Goal: Task Accomplishment & Management: Use online tool/utility

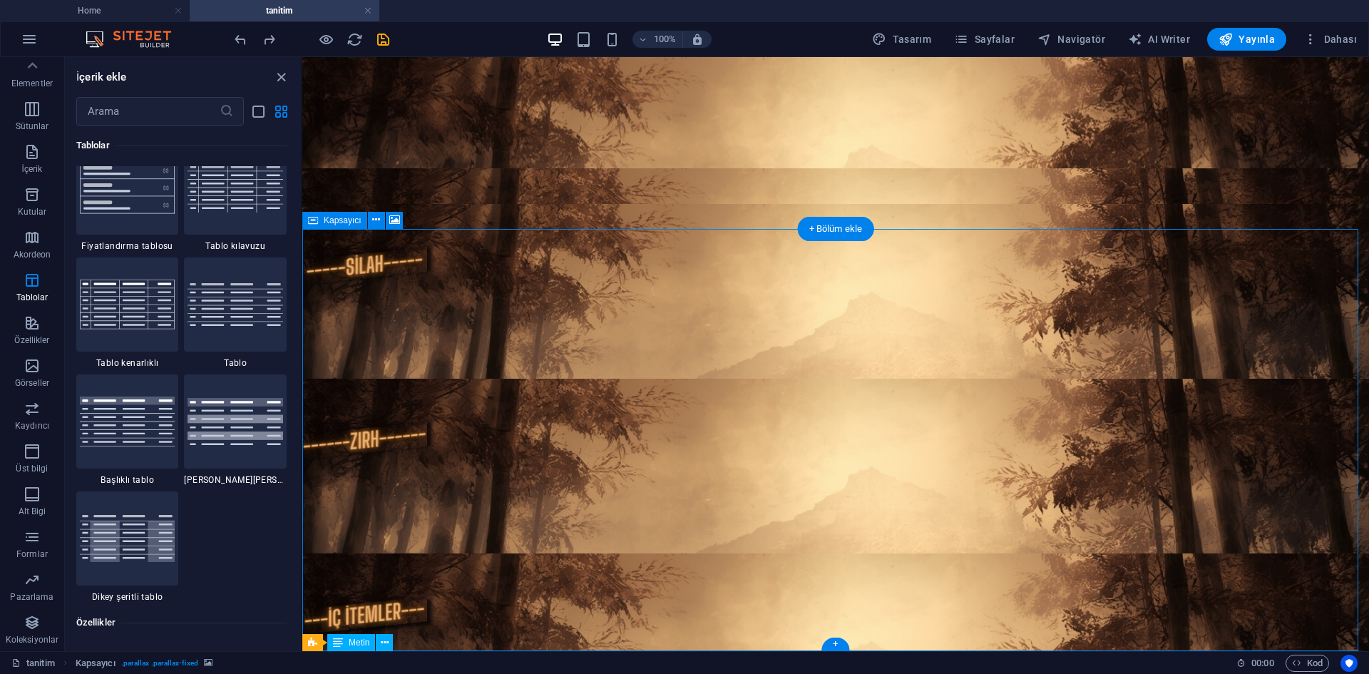
scroll to position [98, 0]
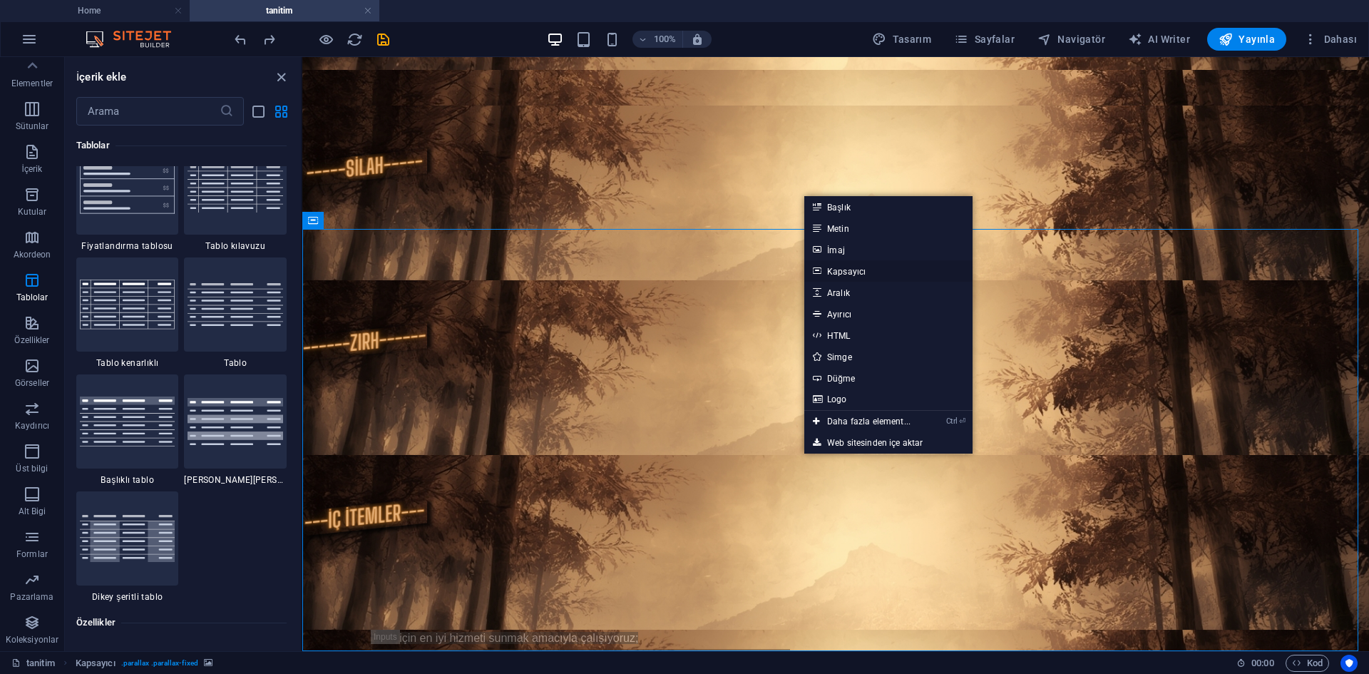
click at [831, 267] on link "Kapsayıcı" at bounding box center [888, 270] width 168 height 21
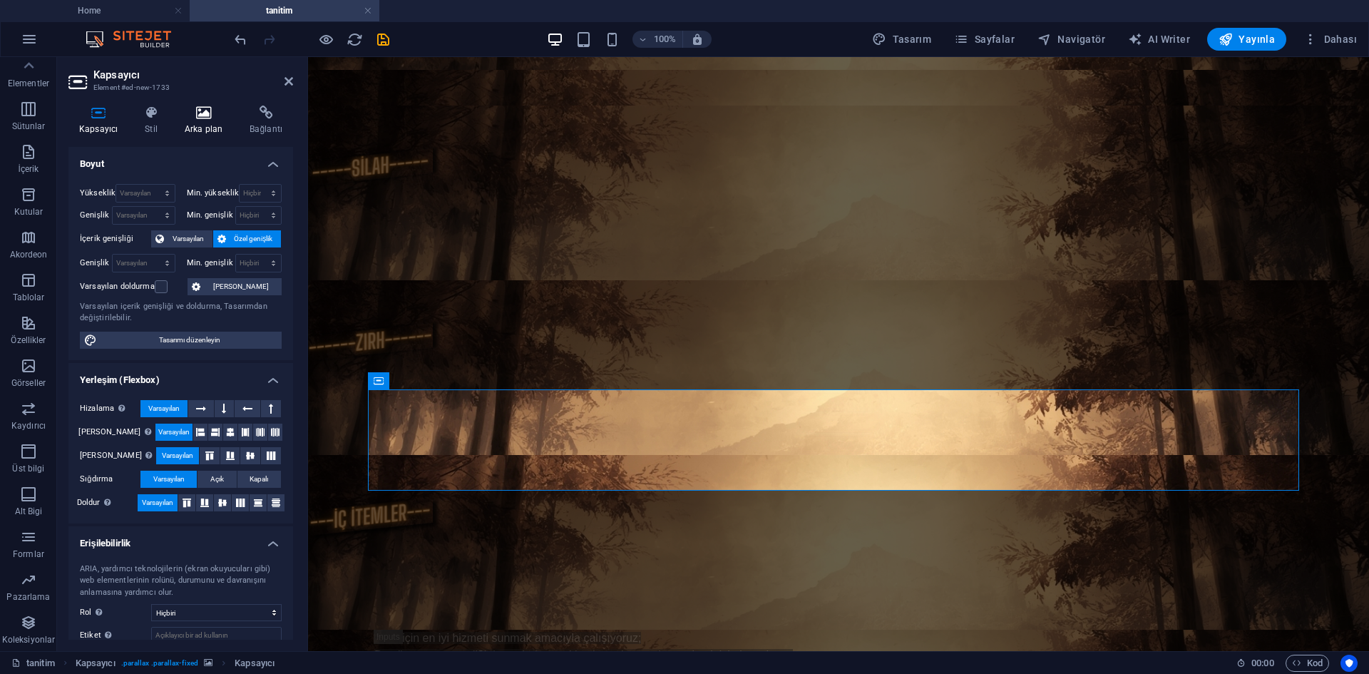
click at [187, 122] on h4 "Arka plan" at bounding box center [206, 121] width 65 height 30
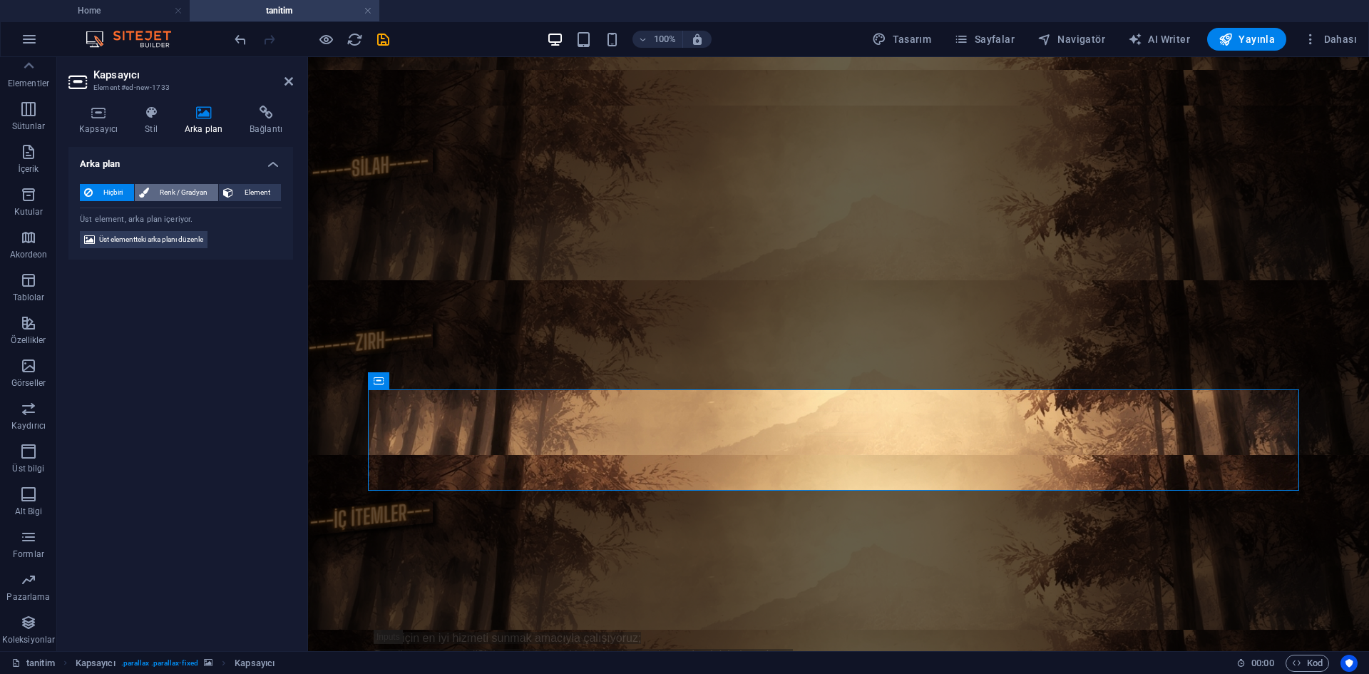
click at [207, 194] on span "Renk / Gradyan" at bounding box center [183, 192] width 61 height 17
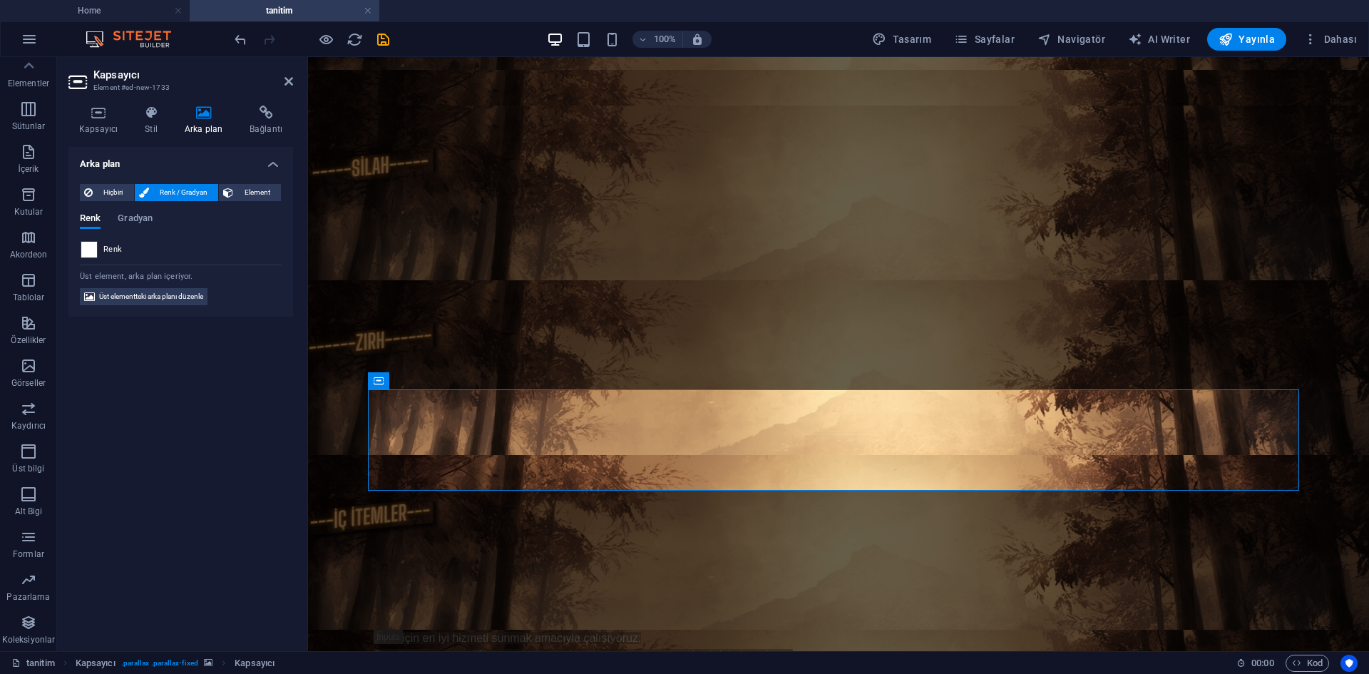
click at [93, 246] on span at bounding box center [89, 250] width 16 height 16
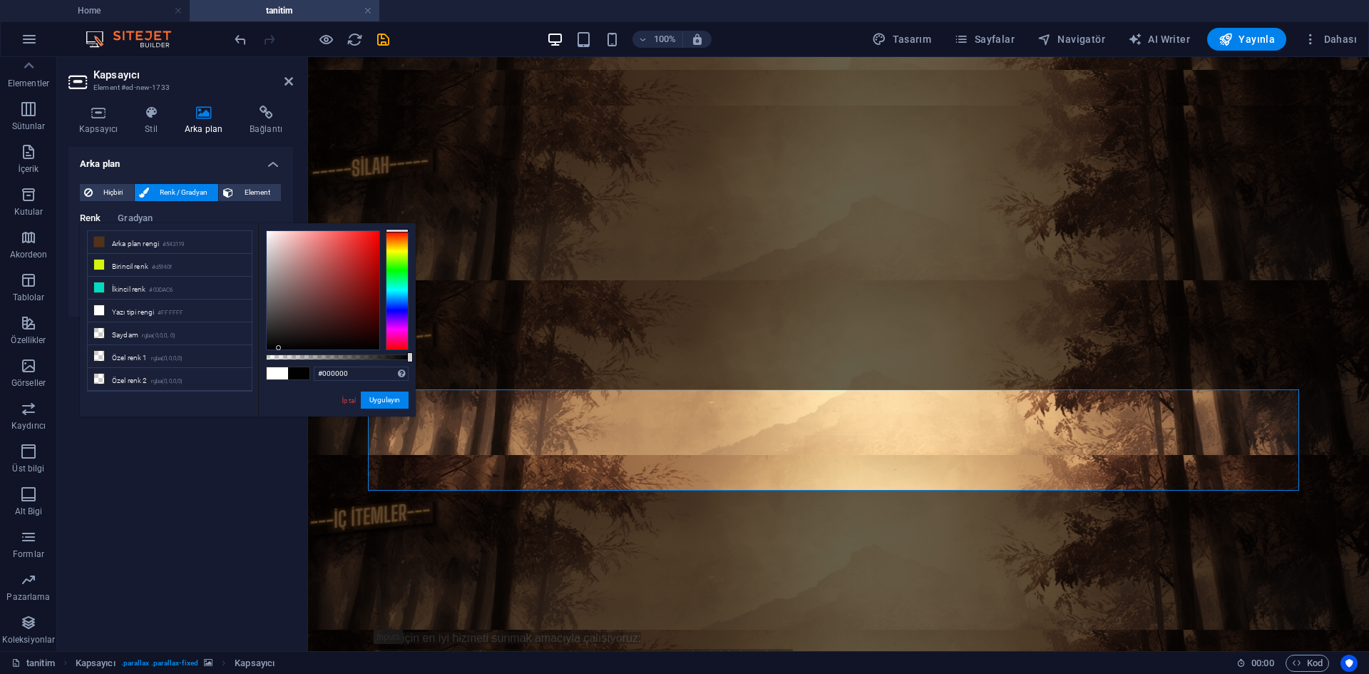
drag, startPoint x: 296, startPoint y: 315, endPoint x: 260, endPoint y: 371, distance: 66.7
click at [260, 371] on div "#000000 Desteklenen biçimler #0852ed rgb(8, 82, 237) rgba(8, 82, 237, %90) hsv(…" at bounding box center [337, 423] width 158 height 400
drag, startPoint x: 407, startPoint y: 357, endPoint x: 339, endPoint y: 354, distance: 67.8
click at [339, 354] on div at bounding box center [341, 357] width 6 height 10
click at [363, 393] on button "Uygulayın" at bounding box center [385, 399] width 48 height 17
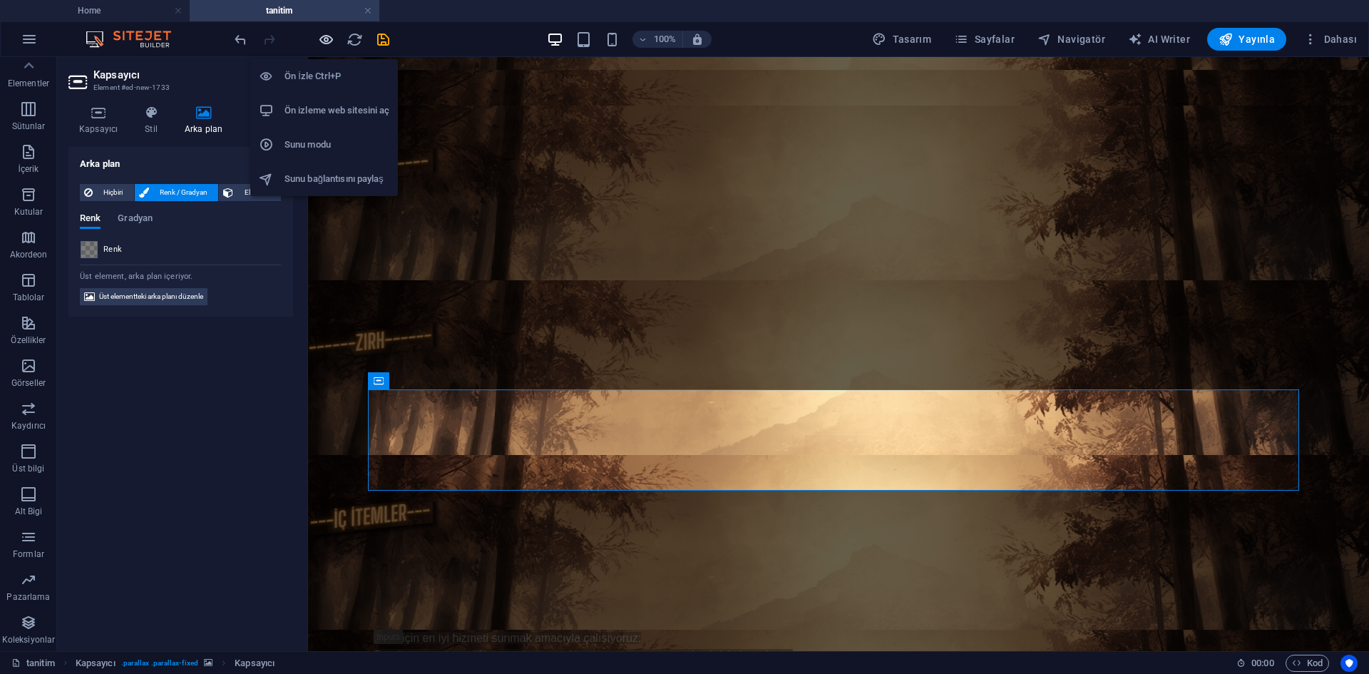
click at [321, 46] on icon "button" at bounding box center [326, 39] width 16 height 16
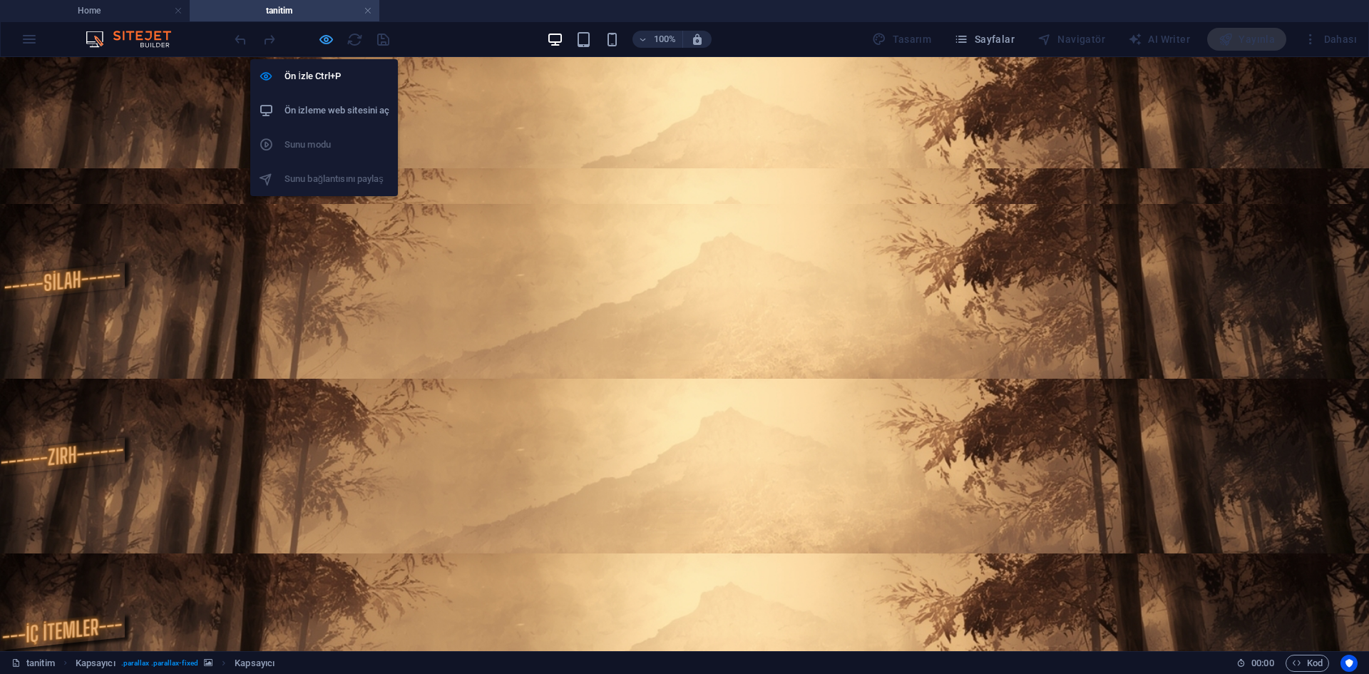
click at [321, 46] on icon "button" at bounding box center [326, 39] width 16 height 16
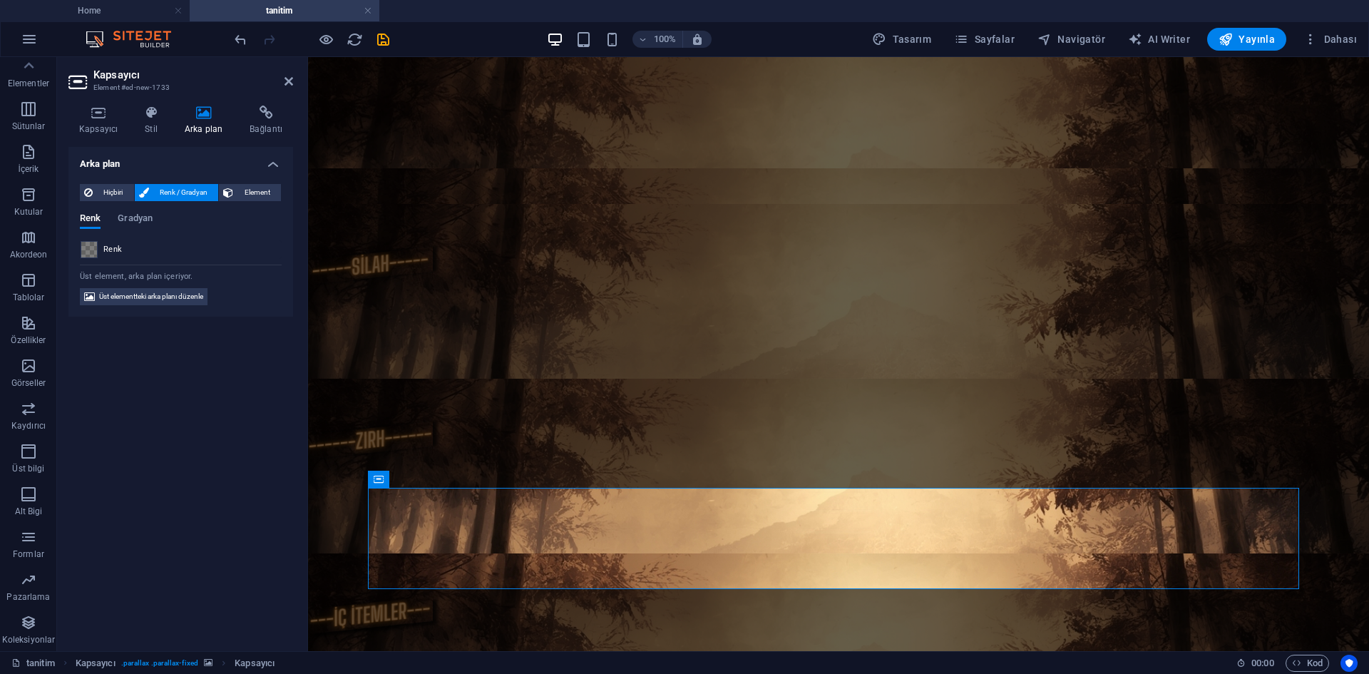
click at [92, 248] on span at bounding box center [89, 250] width 16 height 16
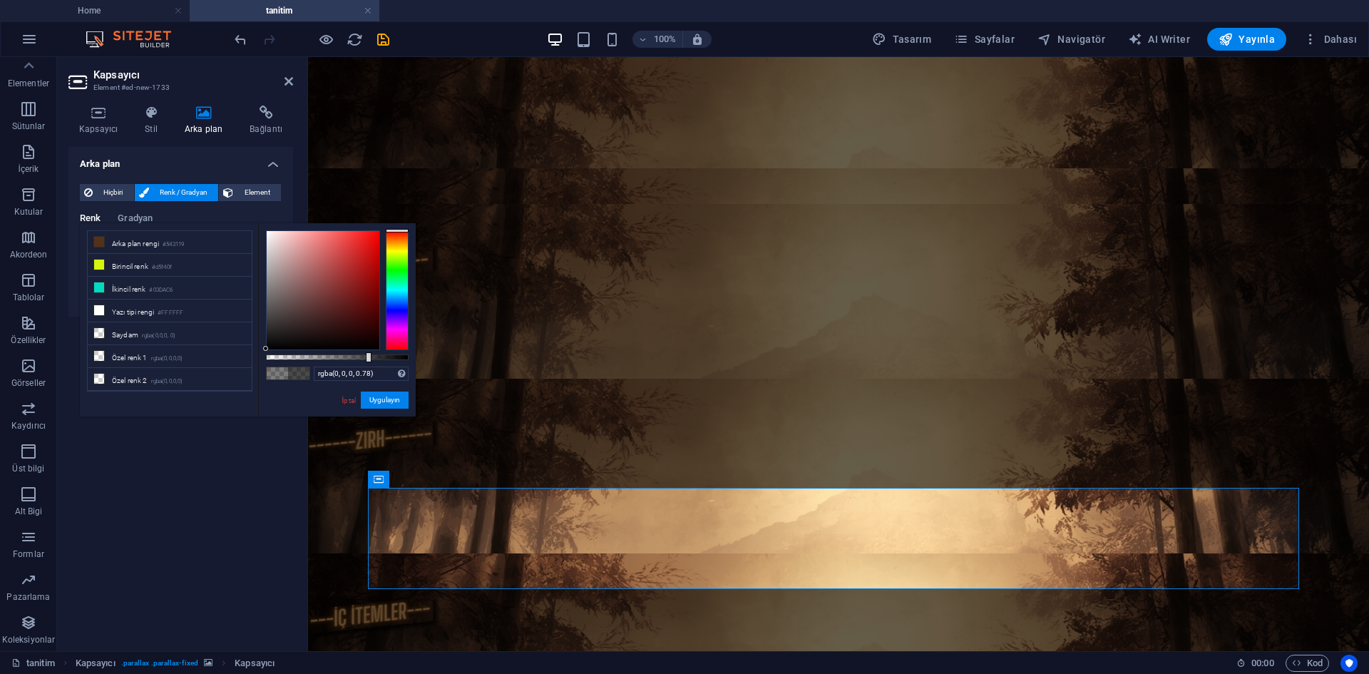
drag, startPoint x: 343, startPoint y: 359, endPoint x: 377, endPoint y: 359, distance: 34.2
click at [371, 359] on div at bounding box center [369, 357] width 6 height 10
click at [379, 399] on button "Uygulayın" at bounding box center [385, 399] width 48 height 17
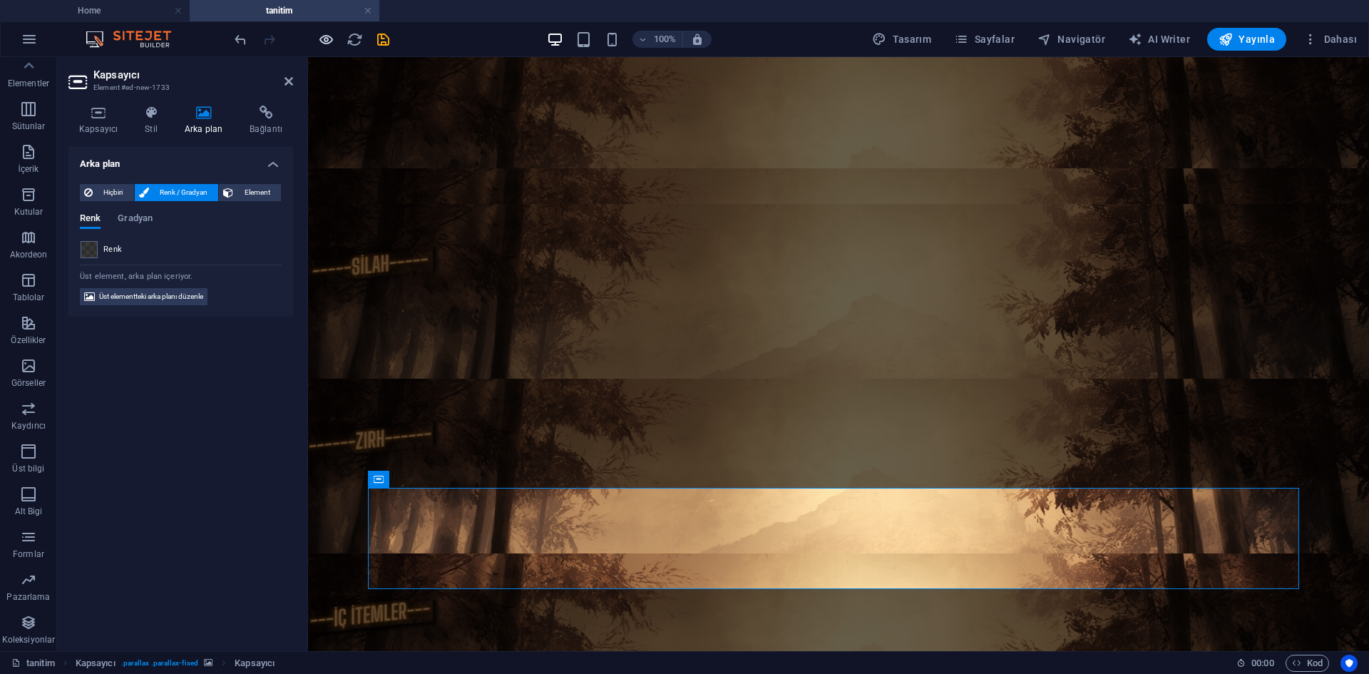
click at [327, 34] on icon "button" at bounding box center [326, 39] width 16 height 16
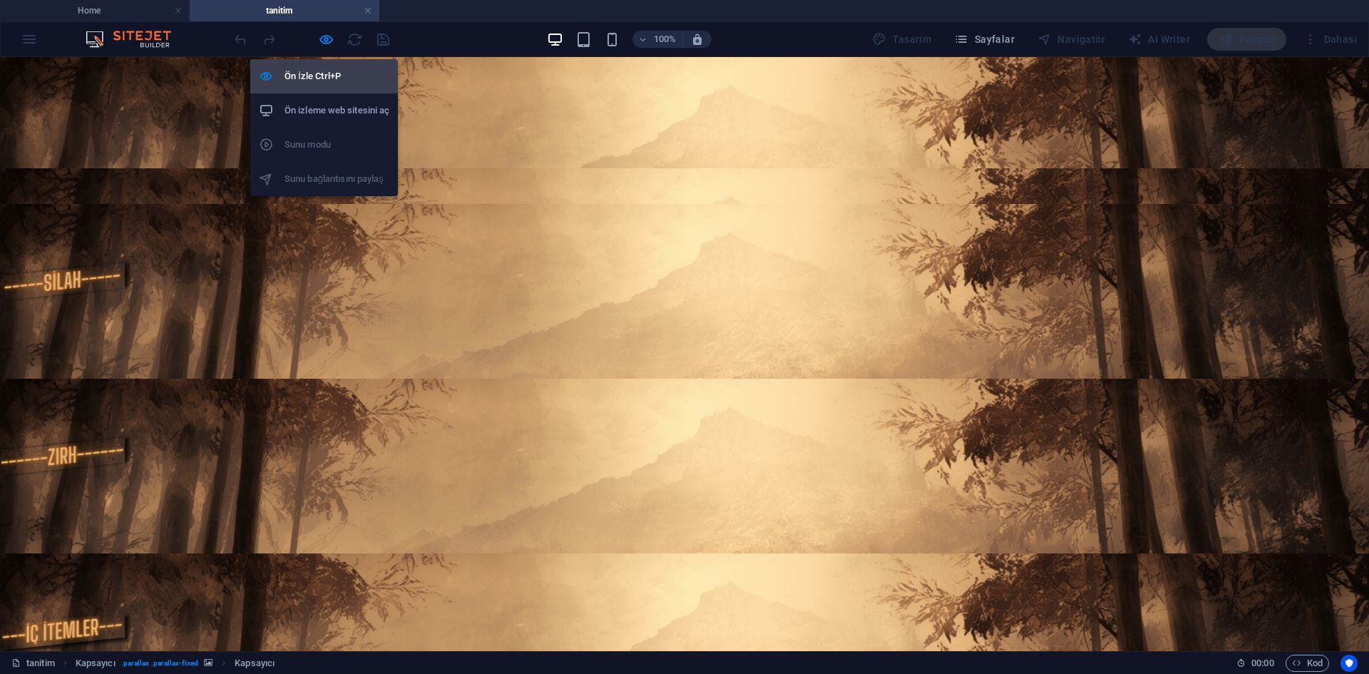
drag, startPoint x: 321, startPoint y: 41, endPoint x: 329, endPoint y: 73, distance: 33.9
click at [321, 41] on icon "button" at bounding box center [326, 39] width 16 height 16
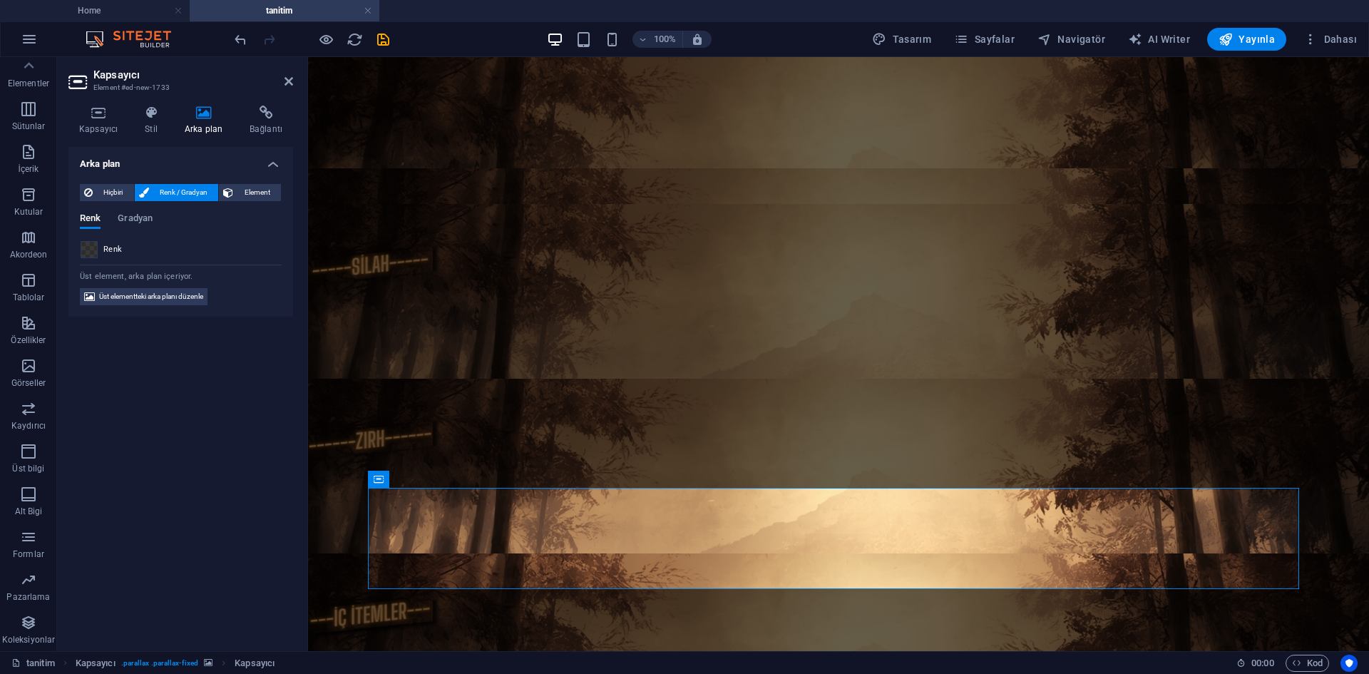
click at [96, 247] on span at bounding box center [89, 250] width 16 height 16
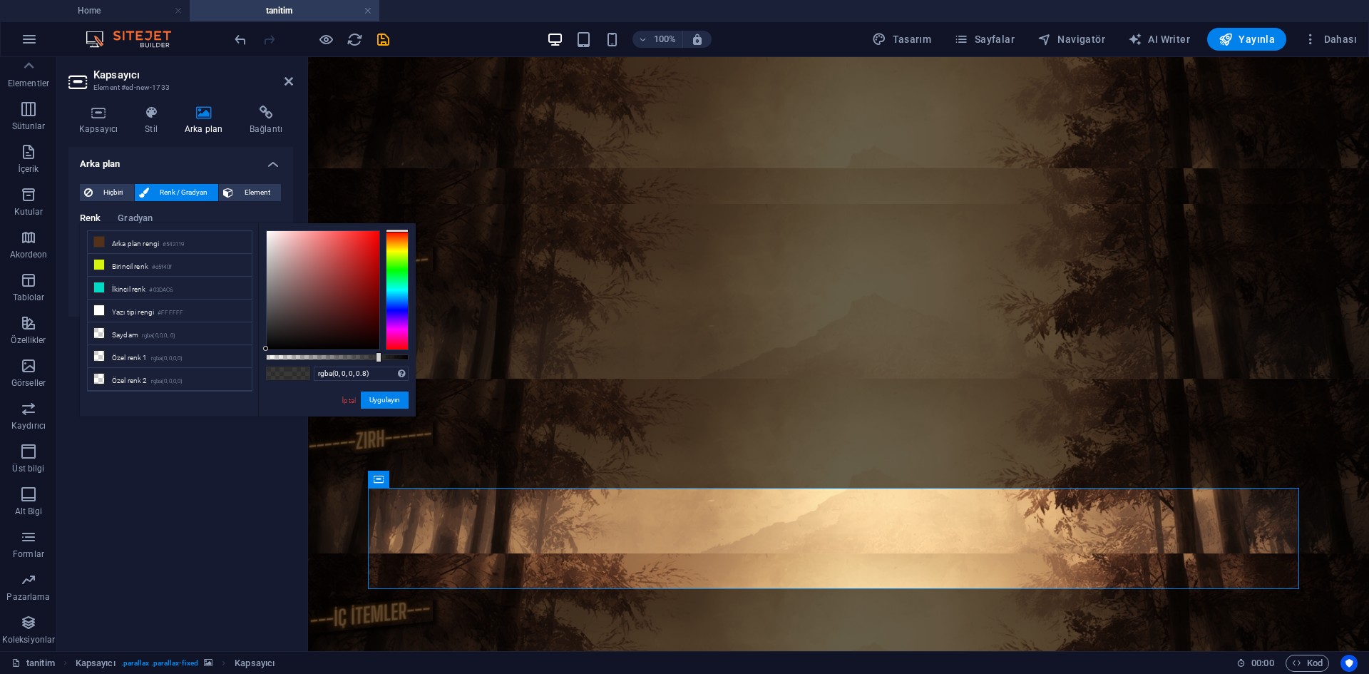
click at [380, 359] on div at bounding box center [379, 357] width 6 height 10
click at [388, 399] on button "Uygulayın" at bounding box center [385, 399] width 48 height 17
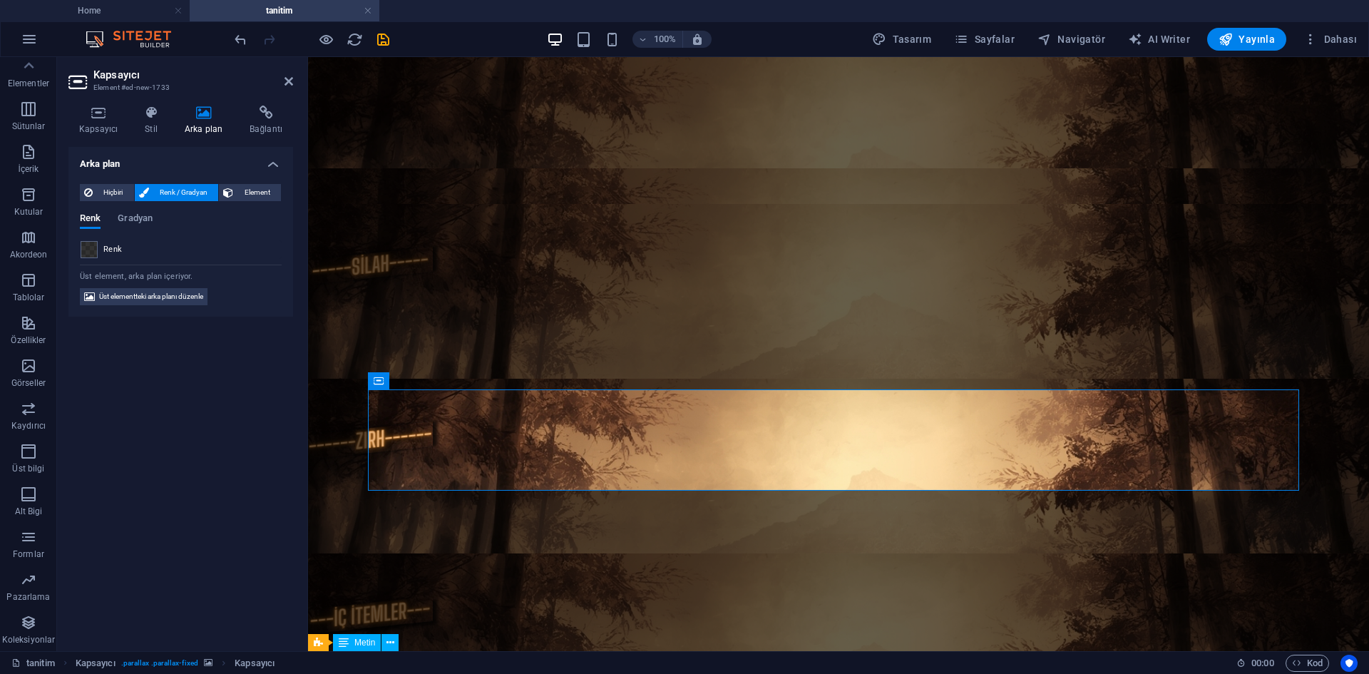
scroll to position [98, 0]
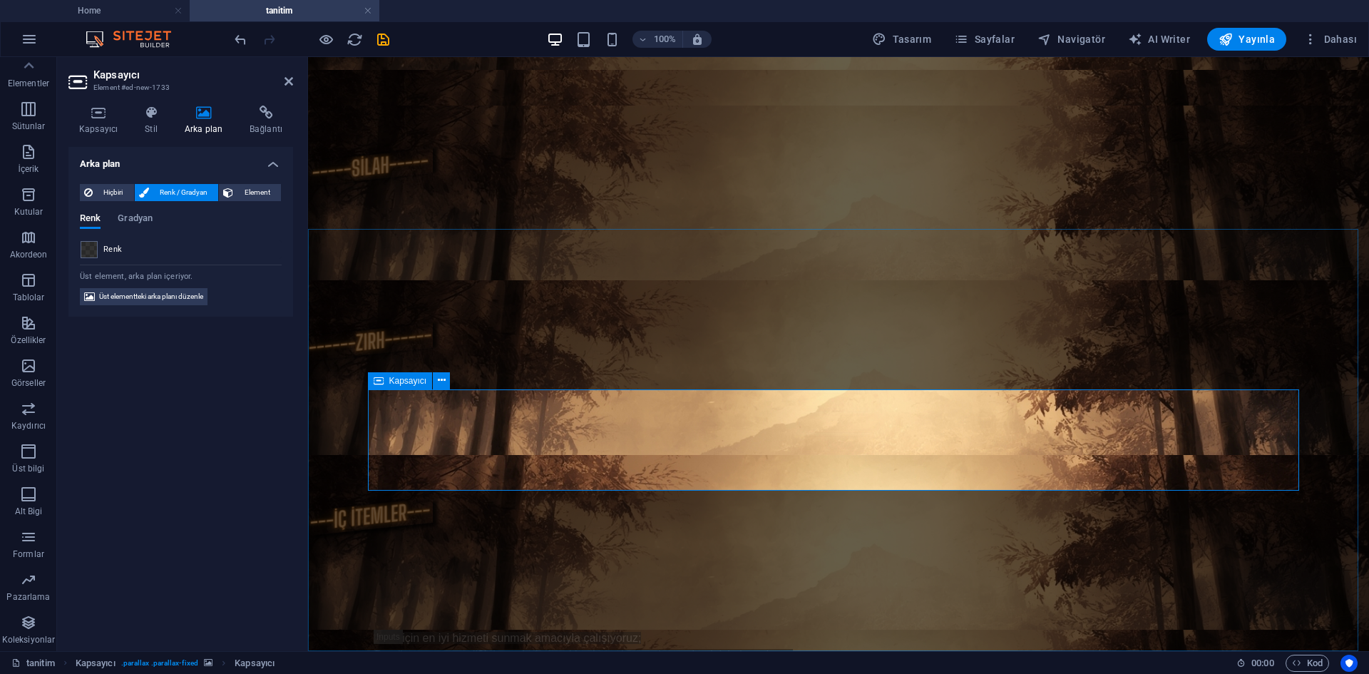
click at [106, 112] on icon at bounding box center [98, 113] width 60 height 14
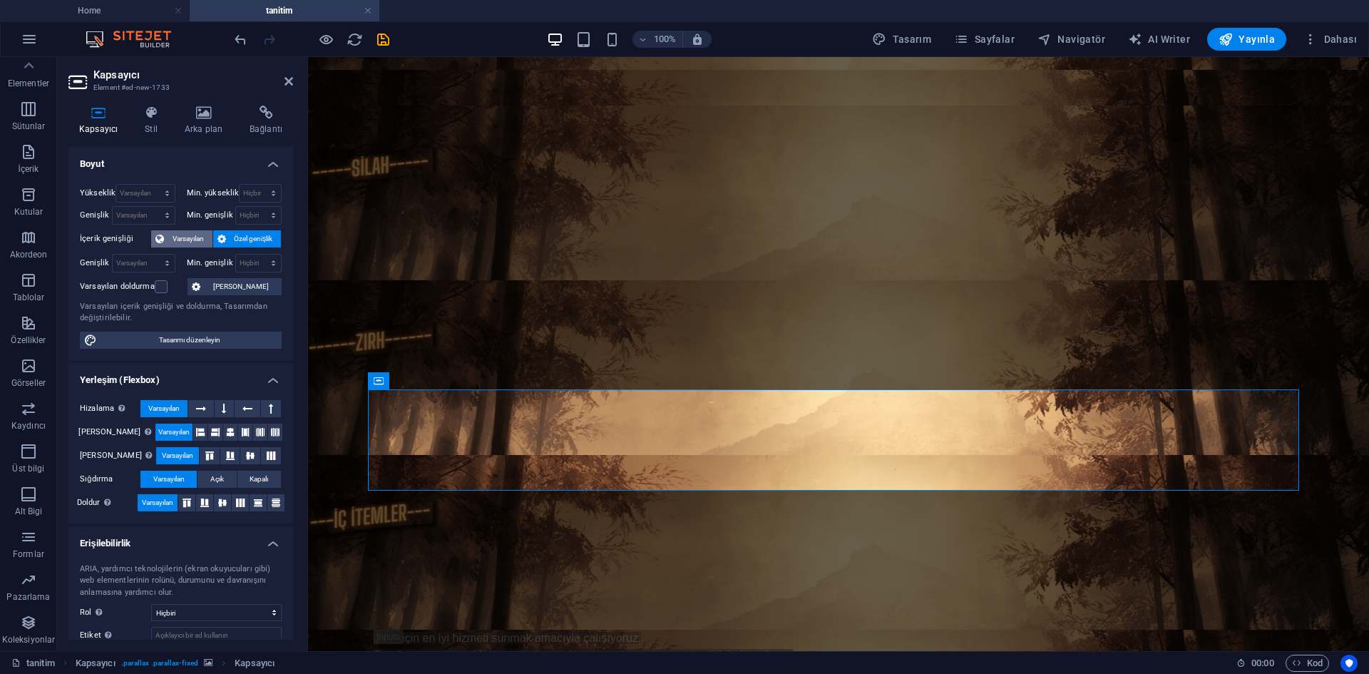
click at [170, 240] on span "Varsayılan" at bounding box center [188, 238] width 40 height 17
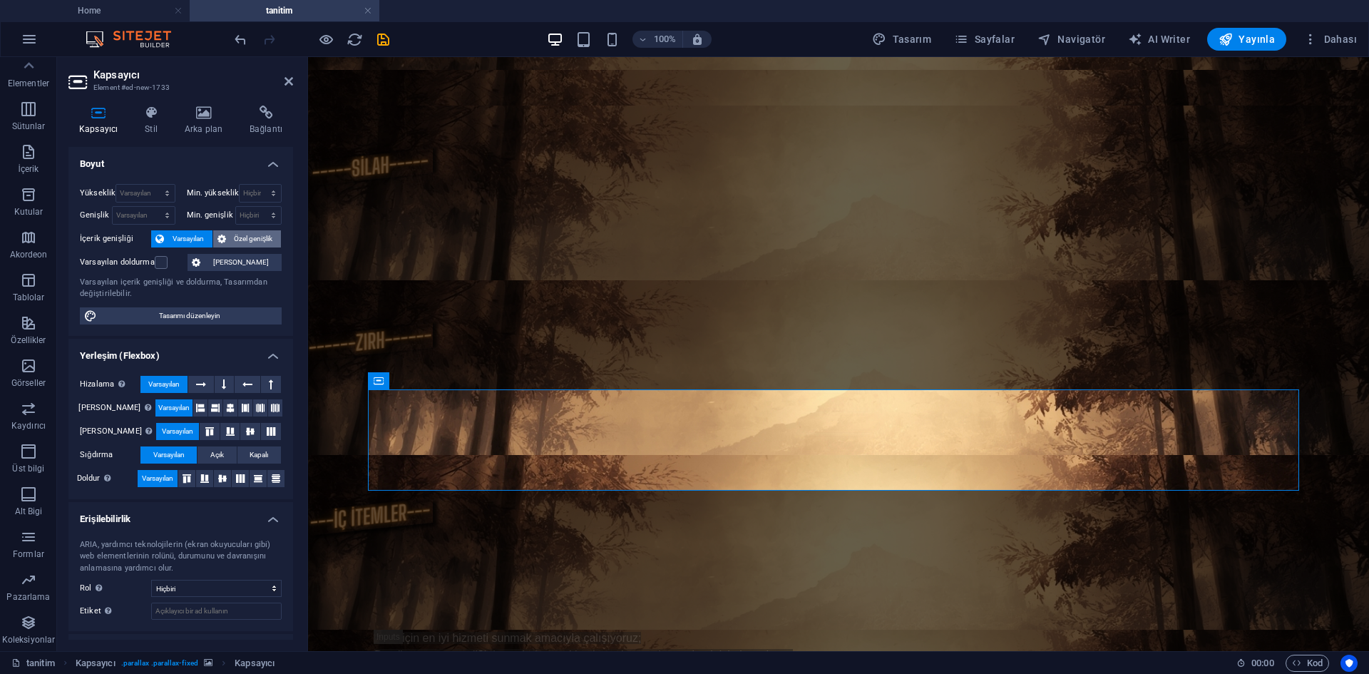
click at [220, 239] on icon at bounding box center [221, 238] width 9 height 17
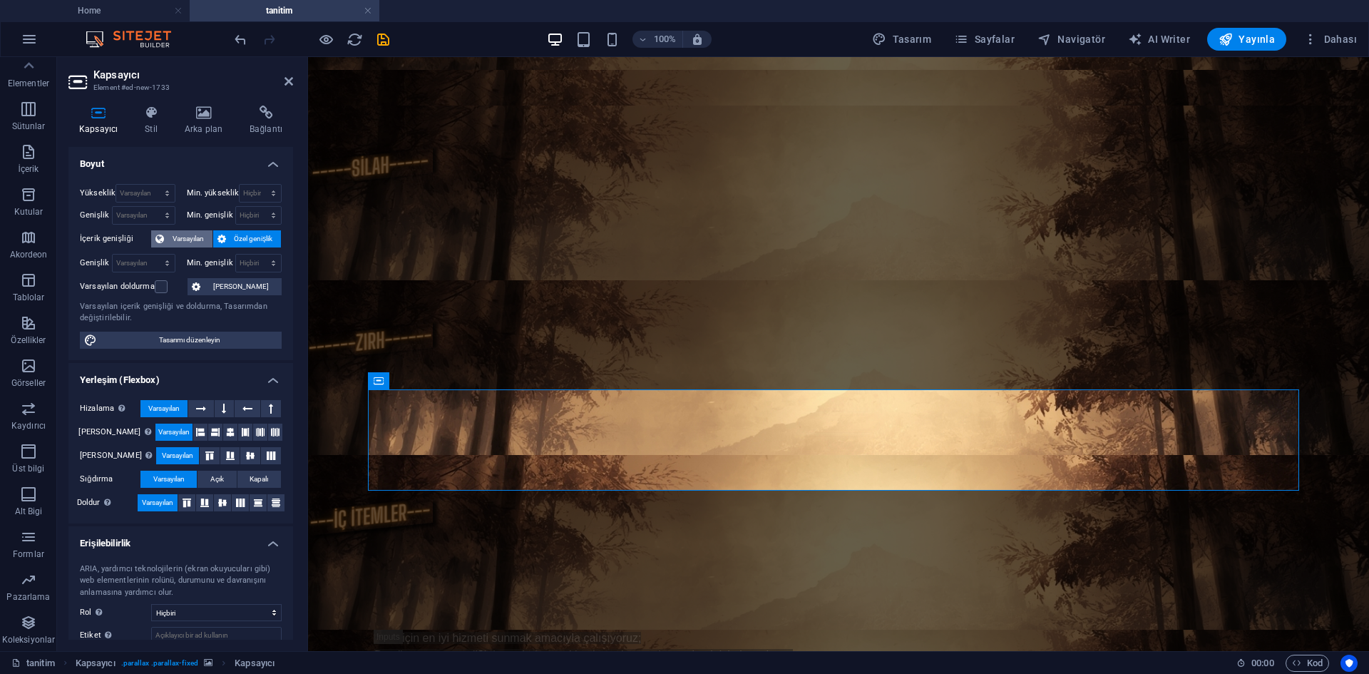
click at [195, 235] on span "Varsayılan" at bounding box center [188, 238] width 40 height 17
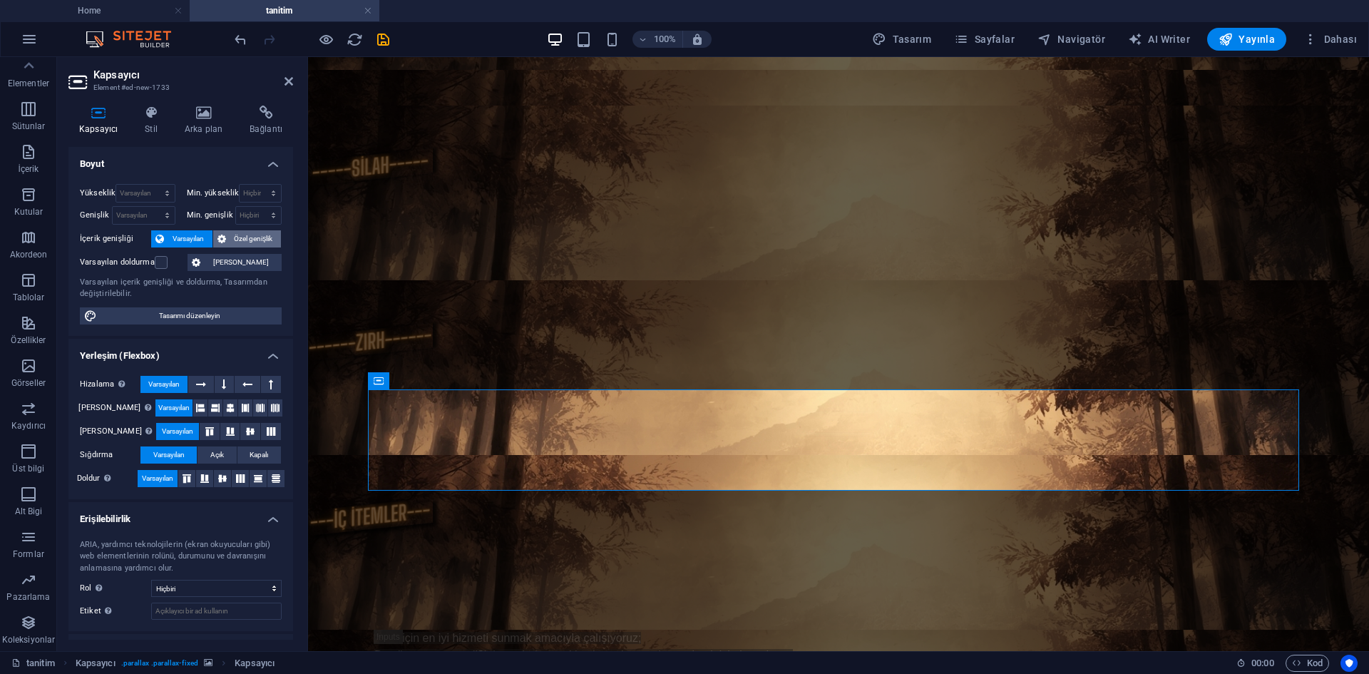
click at [225, 236] on button "Özel genişlik" at bounding box center [247, 238] width 68 height 17
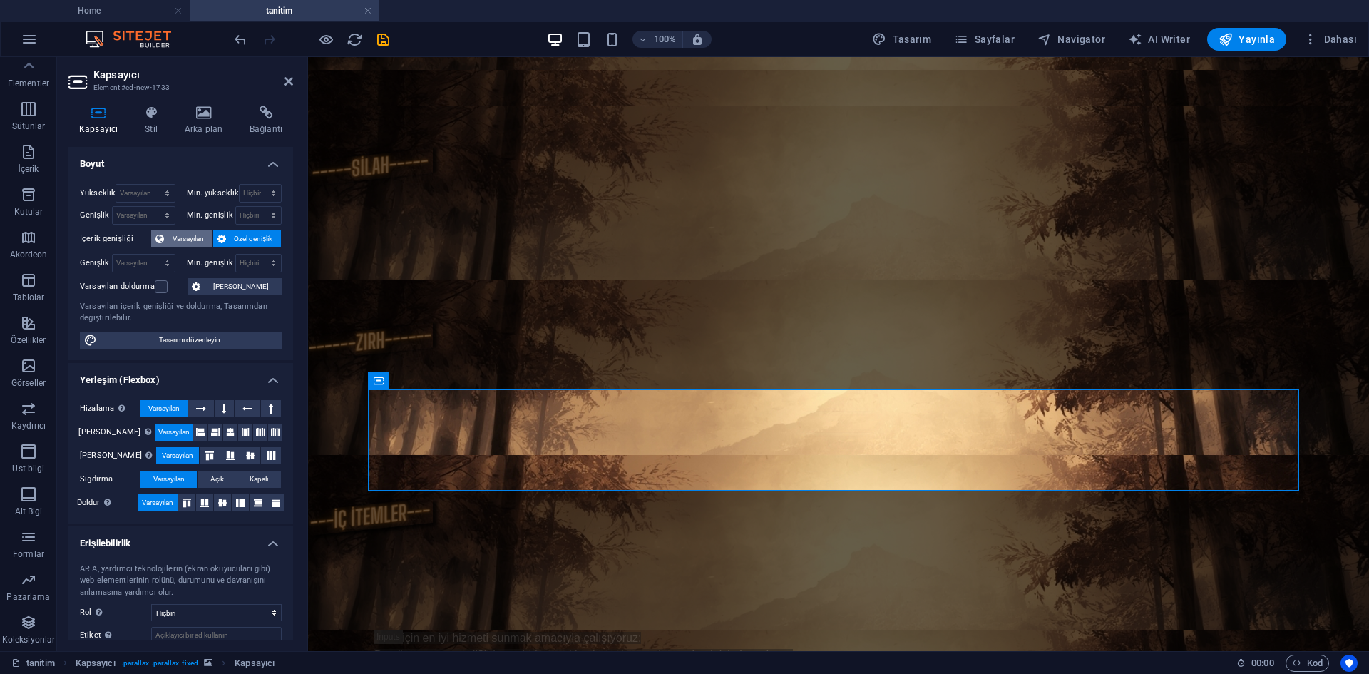
click at [204, 235] on span "Varsayılan" at bounding box center [188, 238] width 40 height 17
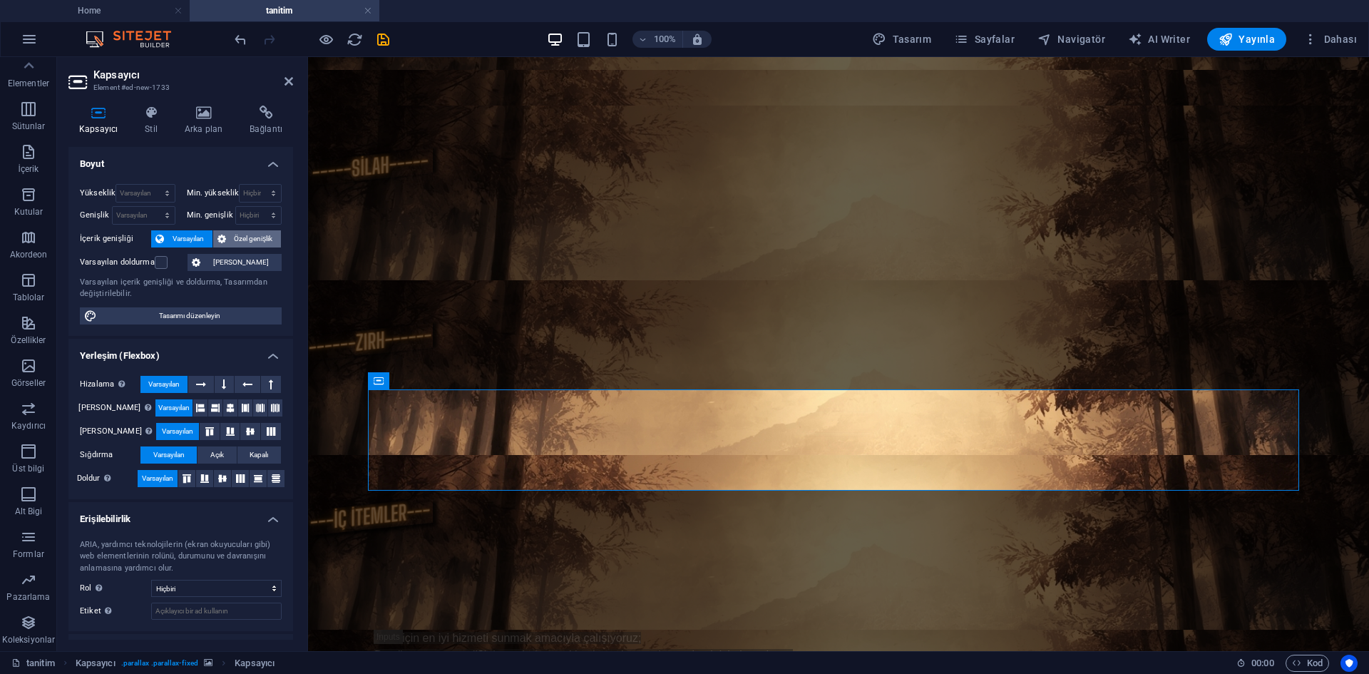
click at [222, 236] on icon at bounding box center [221, 238] width 9 height 17
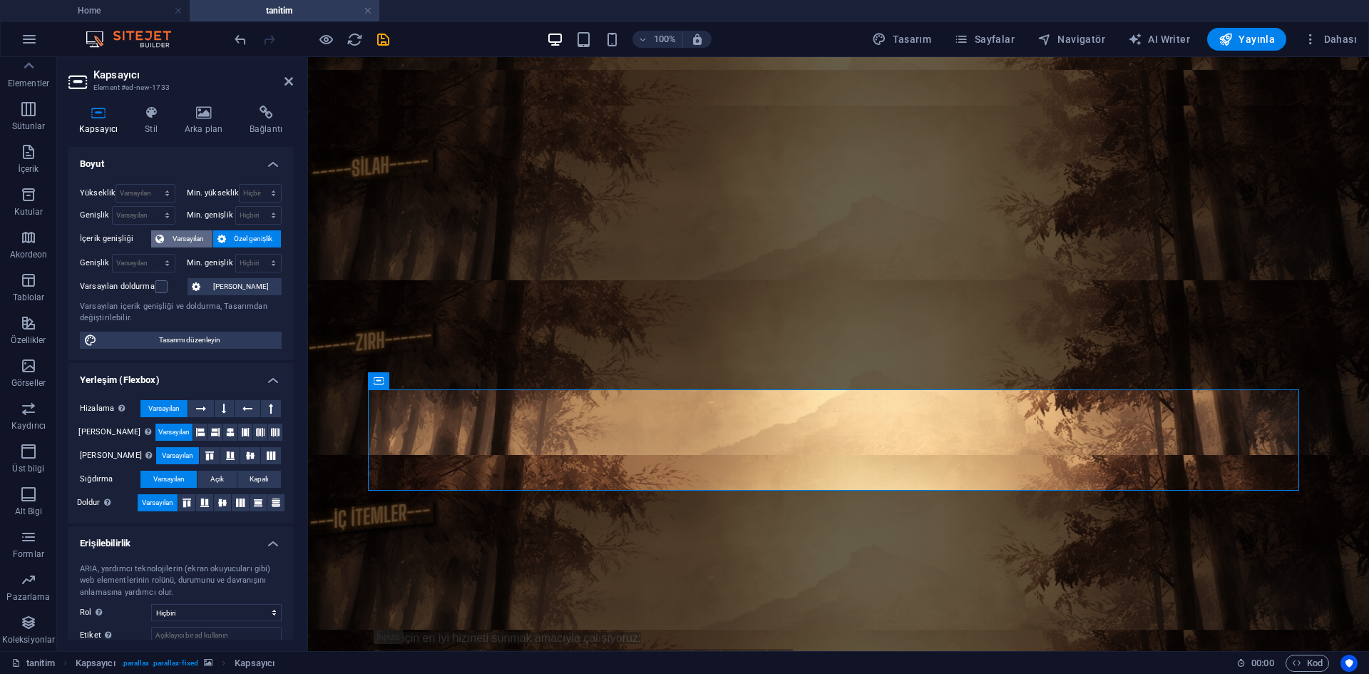
click at [195, 235] on span "Varsayılan" at bounding box center [188, 238] width 40 height 17
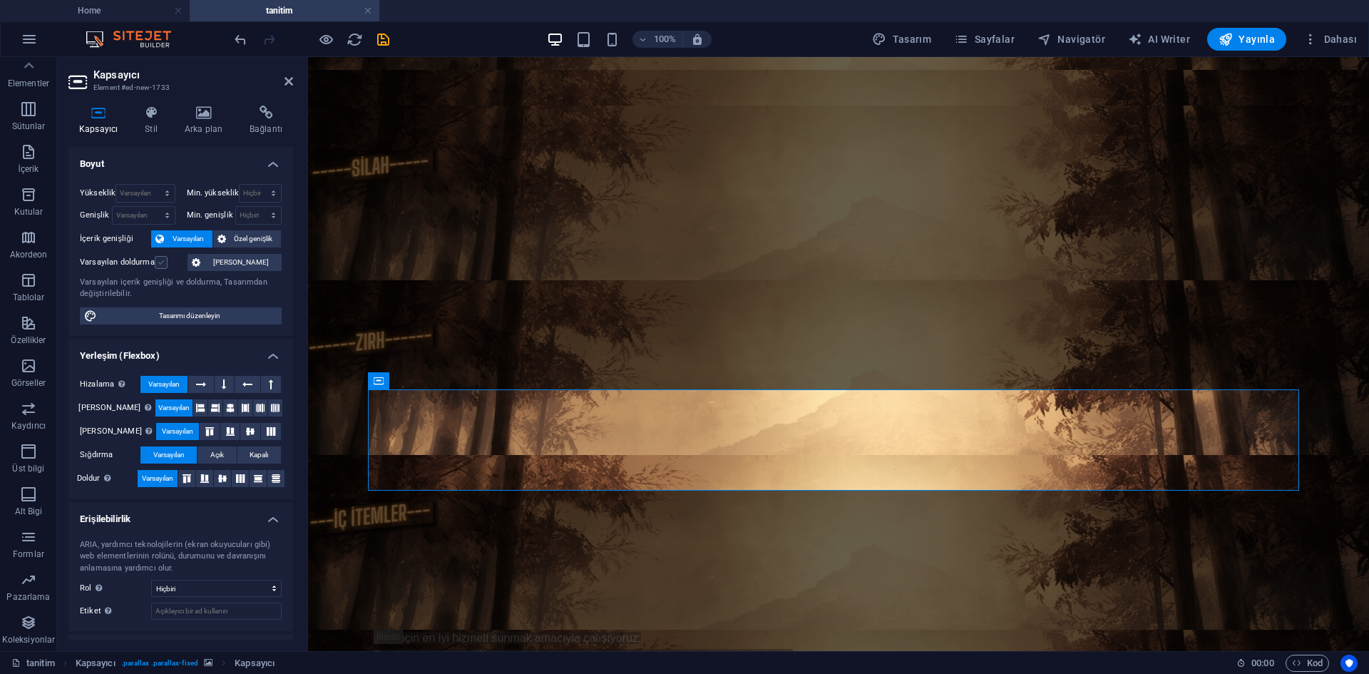
click at [161, 263] on label at bounding box center [161, 262] width 13 height 13
click at [0, 0] on input "Varsayılan doldurma" at bounding box center [0, 0] width 0 height 0
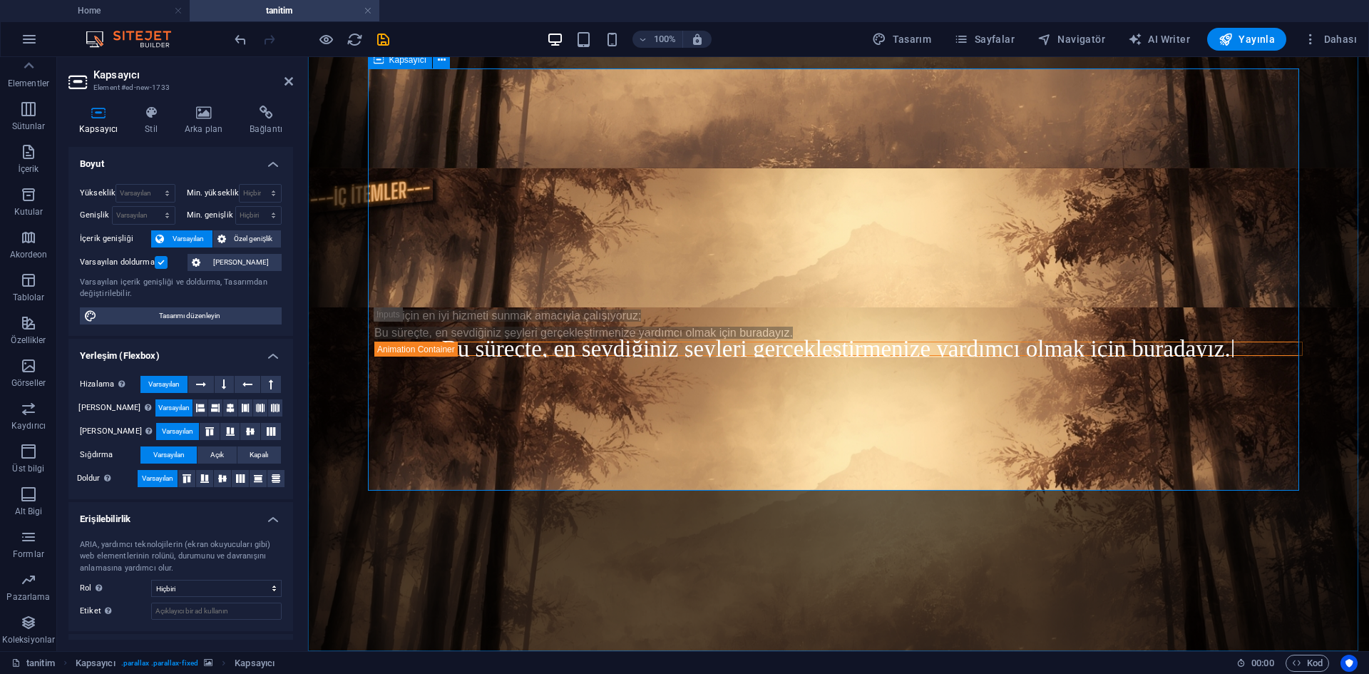
scroll to position [277, 0]
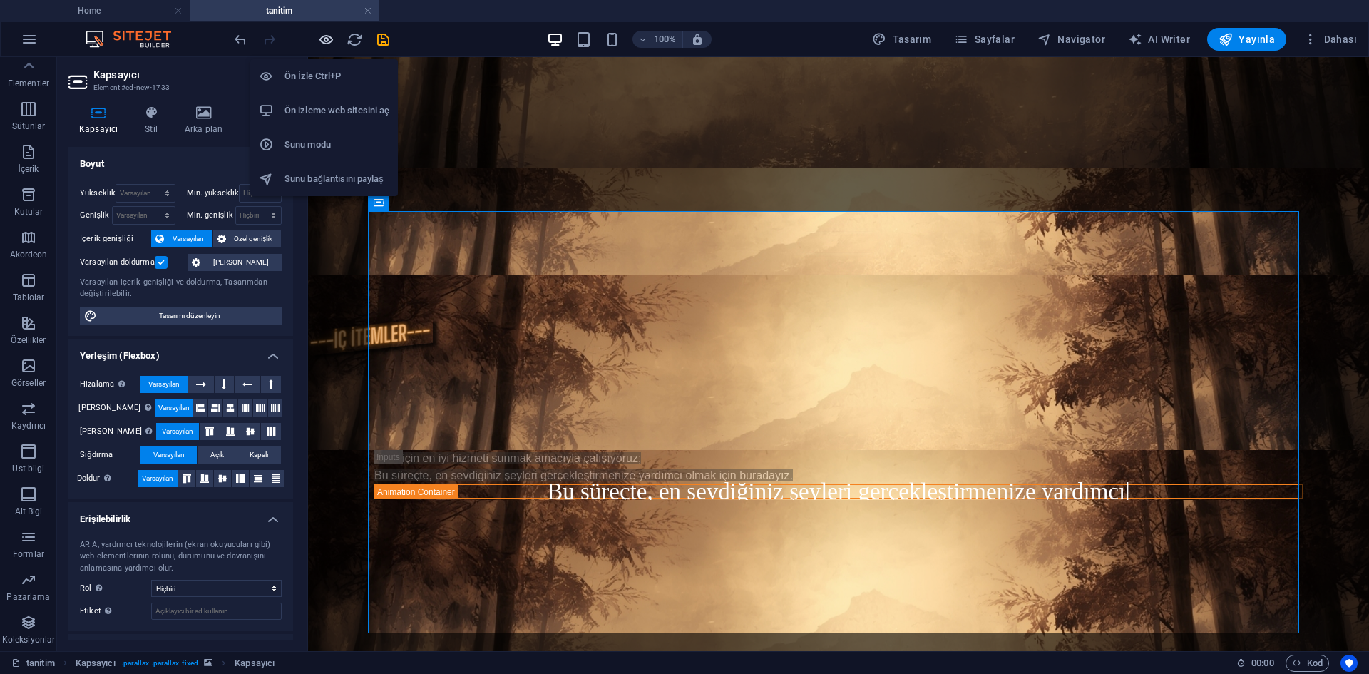
click at [318, 46] on icon "button" at bounding box center [326, 39] width 16 height 16
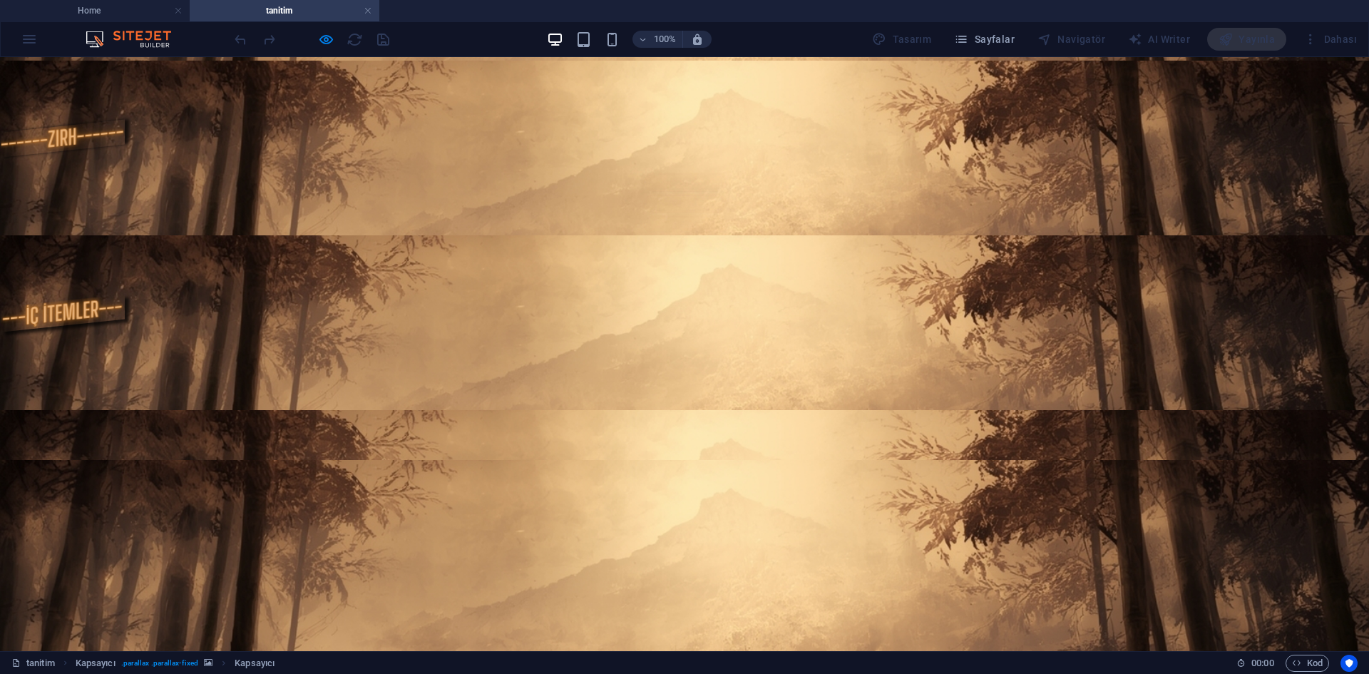
scroll to position [33, 0]
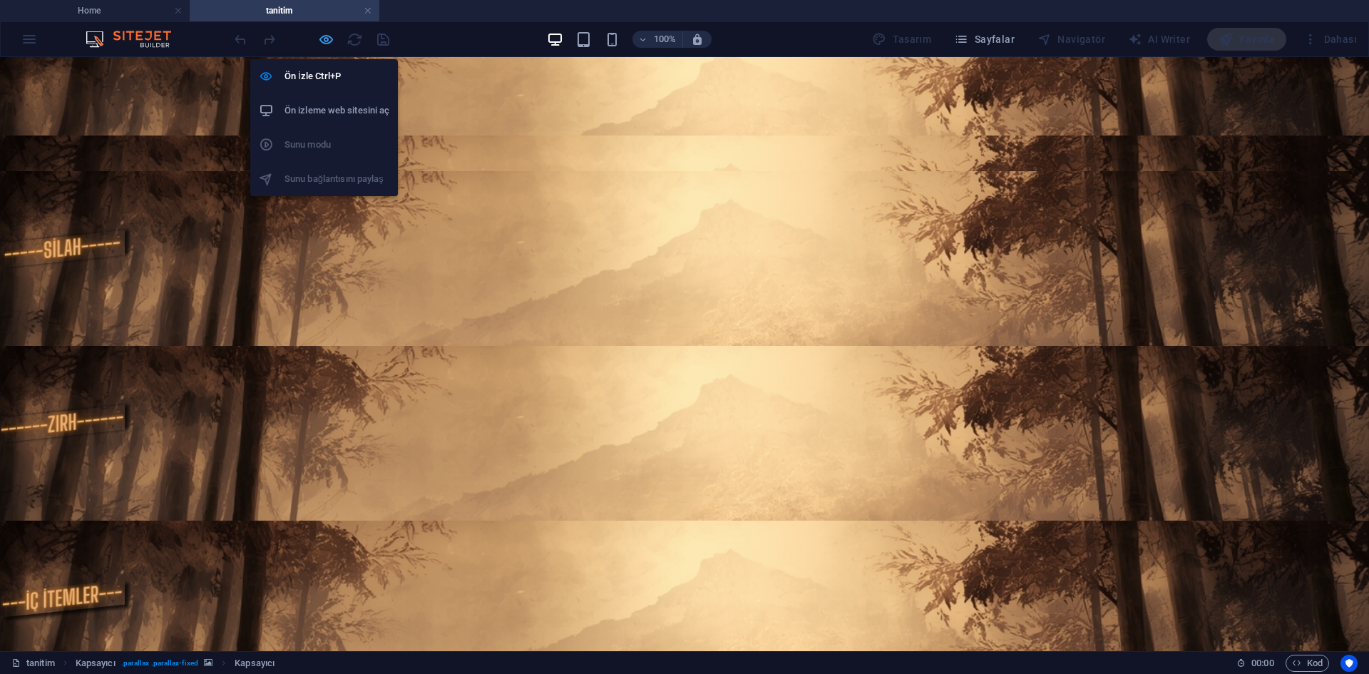
click at [329, 40] on icon "button" at bounding box center [326, 39] width 16 height 16
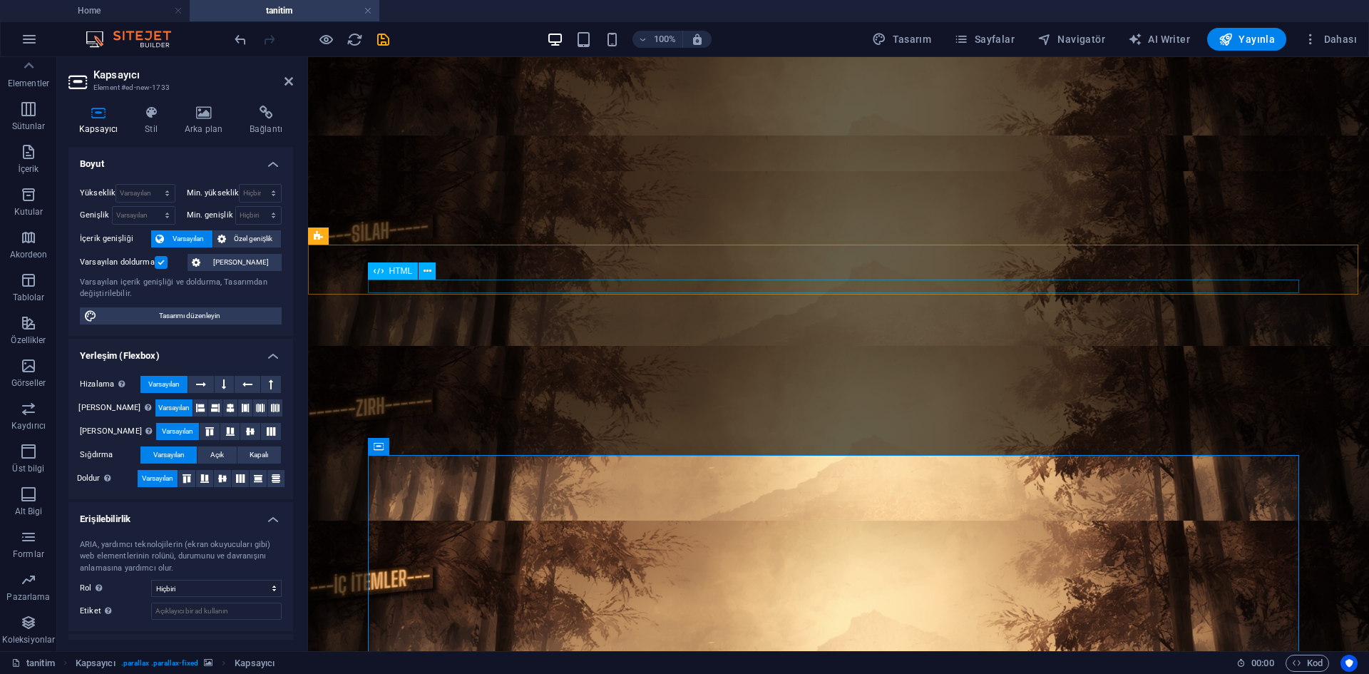
scroll to position [247, 0]
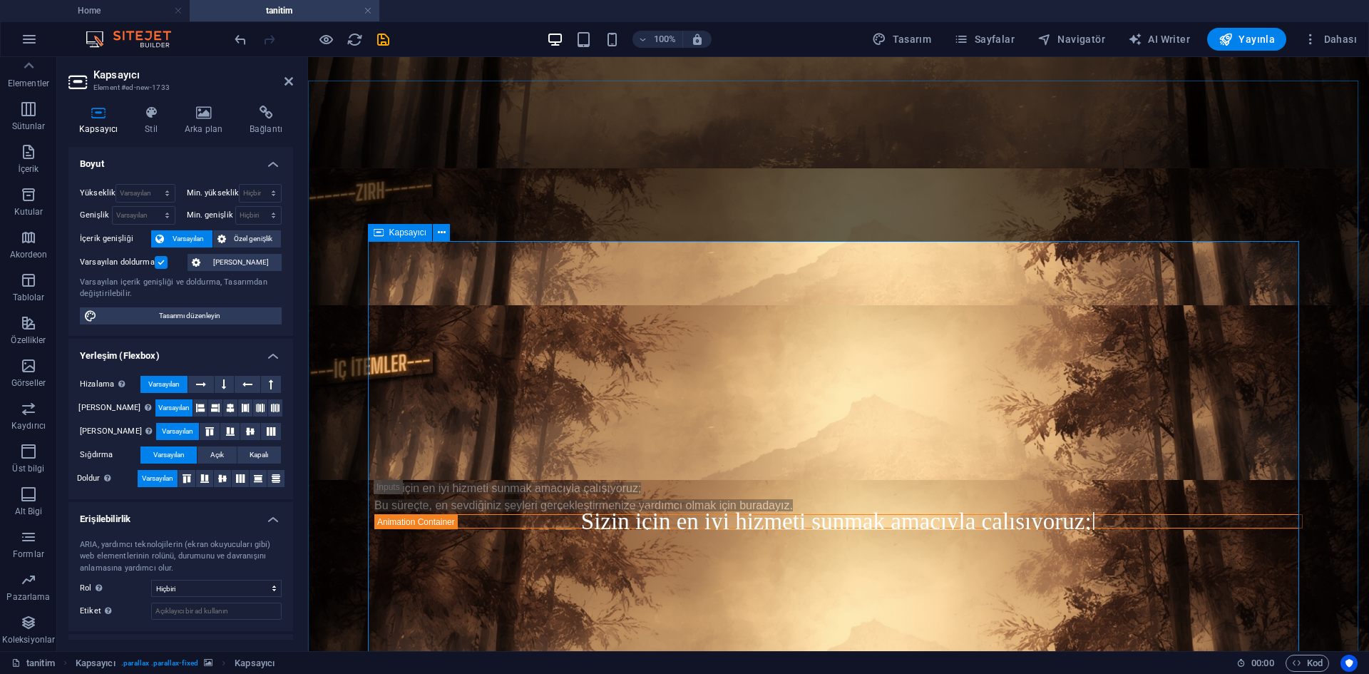
click at [181, 124] on h4 "Arka plan" at bounding box center [206, 121] width 65 height 30
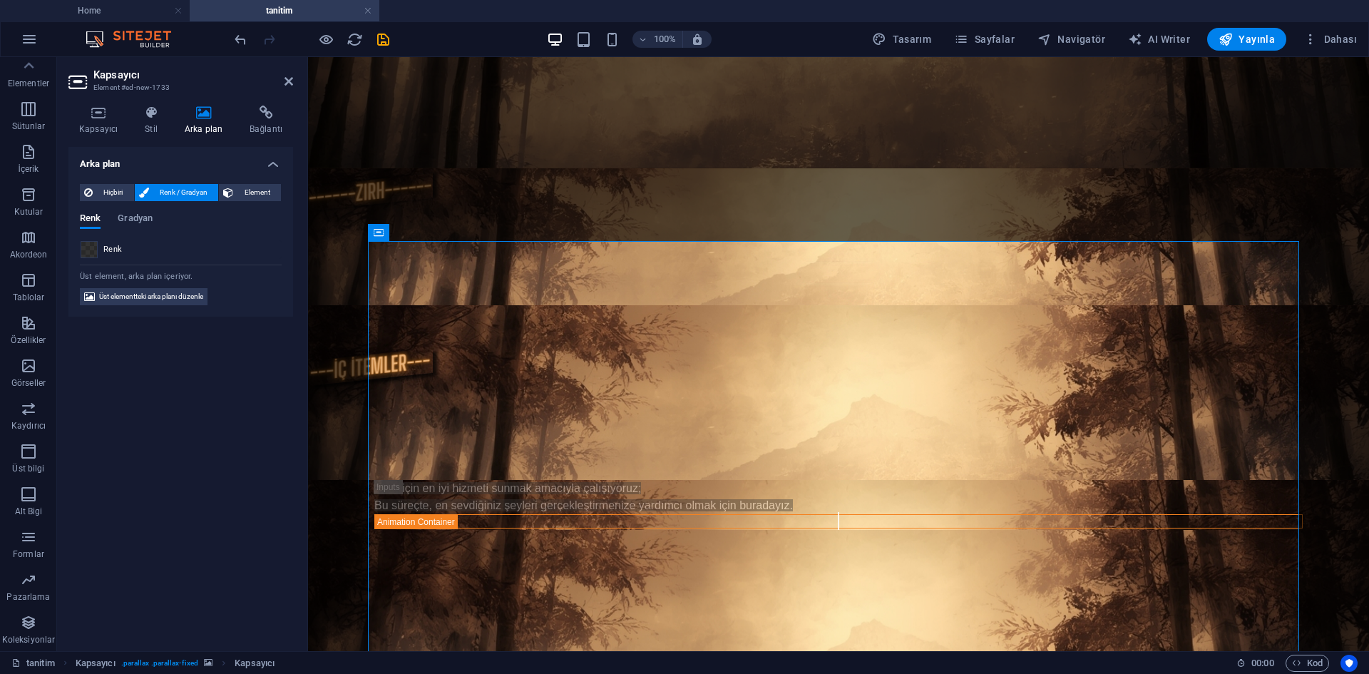
click at [91, 252] on span at bounding box center [89, 250] width 16 height 16
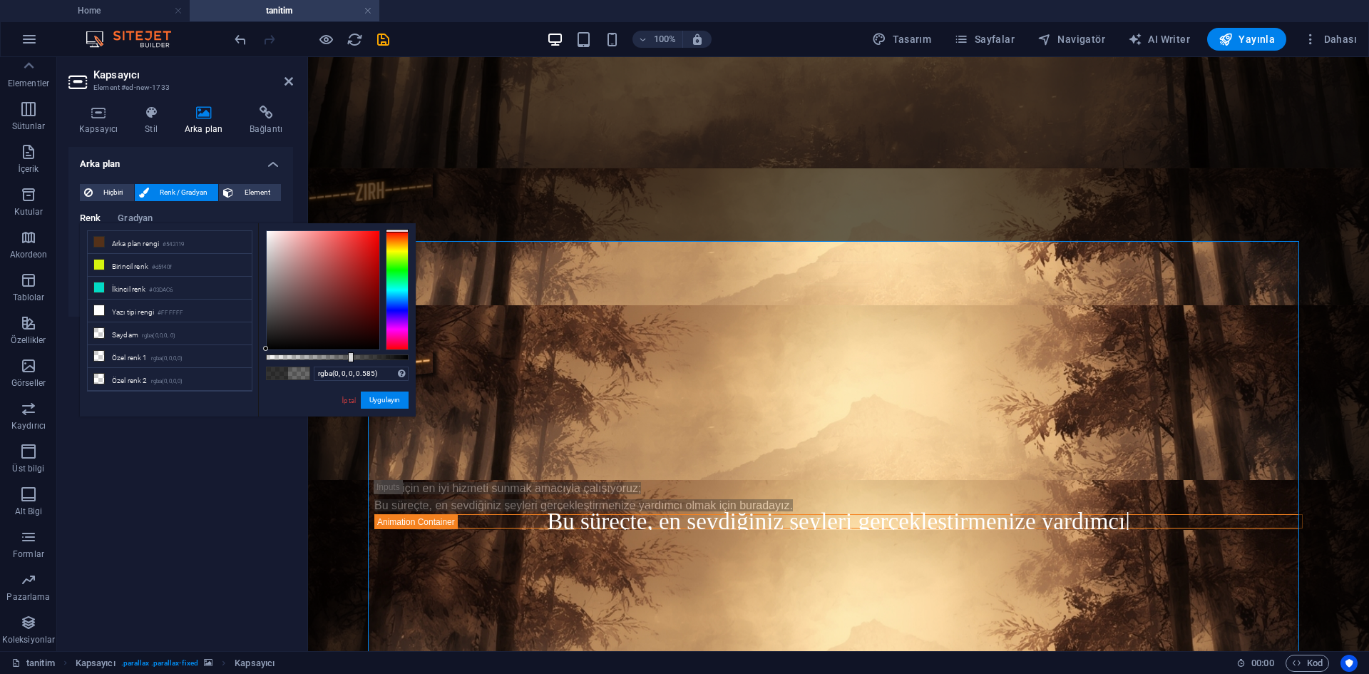
drag, startPoint x: 382, startPoint y: 359, endPoint x: 349, endPoint y: 354, distance: 33.3
click at [349, 354] on div at bounding box center [351, 357] width 6 height 10
click at [391, 401] on button "Uygulayın" at bounding box center [385, 399] width 48 height 17
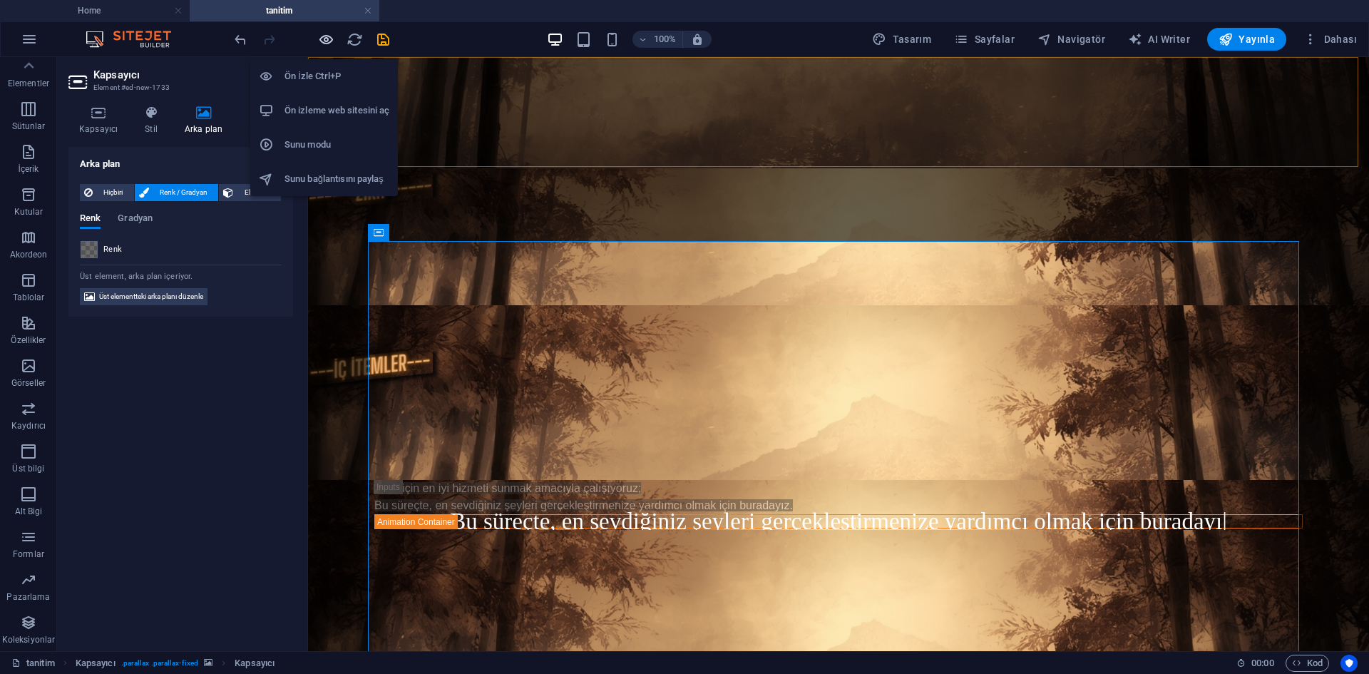
click at [318, 36] on icon "button" at bounding box center [326, 39] width 16 height 16
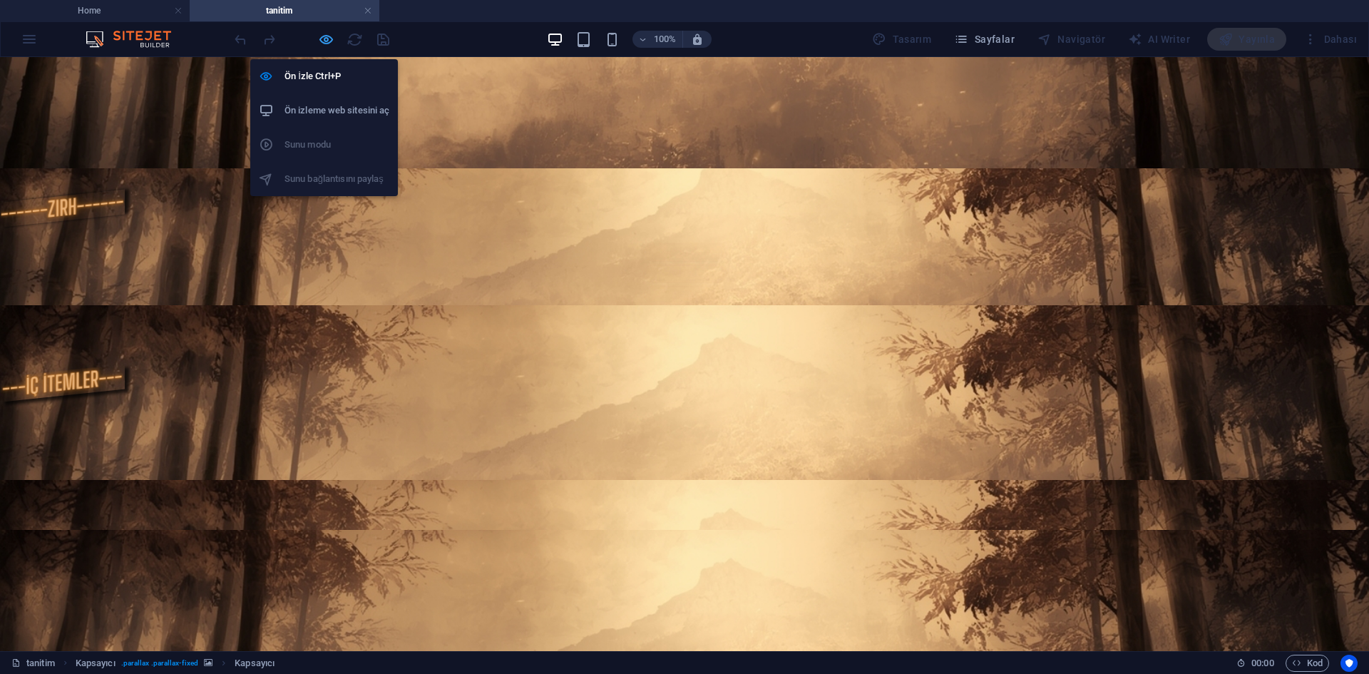
click at [323, 37] on icon "button" at bounding box center [326, 39] width 16 height 16
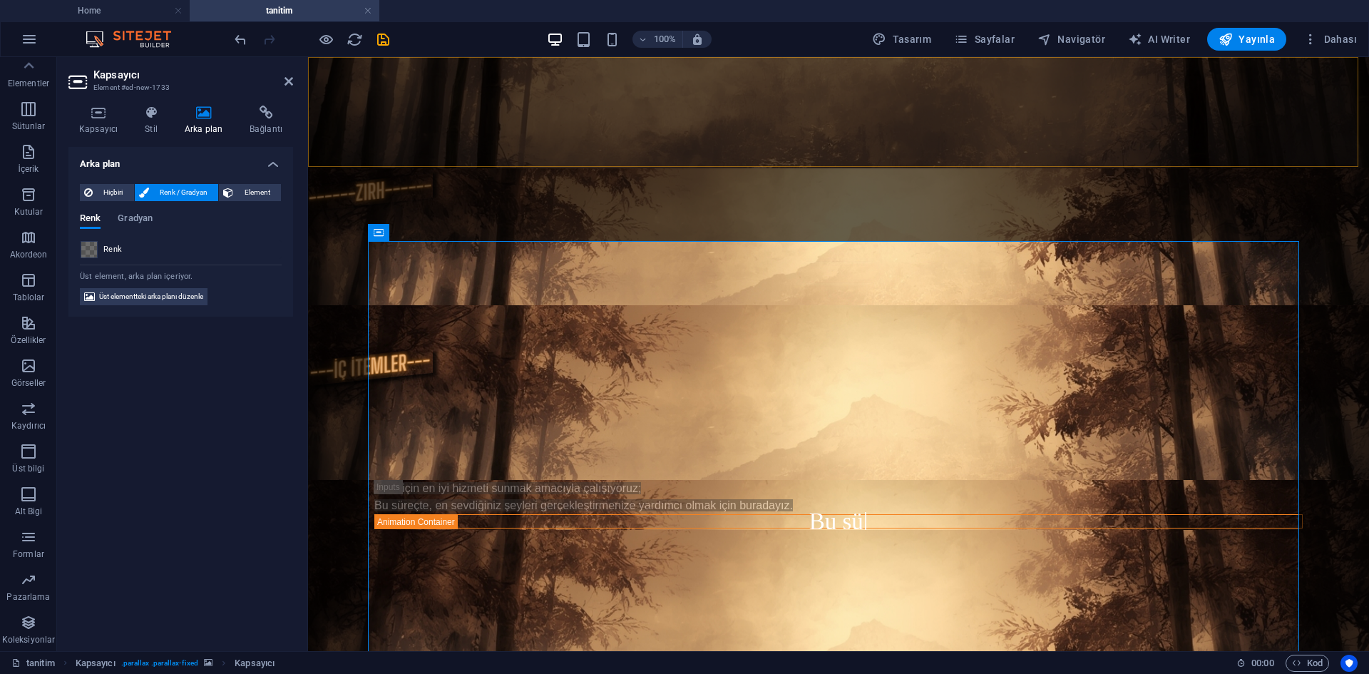
click at [91, 249] on span at bounding box center [89, 250] width 16 height 16
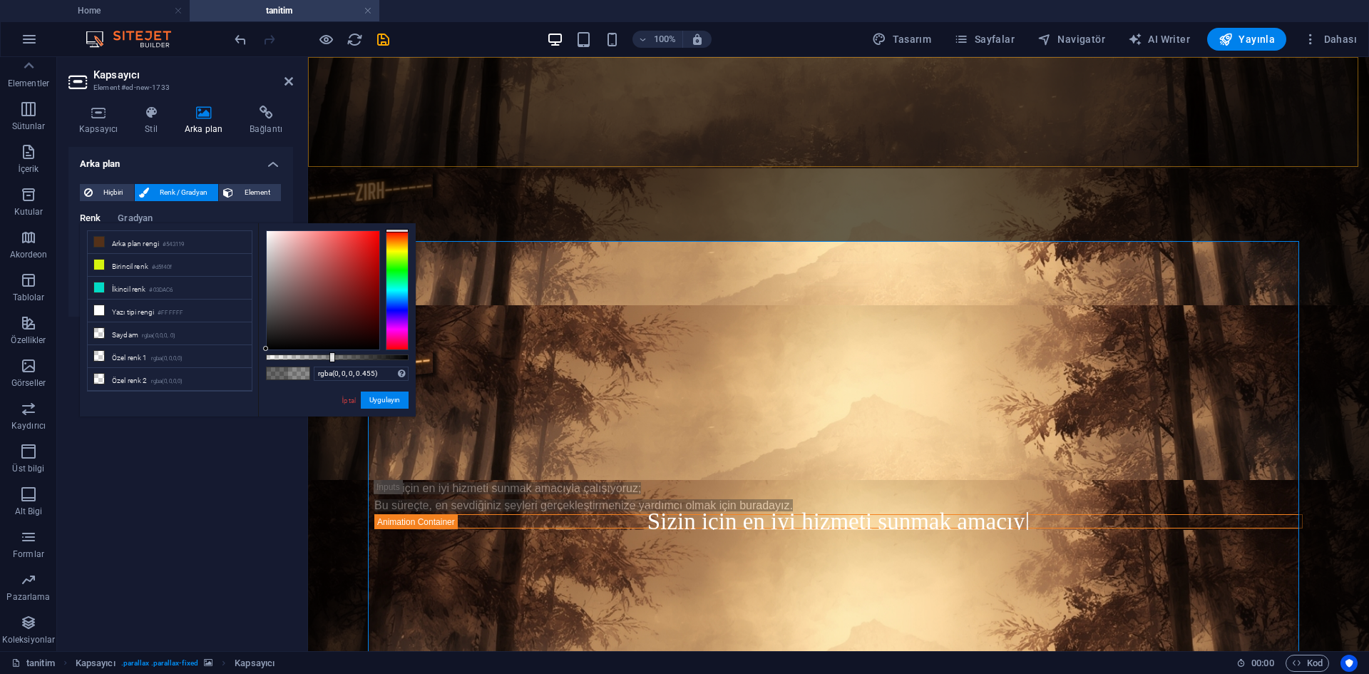
drag, startPoint x: 349, startPoint y: 357, endPoint x: 331, endPoint y: 354, distance: 18.8
click at [331, 354] on div at bounding box center [332, 357] width 6 height 10
drag, startPoint x: 386, startPoint y: 404, endPoint x: 19, endPoint y: 210, distance: 414.3
click at [386, 404] on button "Uygulayın" at bounding box center [385, 399] width 48 height 17
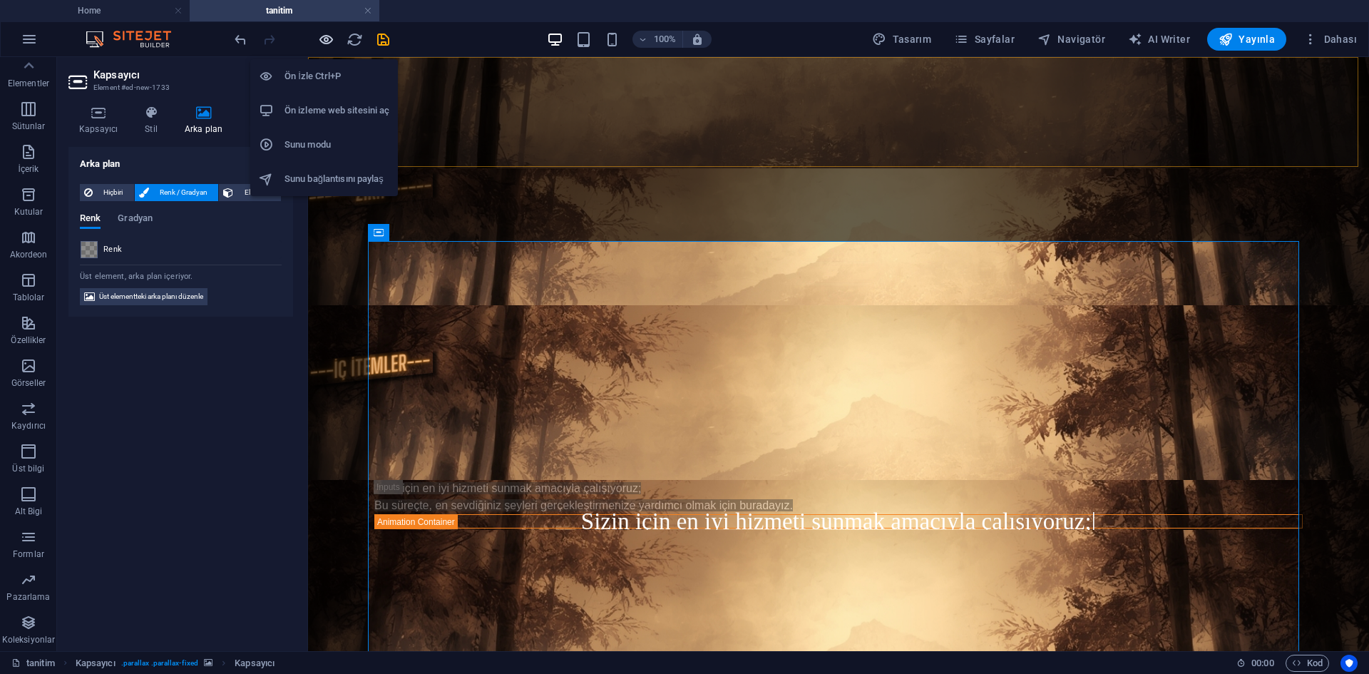
click at [323, 43] on icon "button" at bounding box center [326, 39] width 16 height 16
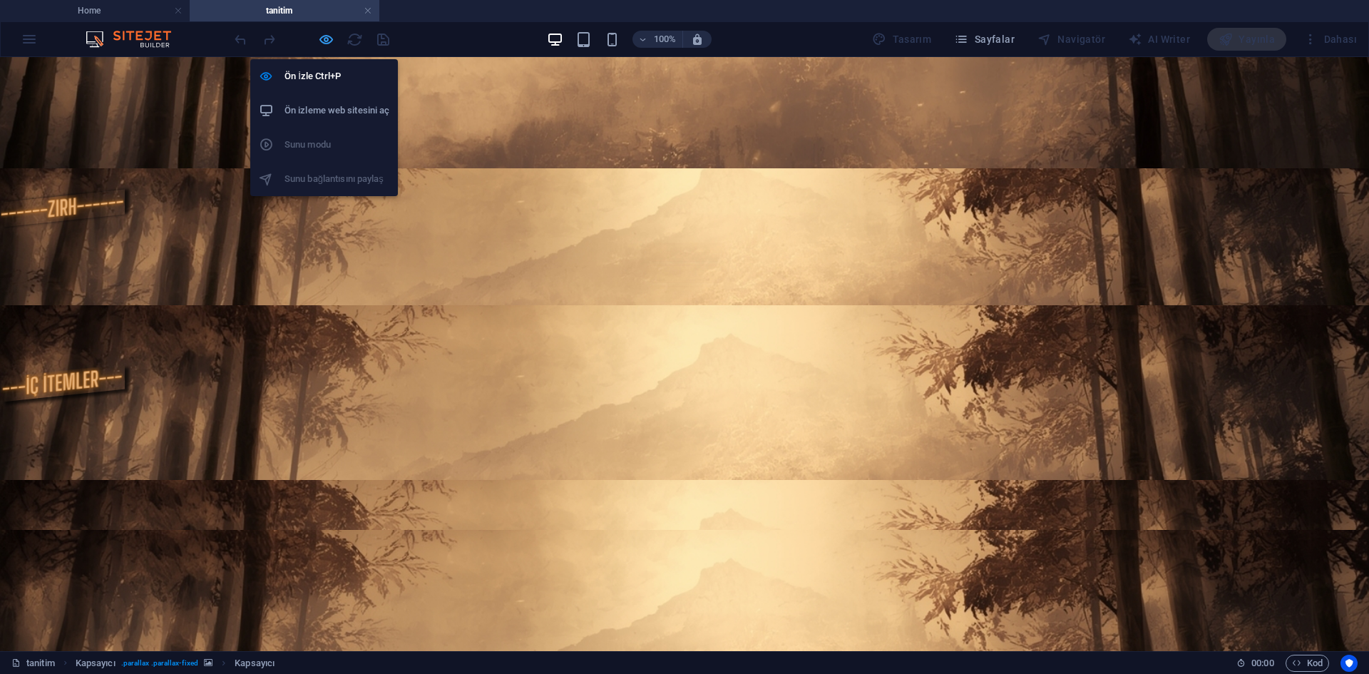
click at [323, 43] on icon "button" at bounding box center [326, 39] width 16 height 16
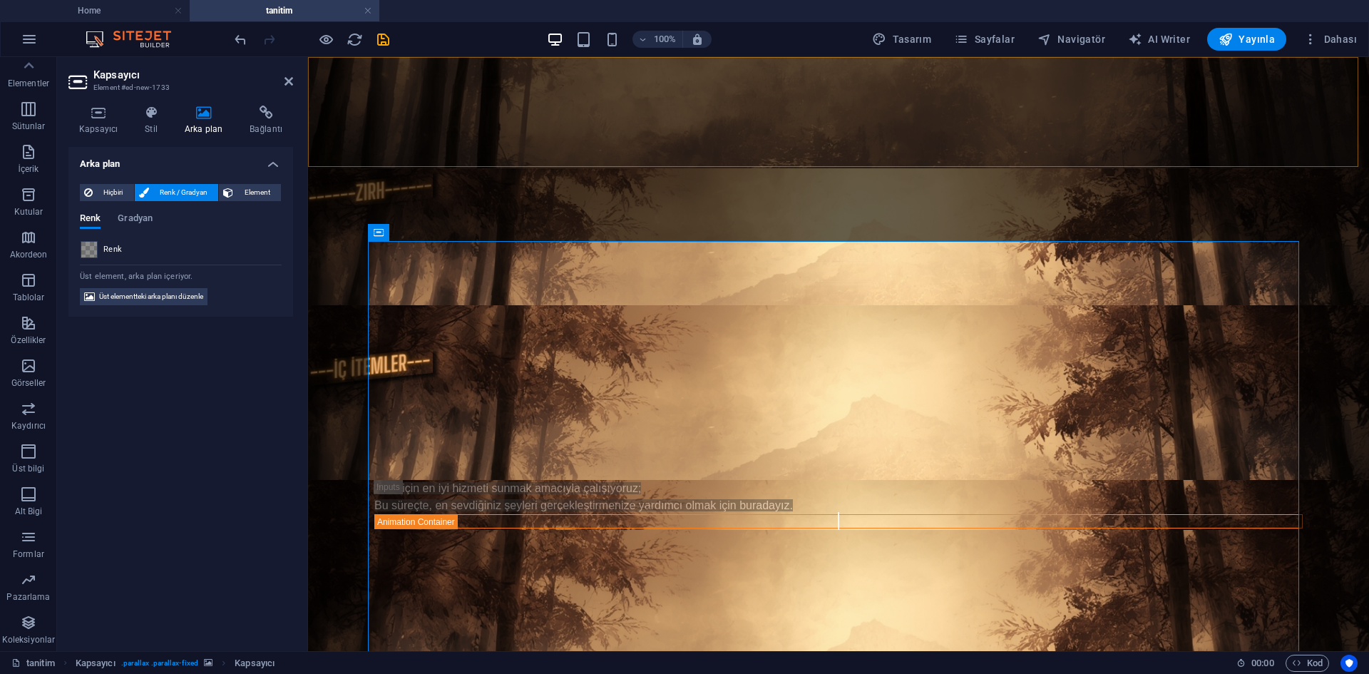
click at [92, 250] on span at bounding box center [89, 250] width 16 height 16
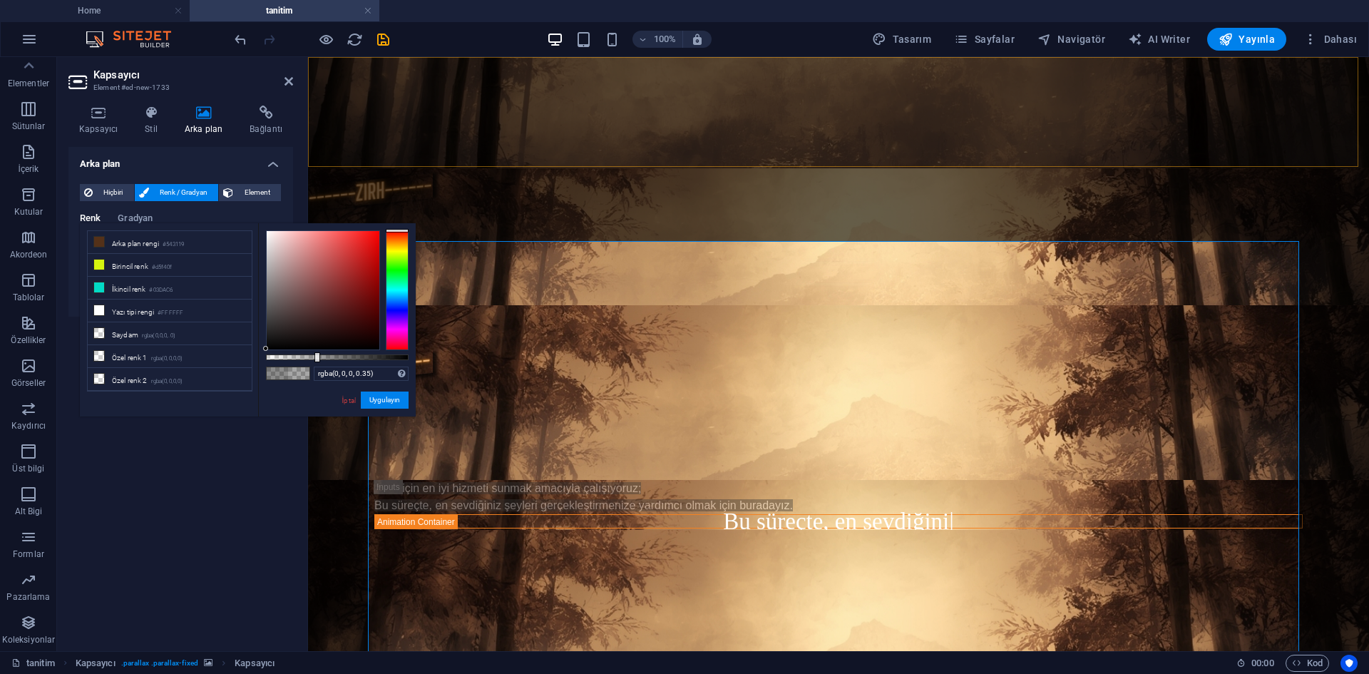
click at [316, 359] on div at bounding box center [337, 357] width 143 height 6
type input "rgba(0, 0, 0, 0.275)"
click at [305, 354] on div at bounding box center [337, 357] width 143 height 6
click at [371, 403] on button "Uygulayın" at bounding box center [385, 399] width 48 height 17
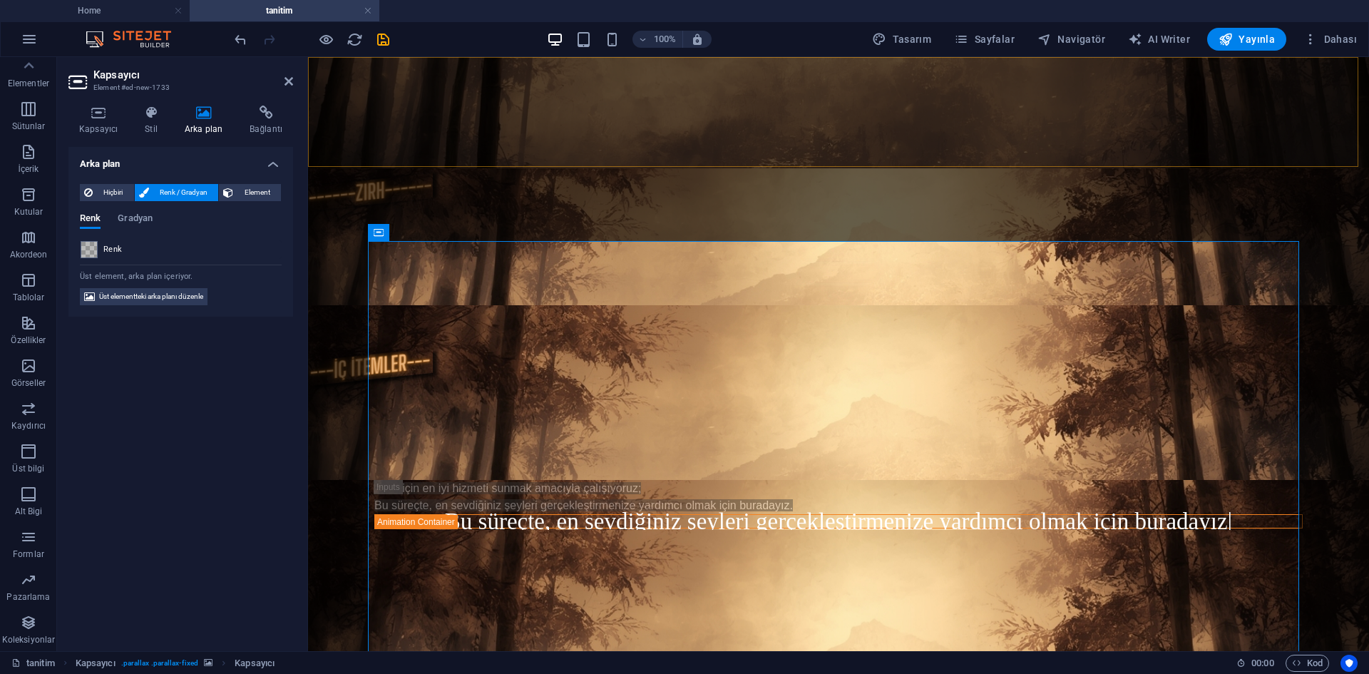
click at [334, 38] on div at bounding box center [312, 39] width 160 height 23
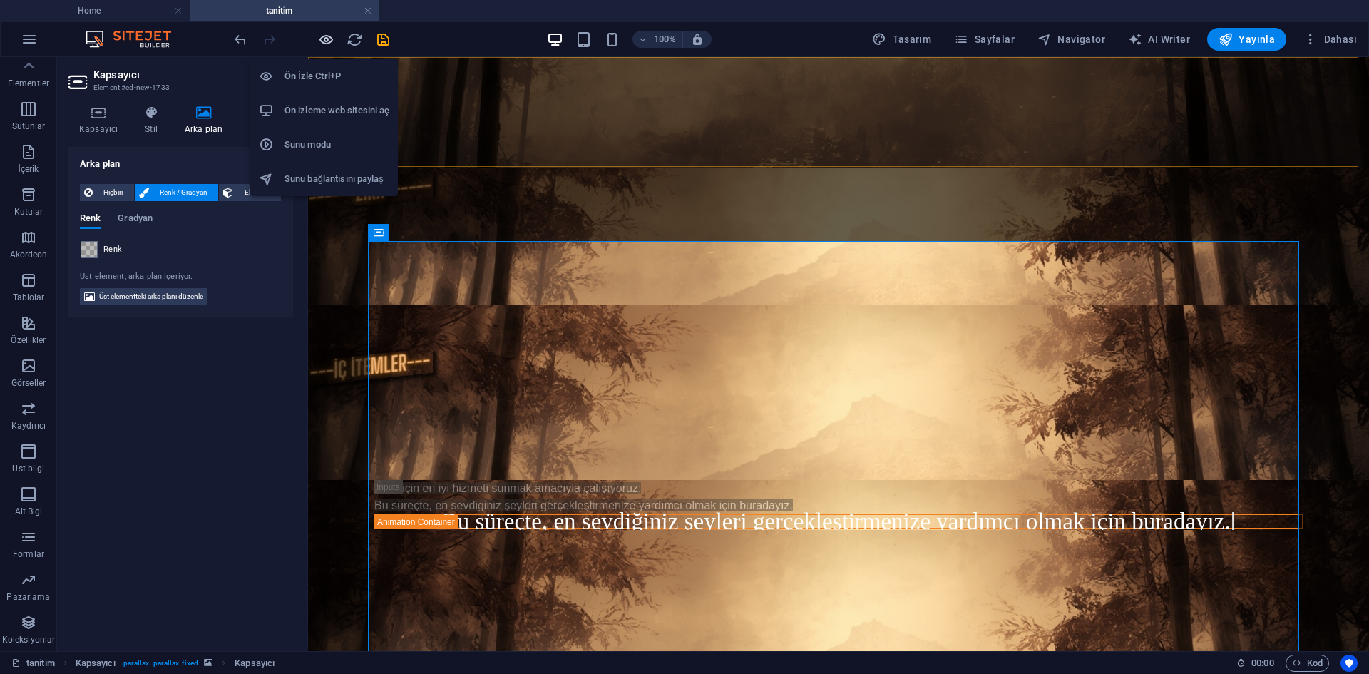
click at [332, 36] on icon "button" at bounding box center [326, 39] width 16 height 16
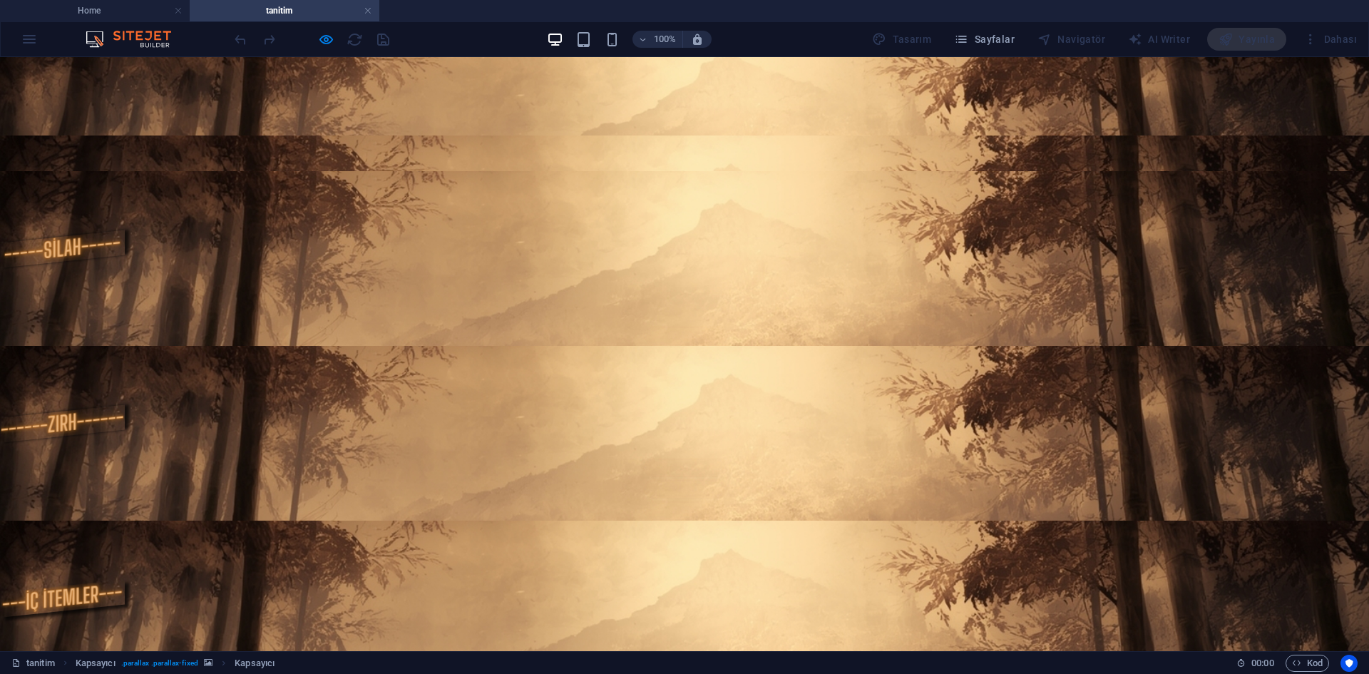
scroll to position [318, 0]
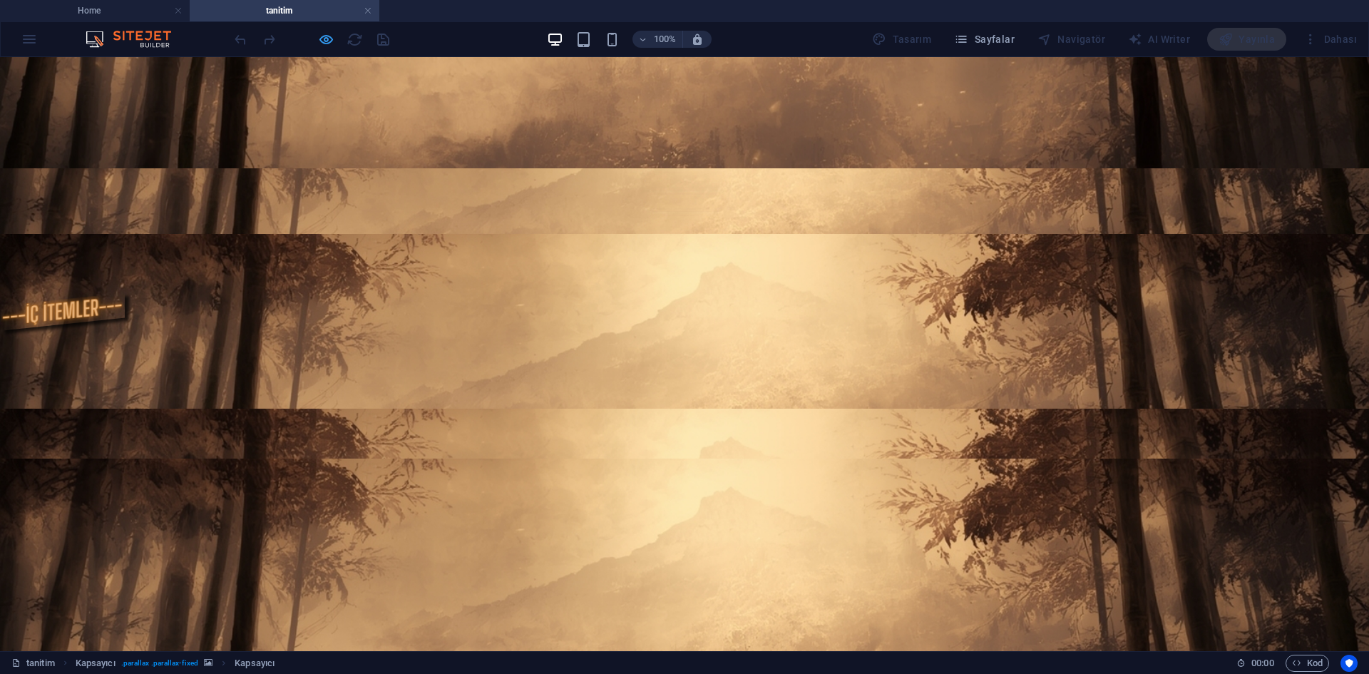
click at [318, 46] on icon "button" at bounding box center [326, 39] width 16 height 16
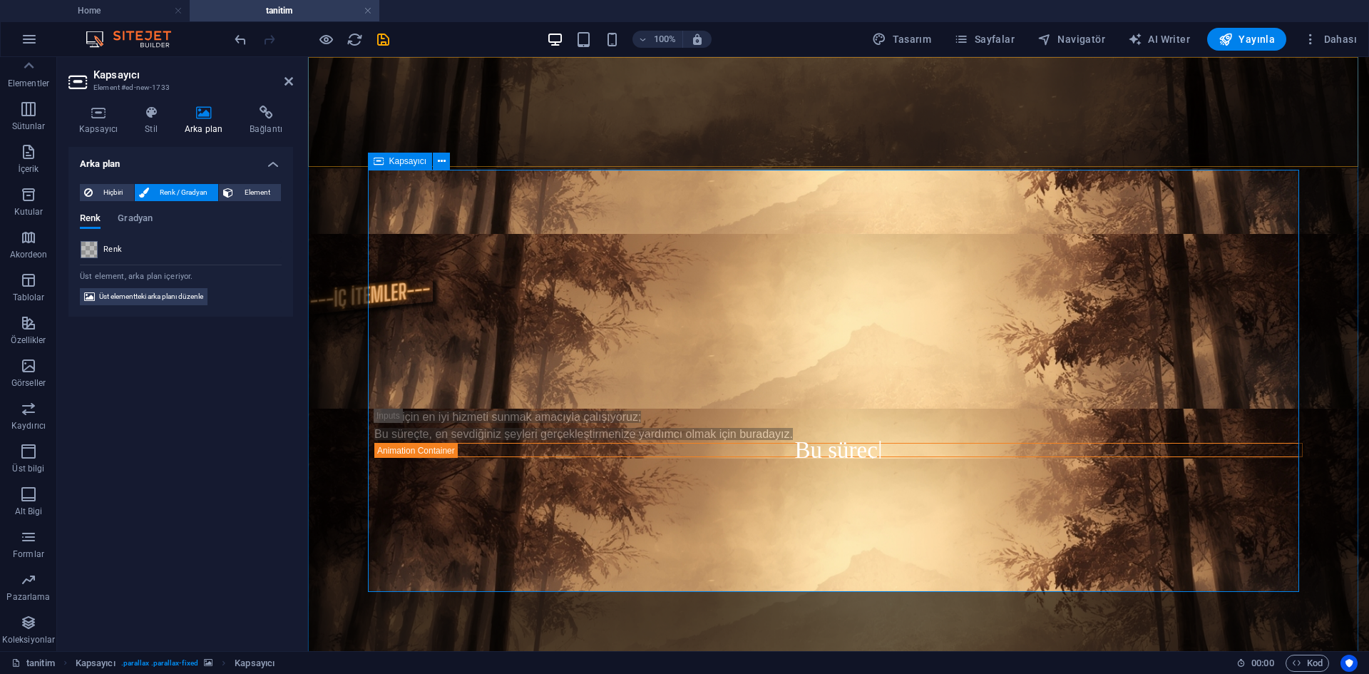
scroll to position [419, 0]
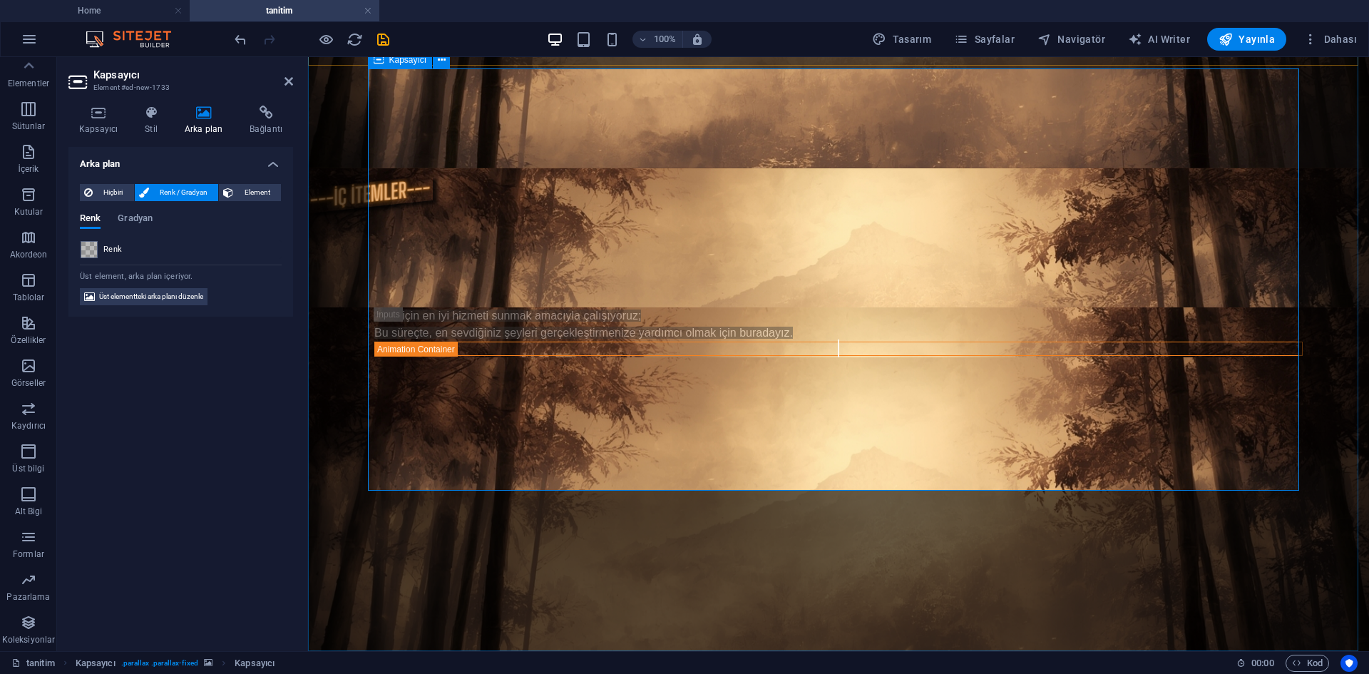
click at [90, 111] on icon at bounding box center [98, 113] width 60 height 14
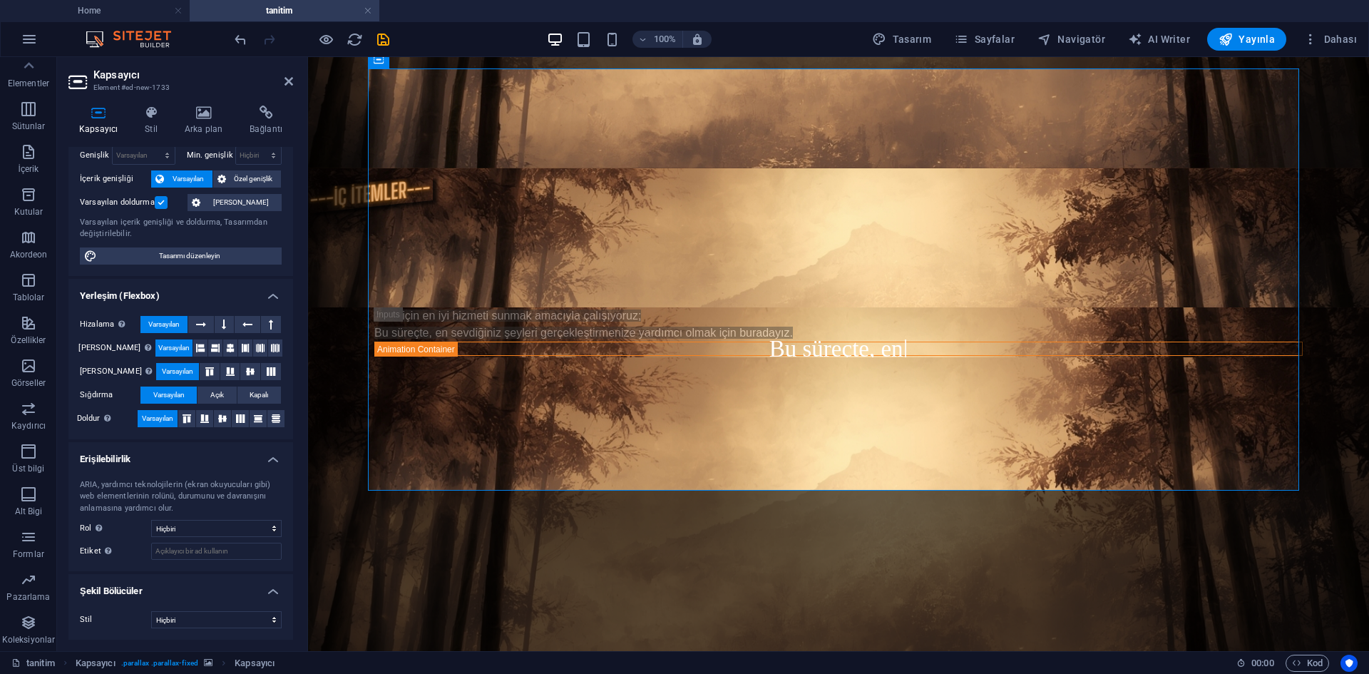
scroll to position [0, 0]
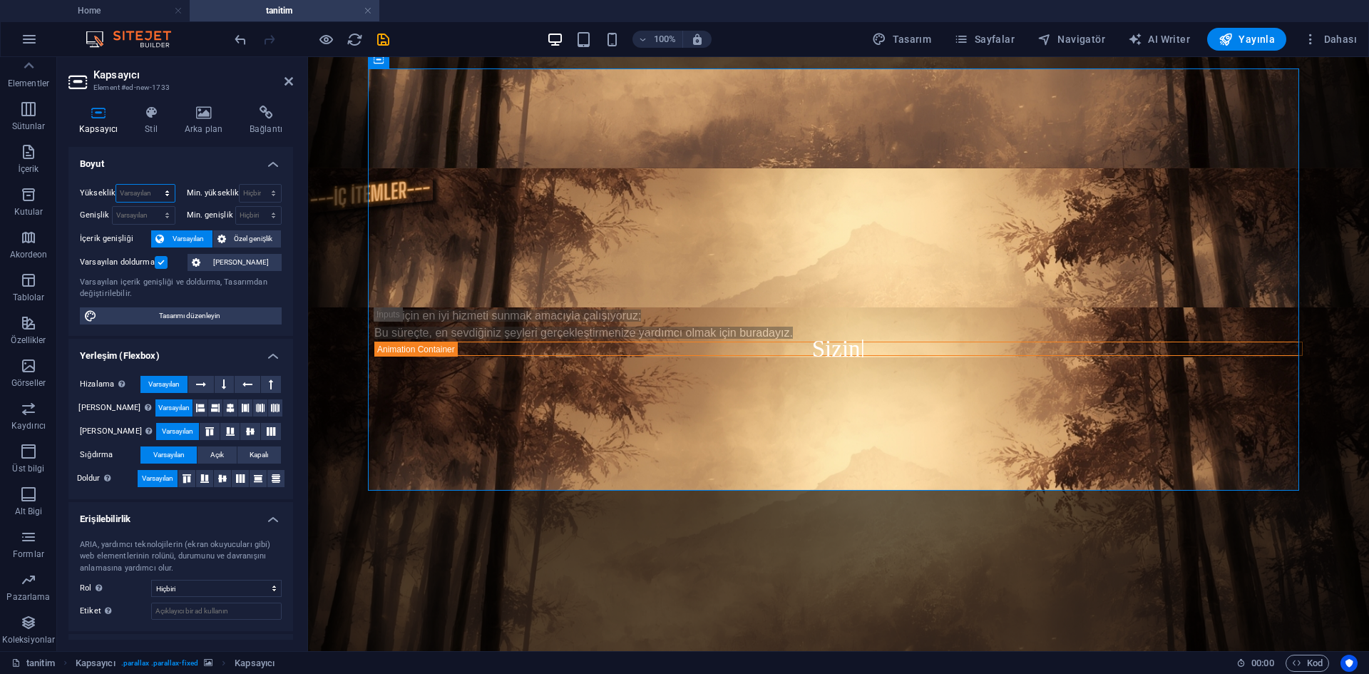
click at [150, 186] on select "Varsayılan px rem % vh vw" at bounding box center [145, 193] width 58 height 17
select select "px"
click at [153, 185] on select "Varsayılan px rem % vh vw" at bounding box center [145, 193] width 58 height 17
type input "824"
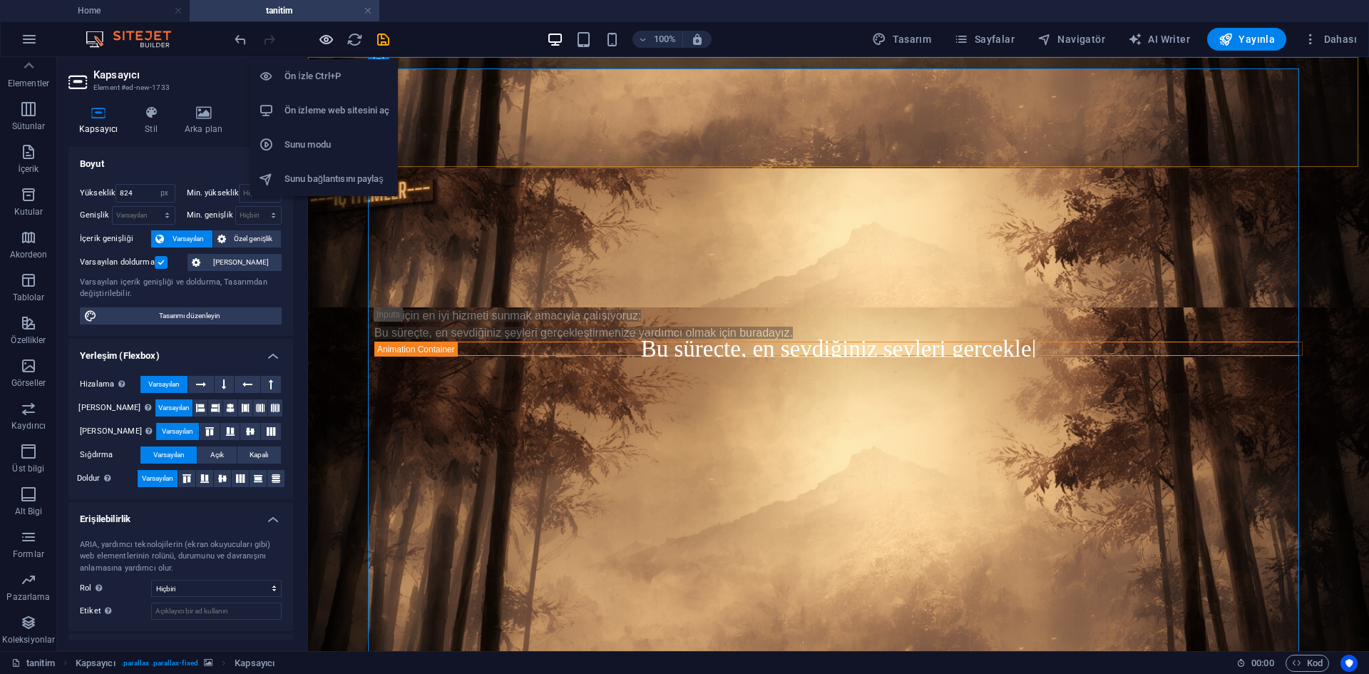
click at [327, 38] on icon "button" at bounding box center [326, 39] width 16 height 16
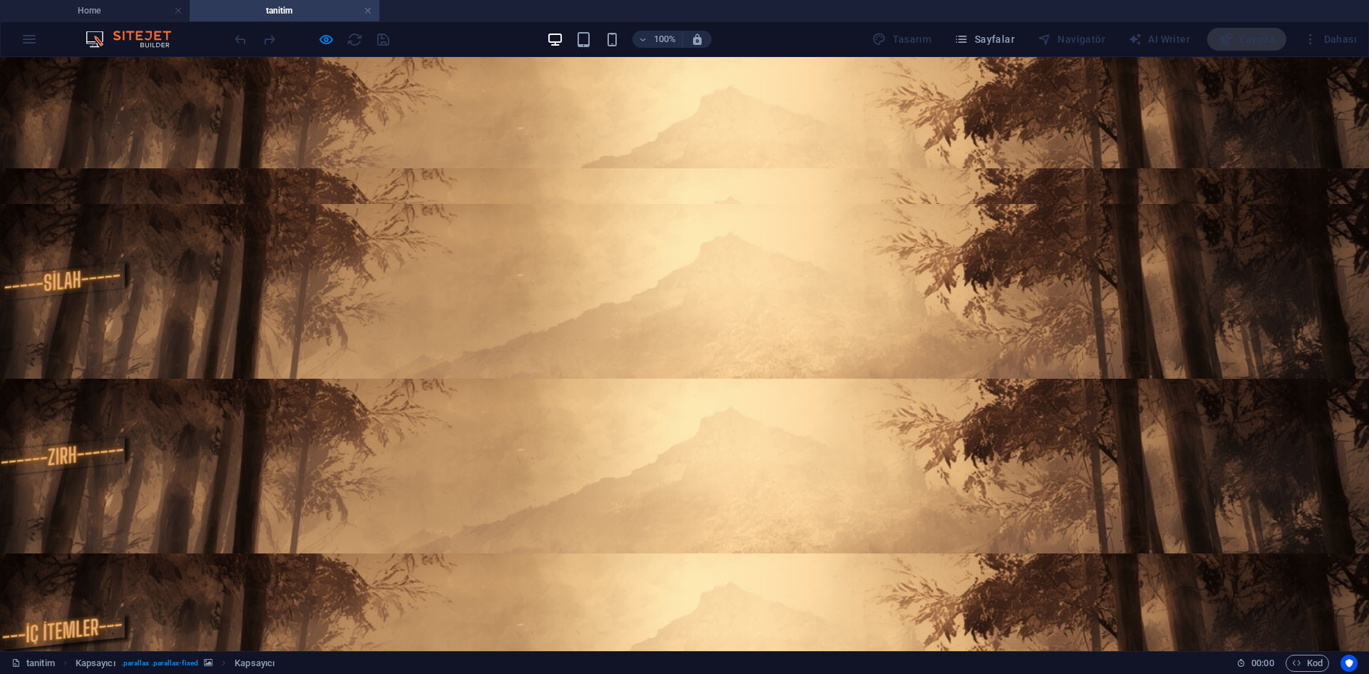
scroll to position [143, 0]
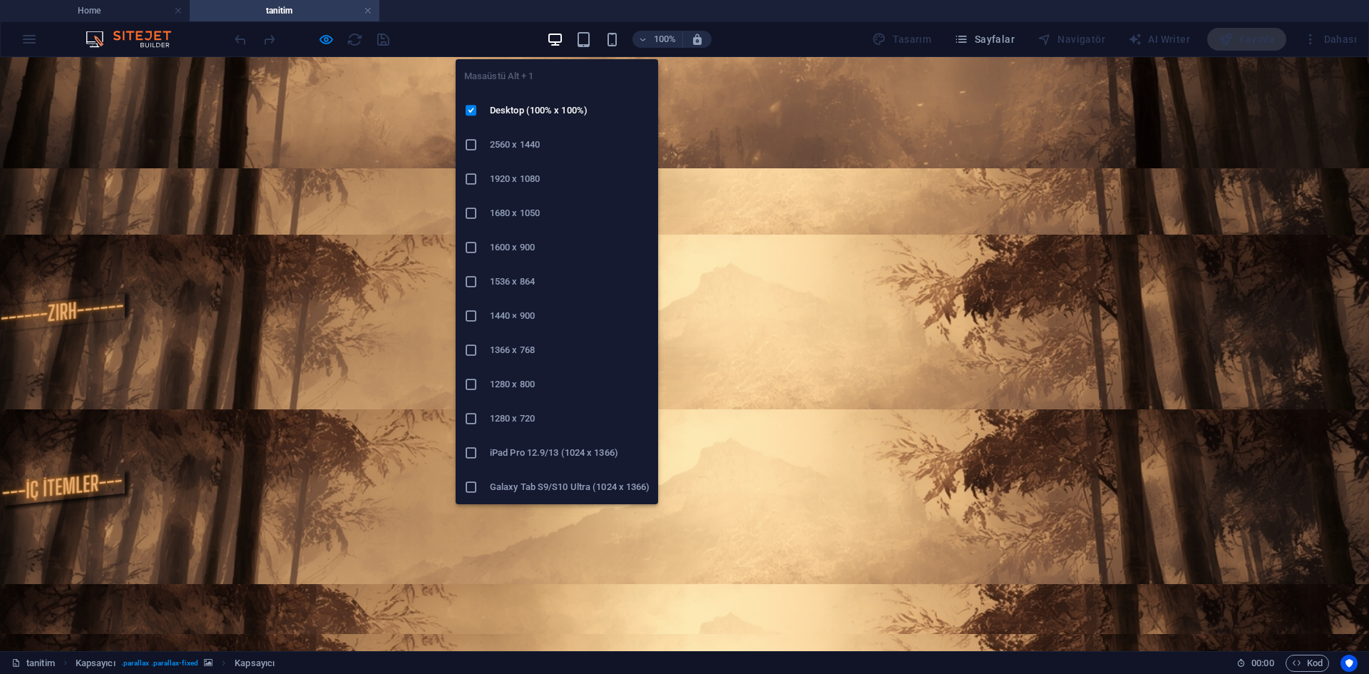
click at [516, 353] on h6 "1366 x 768" at bounding box center [570, 350] width 160 height 17
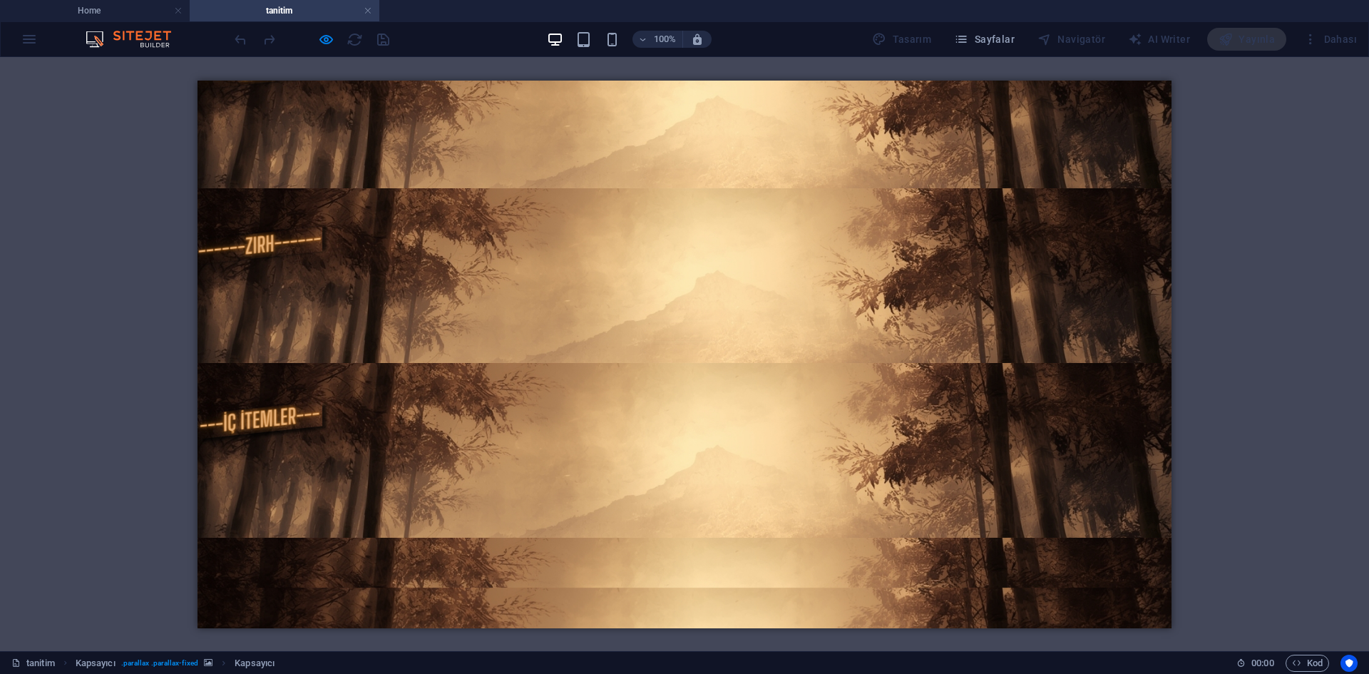
scroll to position [0, 0]
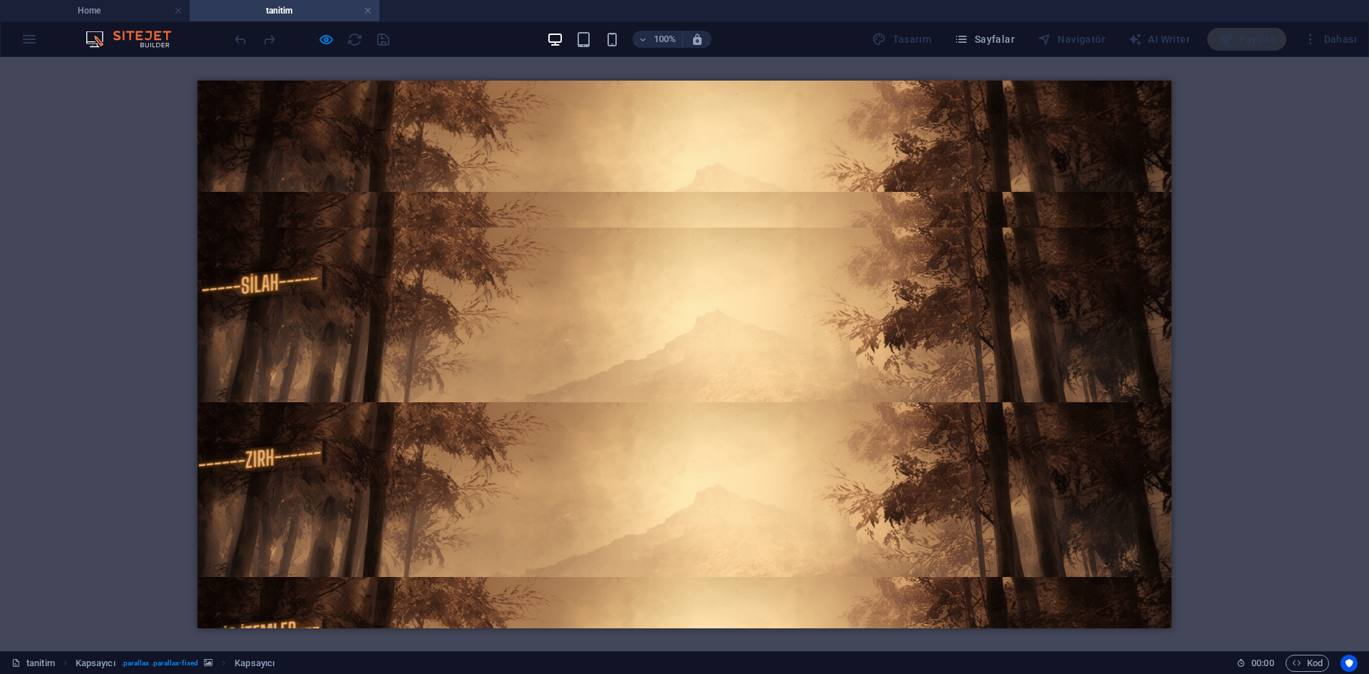
click at [334, 43] on div at bounding box center [312, 39] width 160 height 23
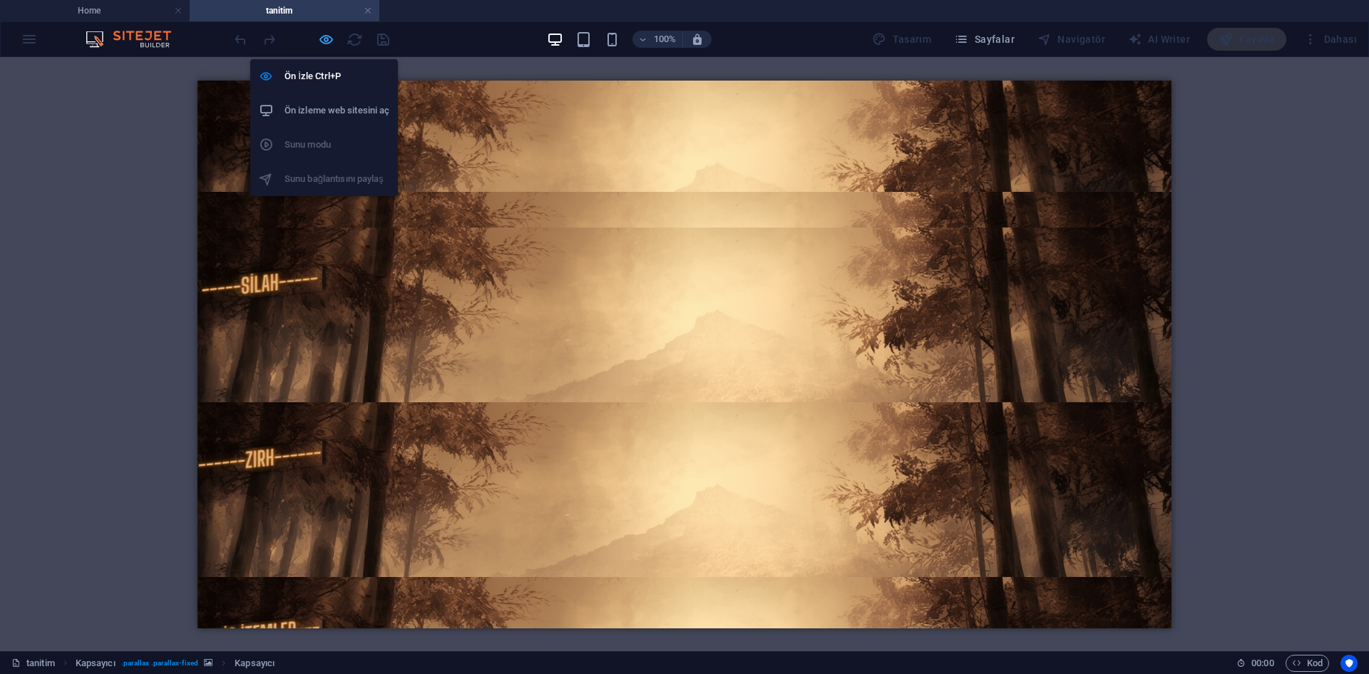
click at [327, 41] on icon "button" at bounding box center [326, 39] width 16 height 16
select select "px"
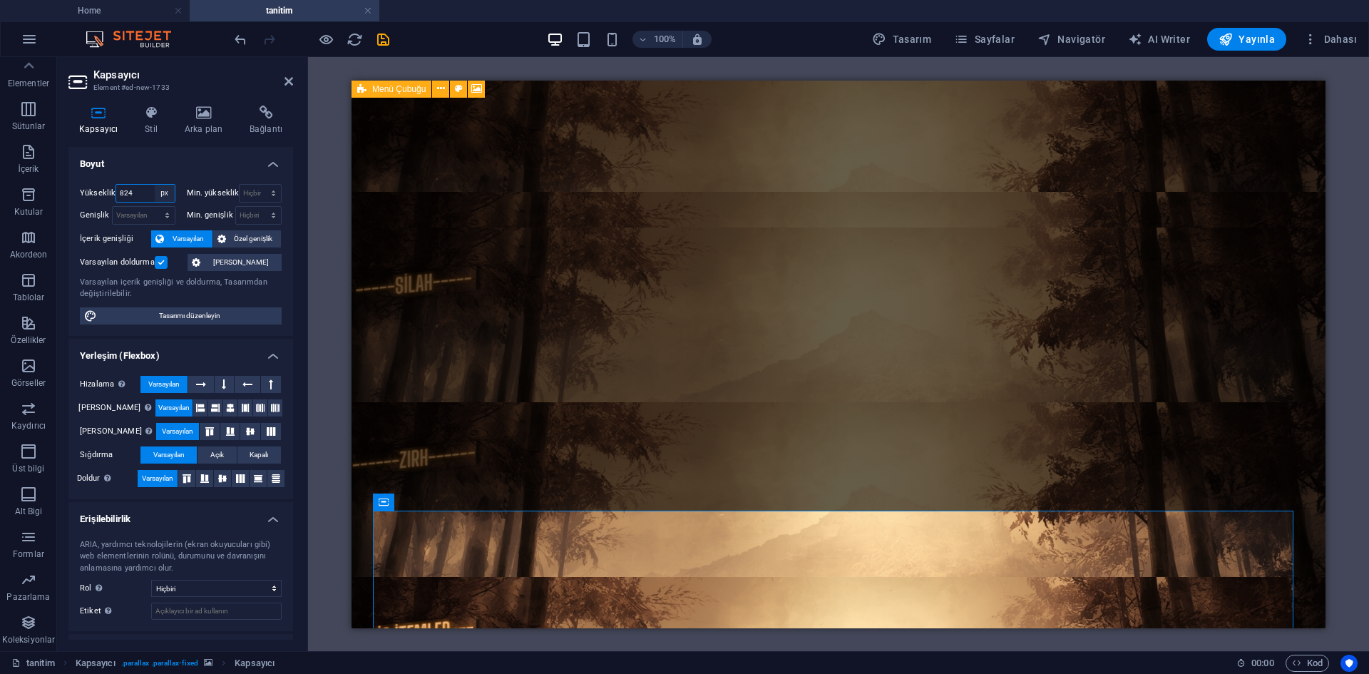
click at [158, 198] on select "Varsayılan px rem % vh vw" at bounding box center [165, 193] width 20 height 17
select select "default"
click at [155, 185] on select "Varsayılan px rem % vh vw" at bounding box center [165, 193] width 20 height 17
select select "DISABLED_OPTION_VALUE"
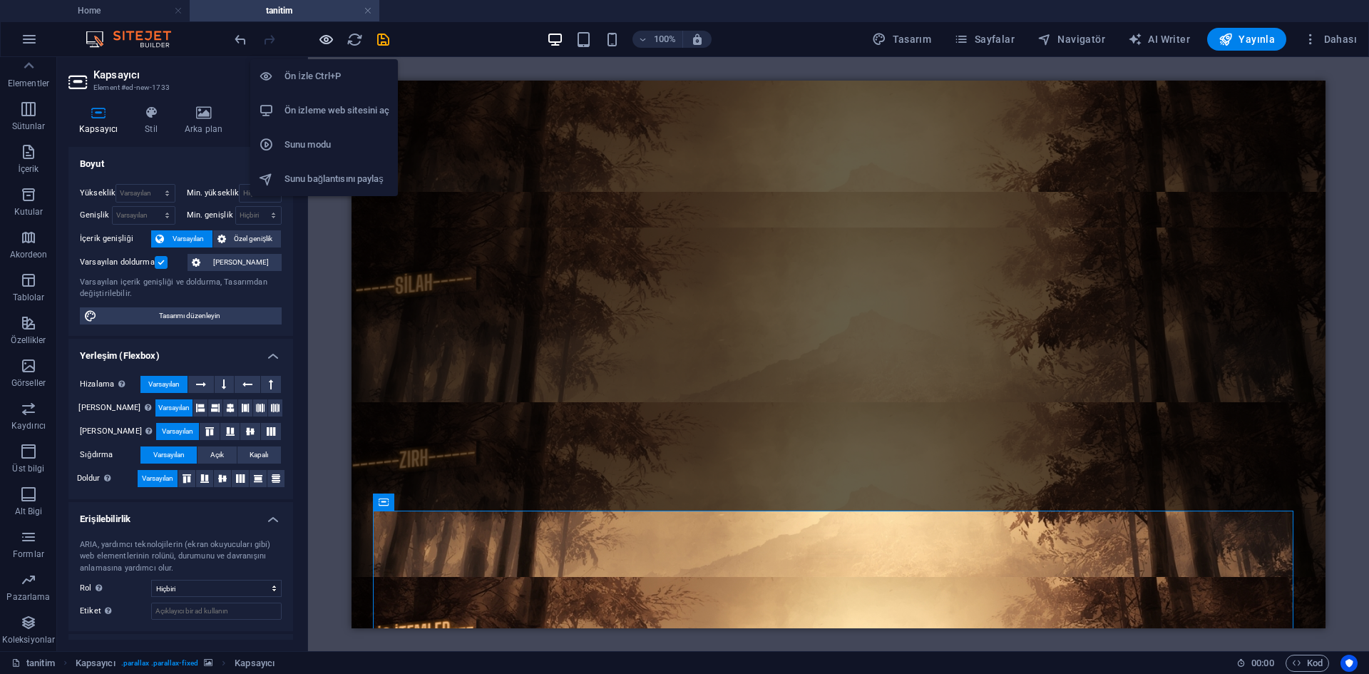
click at [329, 43] on icon "button" at bounding box center [326, 39] width 16 height 16
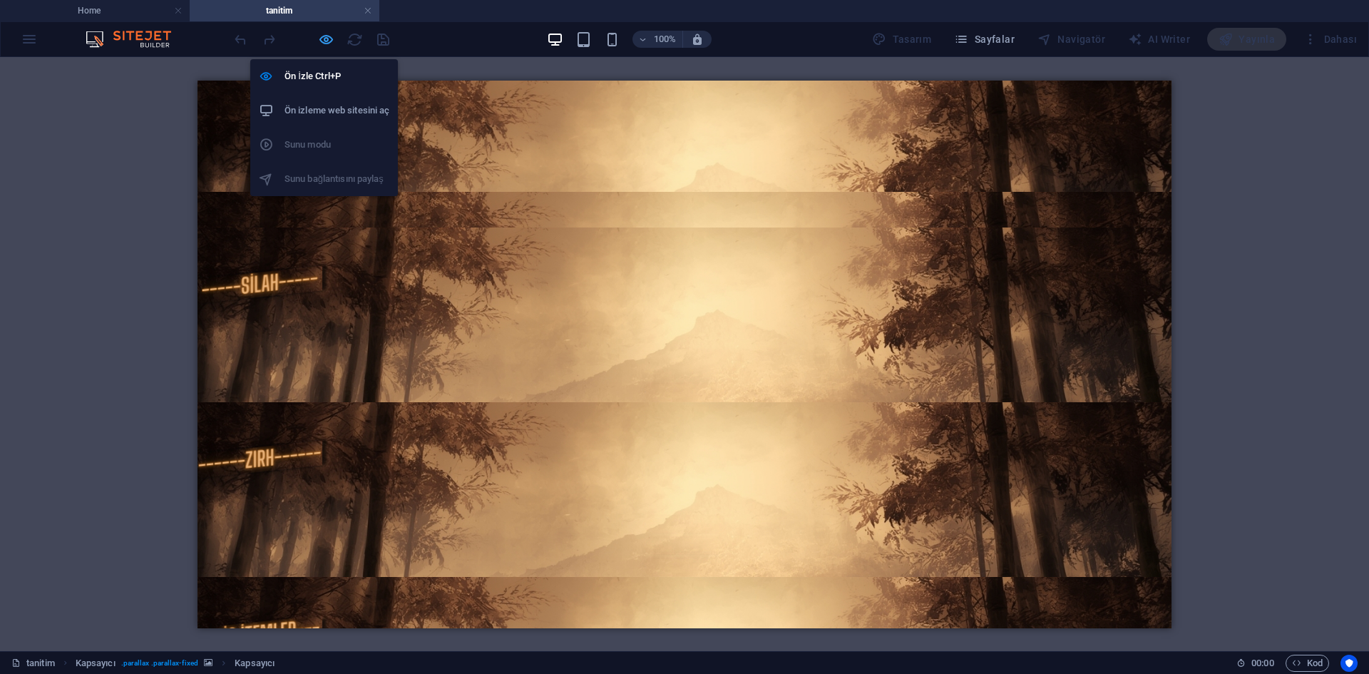
click at [324, 42] on icon "button" at bounding box center [326, 39] width 16 height 16
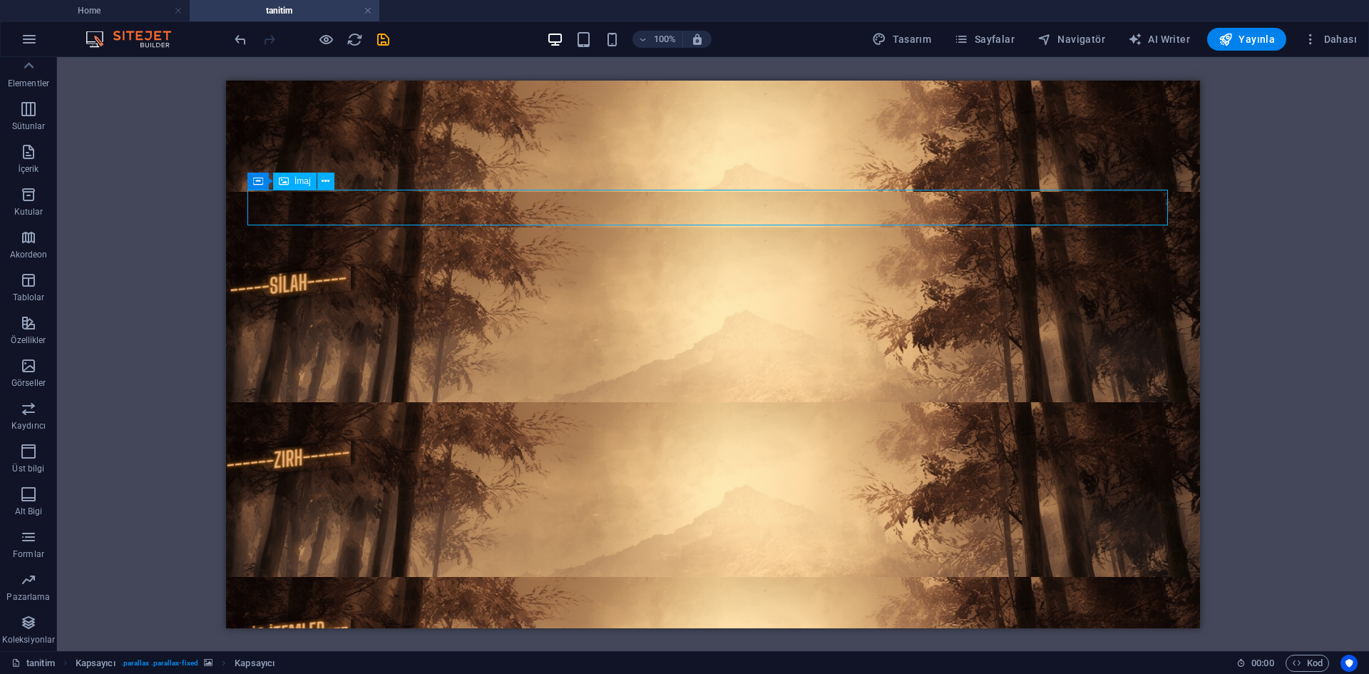
drag, startPoint x: 626, startPoint y: 215, endPoint x: 752, endPoint y: 214, distance: 125.5
click at [752, 214] on figure at bounding box center [713, 209] width 928 height 36
click at [1120, 217] on figure at bounding box center [713, 209] width 928 height 36
click at [884, 203] on figure at bounding box center [713, 209] width 928 height 36
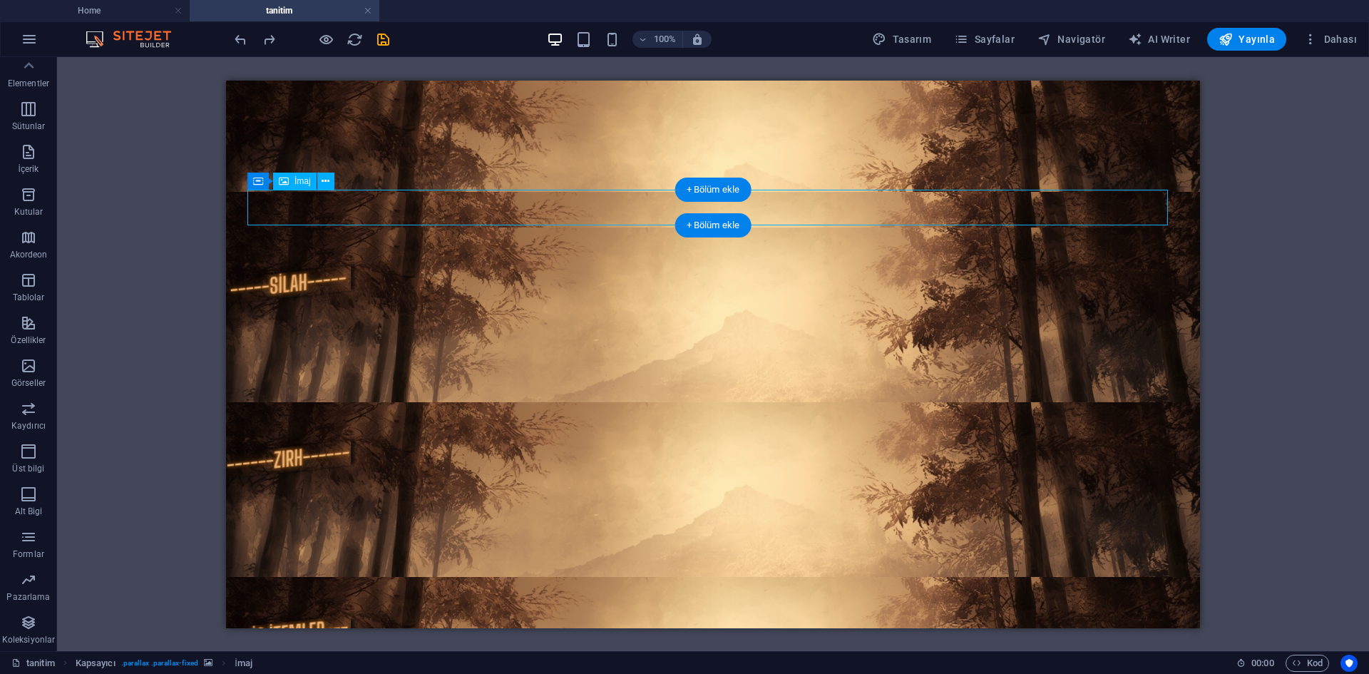
click at [1147, 203] on figure at bounding box center [713, 209] width 928 height 36
select select "px"
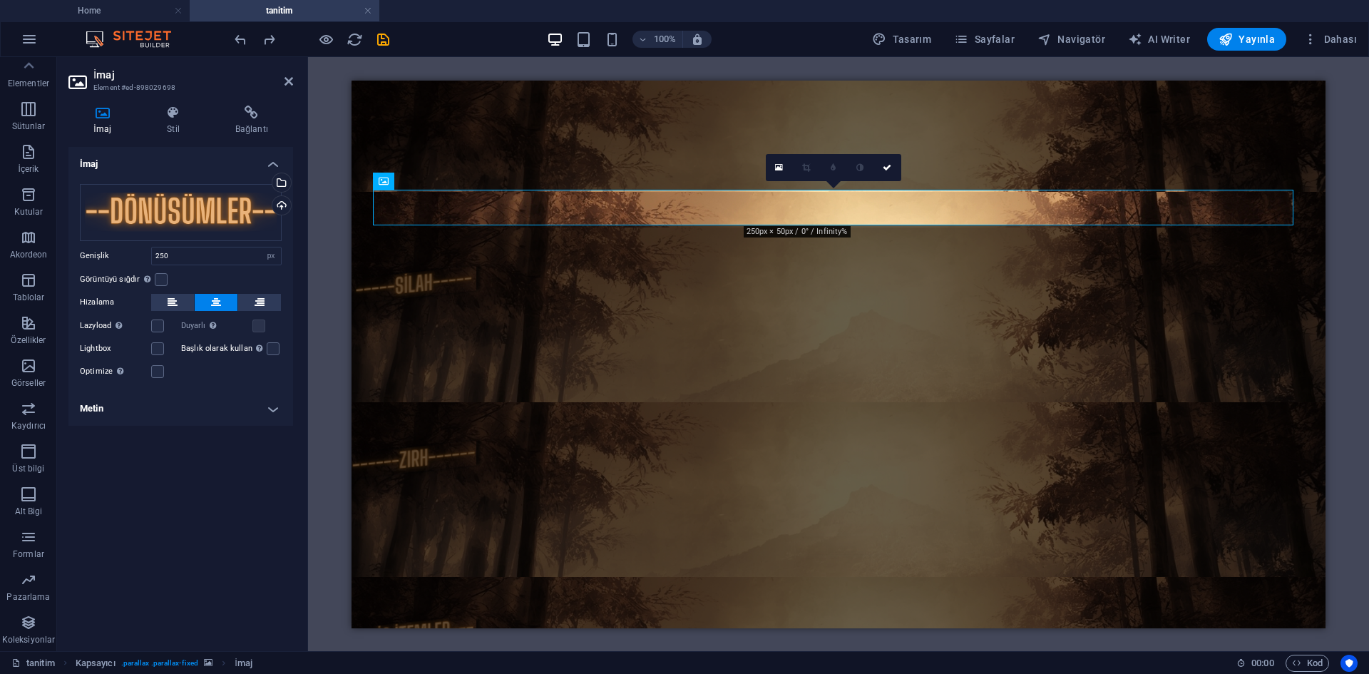
click at [1305, 199] on figure at bounding box center [839, 465] width 974 height 548
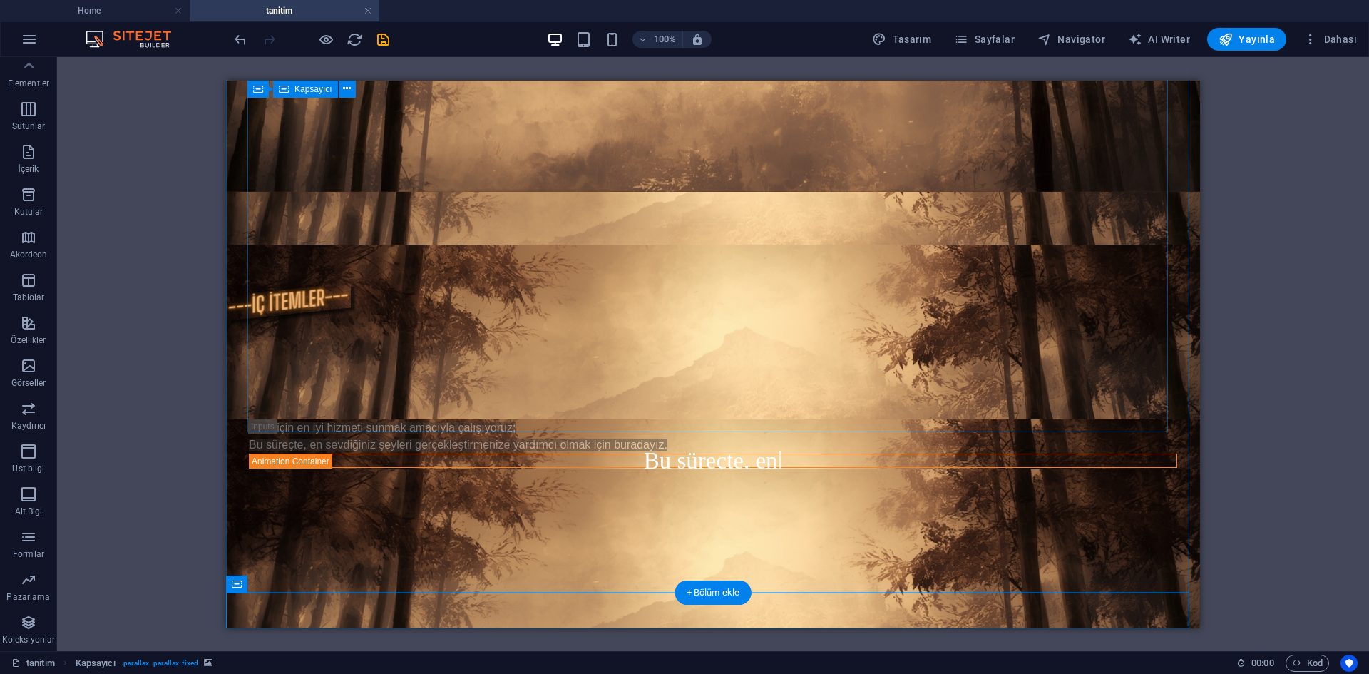
scroll to position [501, 0]
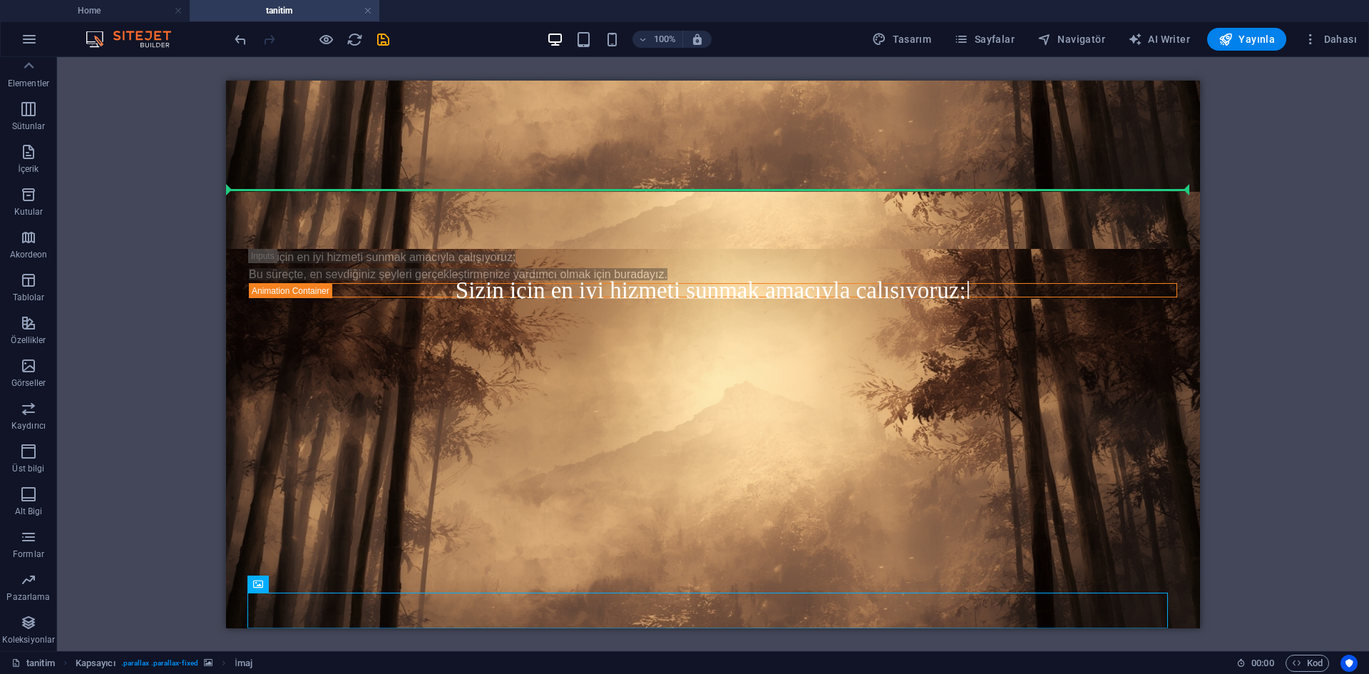
drag, startPoint x: 322, startPoint y: 601, endPoint x: 289, endPoint y: 188, distance: 414.2
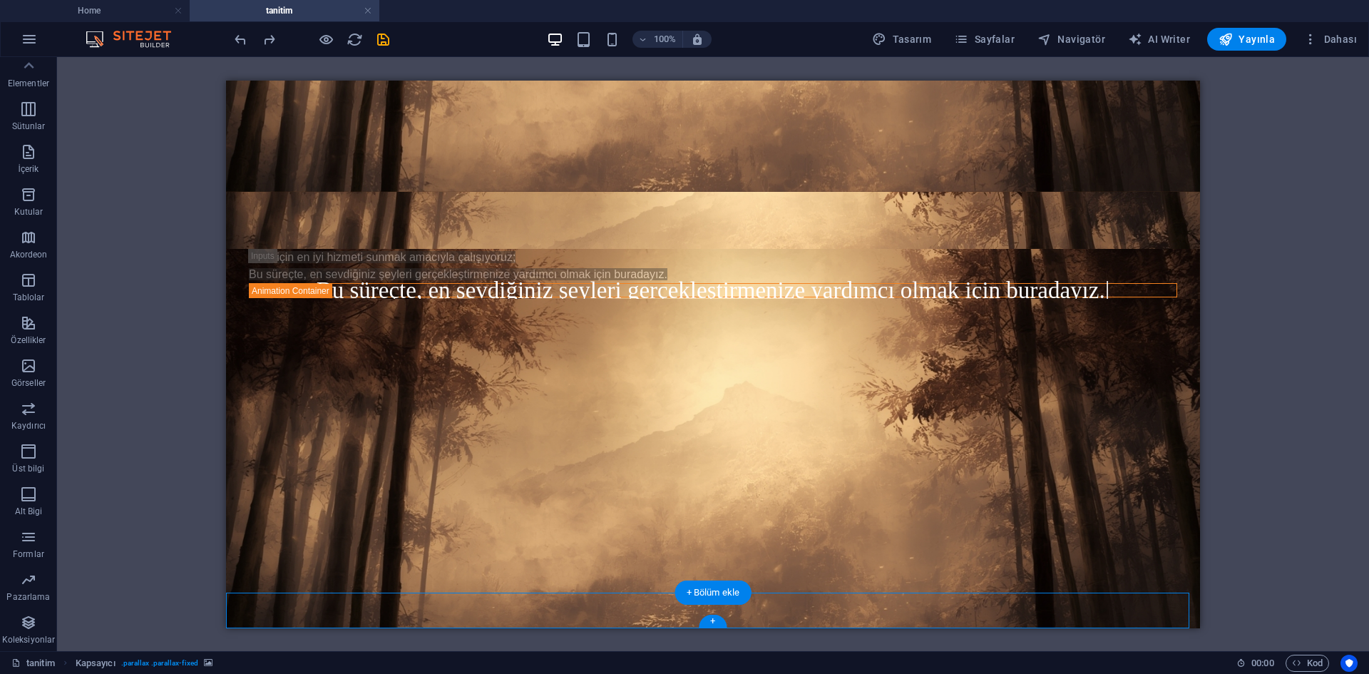
click at [329, 495] on figure at bounding box center [713, 572] width 974 height 548
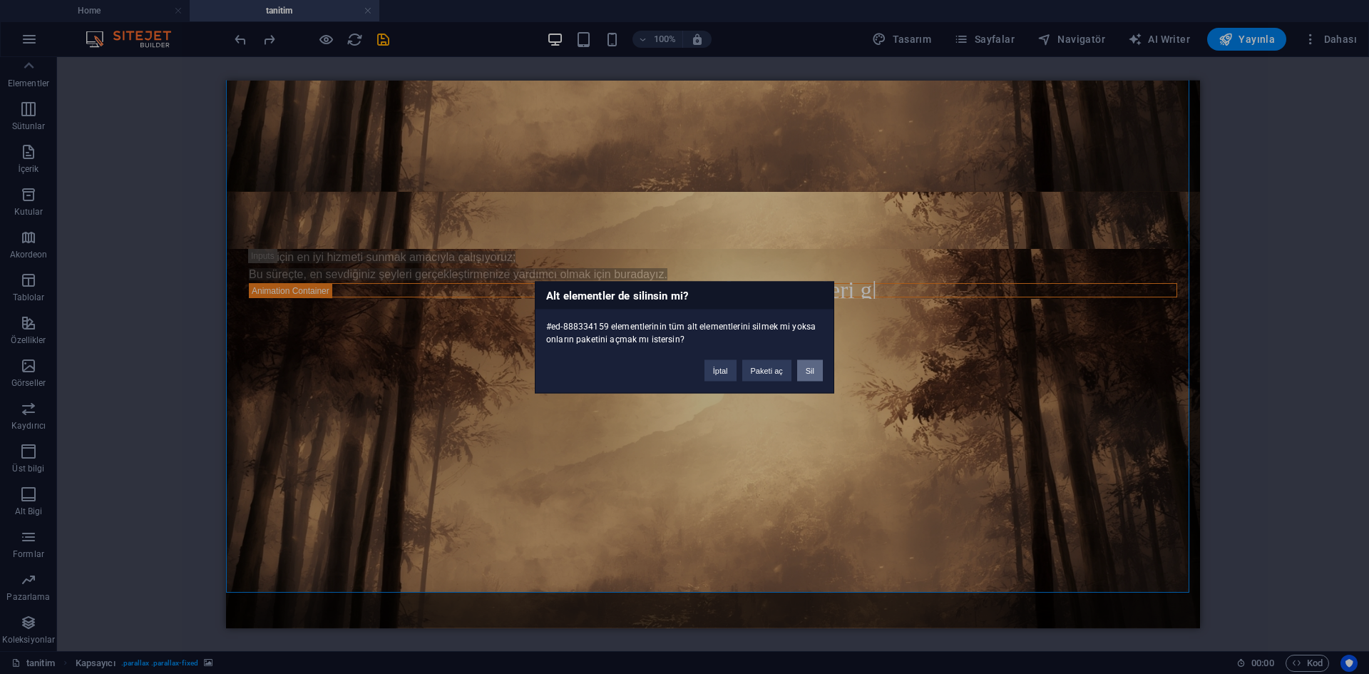
click at [807, 369] on button "Sil" at bounding box center [810, 369] width 26 height 21
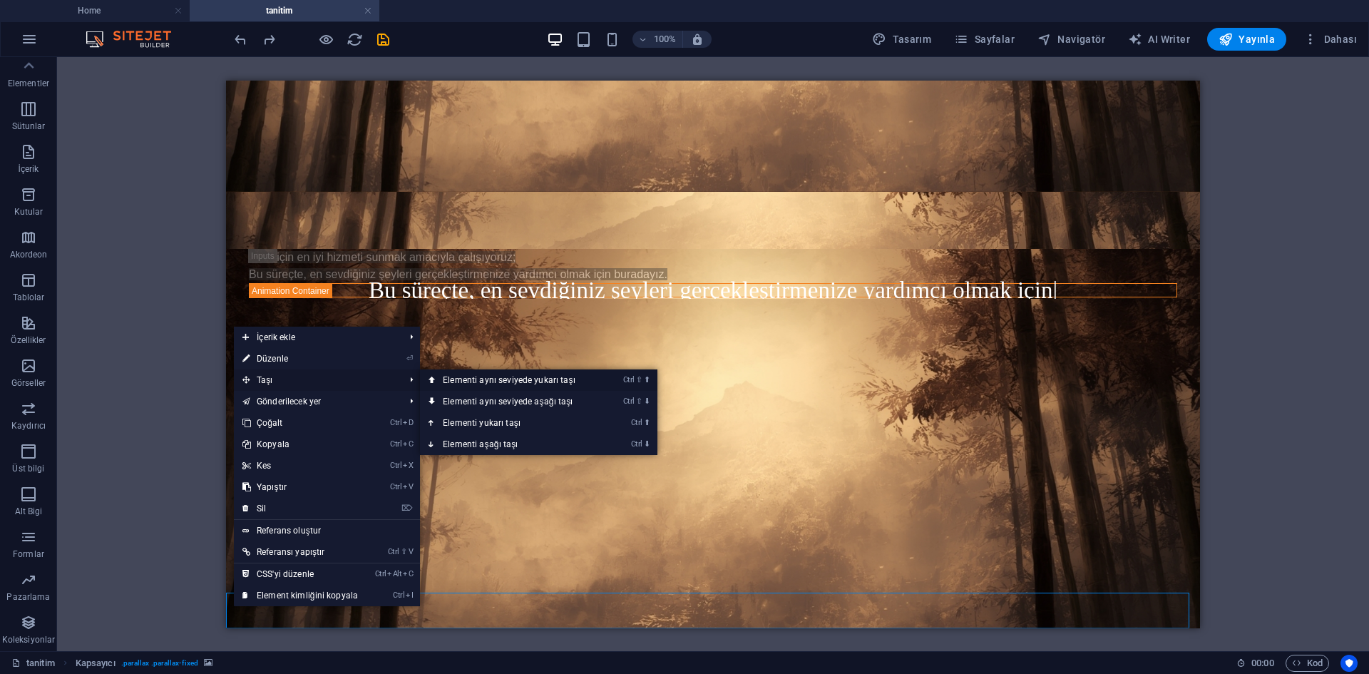
click at [455, 377] on link "Ctrl ⇧ ⬆ Elementi aynı seviyede yukarı taşı" at bounding box center [512, 379] width 184 height 21
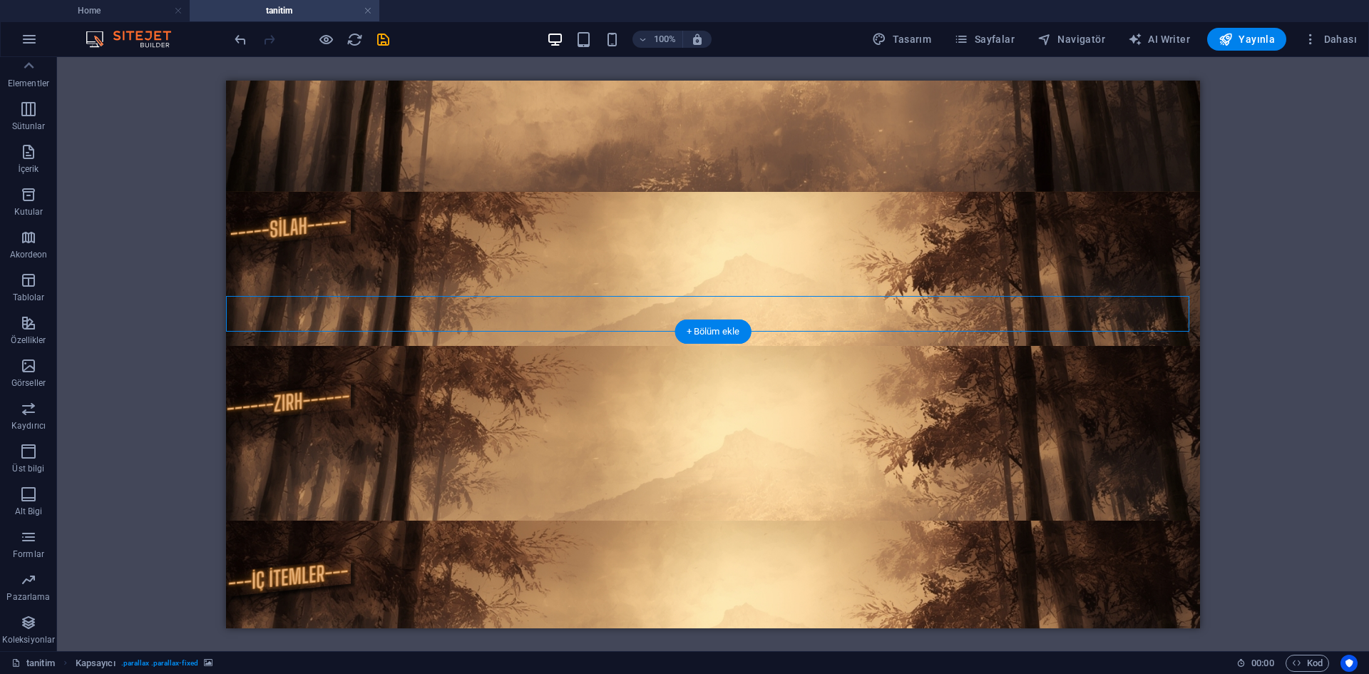
scroll to position [14, 0]
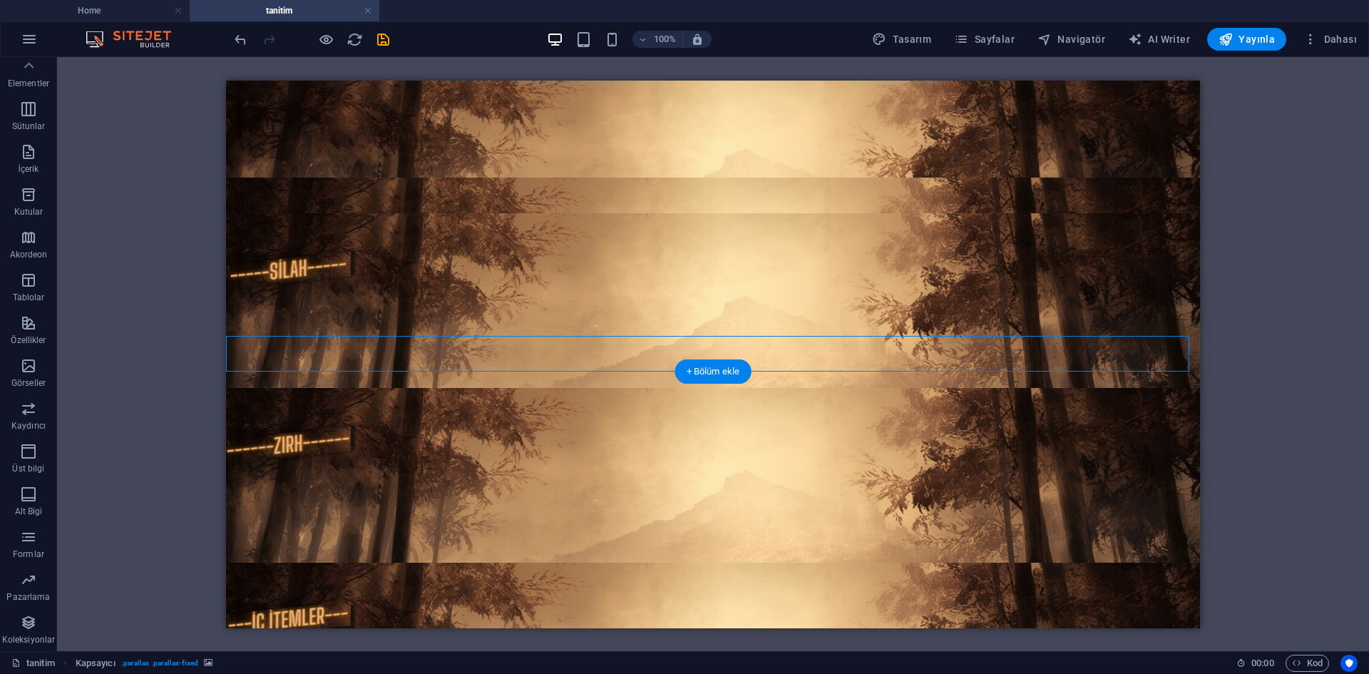
select select "px"
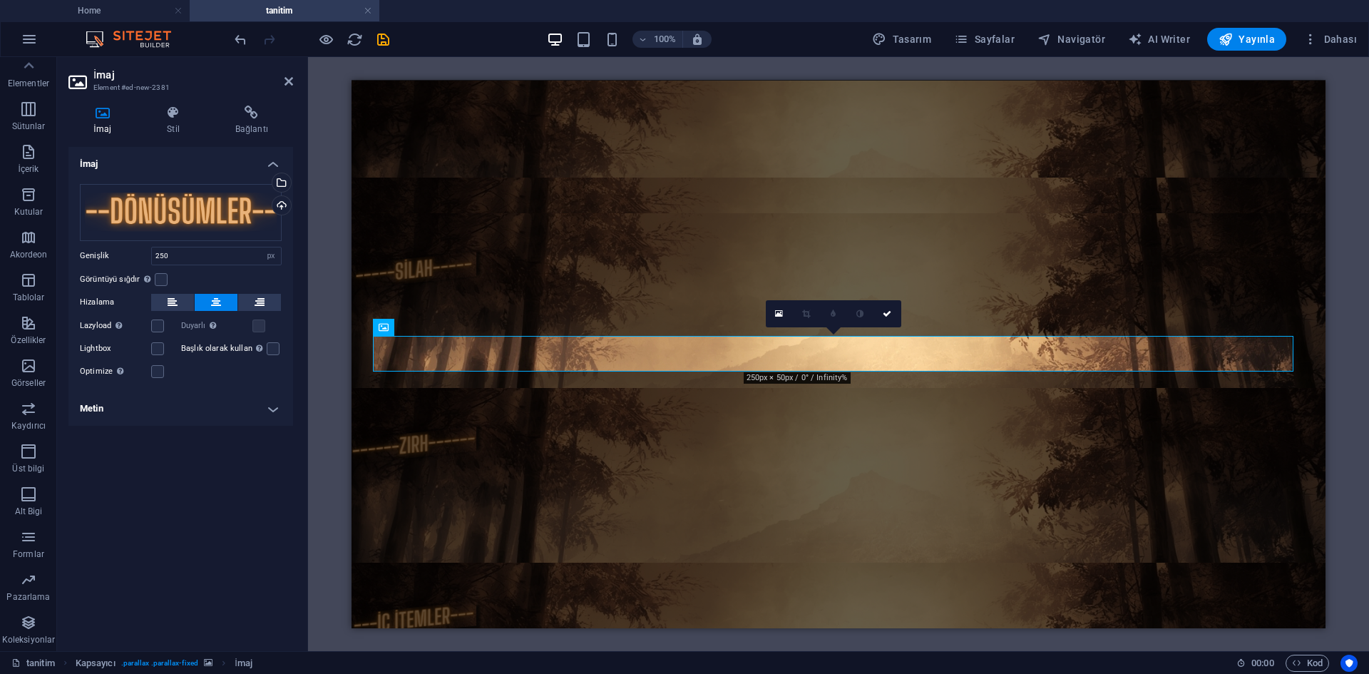
scroll to position [371, 0]
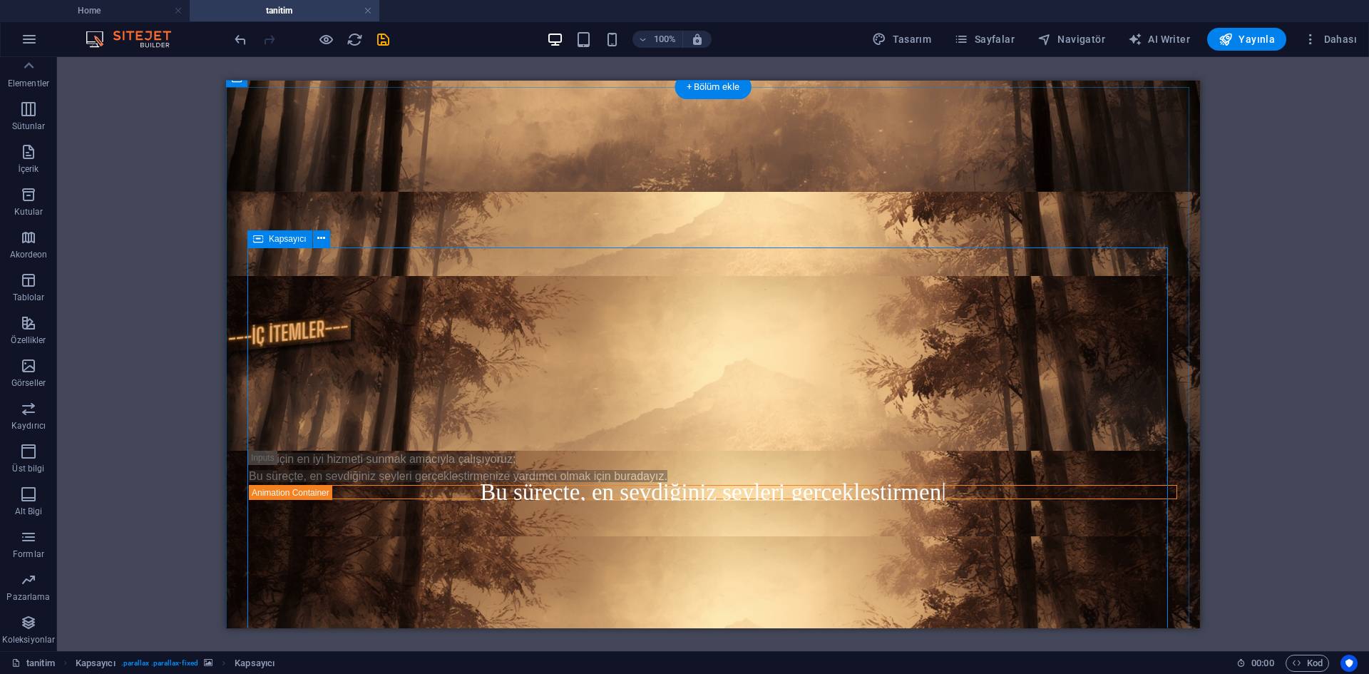
scroll to position [14, 0]
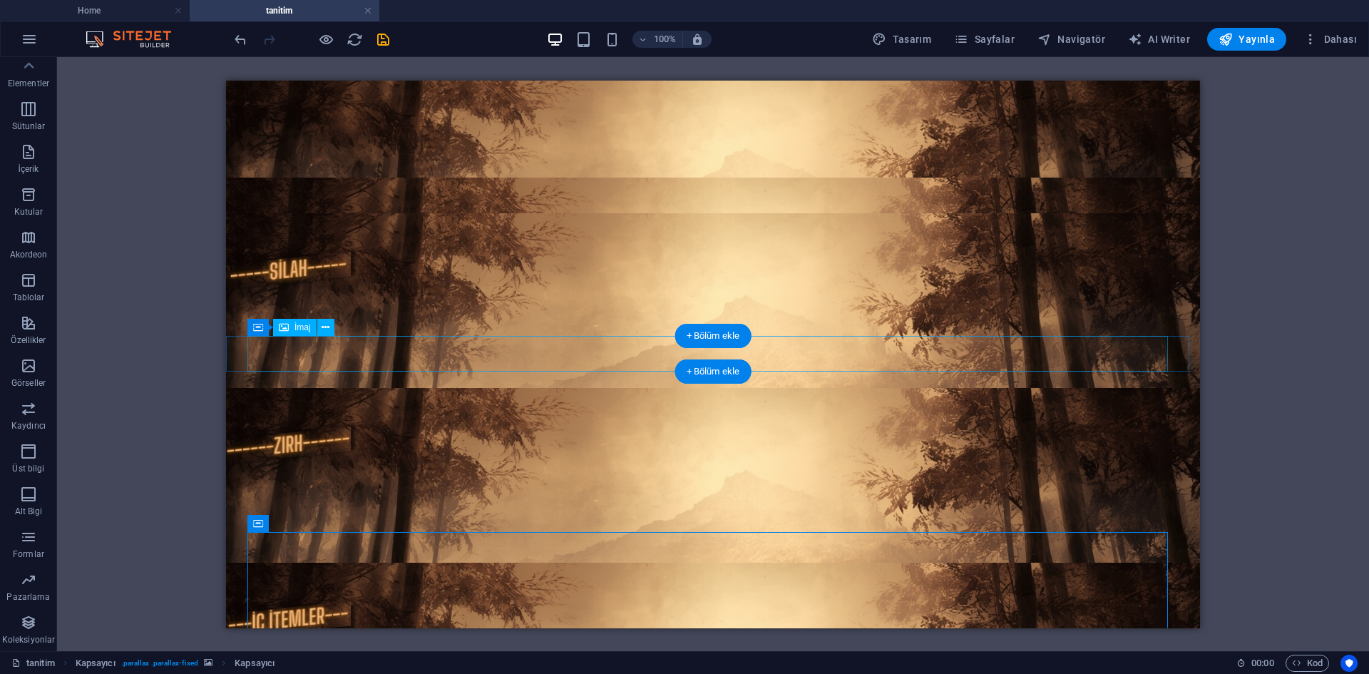
select select "px"
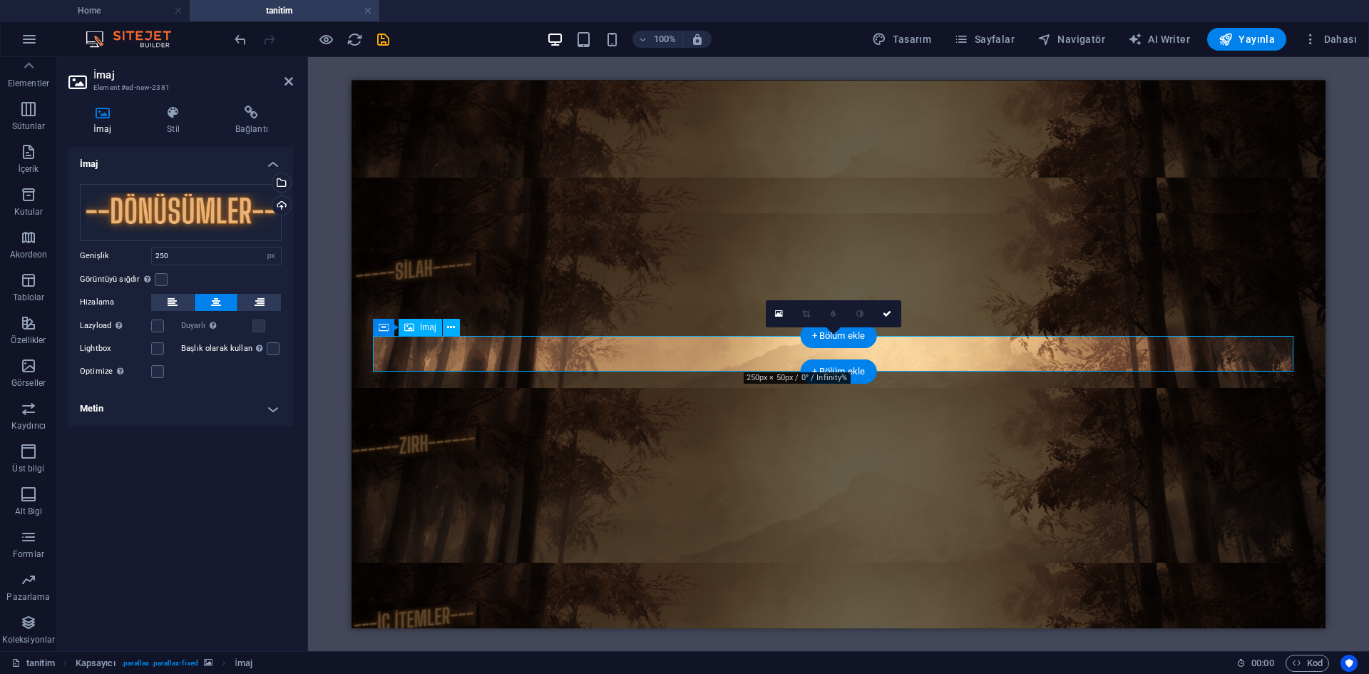
click at [154, 200] on div "Dosyaları buraya sürükleyin, dosyaları seçmek için tıklayın veya Dosyalardan ya…" at bounding box center [181, 212] width 202 height 57
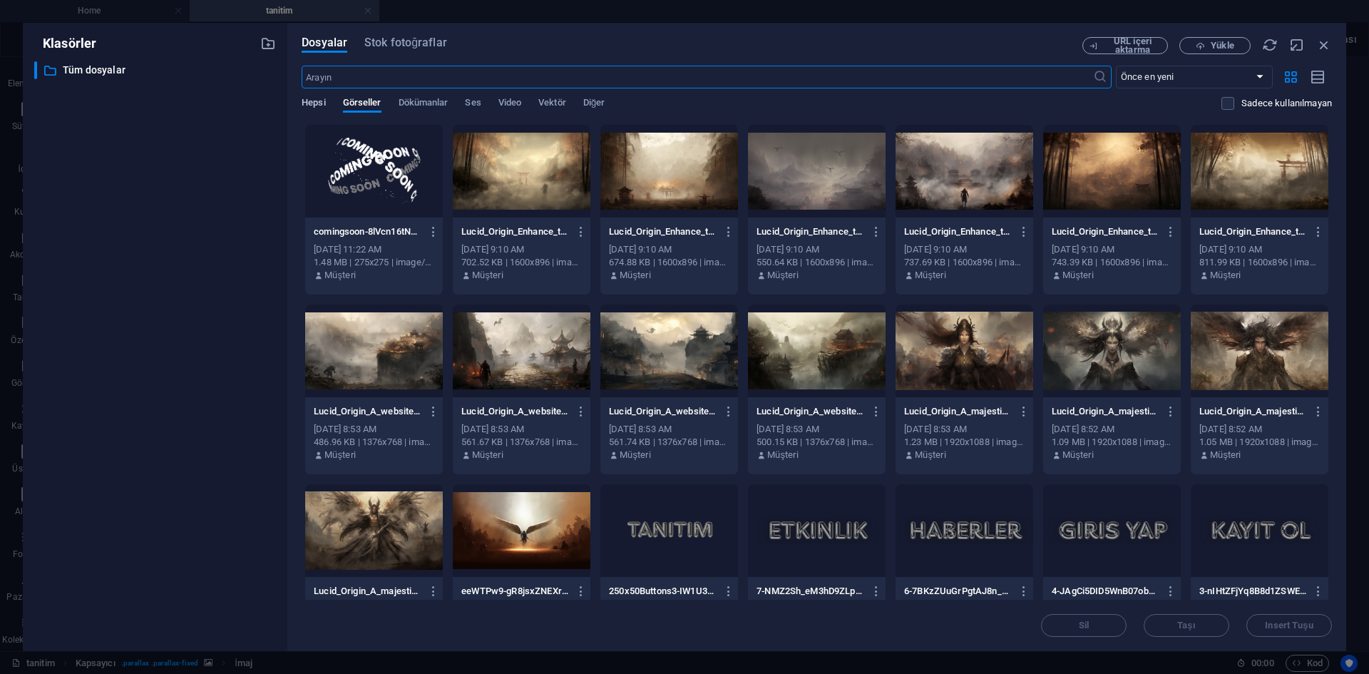
click at [318, 101] on span "Hepsi" at bounding box center [314, 104] width 24 height 20
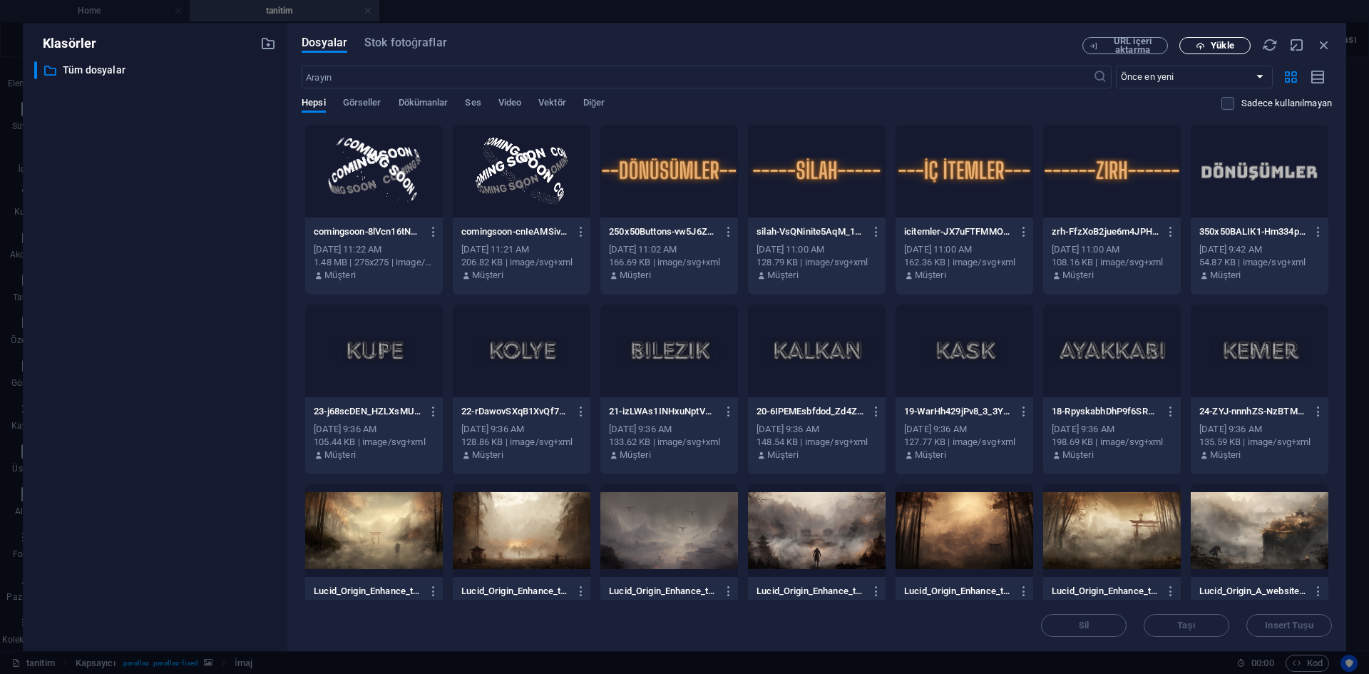
click at [1212, 49] on span "Yükle" at bounding box center [1222, 45] width 23 height 9
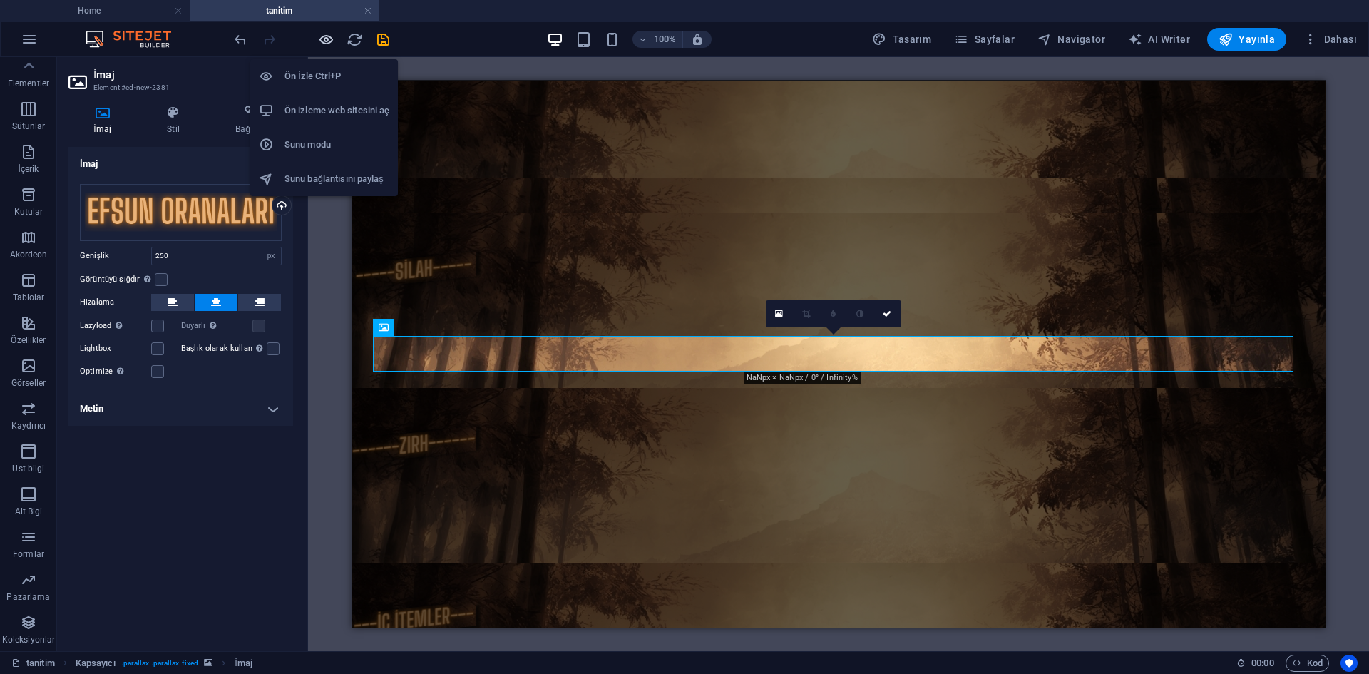
click at [322, 36] on icon "button" at bounding box center [326, 39] width 16 height 16
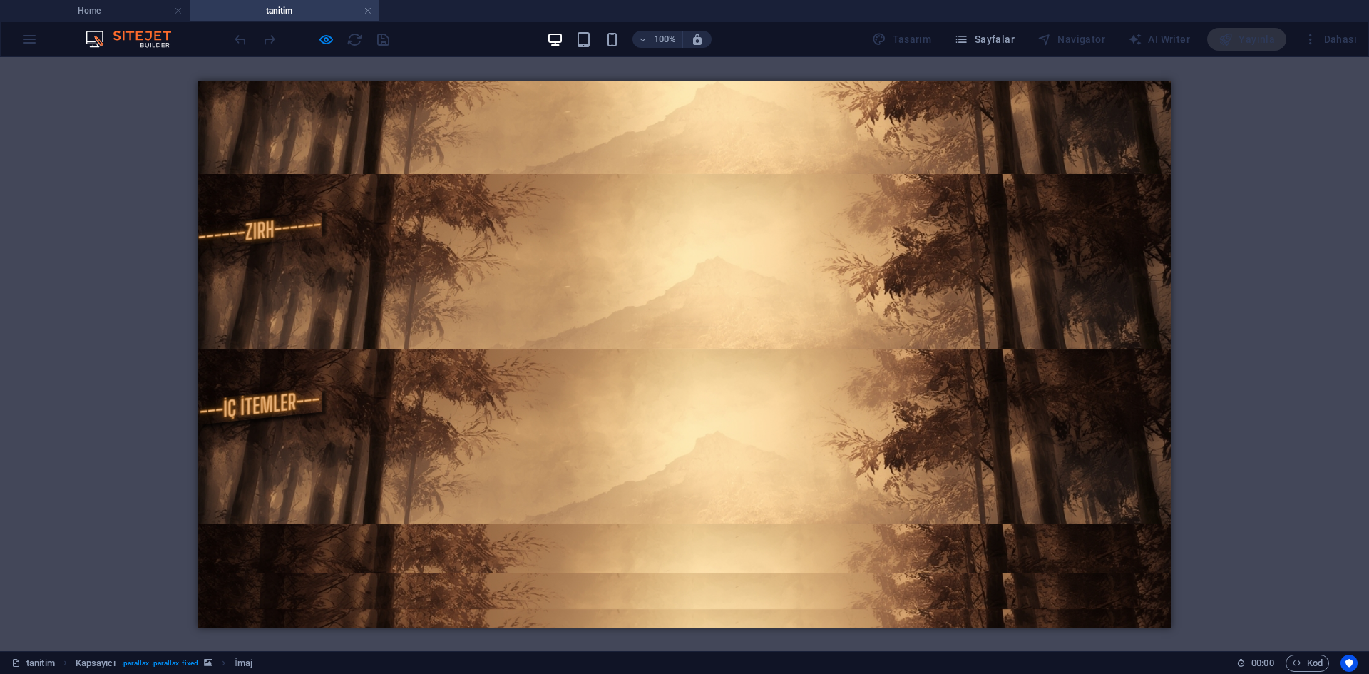
scroll to position [0, 0]
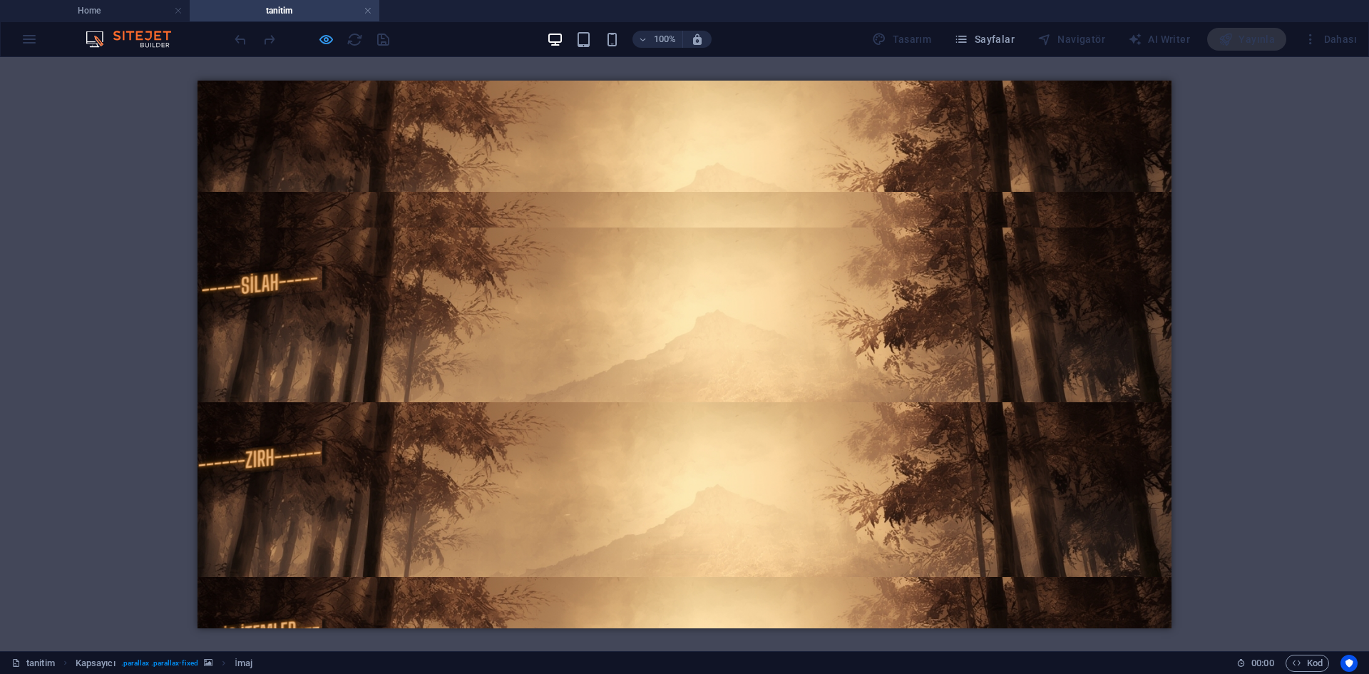
click at [332, 41] on icon "button" at bounding box center [326, 39] width 16 height 16
select select "px"
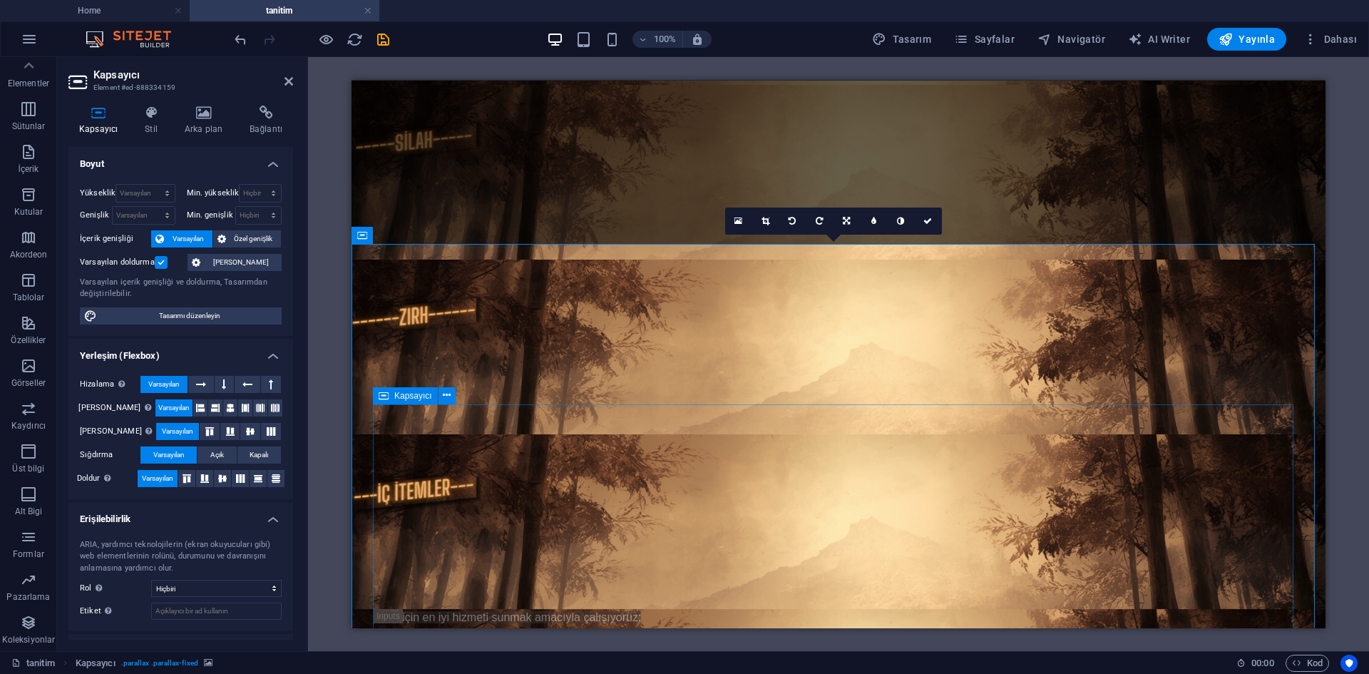
scroll to position [71, 0]
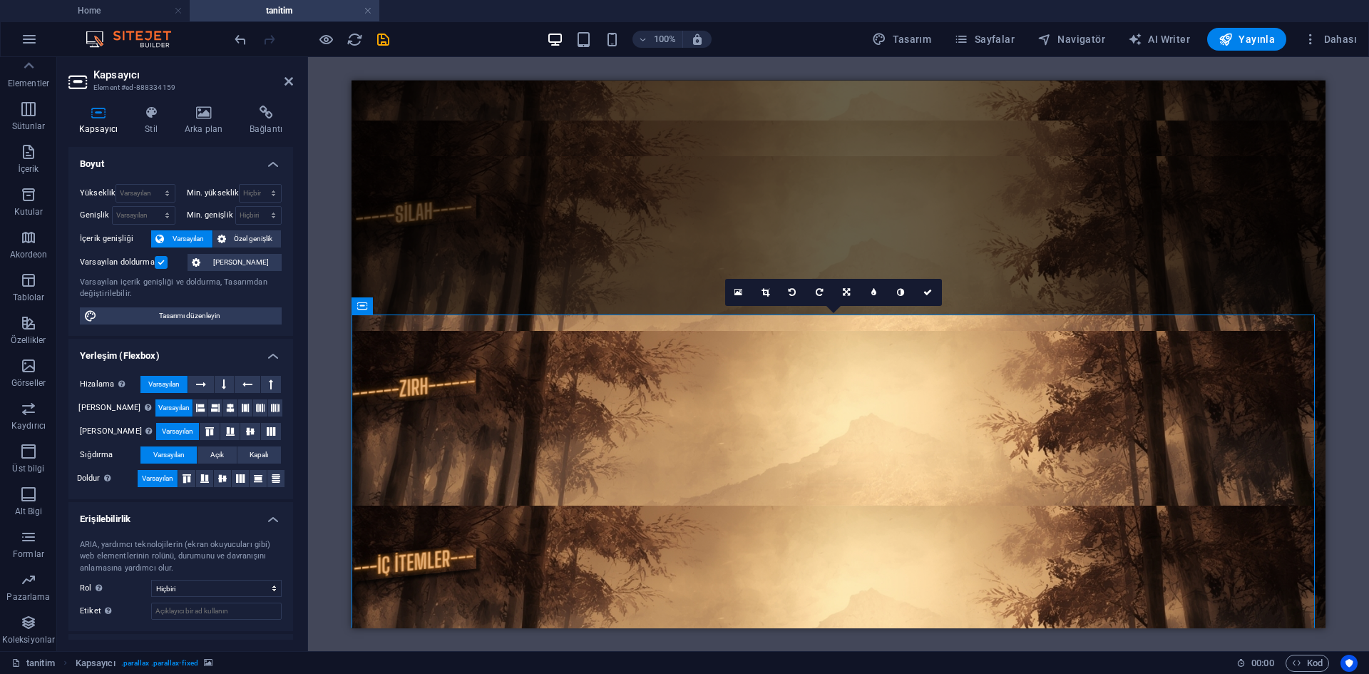
click at [155, 257] on label at bounding box center [161, 262] width 13 height 13
click at [0, 0] on input "Varsayılan doldurma" at bounding box center [0, 0] width 0 height 0
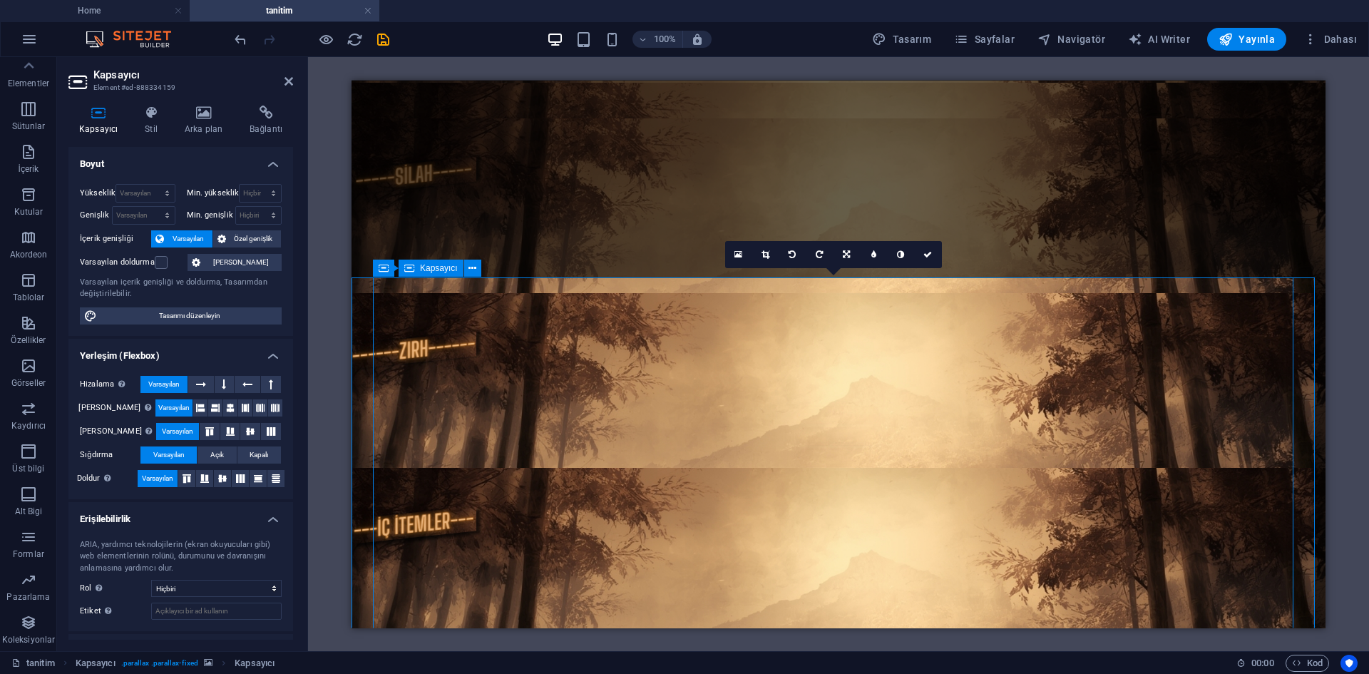
scroll to position [0, 0]
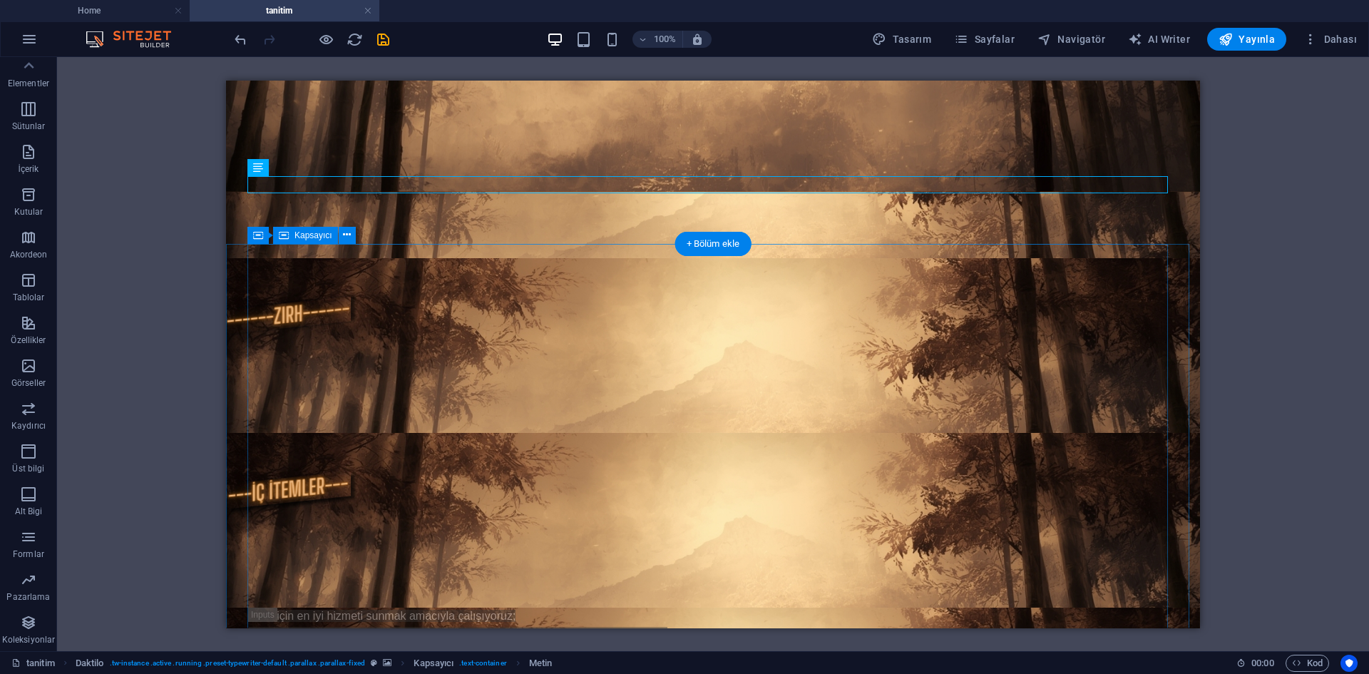
scroll to position [180, 0]
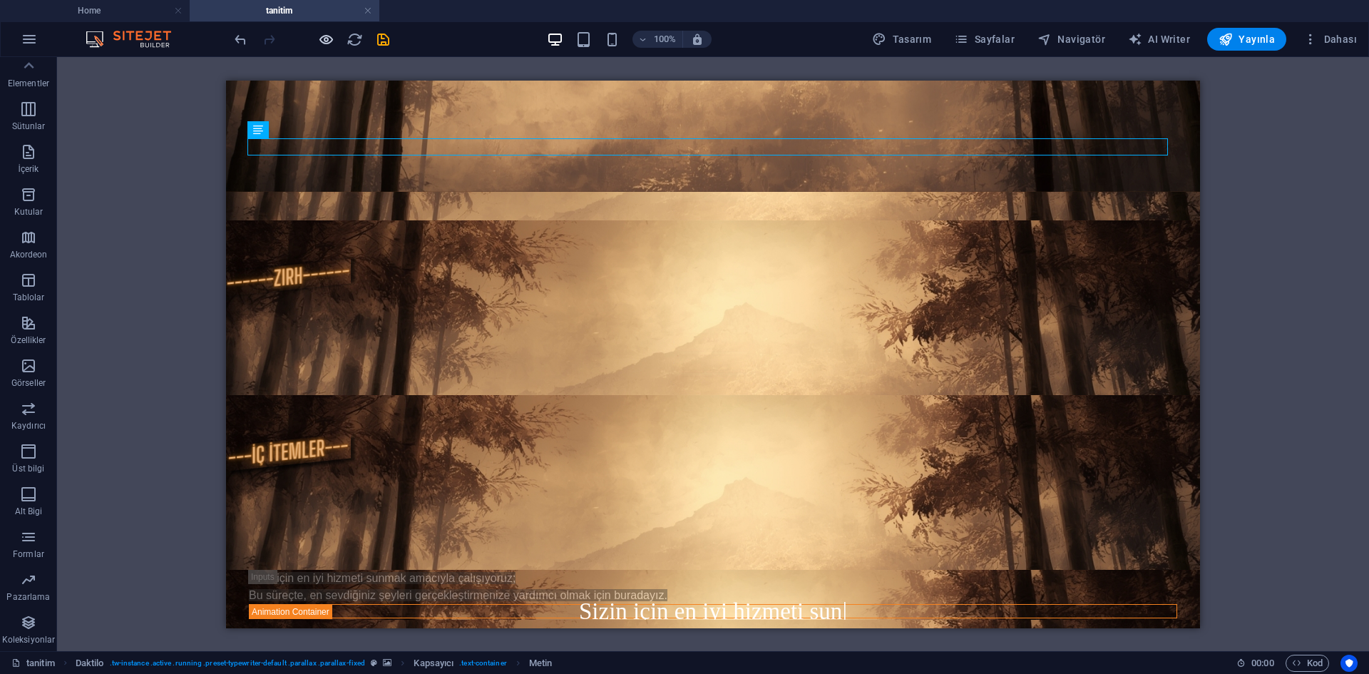
click at [322, 41] on icon "button" at bounding box center [326, 39] width 16 height 16
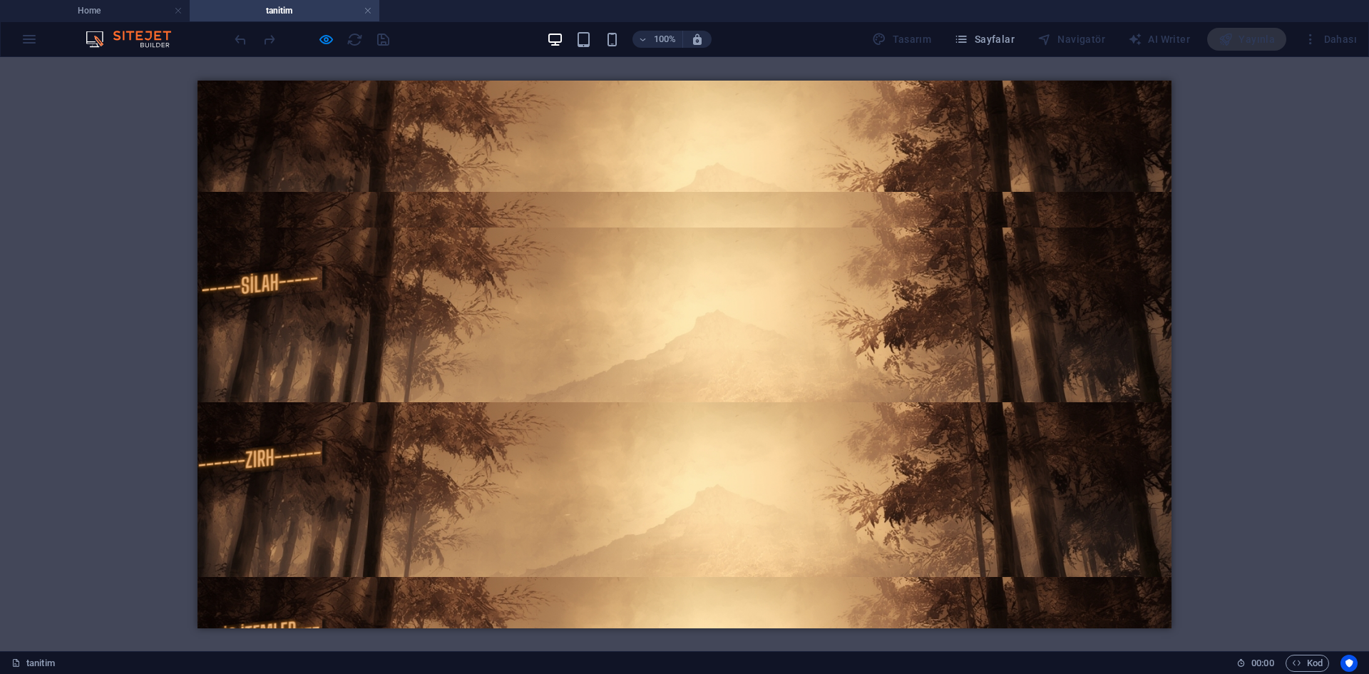
scroll to position [79, 0]
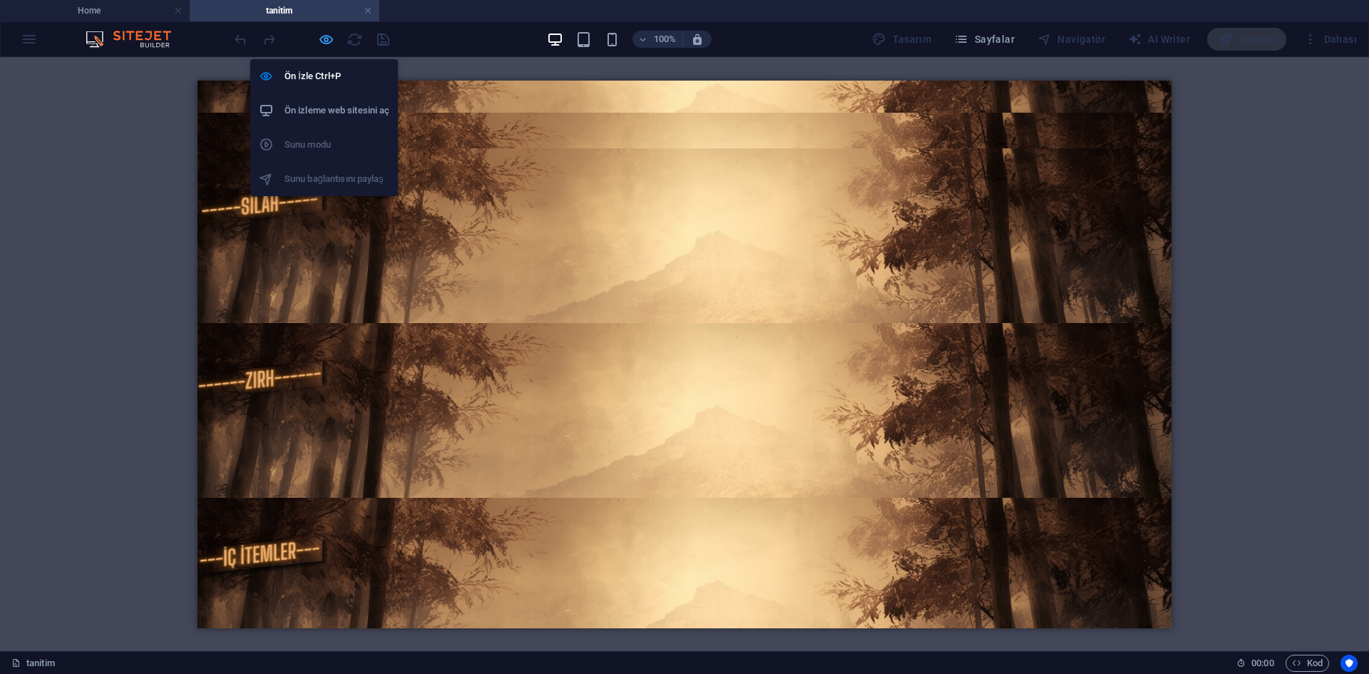
click at [332, 45] on icon "button" at bounding box center [326, 39] width 16 height 16
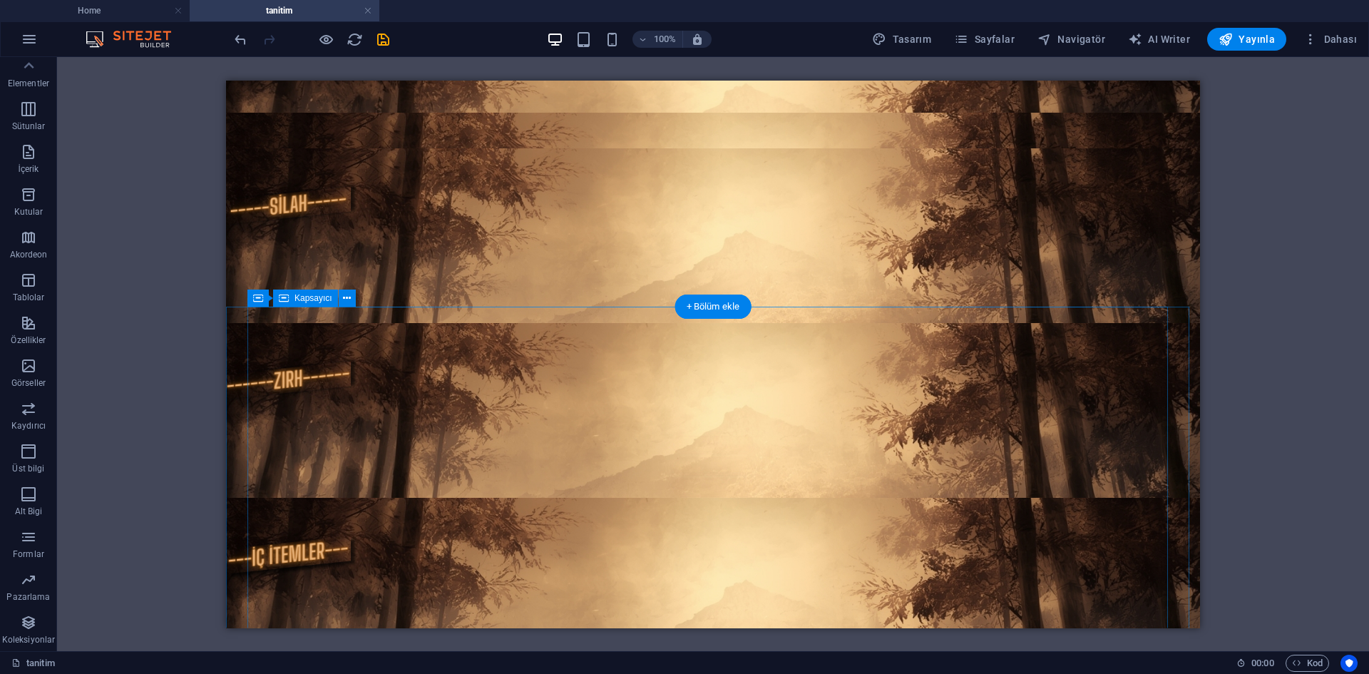
scroll to position [180, 0]
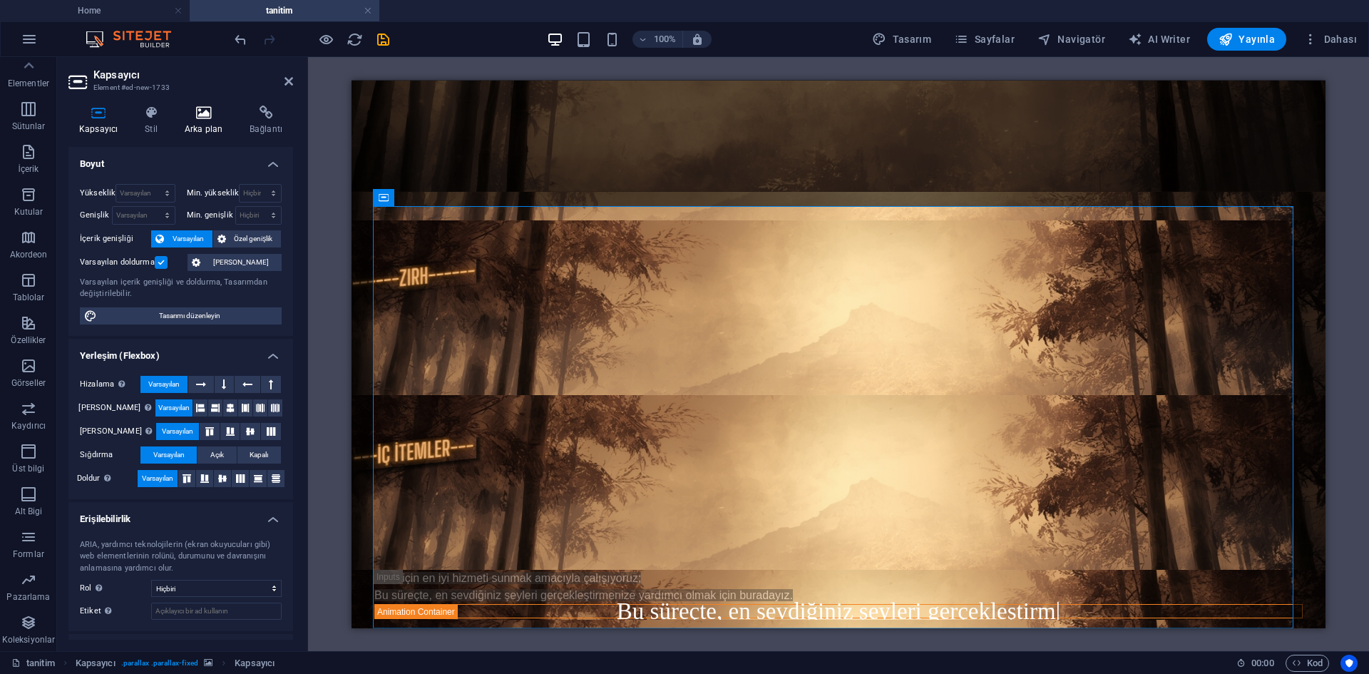
click at [201, 127] on h4 "Arka plan" at bounding box center [206, 121] width 65 height 30
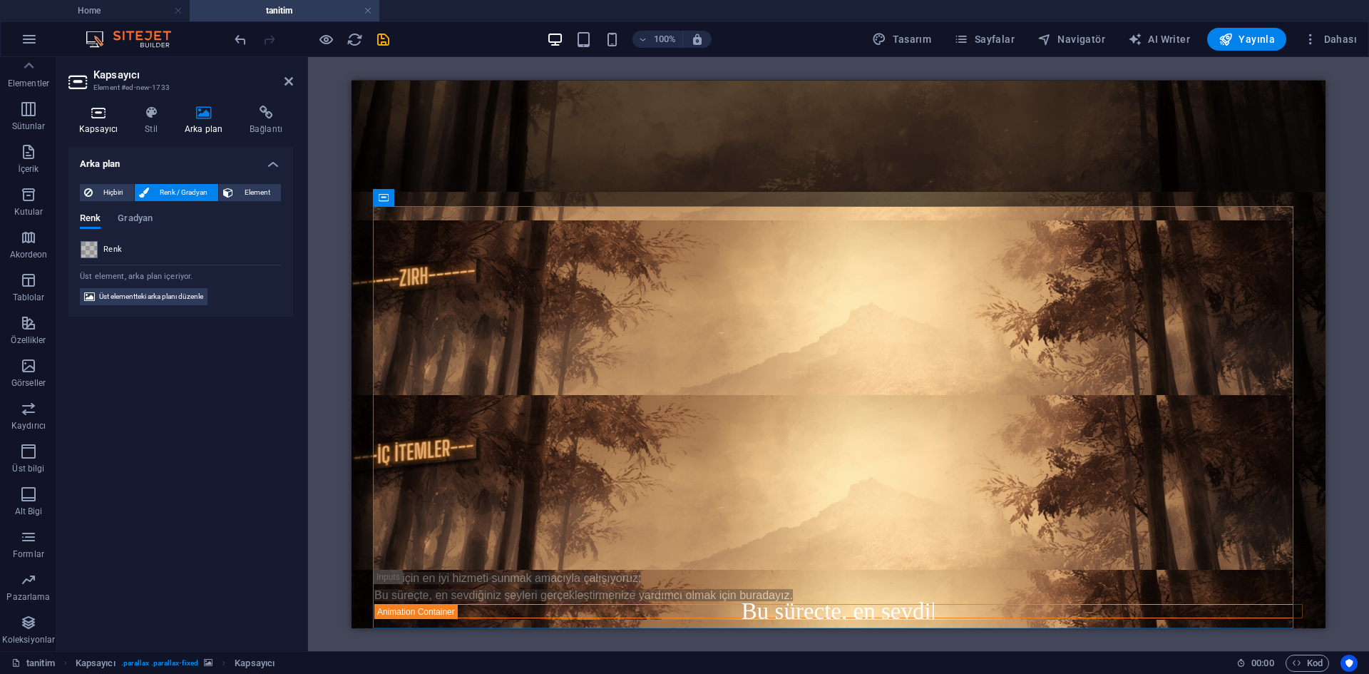
click at [106, 126] on h4 "Kapsayıcı" at bounding box center [101, 121] width 66 height 30
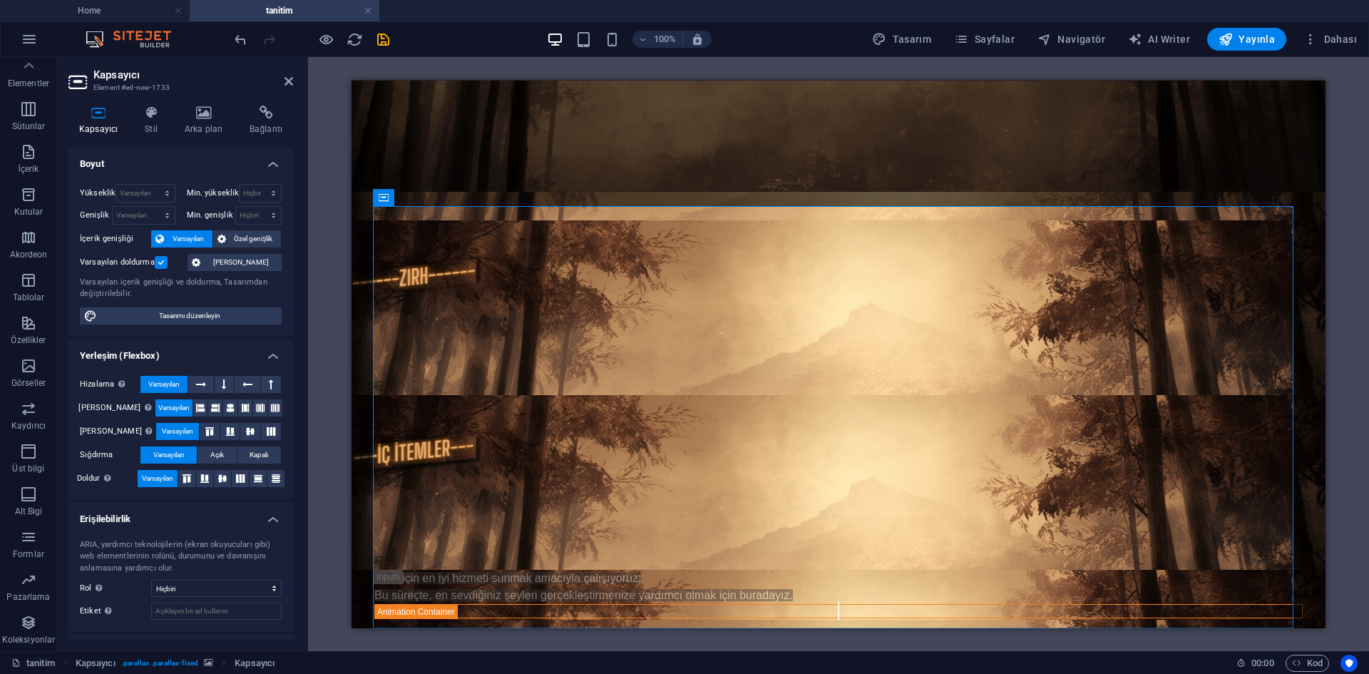
scroll to position [60, 0]
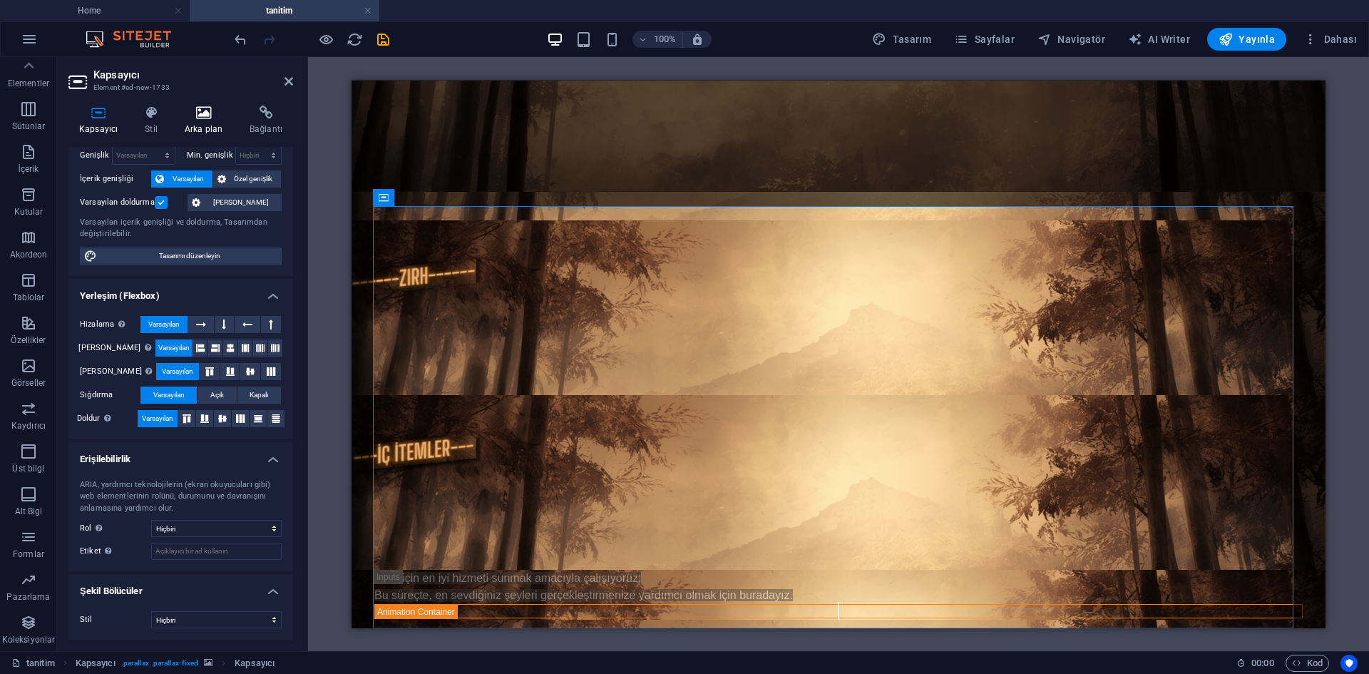
click at [190, 114] on icon at bounding box center [203, 113] width 59 height 14
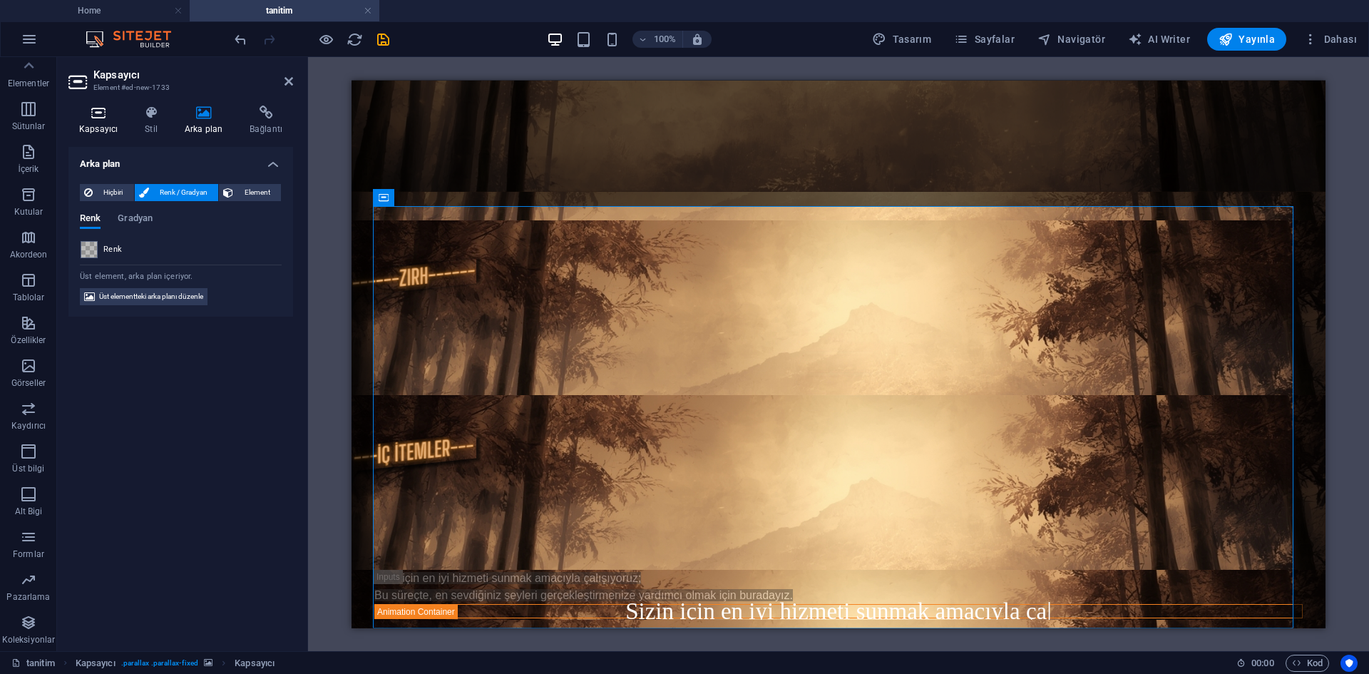
click at [106, 113] on icon at bounding box center [98, 113] width 60 height 14
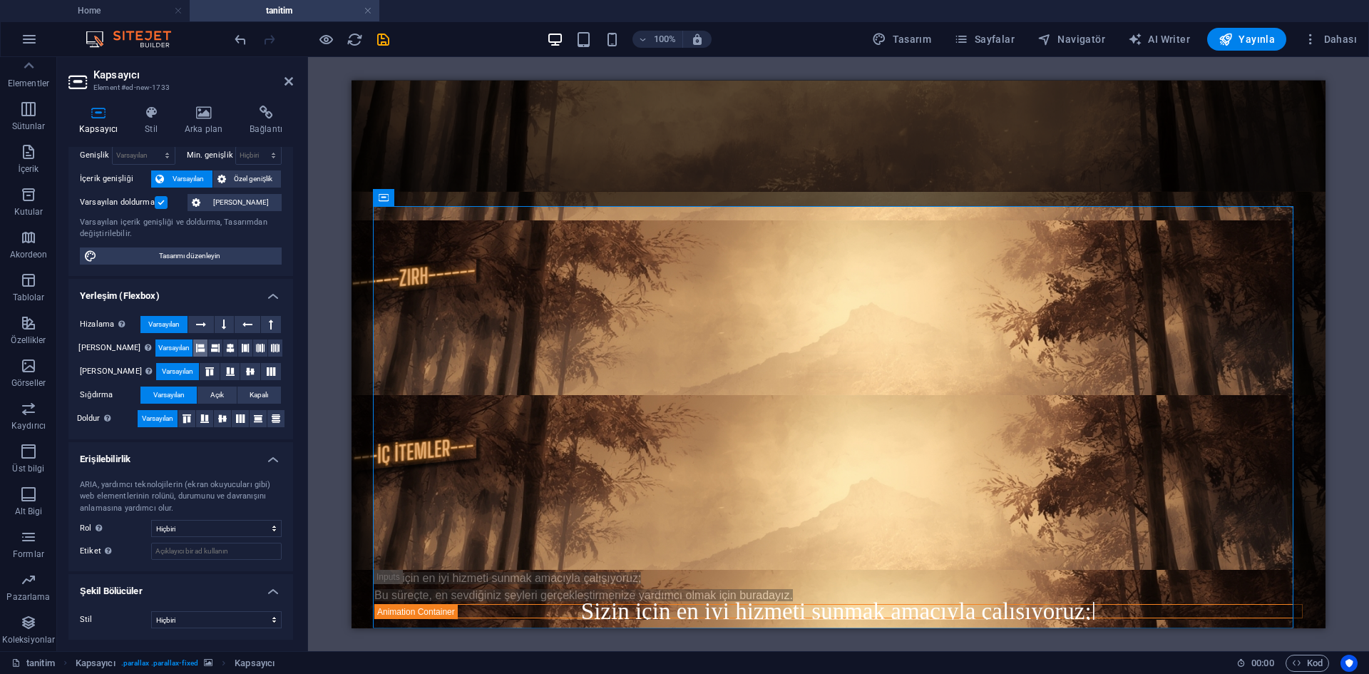
scroll to position [0, 0]
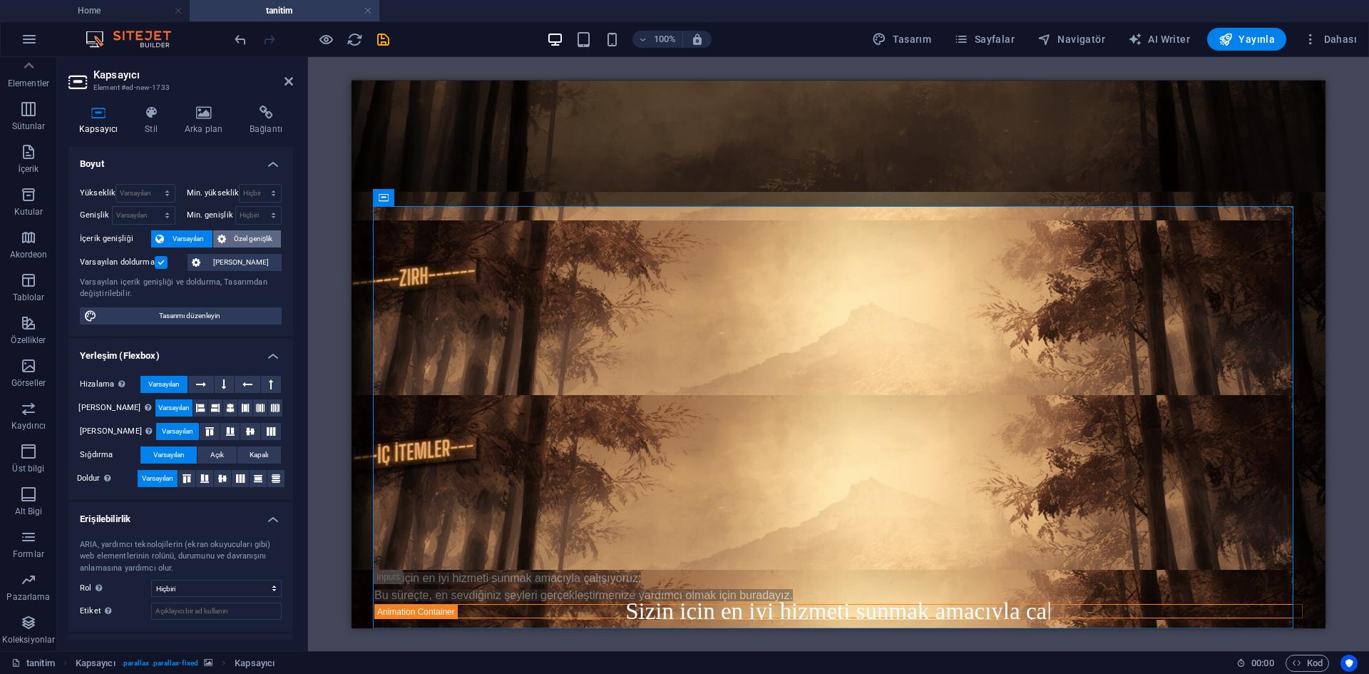
click at [240, 238] on span "Özel genişlik" at bounding box center [253, 238] width 47 height 17
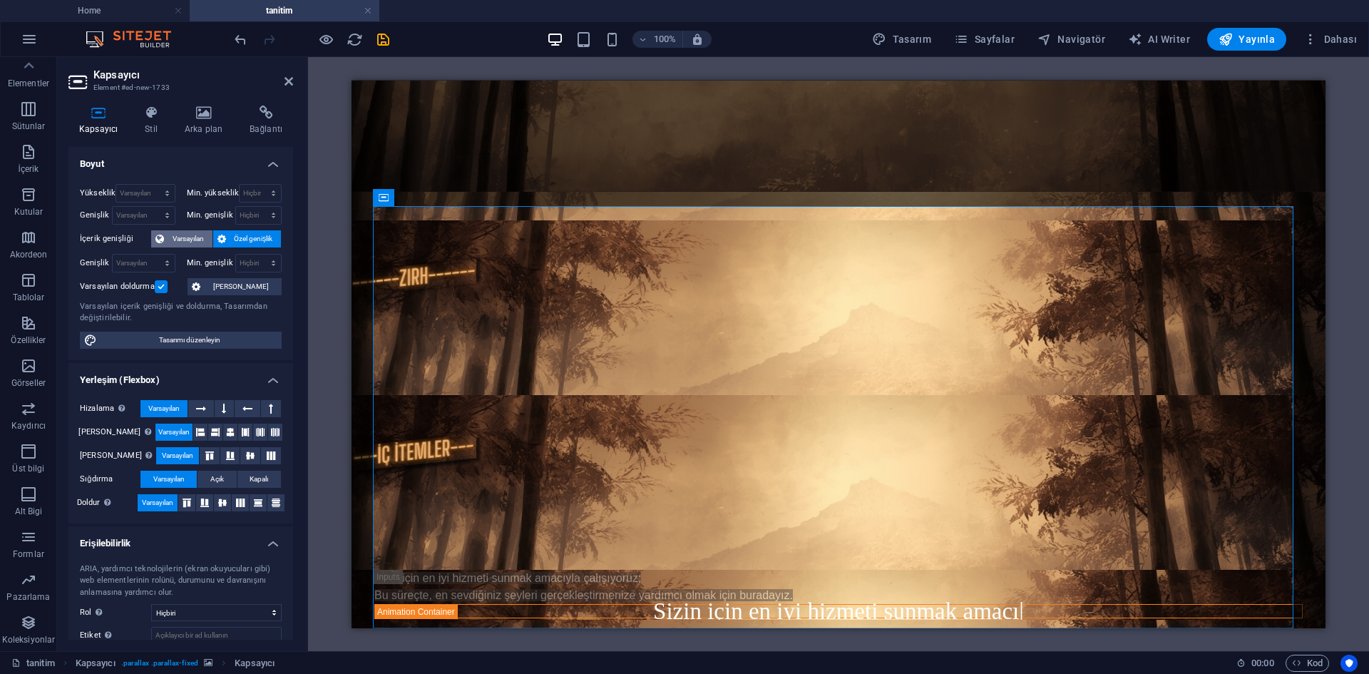
click at [193, 236] on span "Varsayılan" at bounding box center [188, 238] width 40 height 17
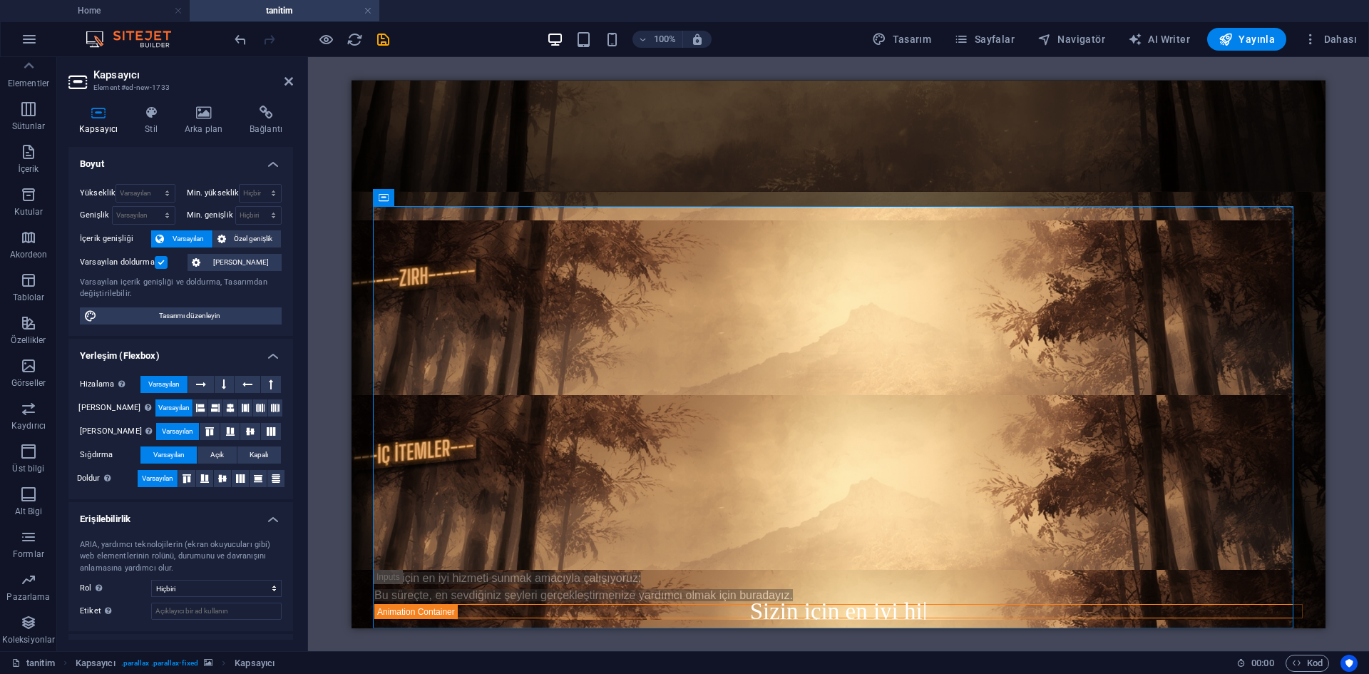
click at [161, 262] on label at bounding box center [161, 262] width 13 height 13
click at [0, 0] on input "Varsayılan doldurma" at bounding box center [0, 0] width 0 height 0
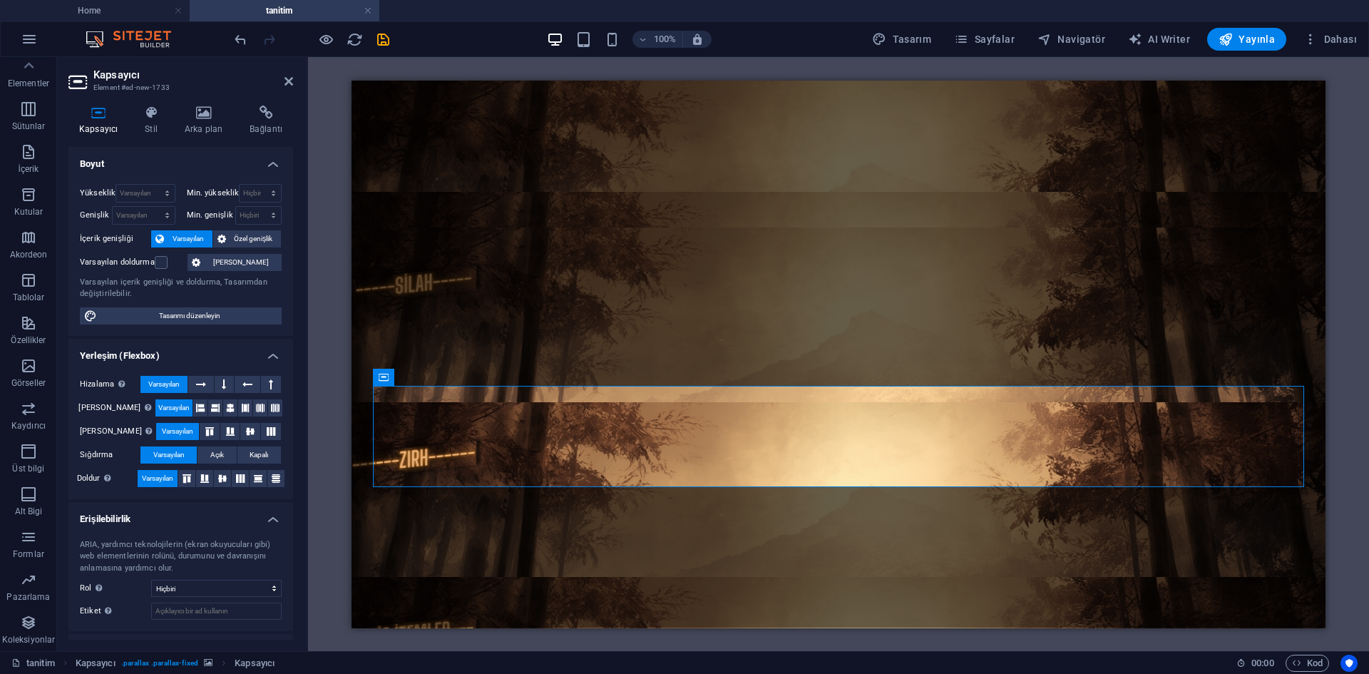
scroll to position [60, 0]
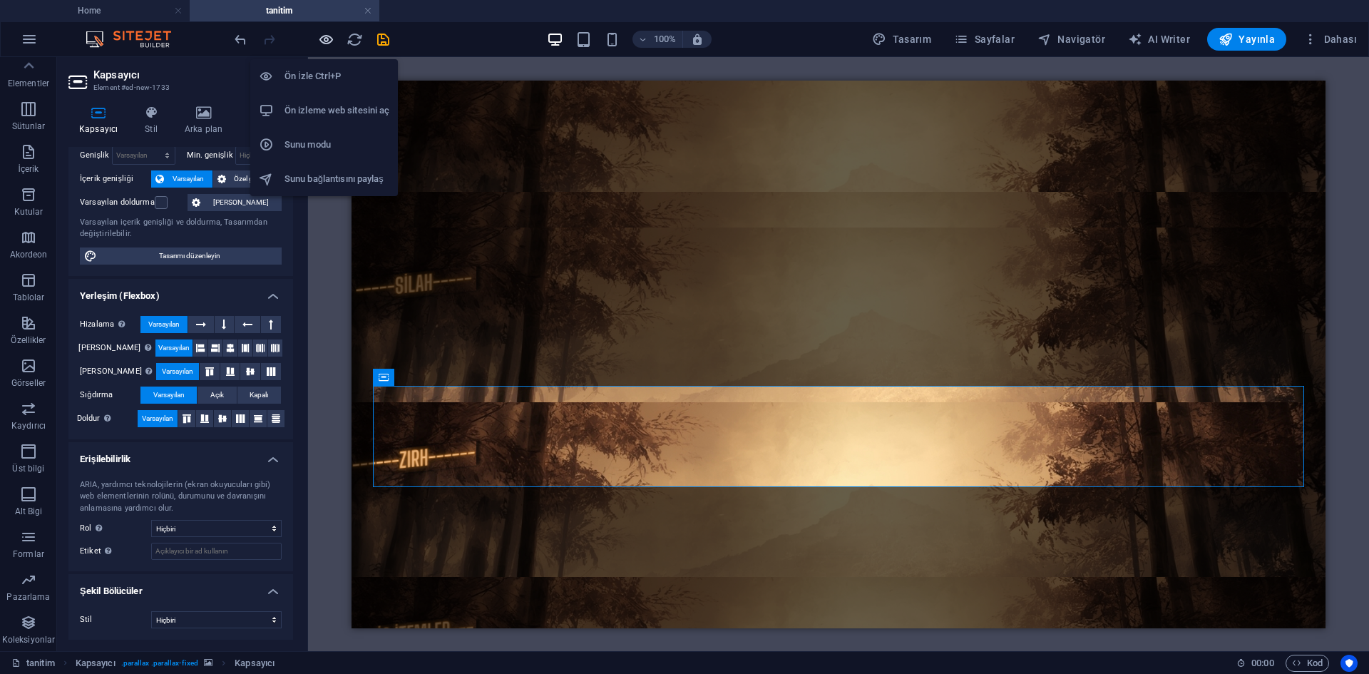
click at [321, 42] on icon "button" at bounding box center [326, 39] width 16 height 16
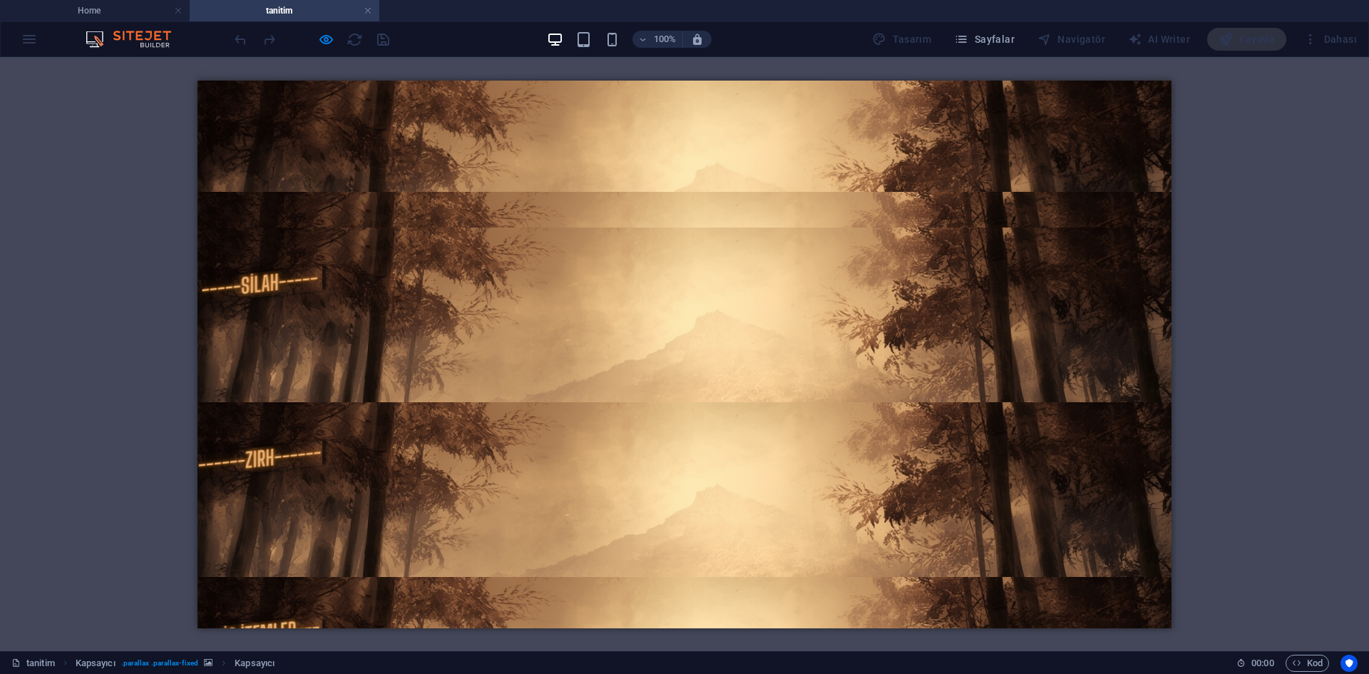
click at [336, 36] on div at bounding box center [312, 39] width 160 height 23
click at [332, 36] on icon "button" at bounding box center [326, 39] width 16 height 16
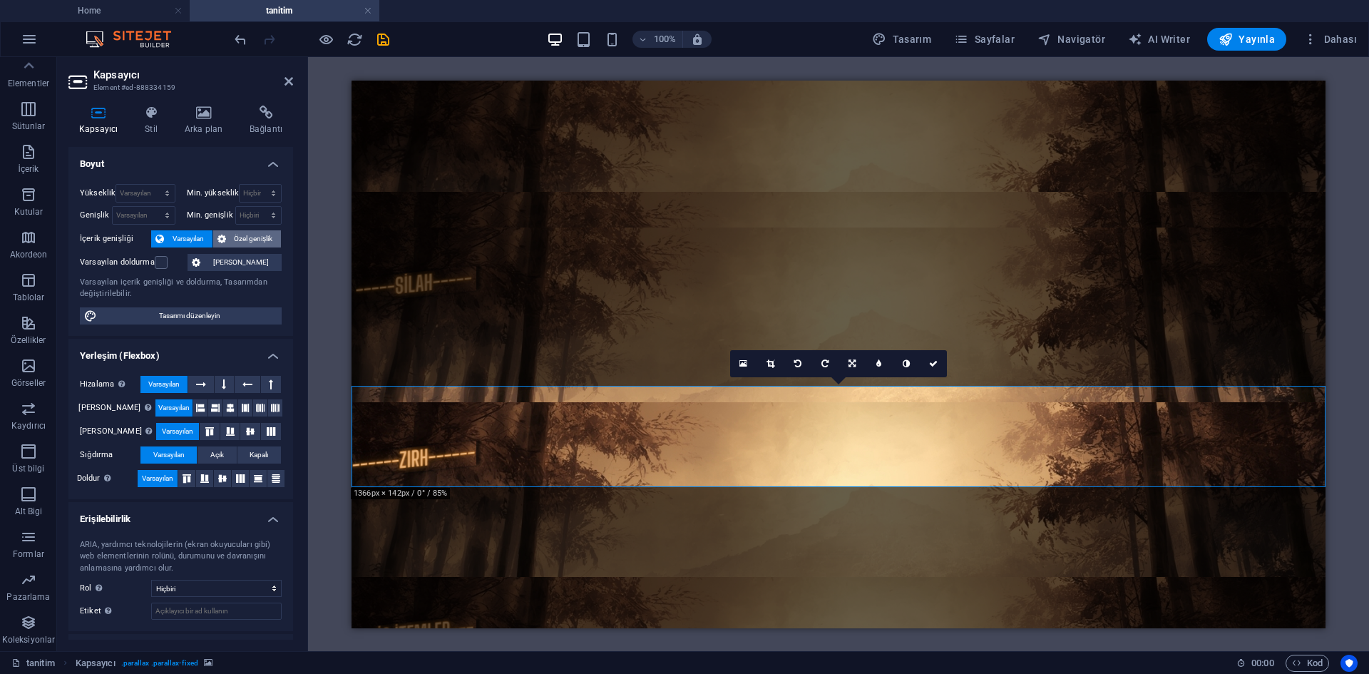
click at [252, 235] on span "Özel genişlik" at bounding box center [253, 238] width 47 height 17
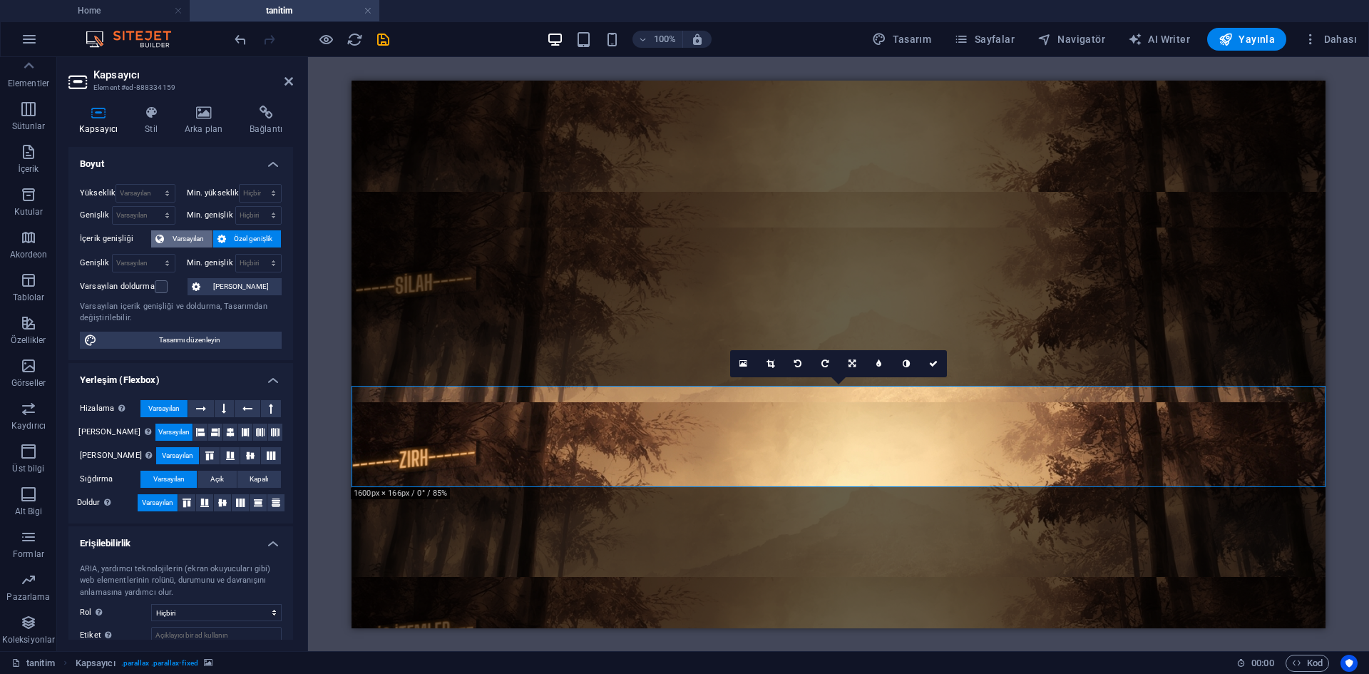
click at [196, 240] on span "Varsayılan" at bounding box center [188, 238] width 40 height 17
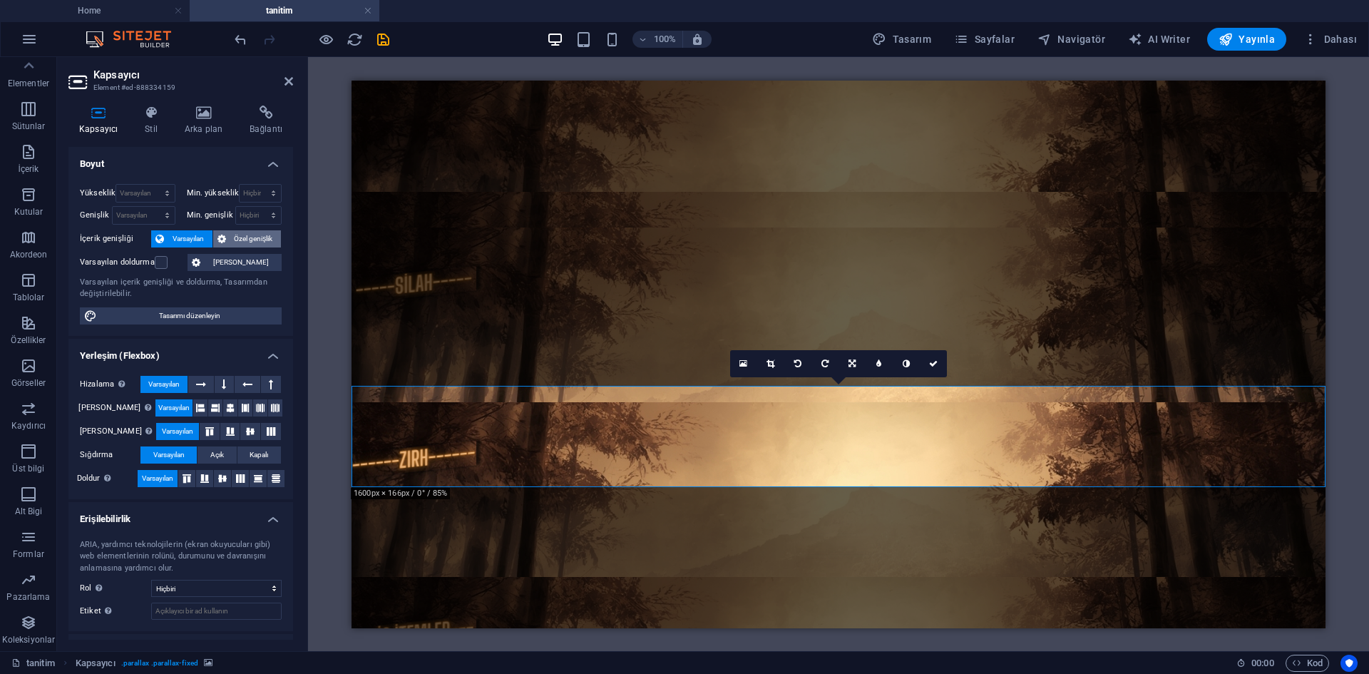
click at [225, 241] on button "Özel genişlik" at bounding box center [247, 238] width 68 height 17
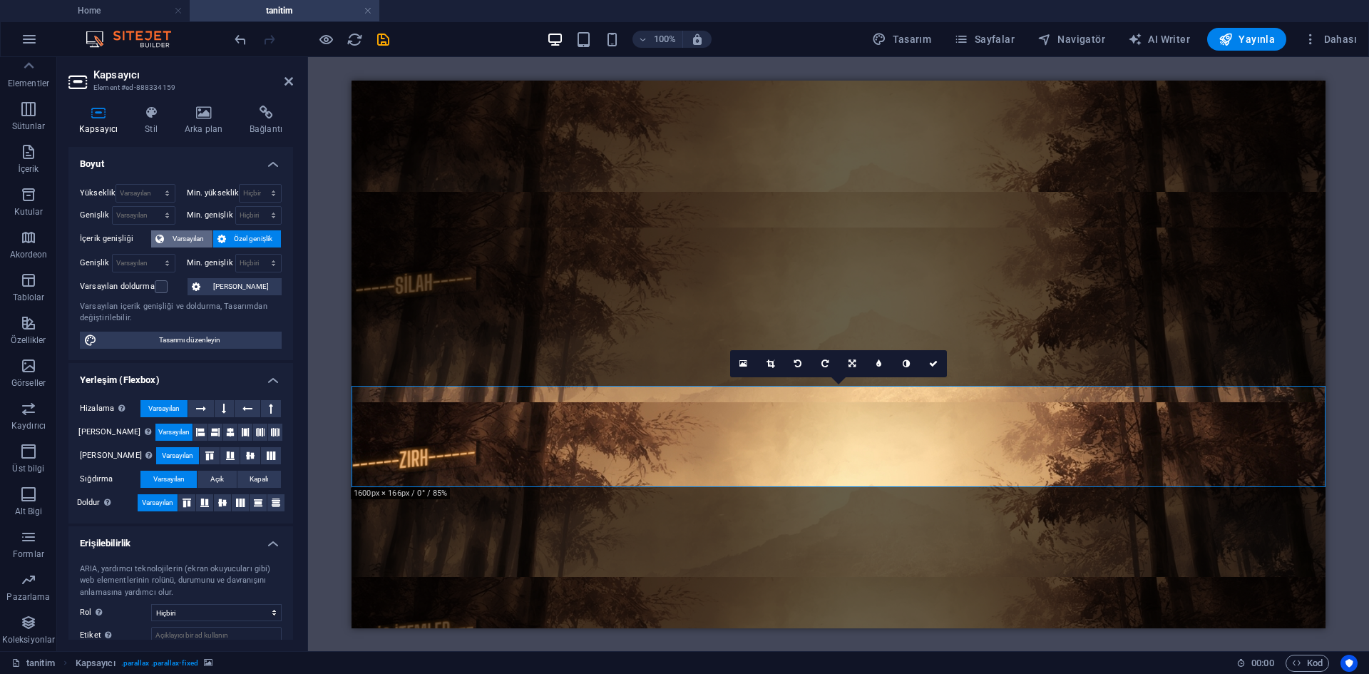
click at [188, 242] on span "Varsayılan" at bounding box center [188, 238] width 40 height 17
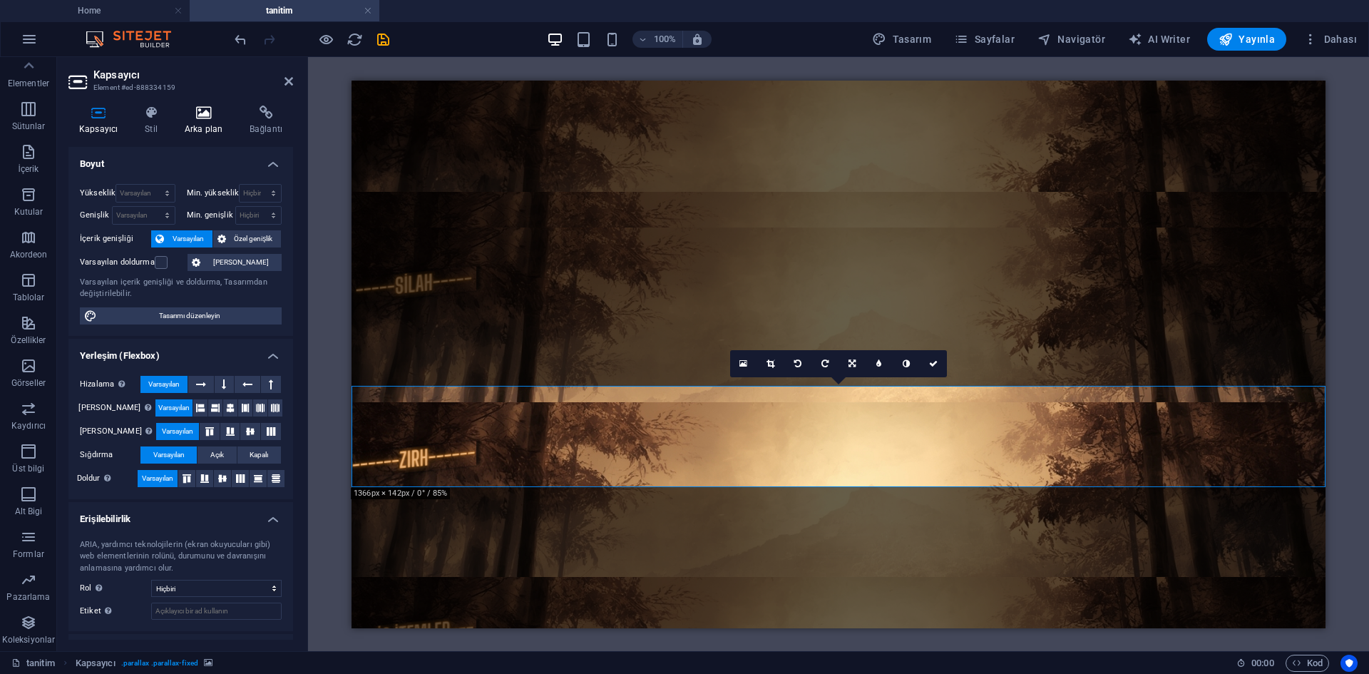
click at [188, 127] on h4 "Arka plan" at bounding box center [206, 121] width 65 height 30
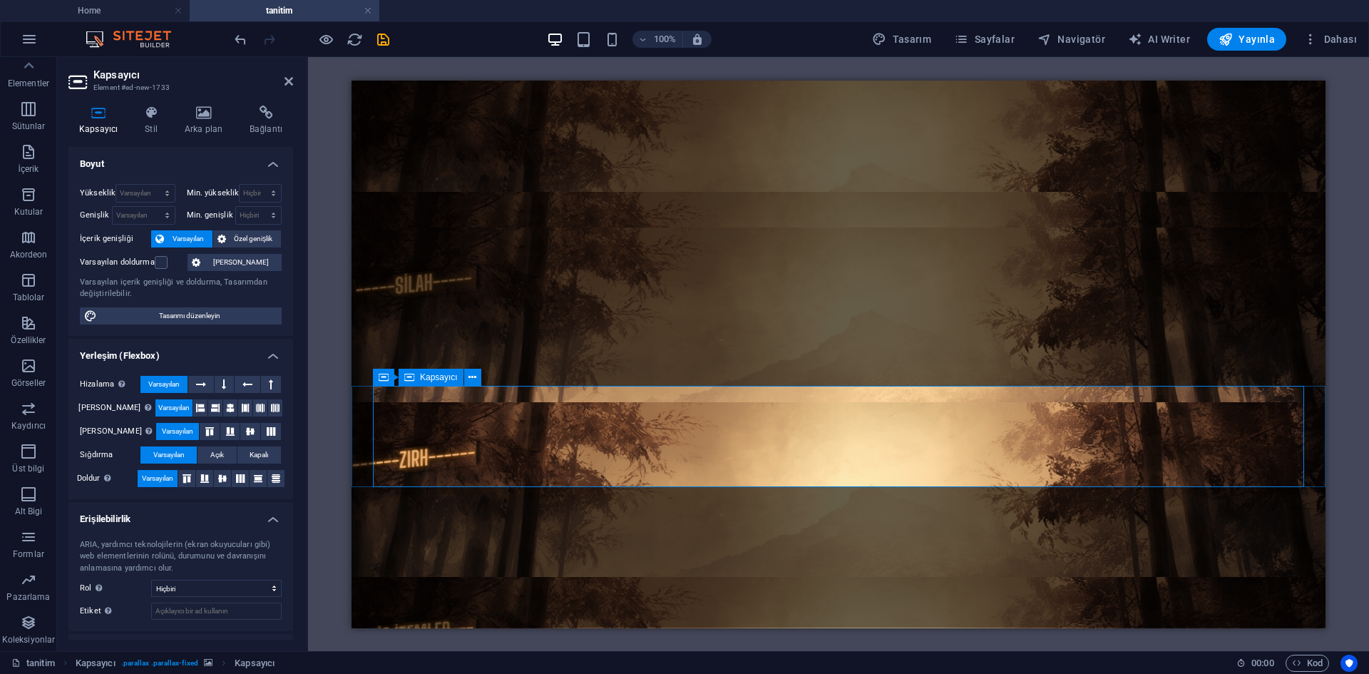
click at [107, 660] on span "Kapsayıcı" at bounding box center [96, 663] width 40 height 17
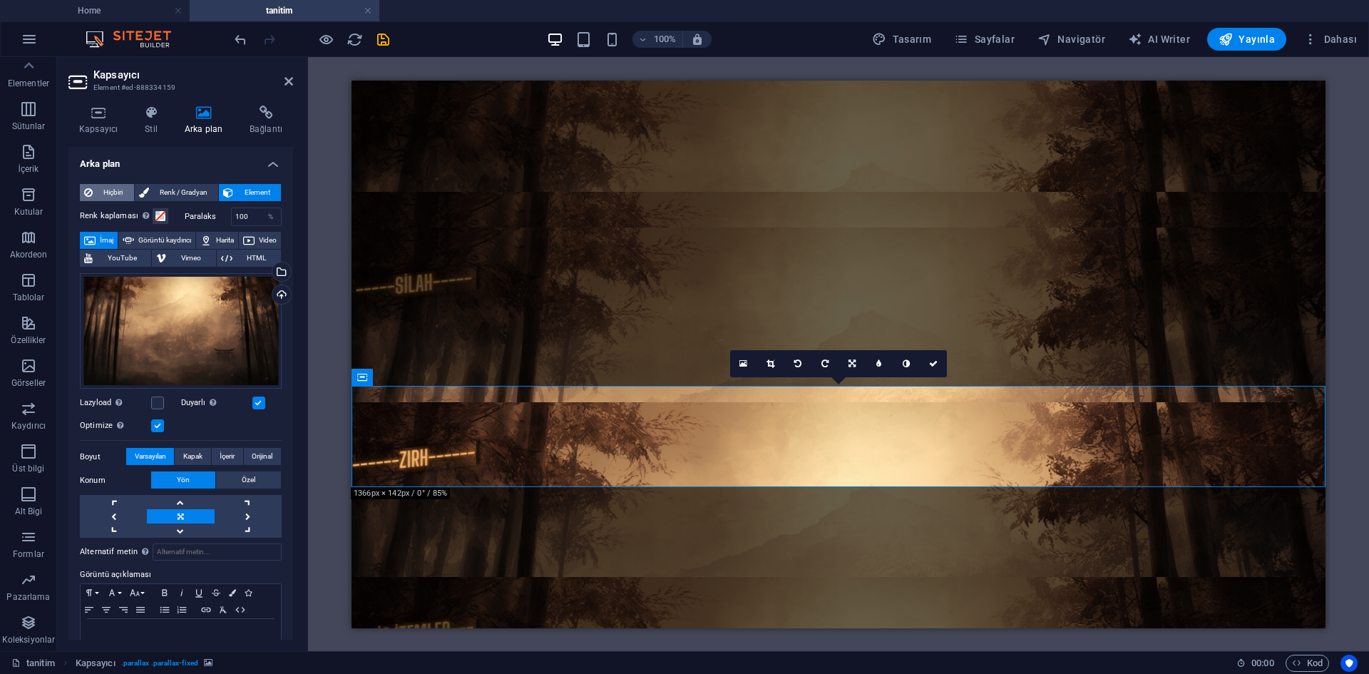
click at [106, 193] on span "Hiçbiri" at bounding box center [113, 192] width 33 height 17
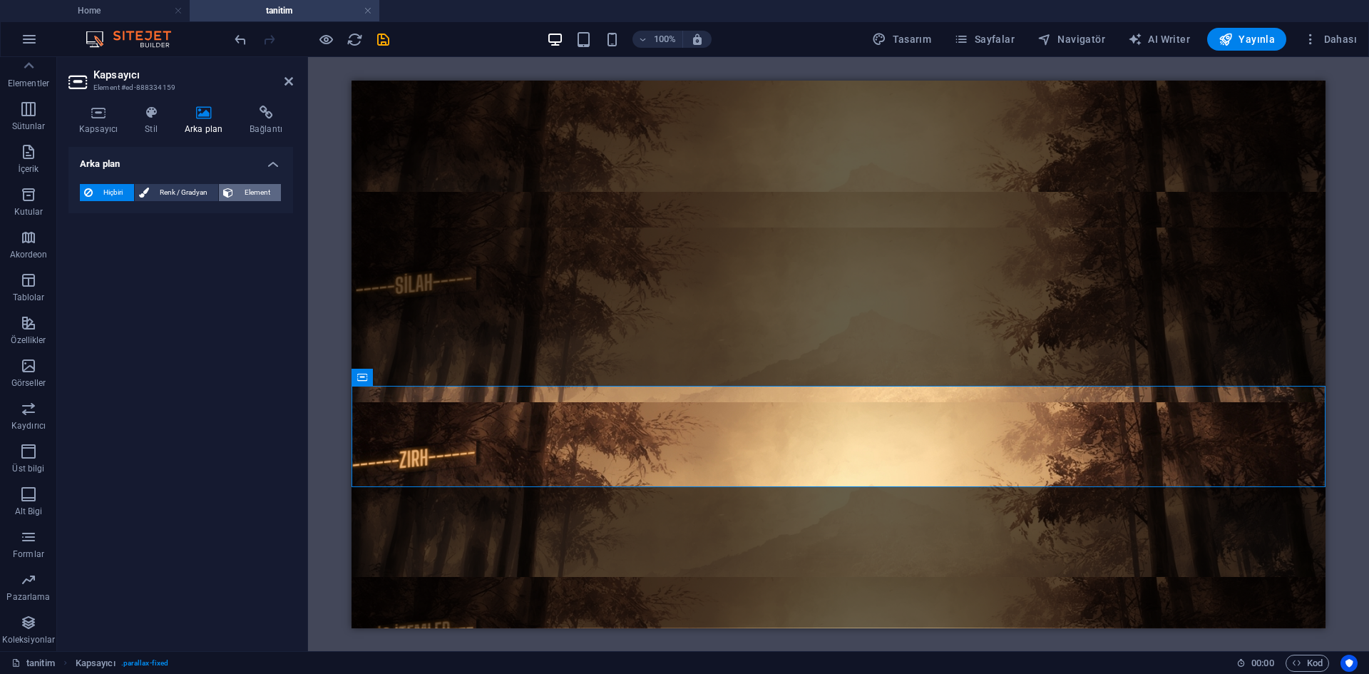
click at [235, 187] on button "Element" at bounding box center [250, 192] width 62 height 17
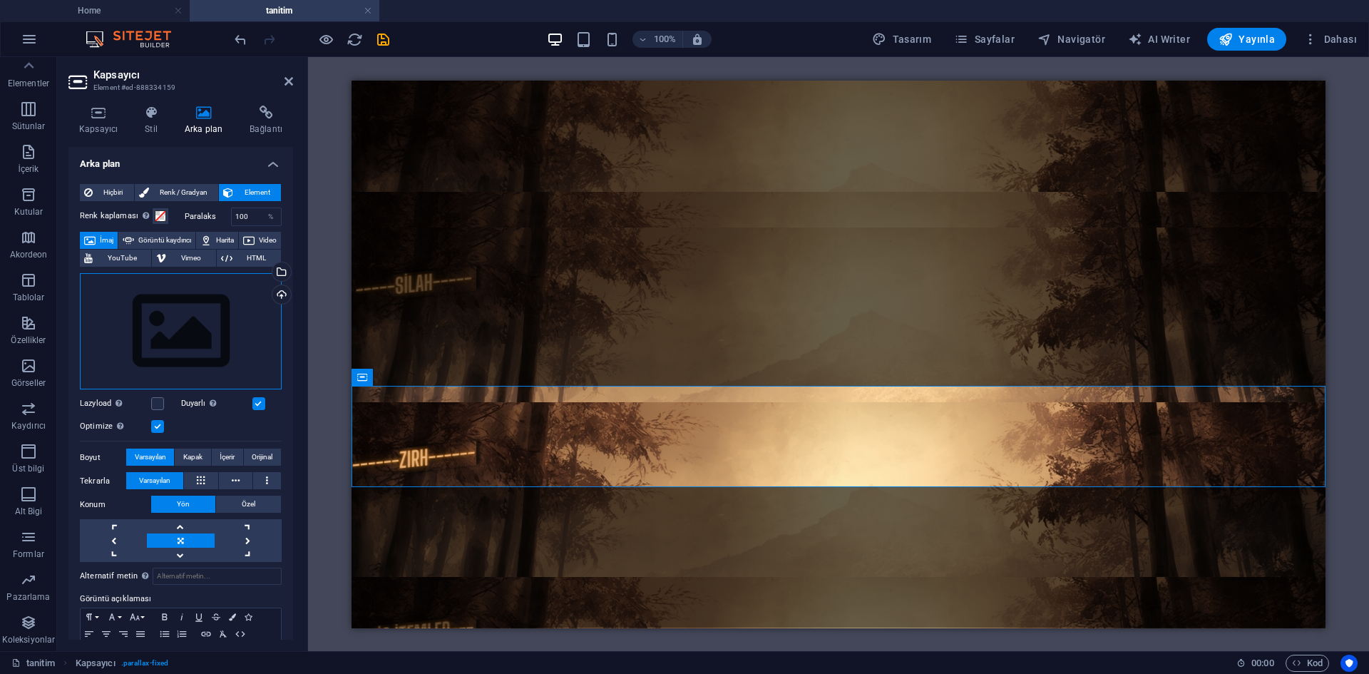
click at [138, 342] on div "Dosyaları buraya sürükleyin, dosyaları seçmek için tıklayın veya Dosyalardan ya…" at bounding box center [181, 331] width 202 height 117
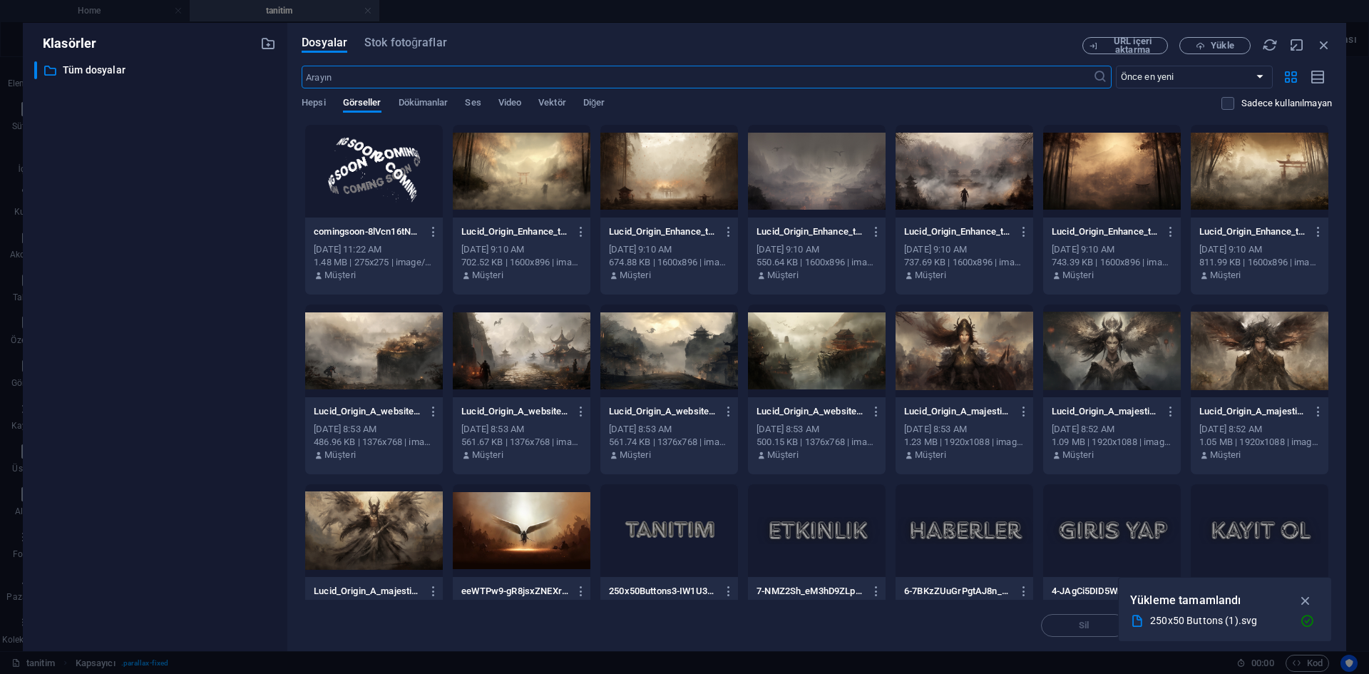
click at [1090, 174] on div at bounding box center [1112, 171] width 138 height 93
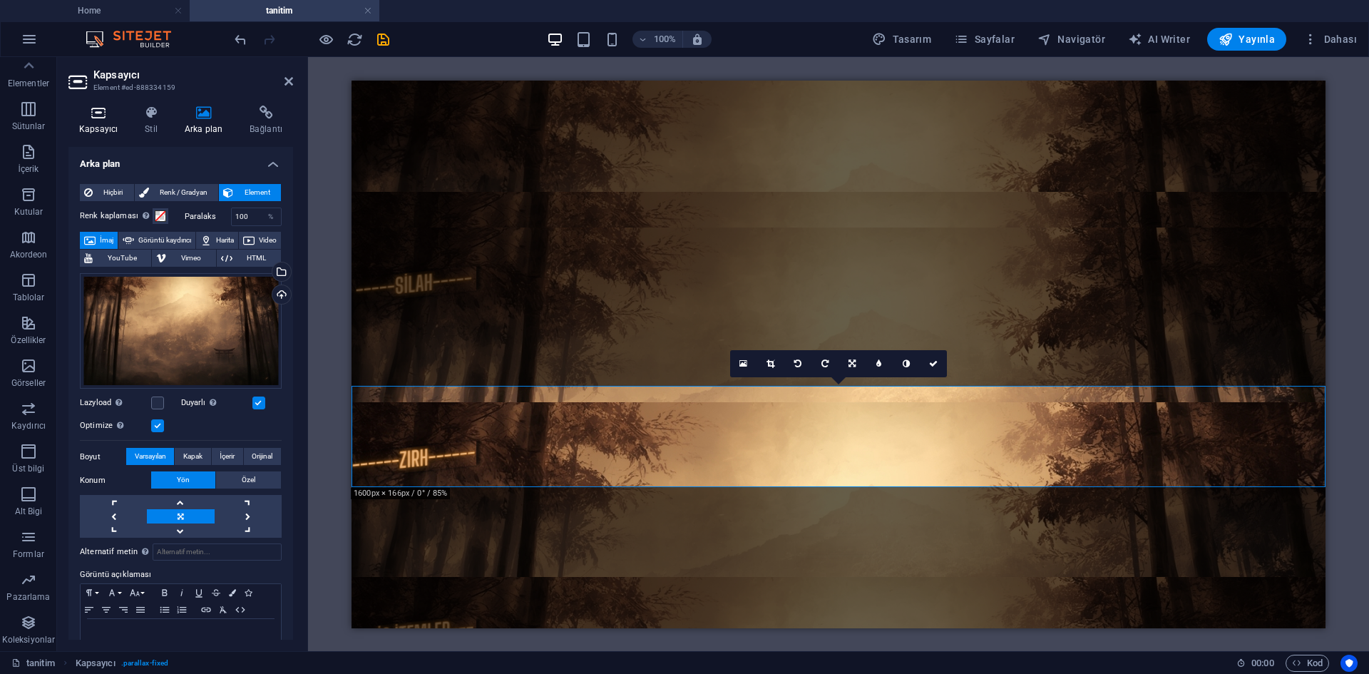
click at [109, 120] on h4 "Kapsayıcı" at bounding box center [101, 121] width 66 height 30
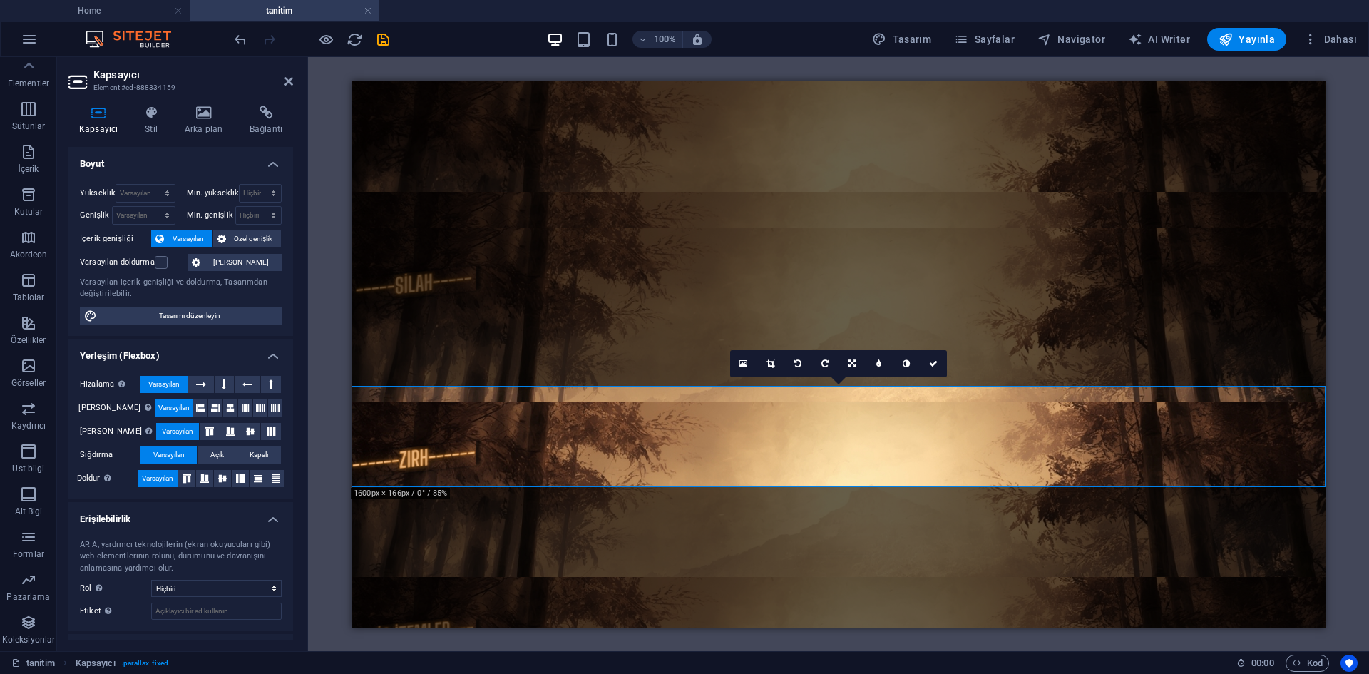
click at [193, 245] on span "Varsayılan" at bounding box center [188, 238] width 40 height 17
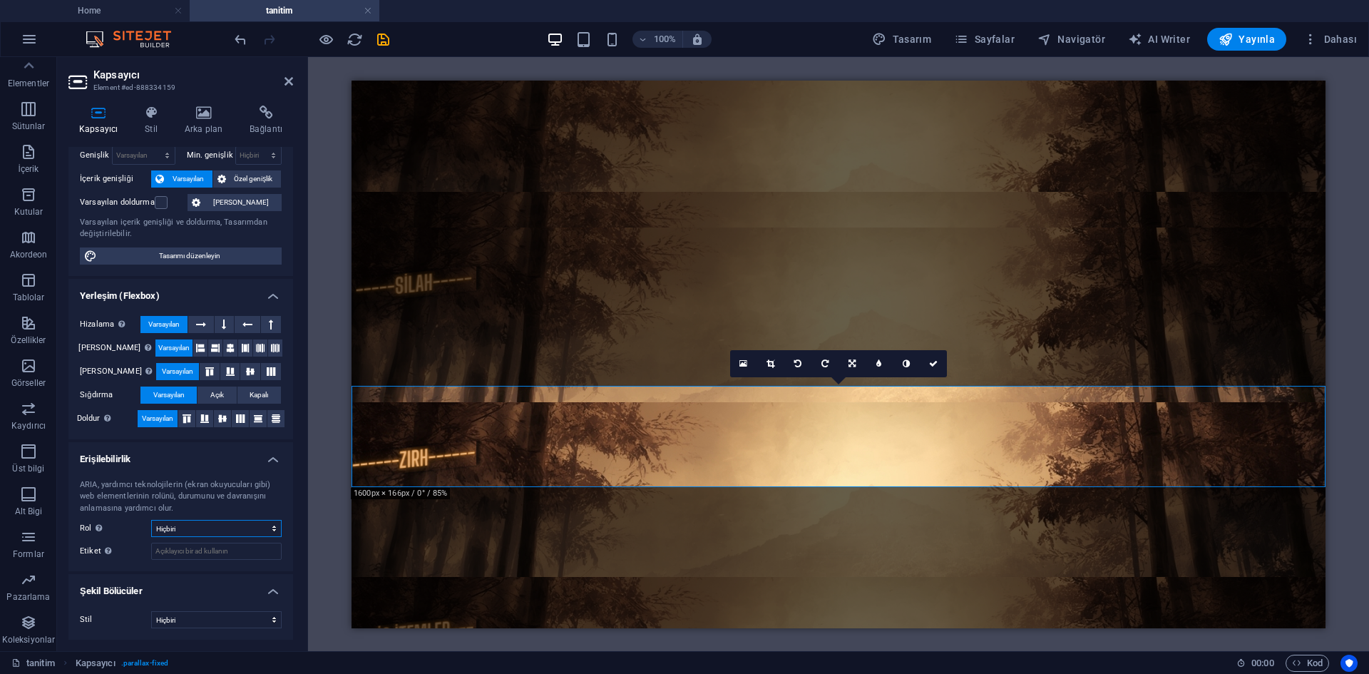
click at [226, 525] on select "Hiçbiri Alert Alt Bigi Article Banner Comment Complementary Dialog Marquee Pres…" at bounding box center [216, 528] width 130 height 17
click at [192, 625] on select "Hiçbiri Üçgen Kare Çapraz Çokgen 1 Çokgen 2 Zikzak Çoklu Zikzaklar Dalgalar Çok…" at bounding box center [216, 619] width 130 height 17
click at [930, 371] on link at bounding box center [933, 363] width 27 height 27
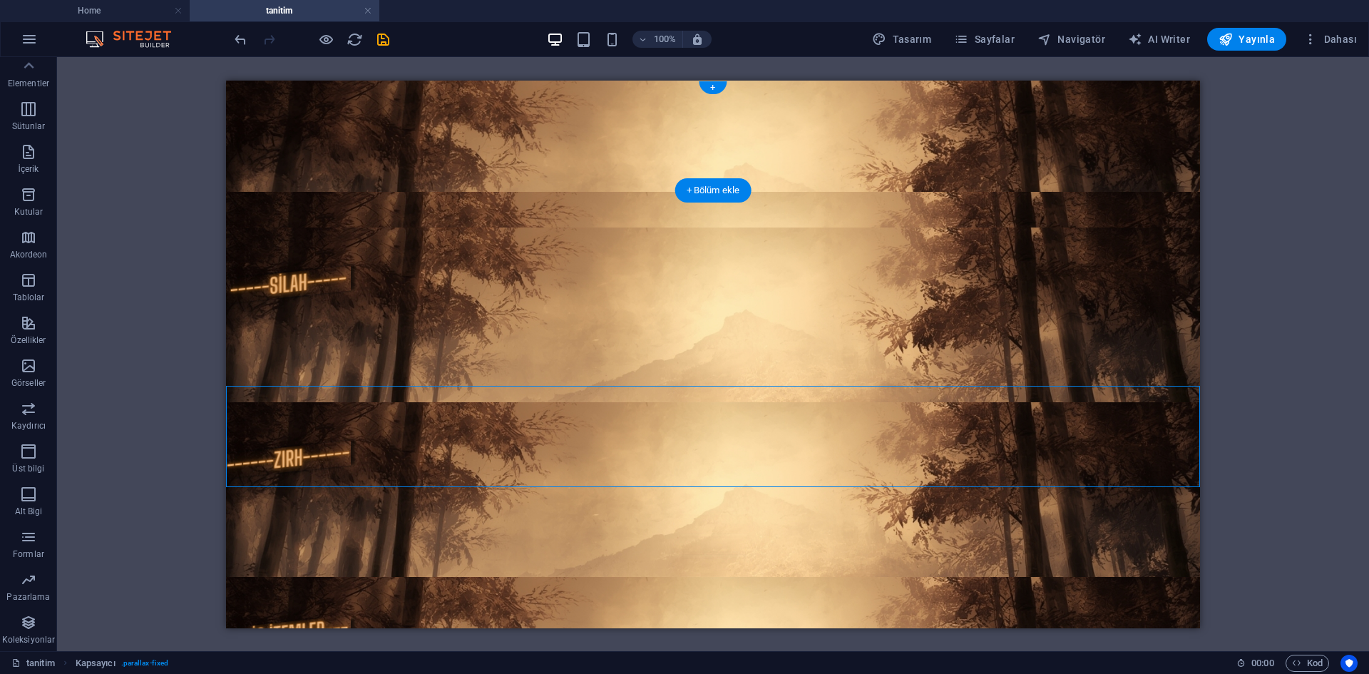
click at [1032, 164] on figure at bounding box center [713, 354] width 974 height 548
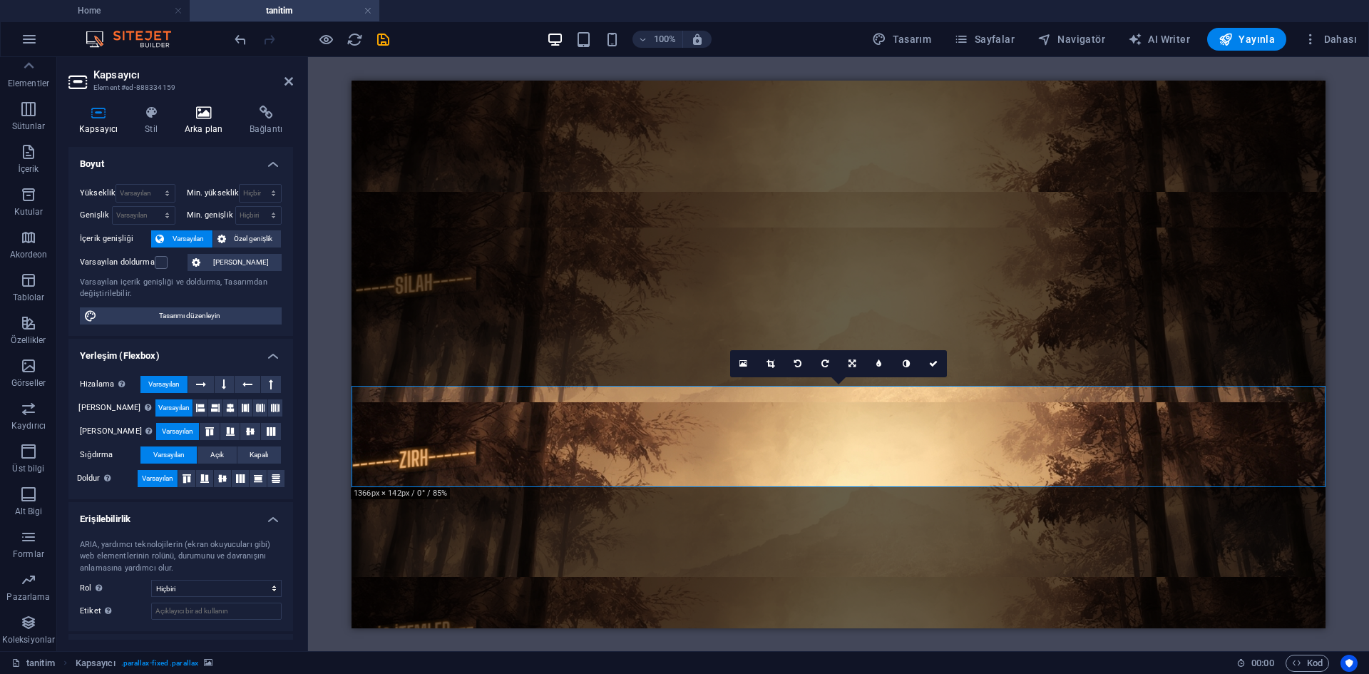
click at [200, 108] on icon at bounding box center [203, 113] width 59 height 14
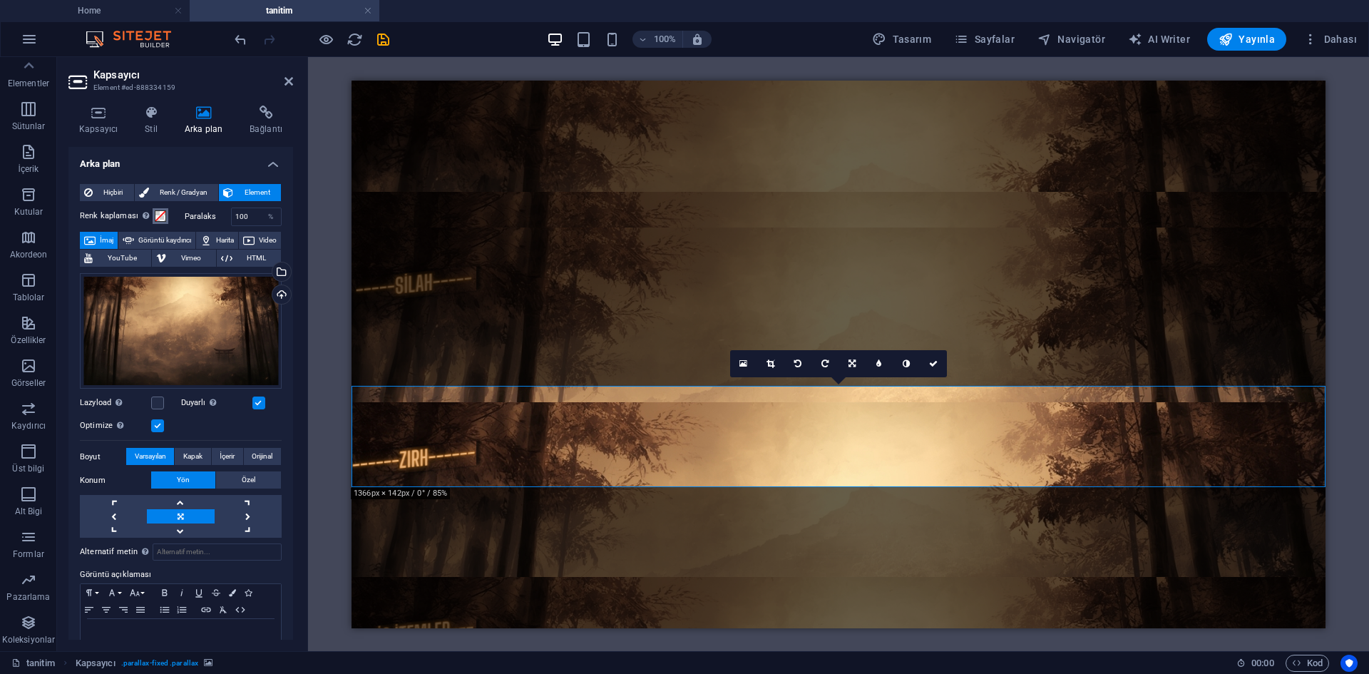
click at [160, 215] on span at bounding box center [160, 215] width 11 height 11
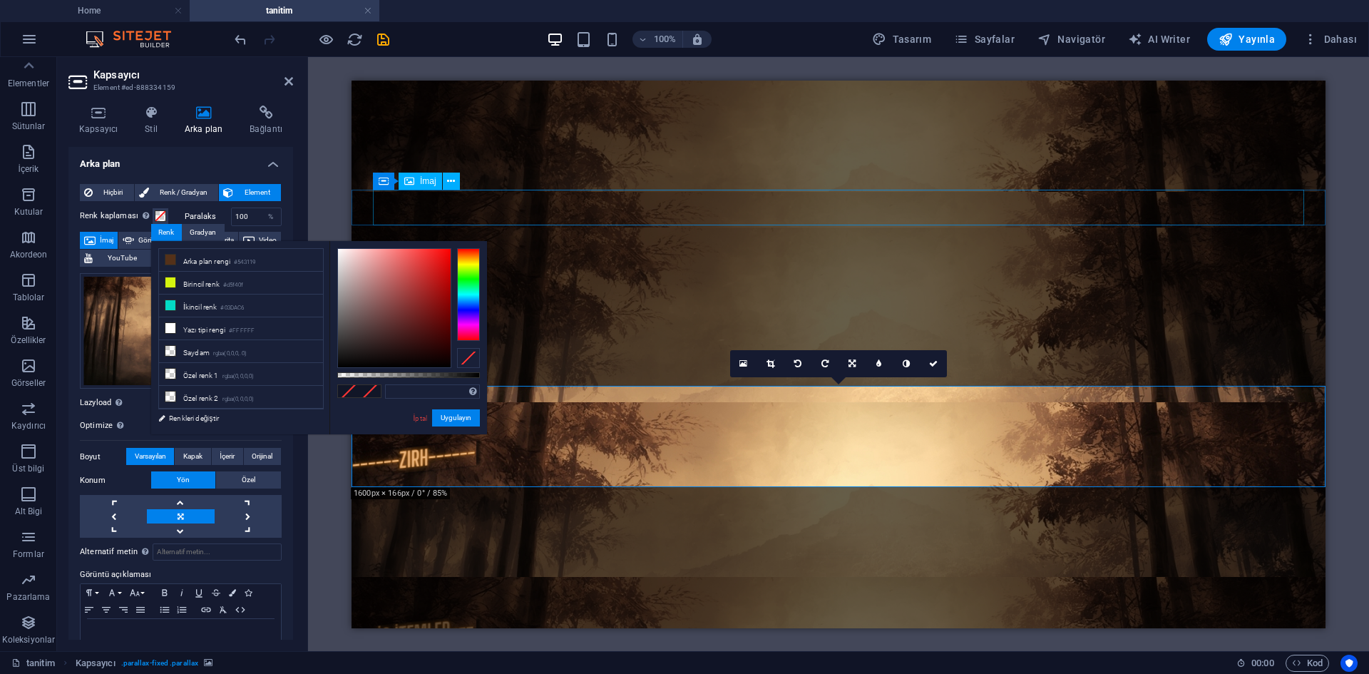
click at [607, 207] on figure at bounding box center [838, 209] width 928 height 36
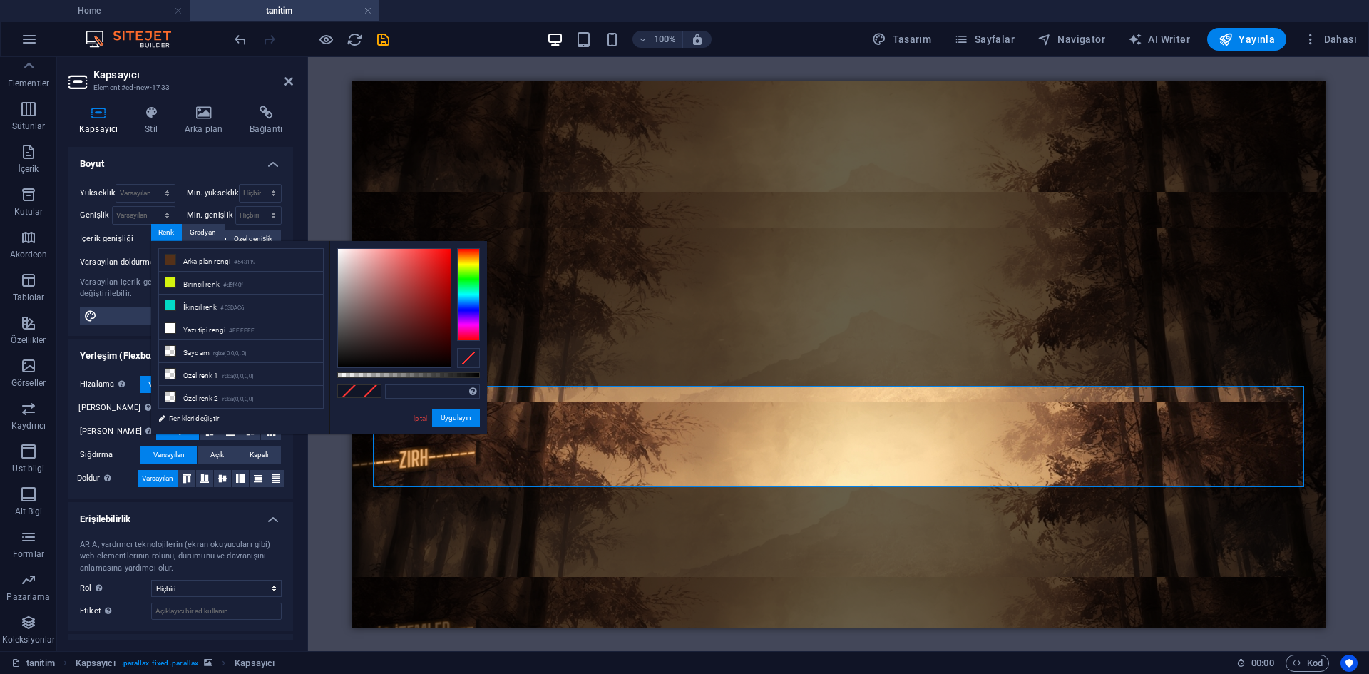
click at [423, 424] on link "İptal" at bounding box center [420, 418] width 16 height 11
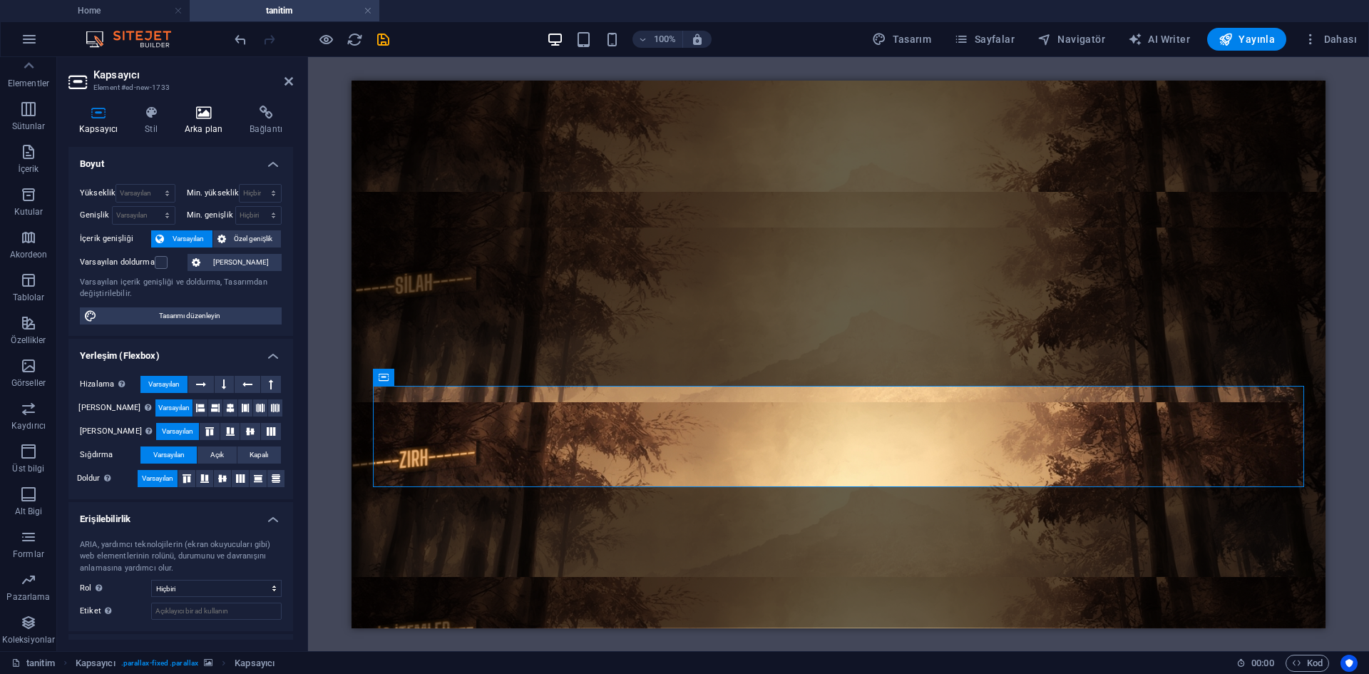
click at [205, 114] on icon at bounding box center [203, 113] width 59 height 14
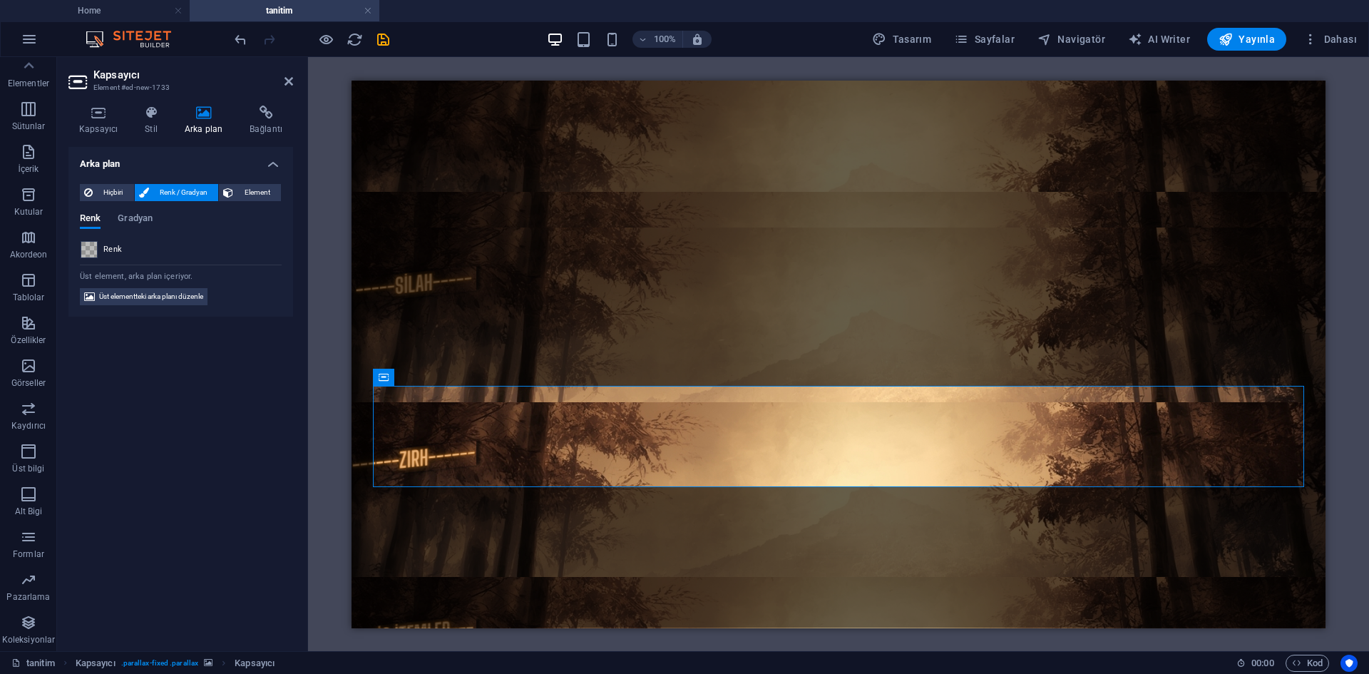
click at [91, 250] on span at bounding box center [89, 250] width 16 height 16
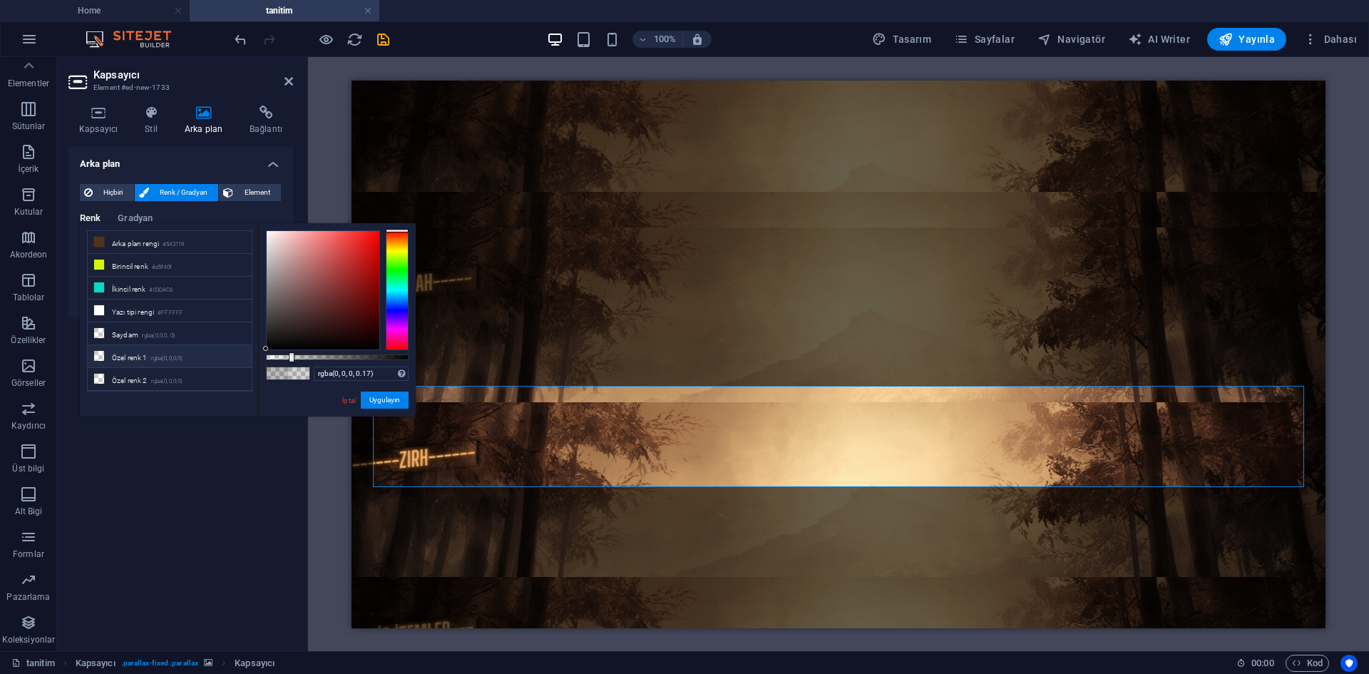
type input "rgba(0, 0, 0, 0)"
drag, startPoint x: 290, startPoint y: 357, endPoint x: 213, endPoint y: 347, distance: 77.6
click at [213, 347] on div "less Arka plan rengi #543119 Birincil renk #d5f40f İkincil renk #03DAC6 Yazı ti…" at bounding box center [248, 319] width 336 height 193
drag, startPoint x: 665, startPoint y: 440, endPoint x: 443, endPoint y: 359, distance: 236.6
click at [350, 397] on link "İptal" at bounding box center [349, 400] width 16 height 11
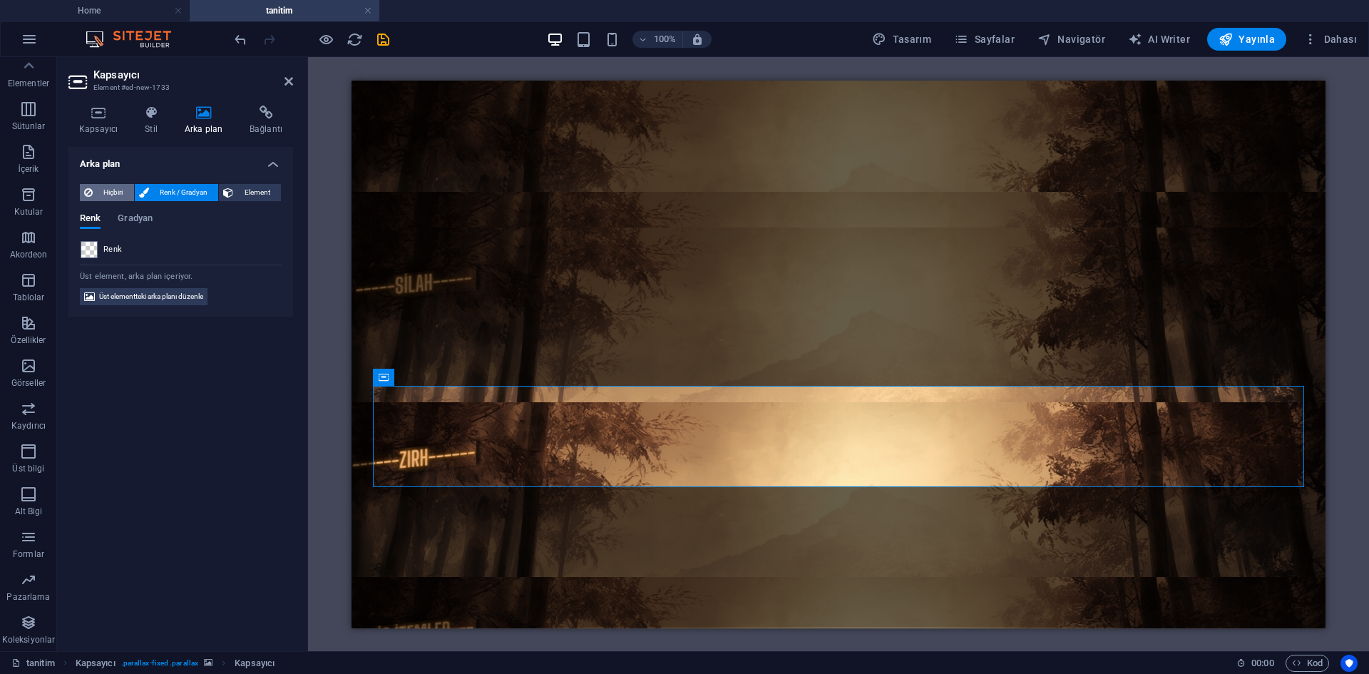
click at [109, 194] on span "Hiçbiri" at bounding box center [113, 192] width 33 height 17
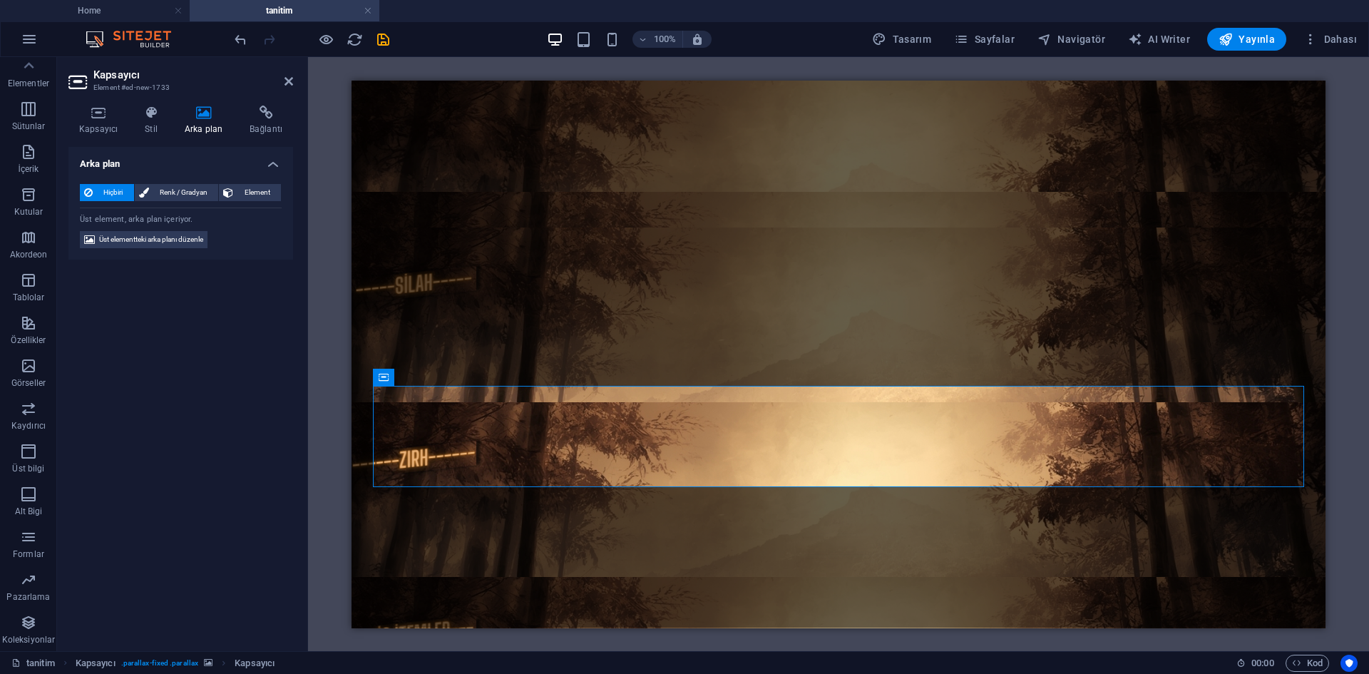
click at [573, 142] on figure at bounding box center [839, 354] width 974 height 548
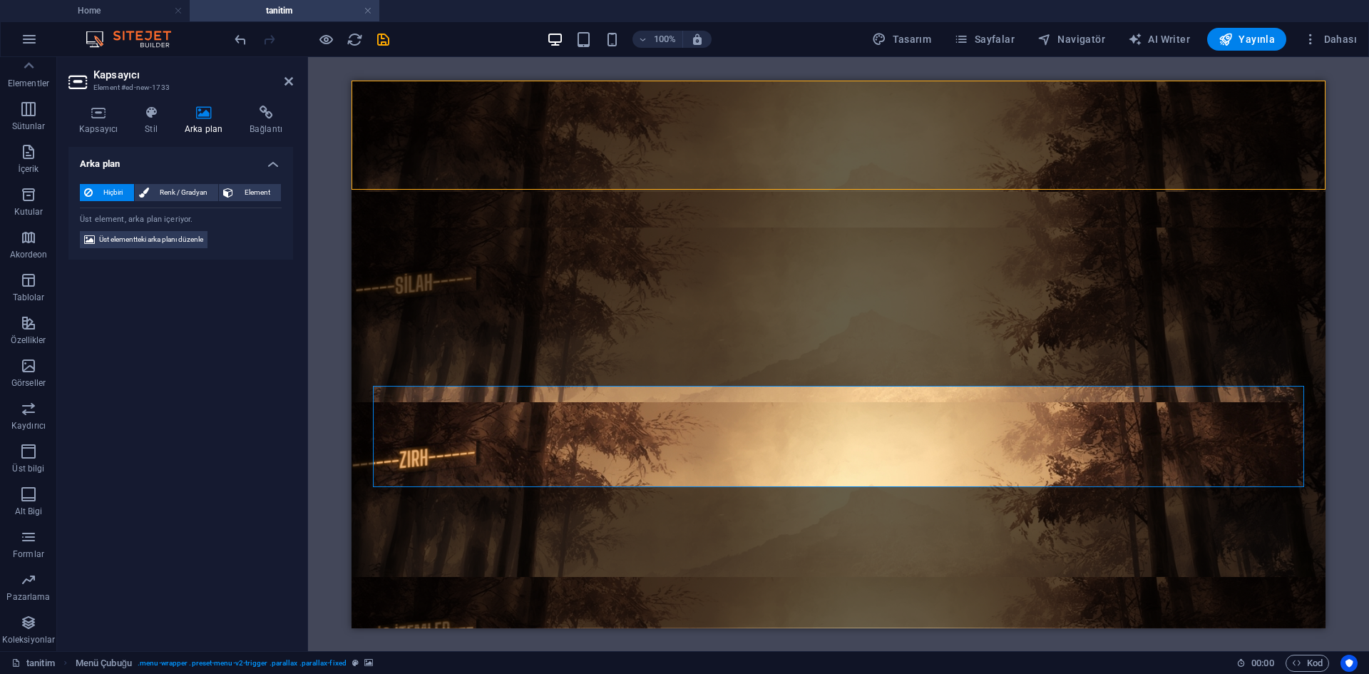
click at [573, 142] on figure at bounding box center [839, 354] width 974 height 548
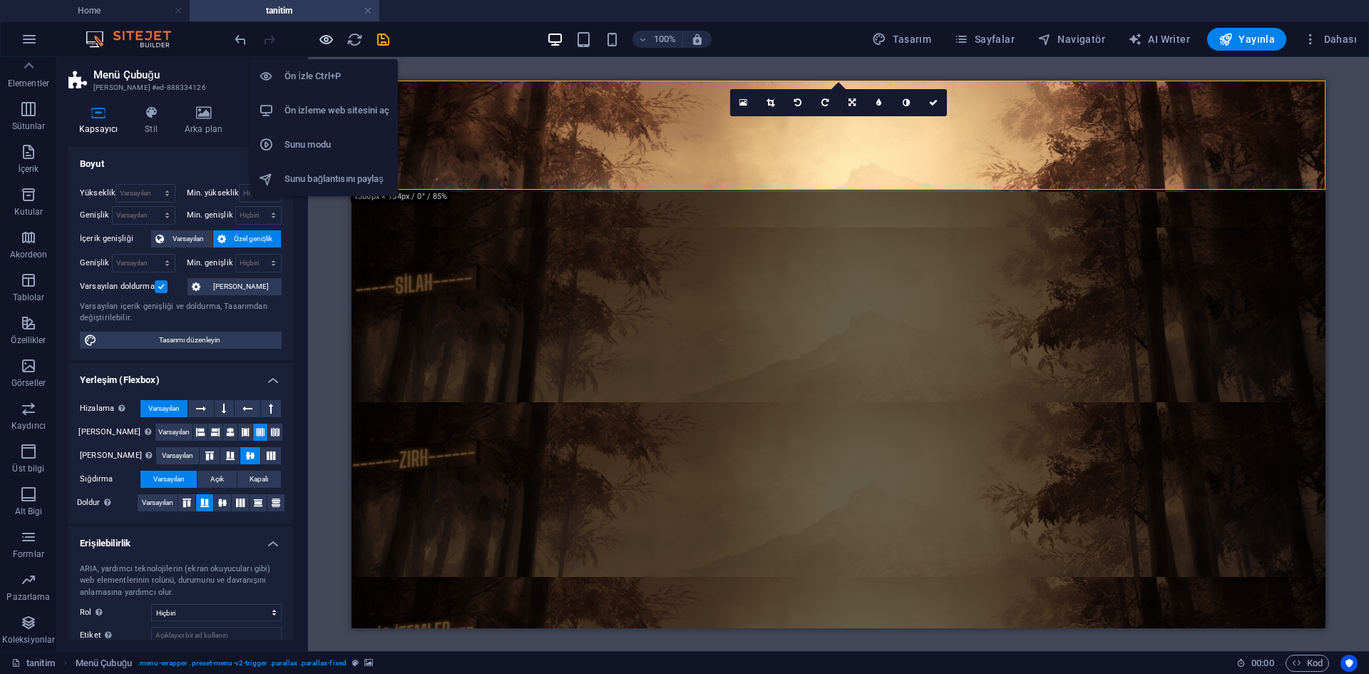
click at [327, 39] on icon "button" at bounding box center [326, 39] width 16 height 16
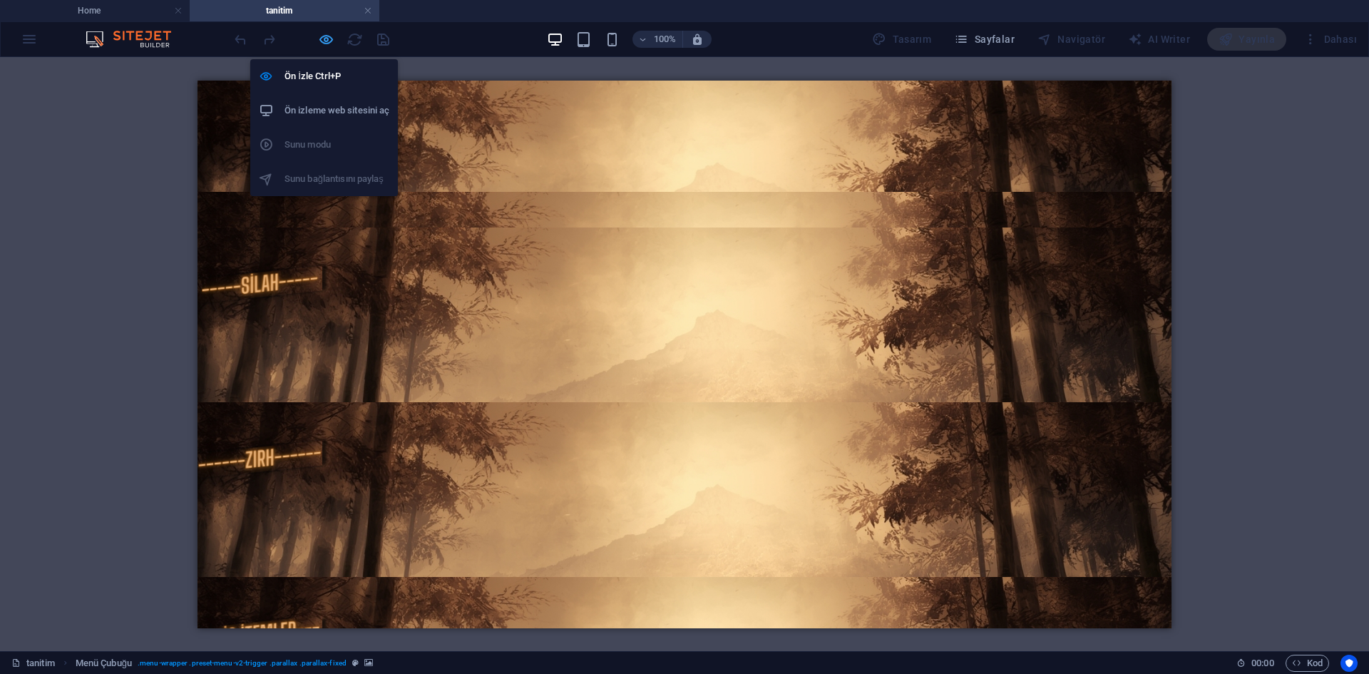
click at [327, 39] on icon "button" at bounding box center [326, 39] width 16 height 16
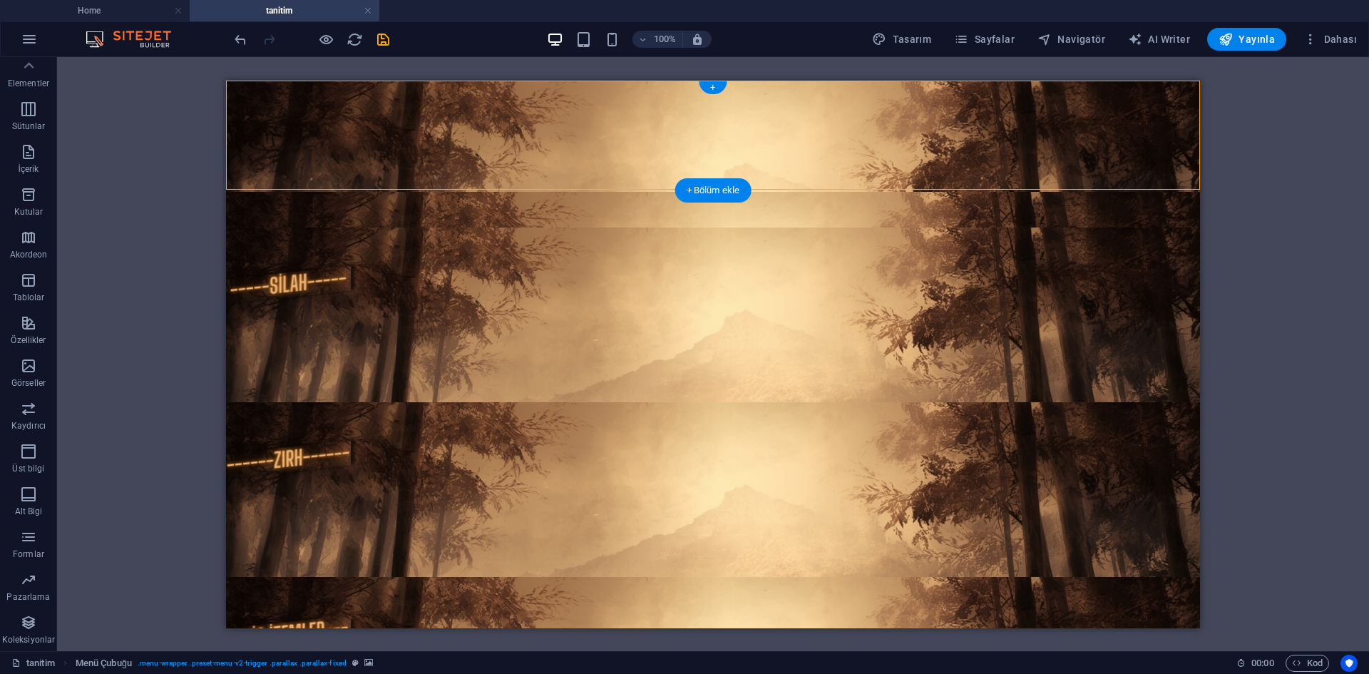
click at [660, 130] on figure at bounding box center [713, 354] width 974 height 548
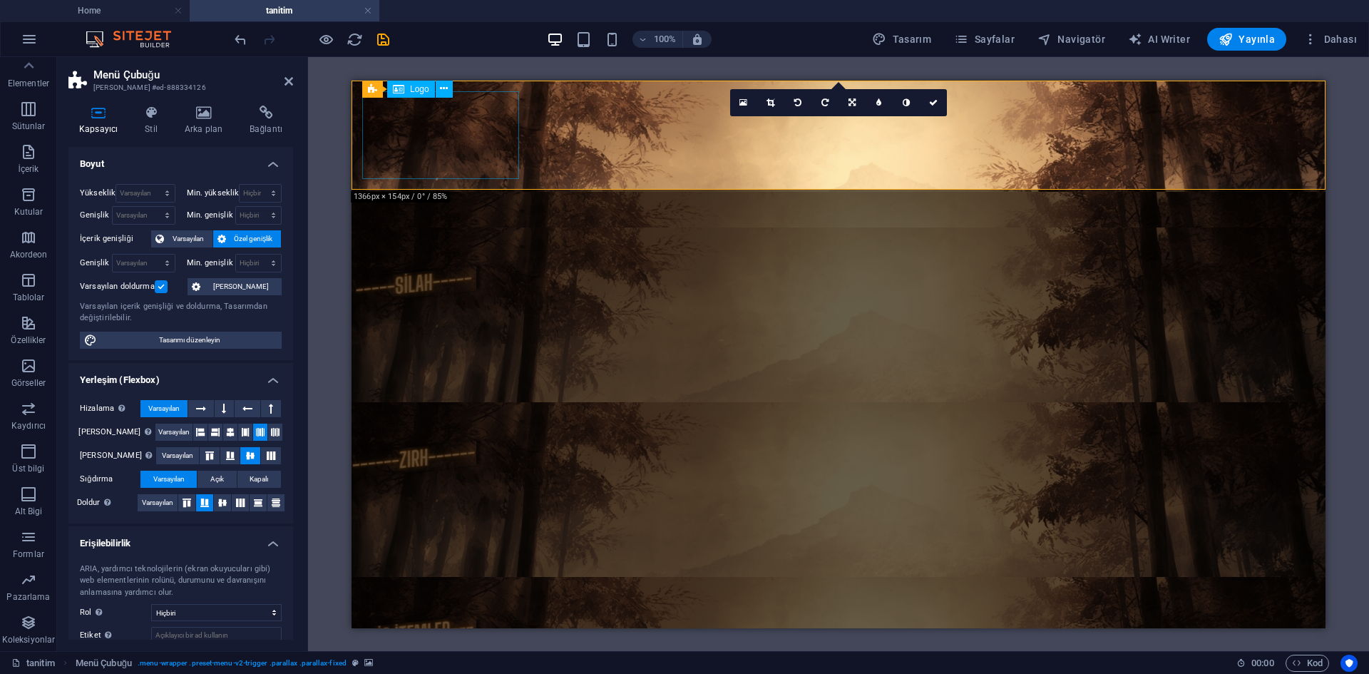
click at [509, 156] on div at bounding box center [838, 135] width 951 height 88
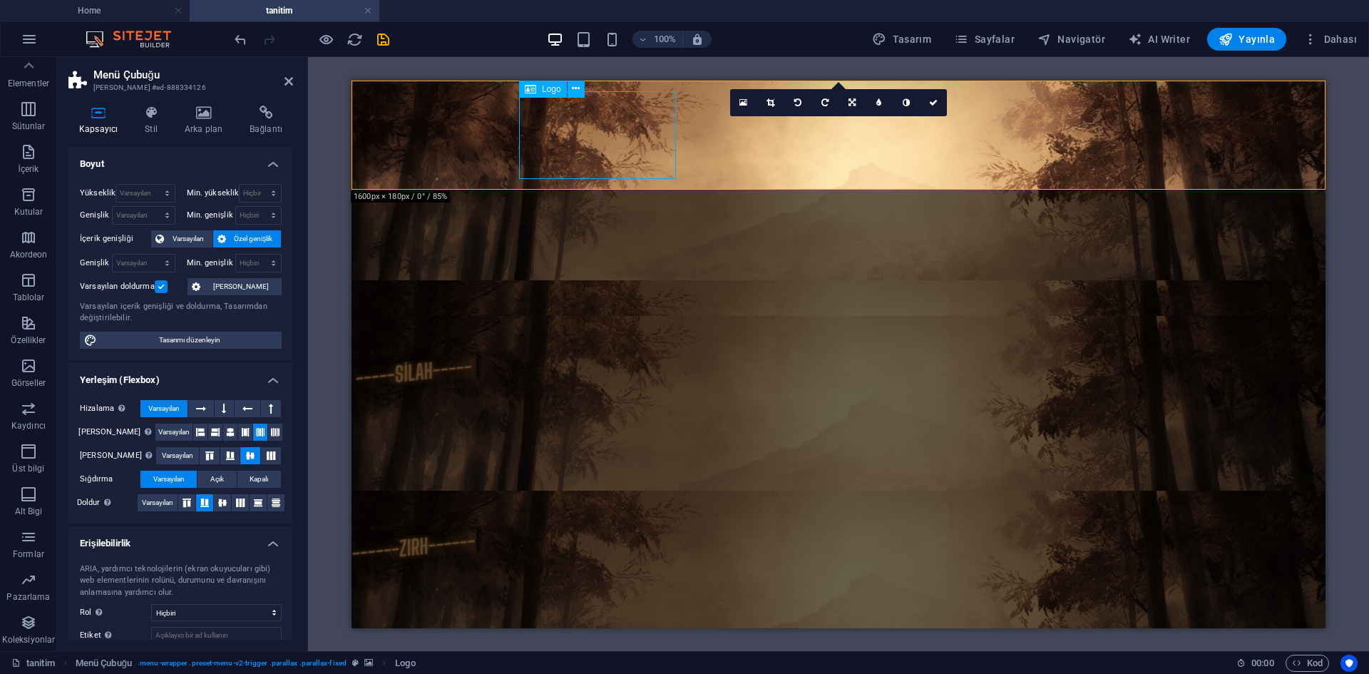
click at [604, 180] on div at bounding box center [838, 224] width 951 height 88
select select "px"
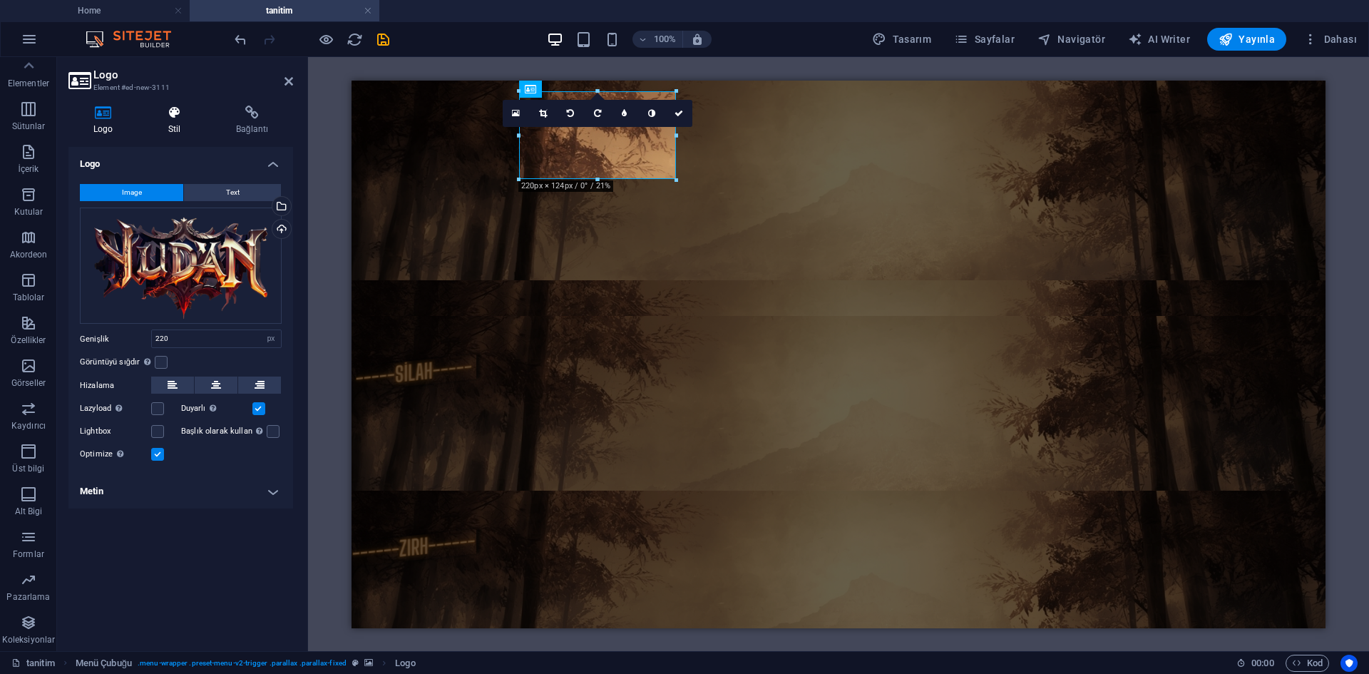
click at [183, 125] on h4 "Stil" at bounding box center [177, 121] width 68 height 30
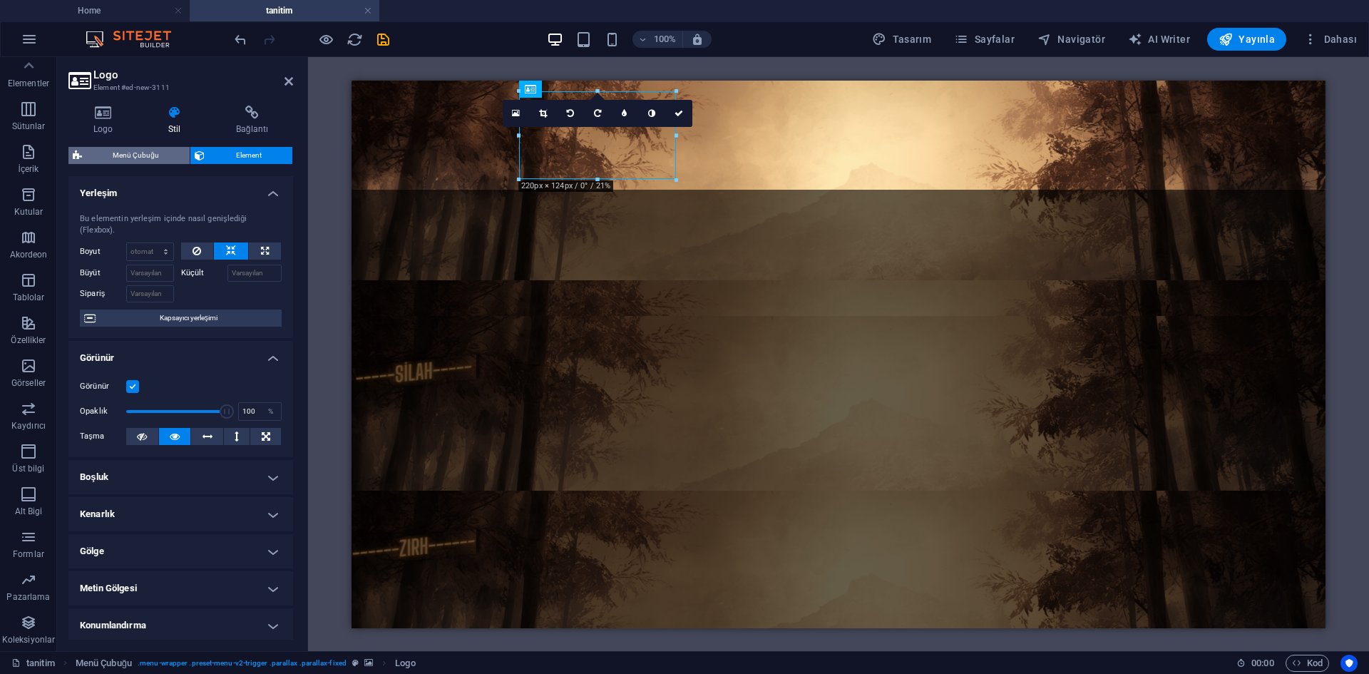
click at [147, 159] on span "Menü Çubuğu" at bounding box center [135, 155] width 99 height 17
select select "rem"
select select "preset-menu-v2-trigger"
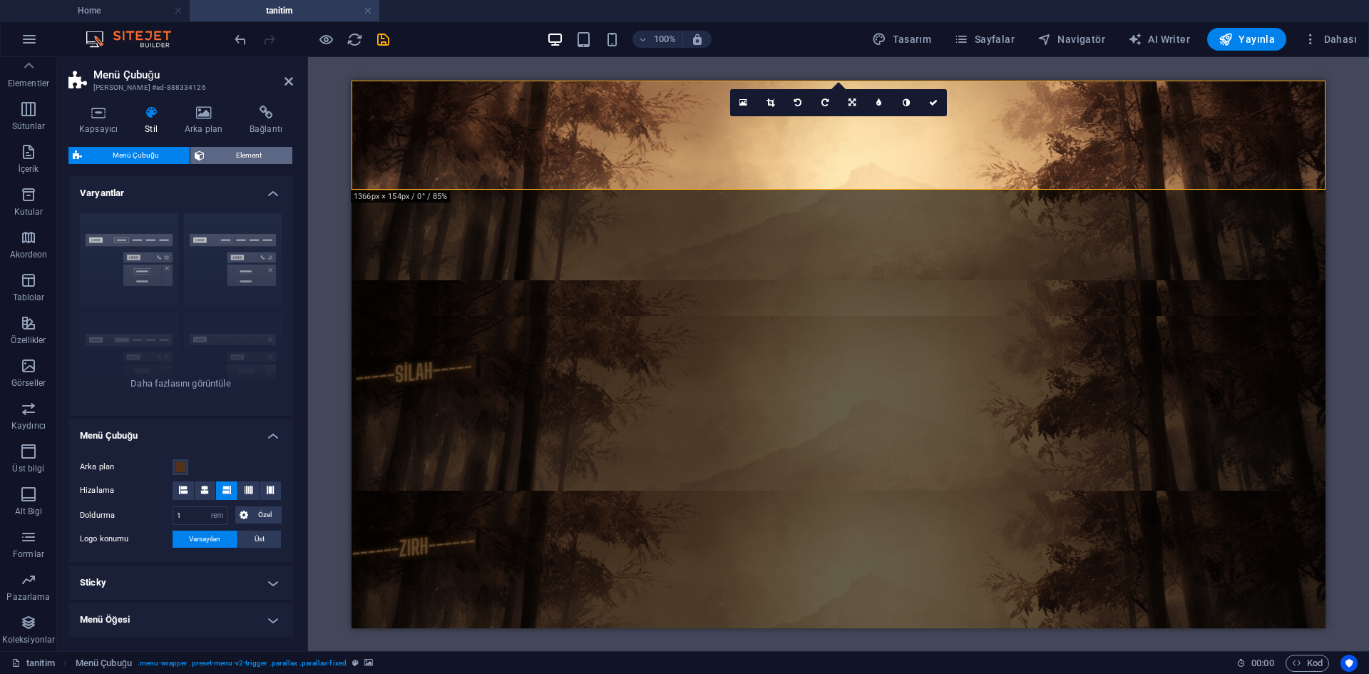
click at [213, 159] on span "Element" at bounding box center [248, 155] width 79 height 17
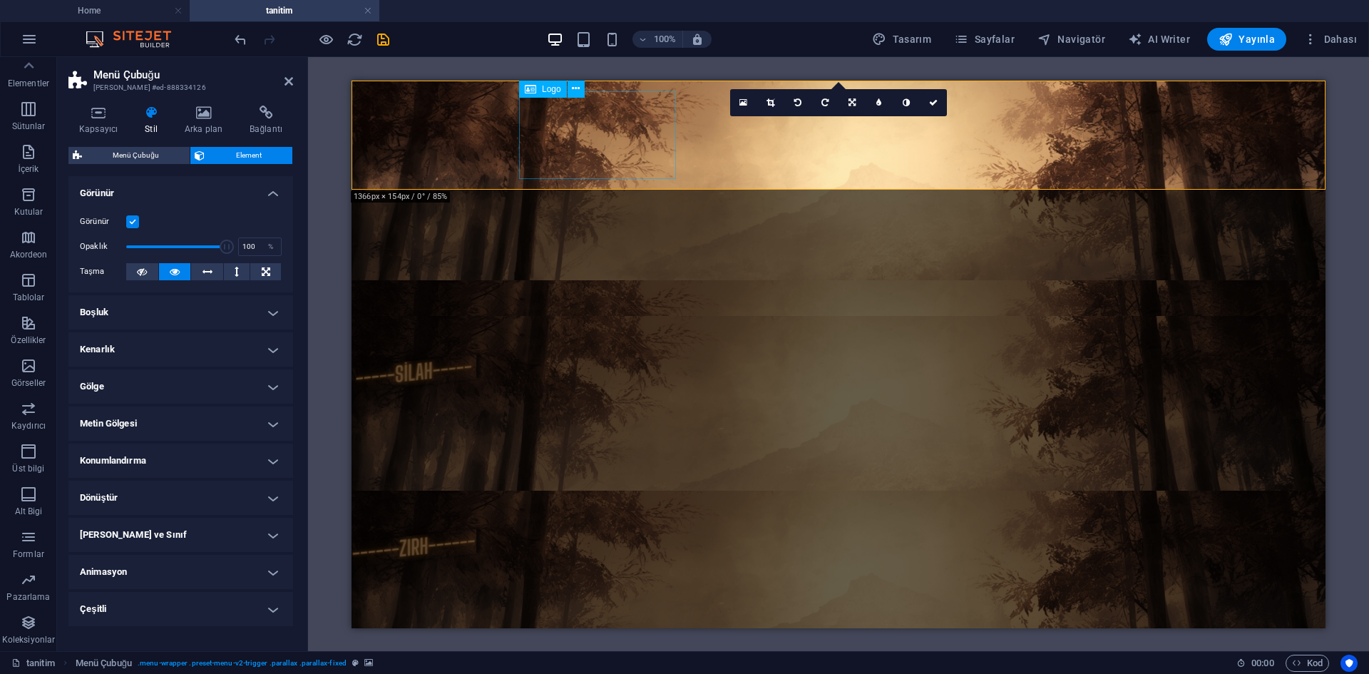
click at [627, 180] on div at bounding box center [838, 224] width 951 height 88
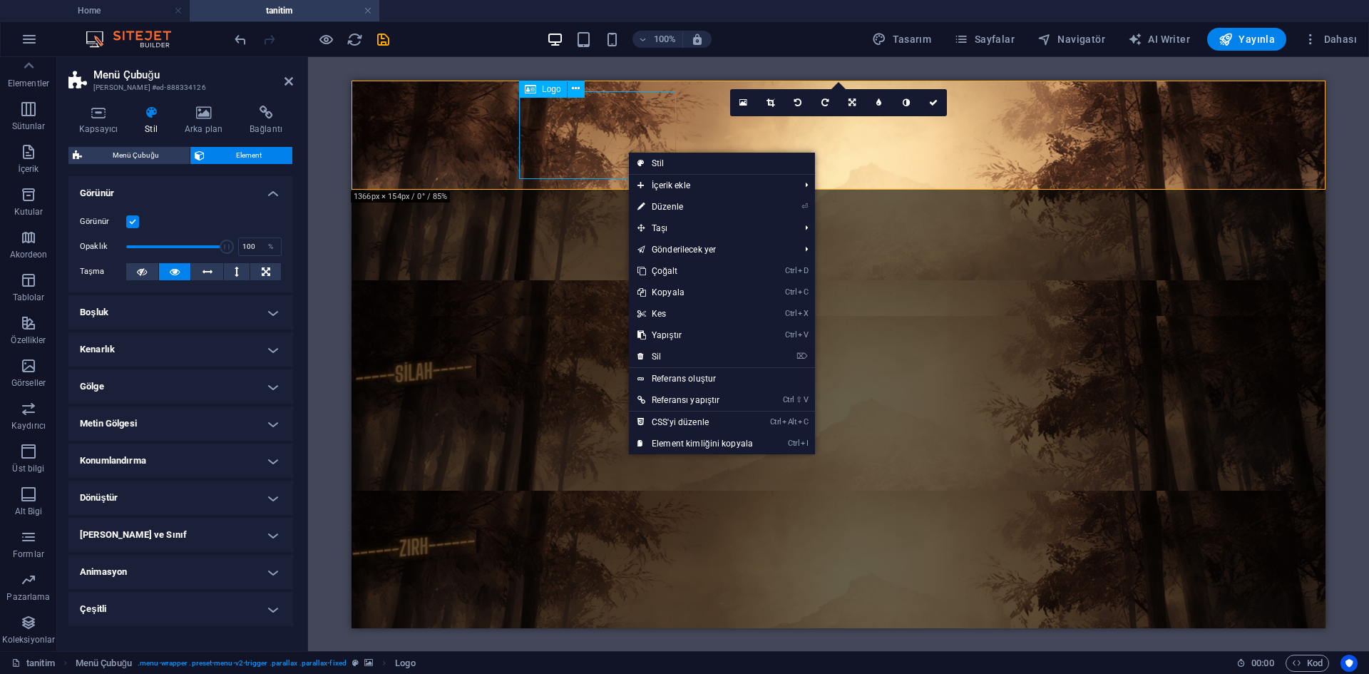
click at [645, 180] on div at bounding box center [838, 224] width 951 height 88
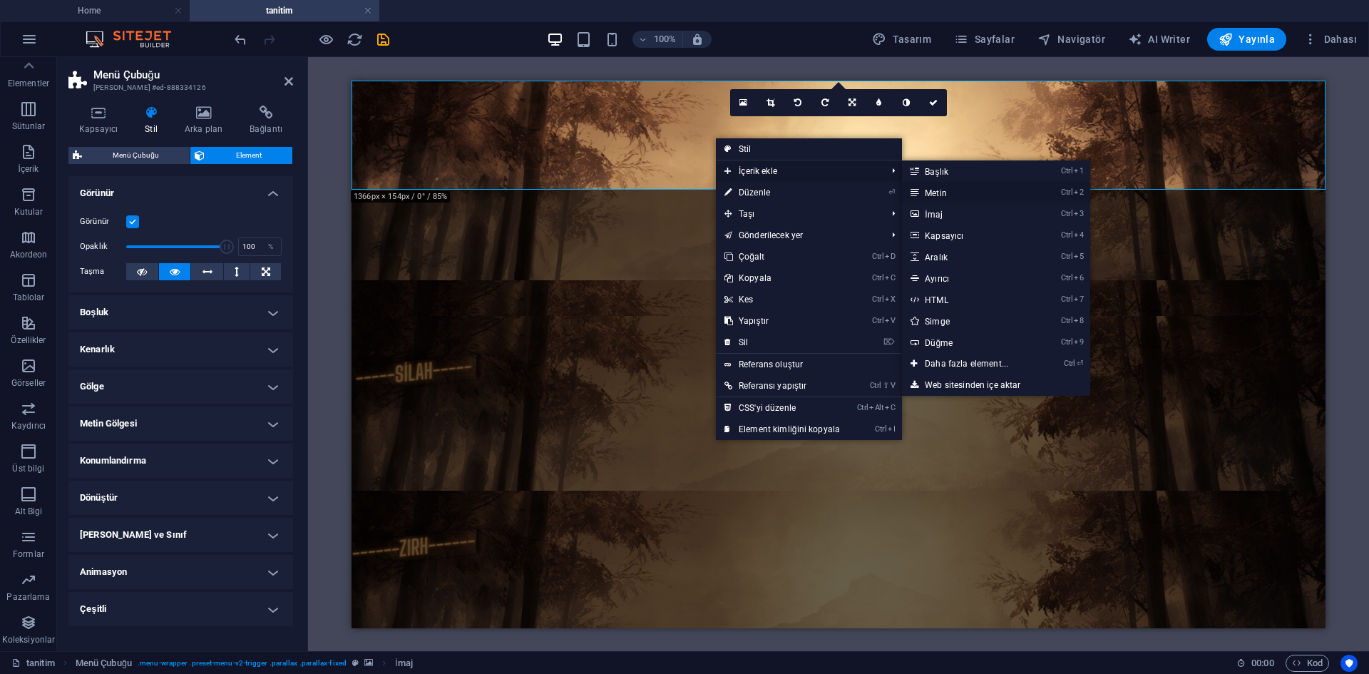
click at [960, 195] on link "Ctrl 2 Metin" at bounding box center [969, 192] width 135 height 21
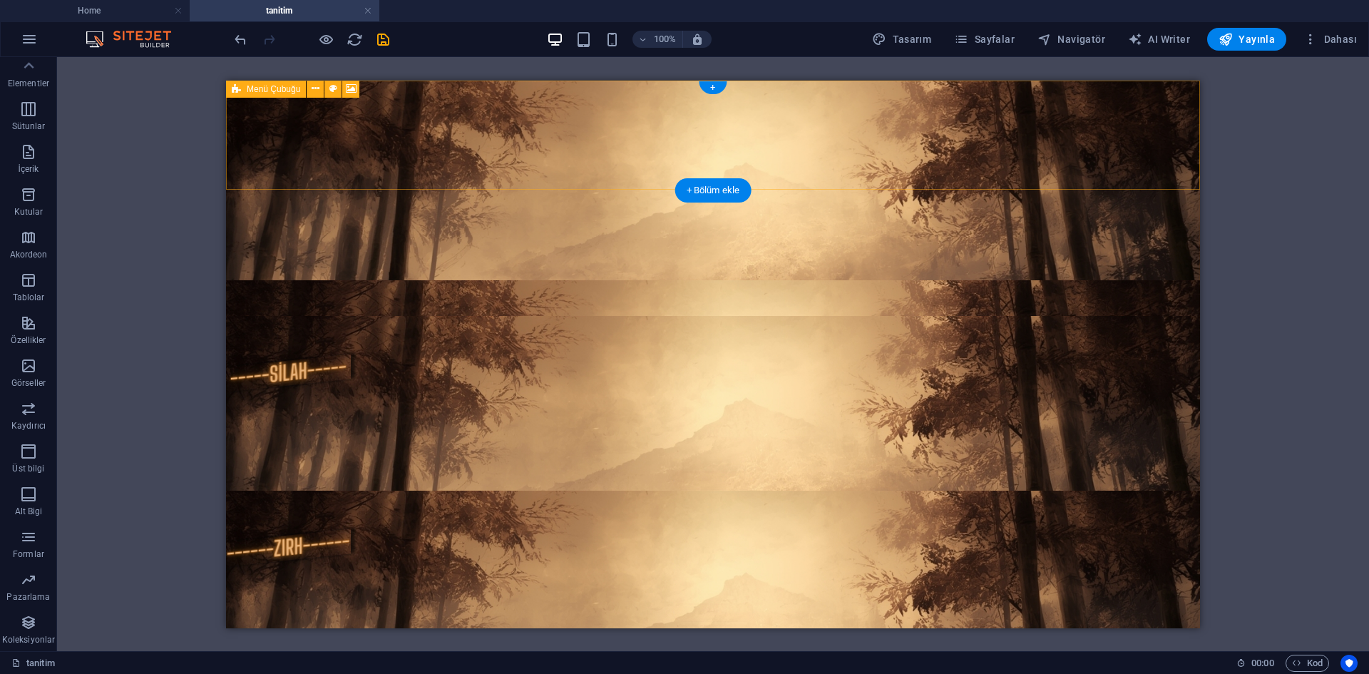
click at [719, 158] on figure at bounding box center [713, 354] width 974 height 548
click at [593, 158] on figure at bounding box center [713, 354] width 974 height 548
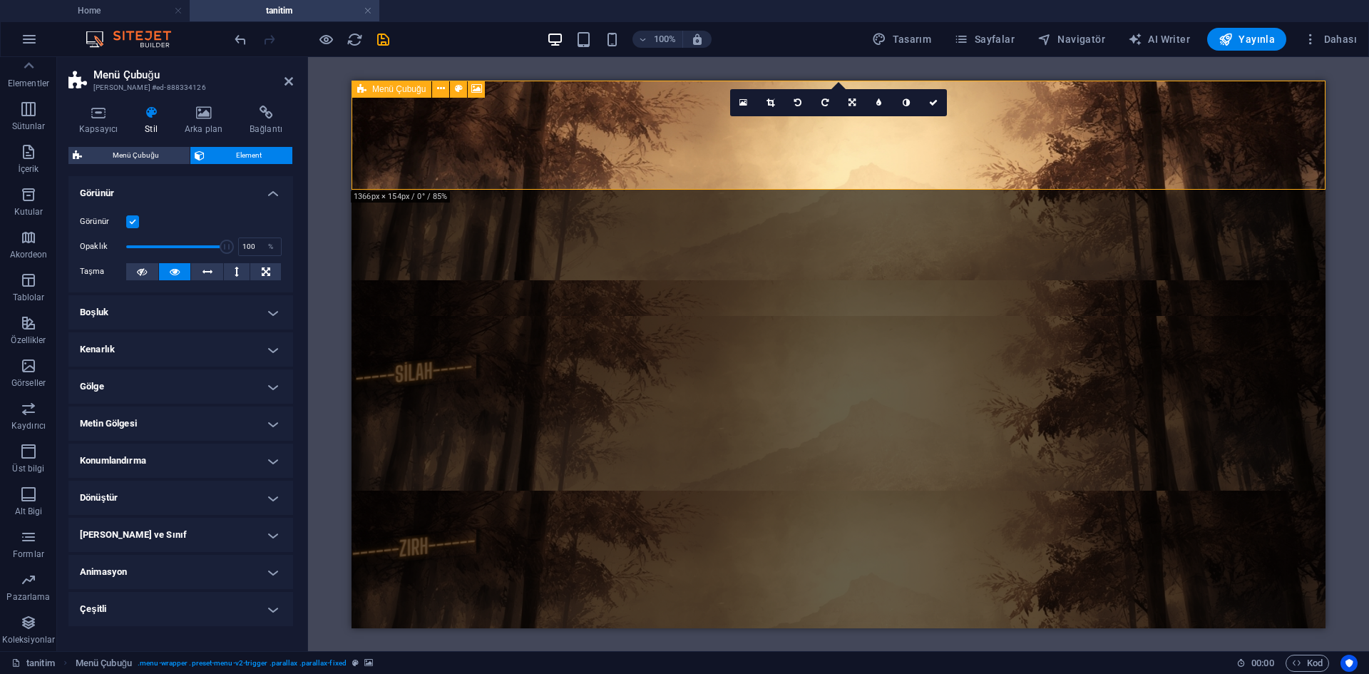
click at [503, 86] on figure at bounding box center [839, 354] width 974 height 548
click at [676, 143] on figure at bounding box center [839, 354] width 974 height 548
click at [662, 180] on div at bounding box center [838, 224] width 951 height 88
click at [743, 175] on figure at bounding box center [839, 354] width 974 height 548
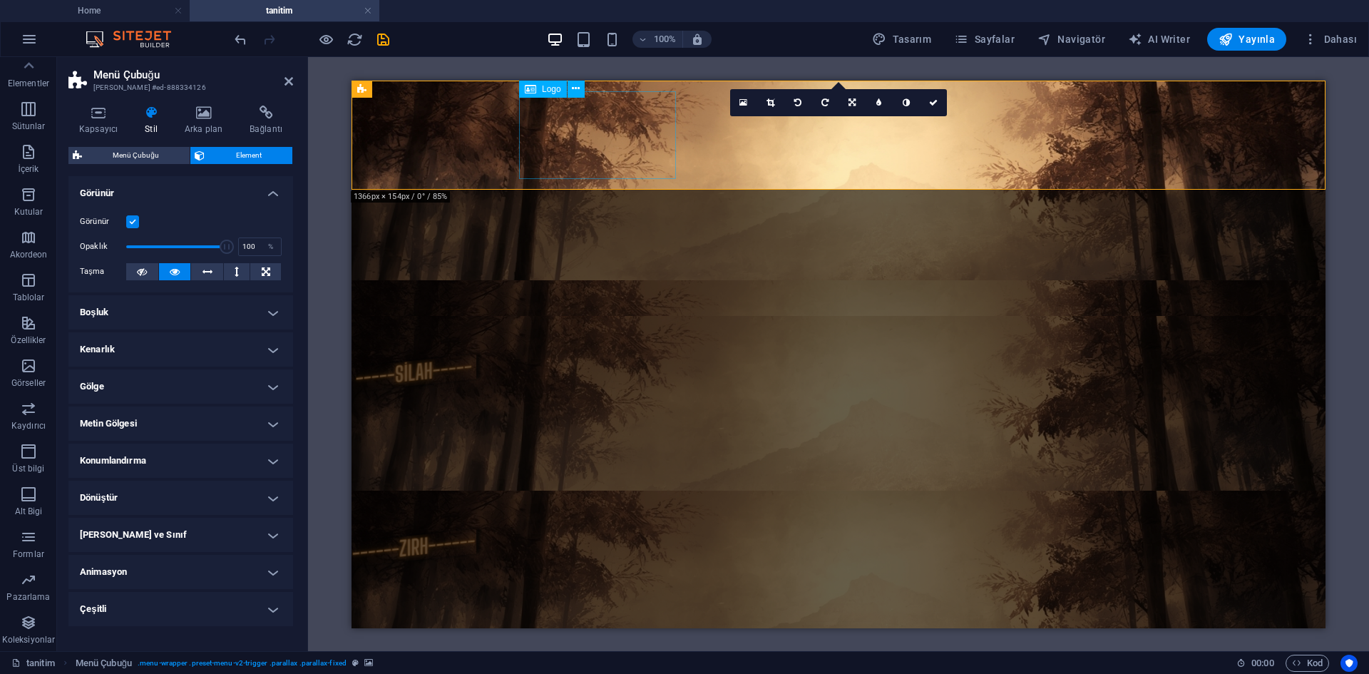
click at [655, 180] on div at bounding box center [838, 224] width 951 height 88
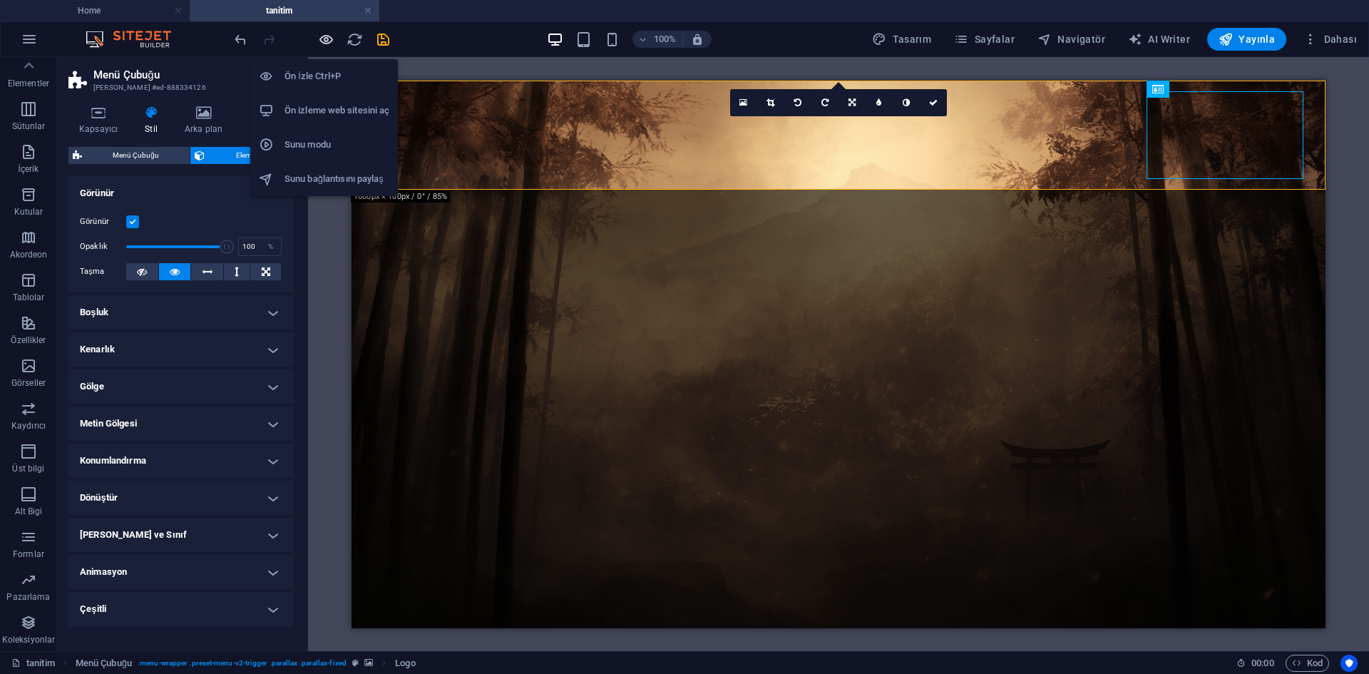
click at [331, 36] on icon "button" at bounding box center [326, 39] width 16 height 16
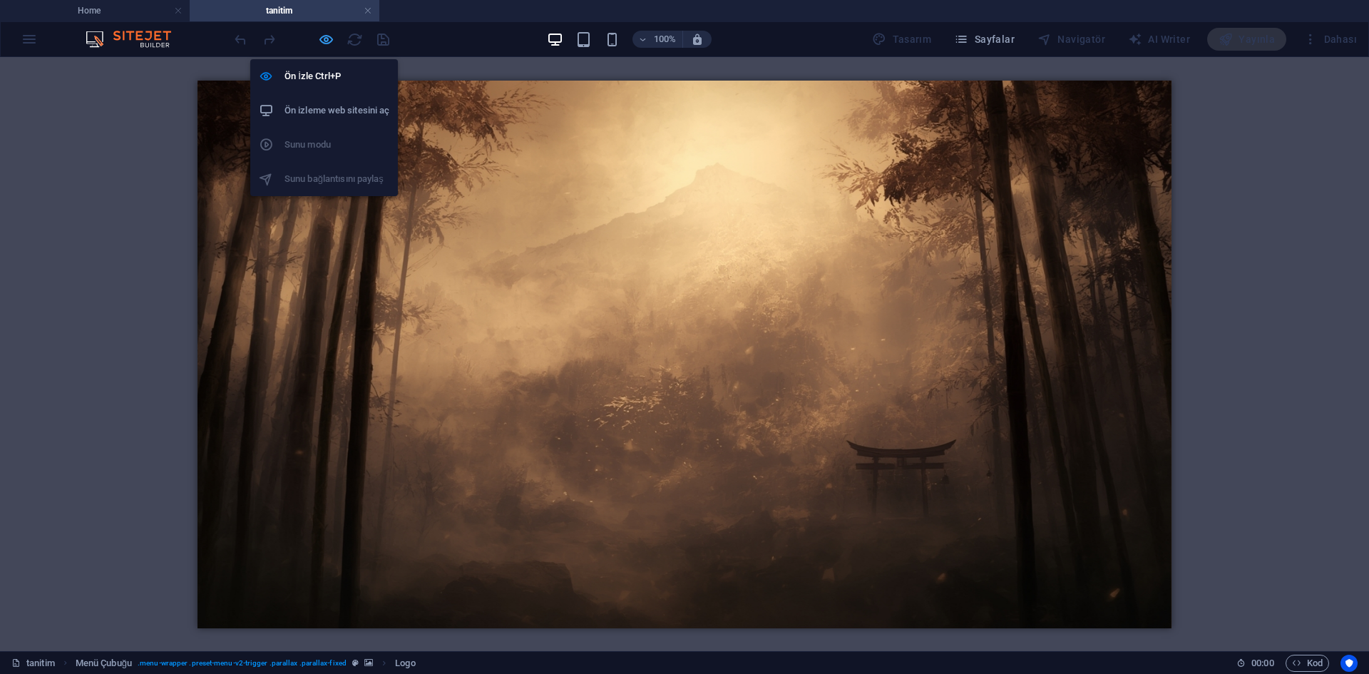
click at [322, 34] on icon "button" at bounding box center [326, 39] width 16 height 16
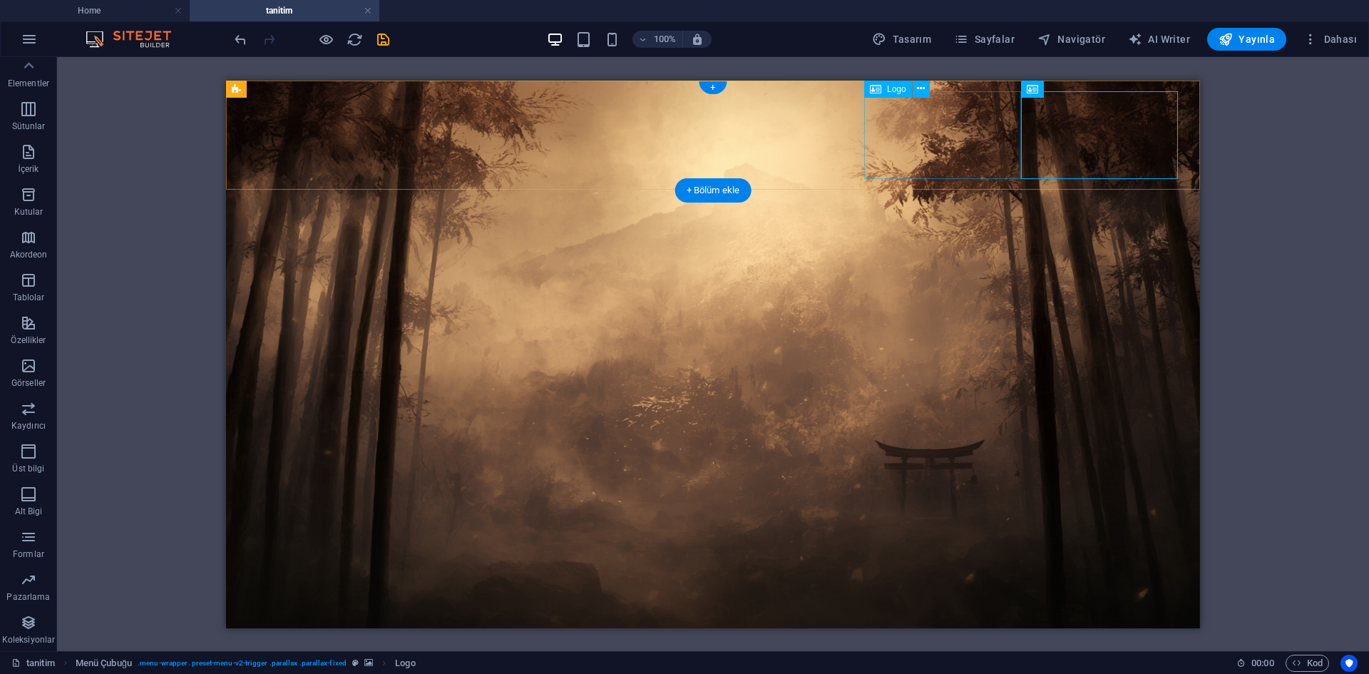
click at [963, 444] on div at bounding box center [712, 488] width 951 height 88
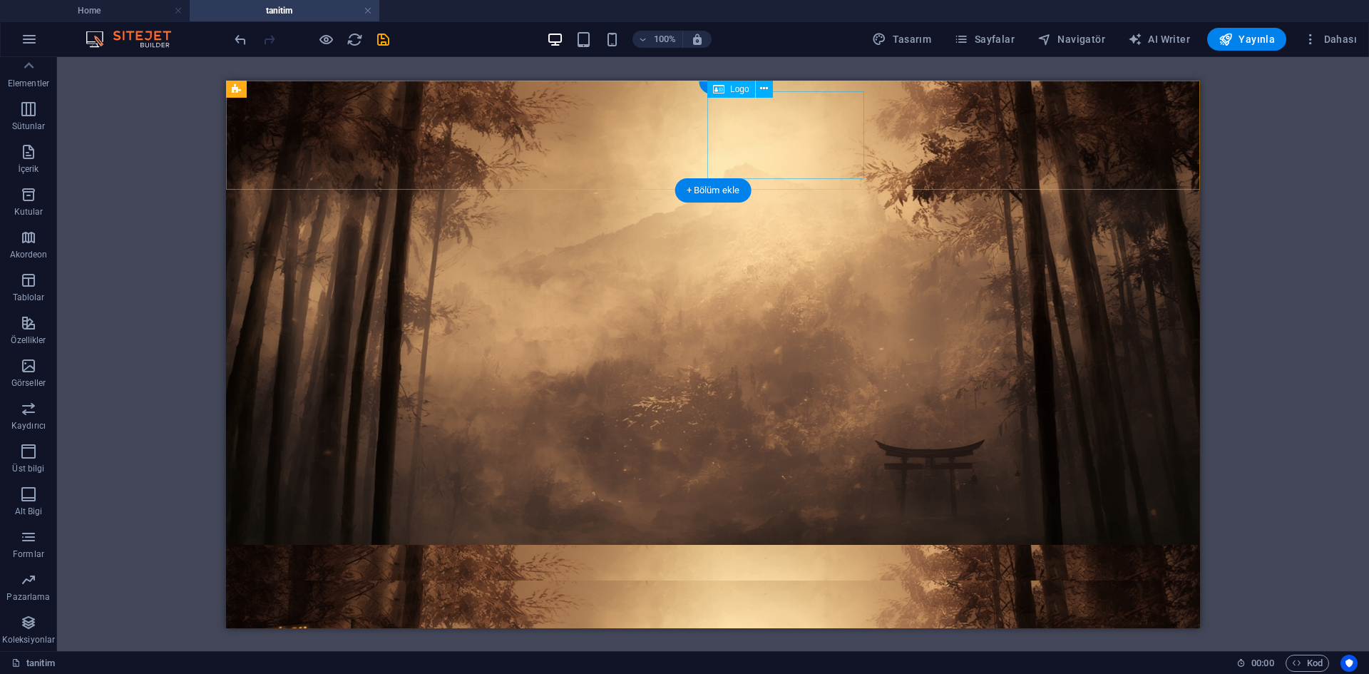
click at [816, 356] on div at bounding box center [712, 400] width 951 height 88
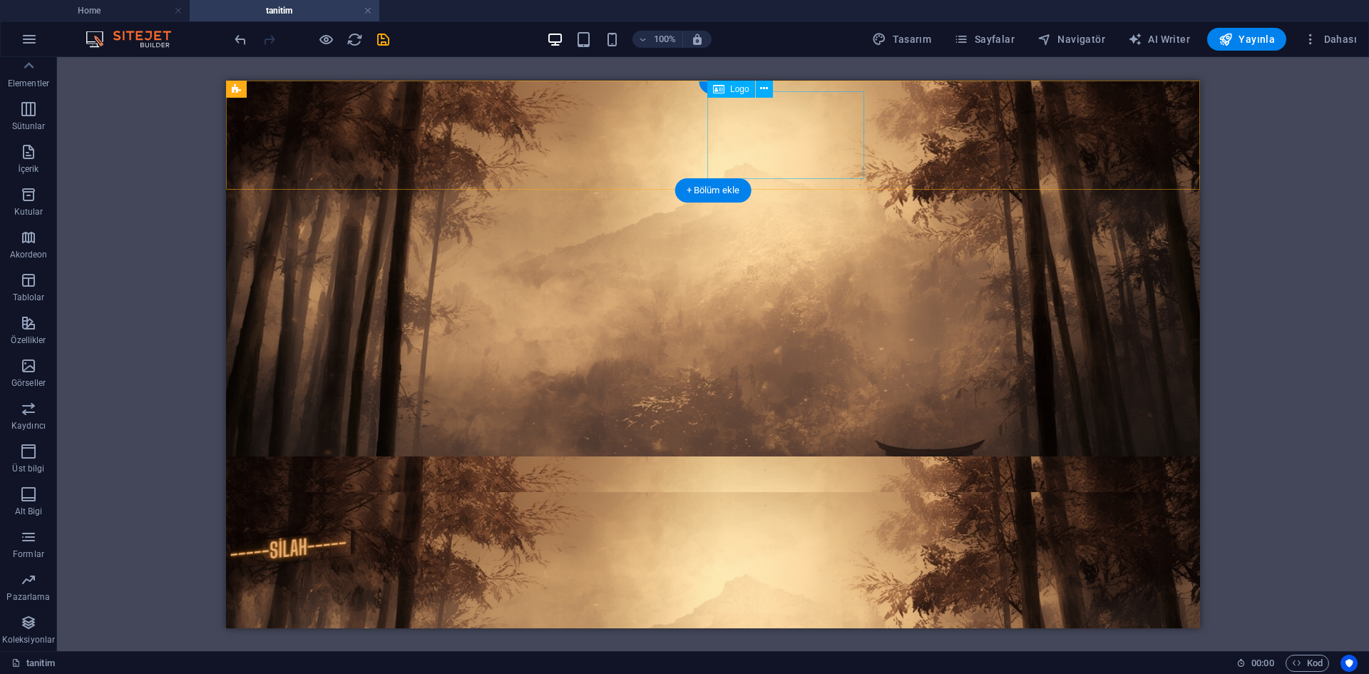
click at [738, 356] on div at bounding box center [712, 400] width 951 height 88
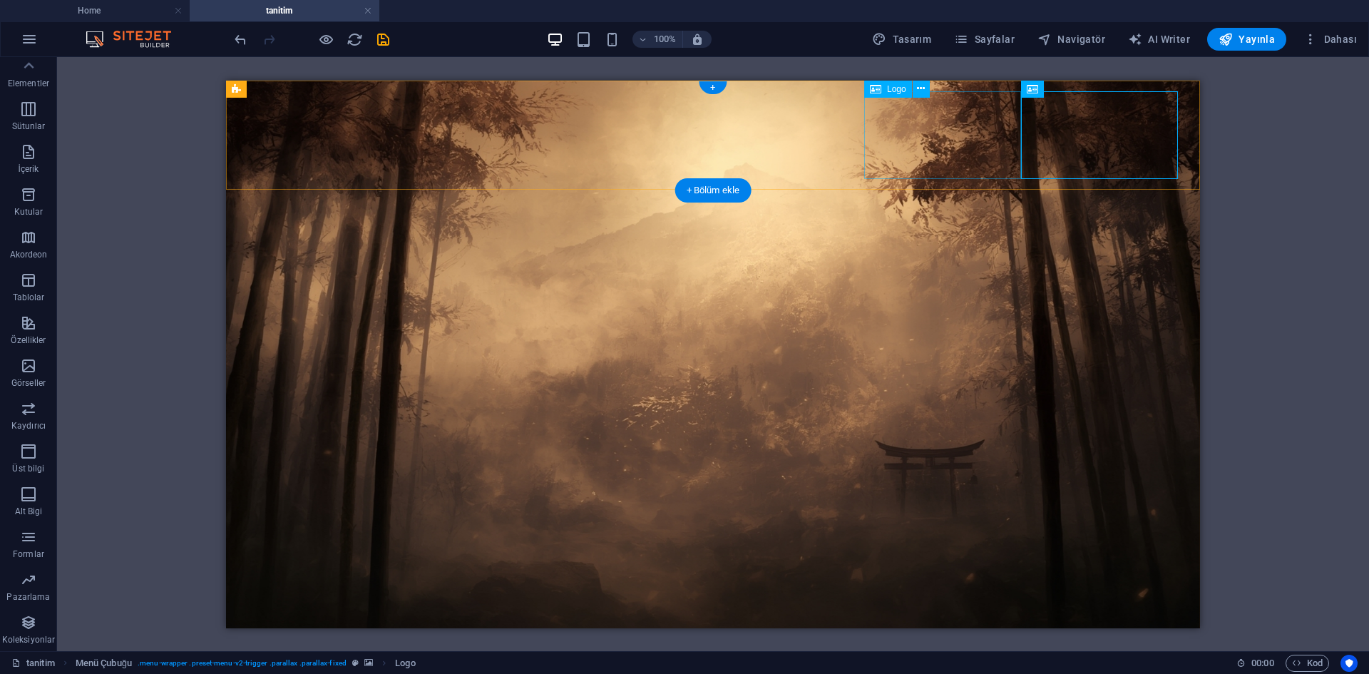
click at [880, 444] on div at bounding box center [712, 488] width 951 height 88
click at [904, 444] on div at bounding box center [712, 488] width 951 height 88
select select "px"
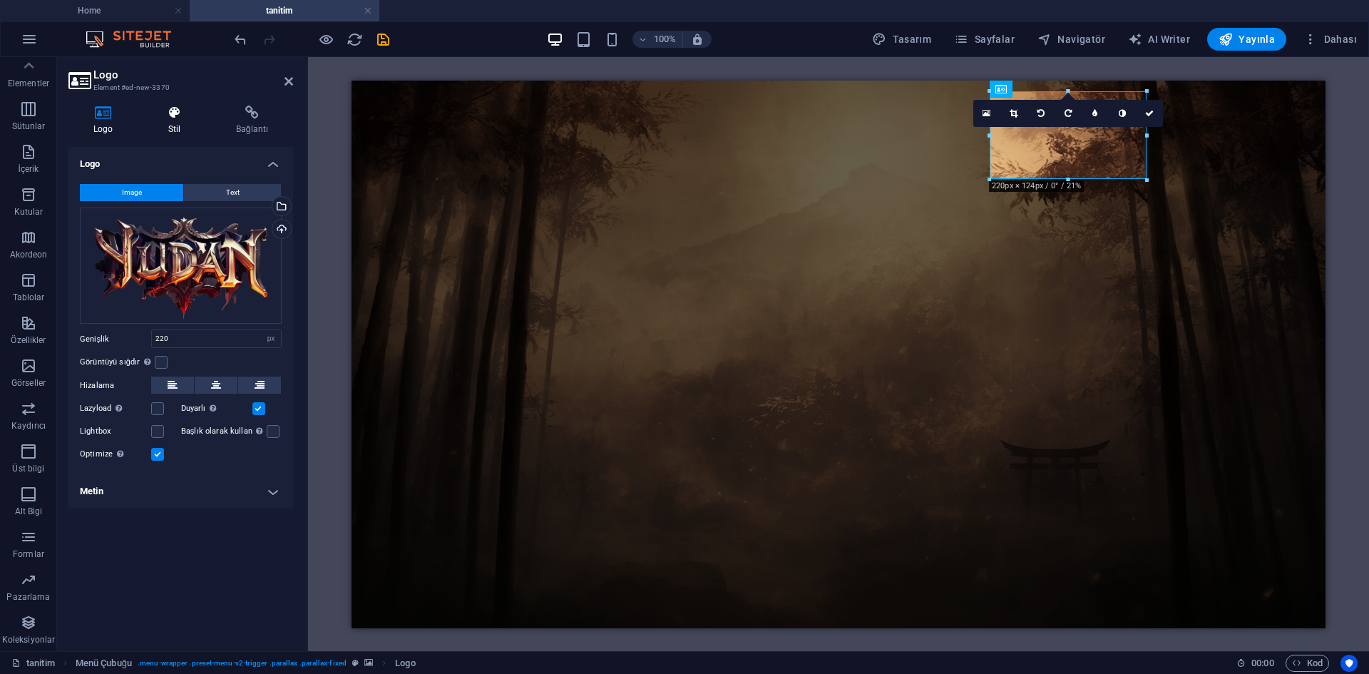
click at [180, 130] on h4 "Stil" at bounding box center [177, 121] width 68 height 30
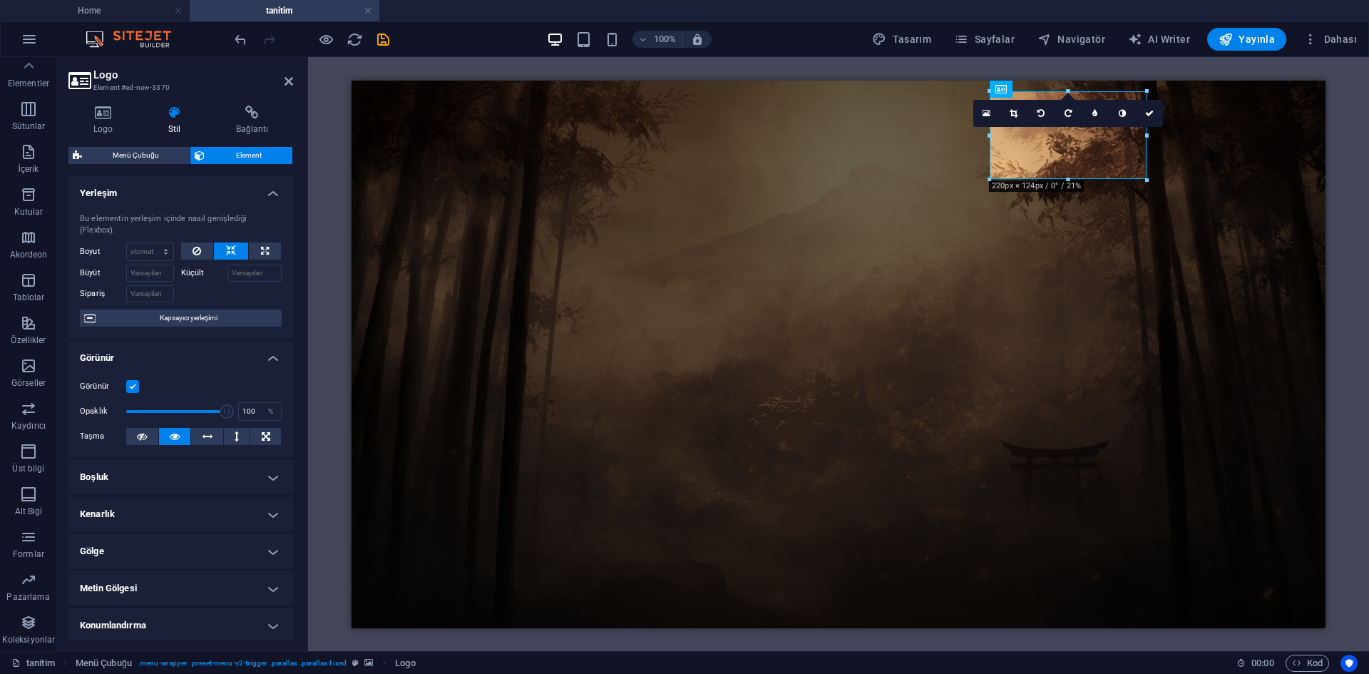
click at [135, 384] on label at bounding box center [132, 386] width 13 height 13
click at [0, 0] on input "Görünür" at bounding box center [0, 0] width 0 height 0
click at [894, 356] on div at bounding box center [838, 400] width 951 height 88
select select "px"
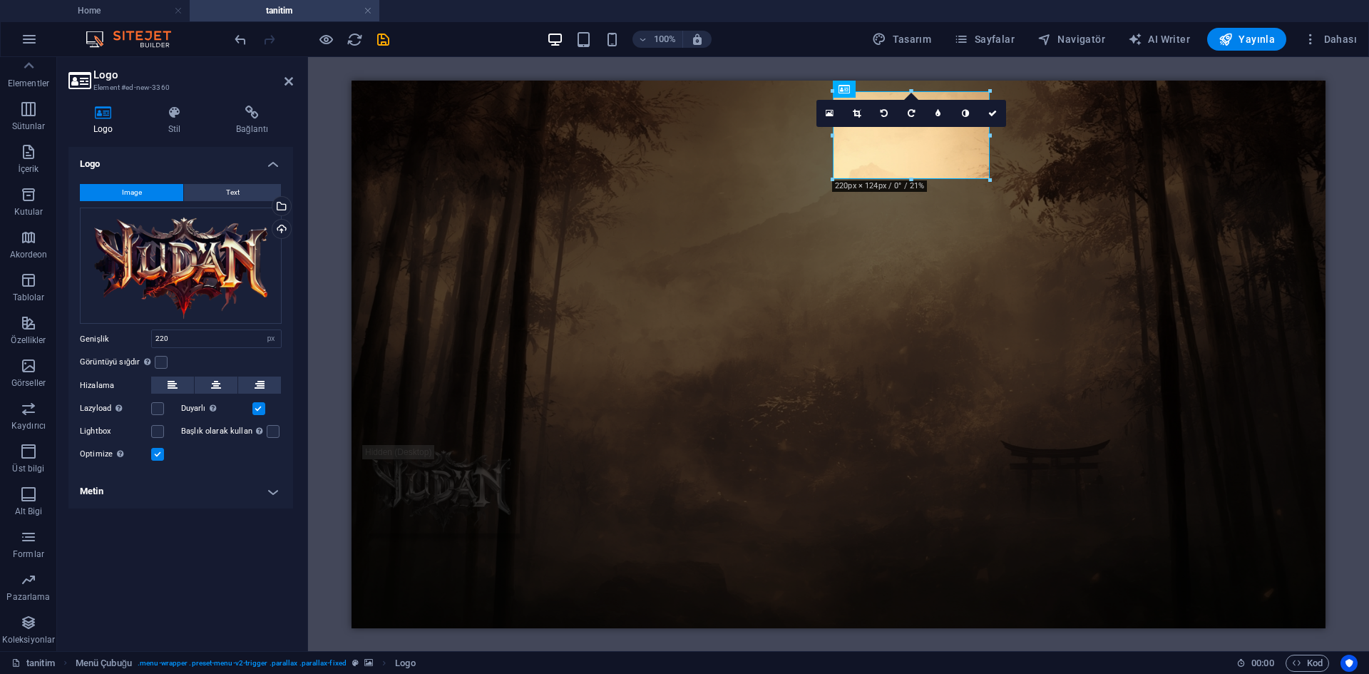
click at [179, 126] on h4 "Stil" at bounding box center [177, 121] width 68 height 30
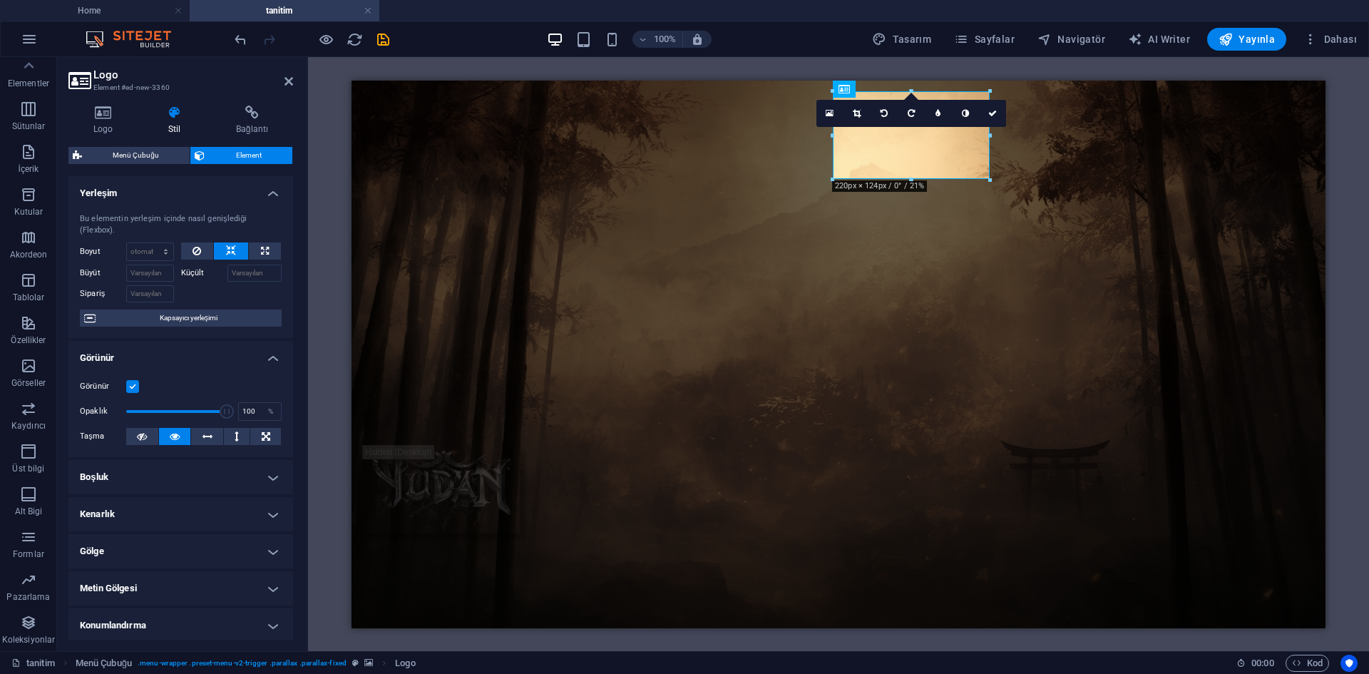
click at [129, 387] on label at bounding box center [132, 386] width 13 height 13
click at [0, 0] on input "Görünür" at bounding box center [0, 0] width 0 height 0
click at [695, 268] on div at bounding box center [838, 312] width 951 height 88
select select "px"
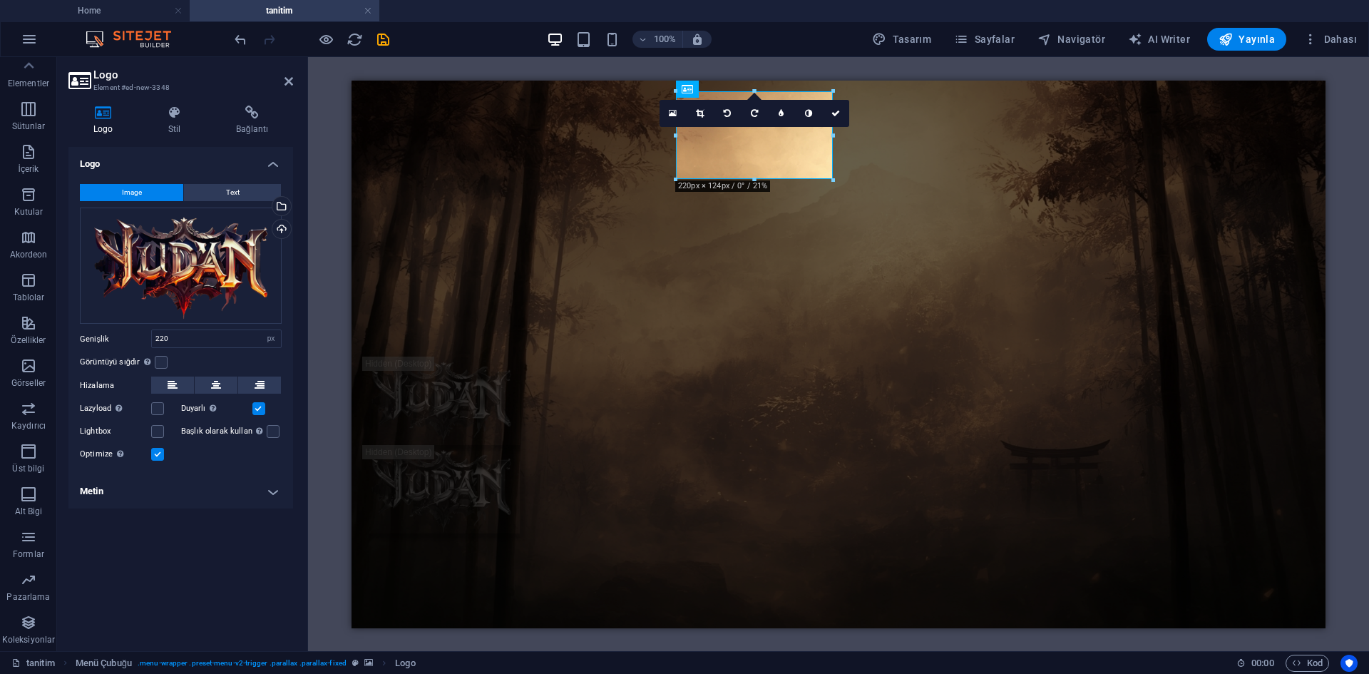
click at [163, 105] on div "Logo Stil Bağlantı Logo Image Text Dosyaları buraya sürükleyin, dosyaları seçme…" at bounding box center [180, 372] width 247 height 557
click at [192, 128] on h4 "Stil" at bounding box center [177, 121] width 68 height 30
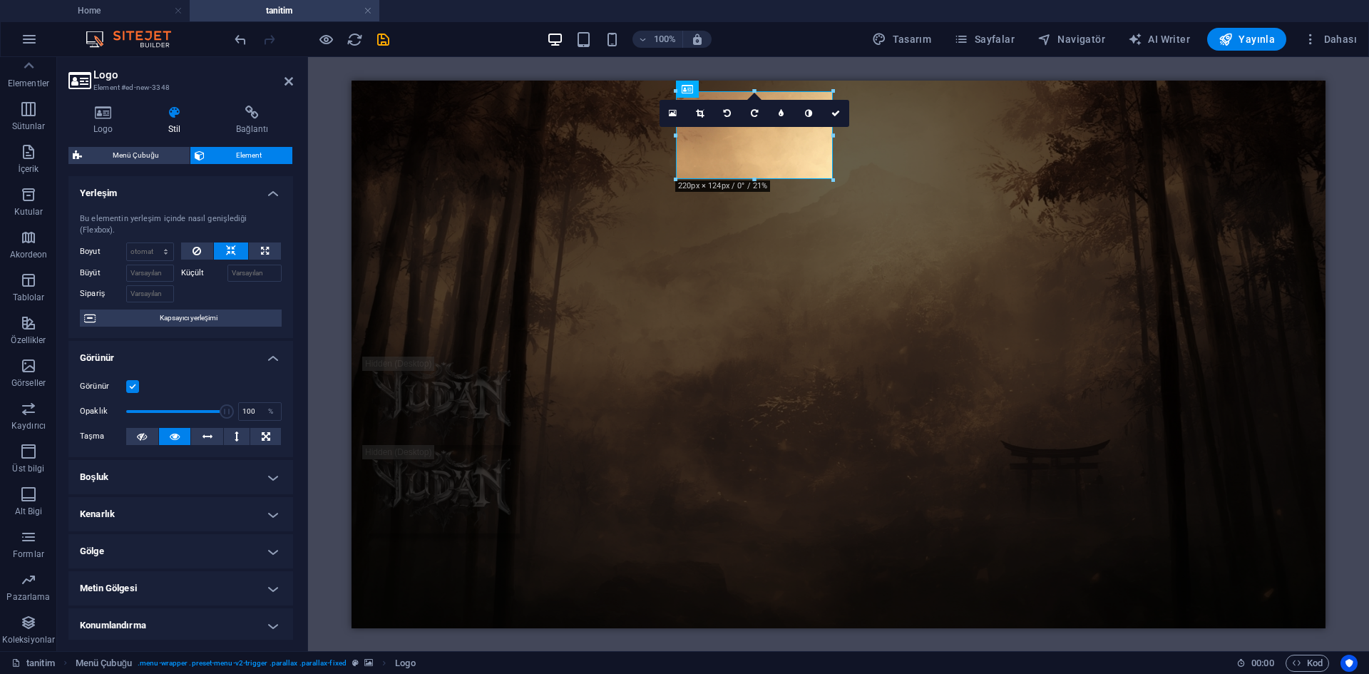
click at [132, 392] on label at bounding box center [132, 386] width 13 height 13
click at [0, 0] on input "Görünür" at bounding box center [0, 0] width 0 height 0
click at [590, 180] on div at bounding box center [838, 224] width 951 height 88
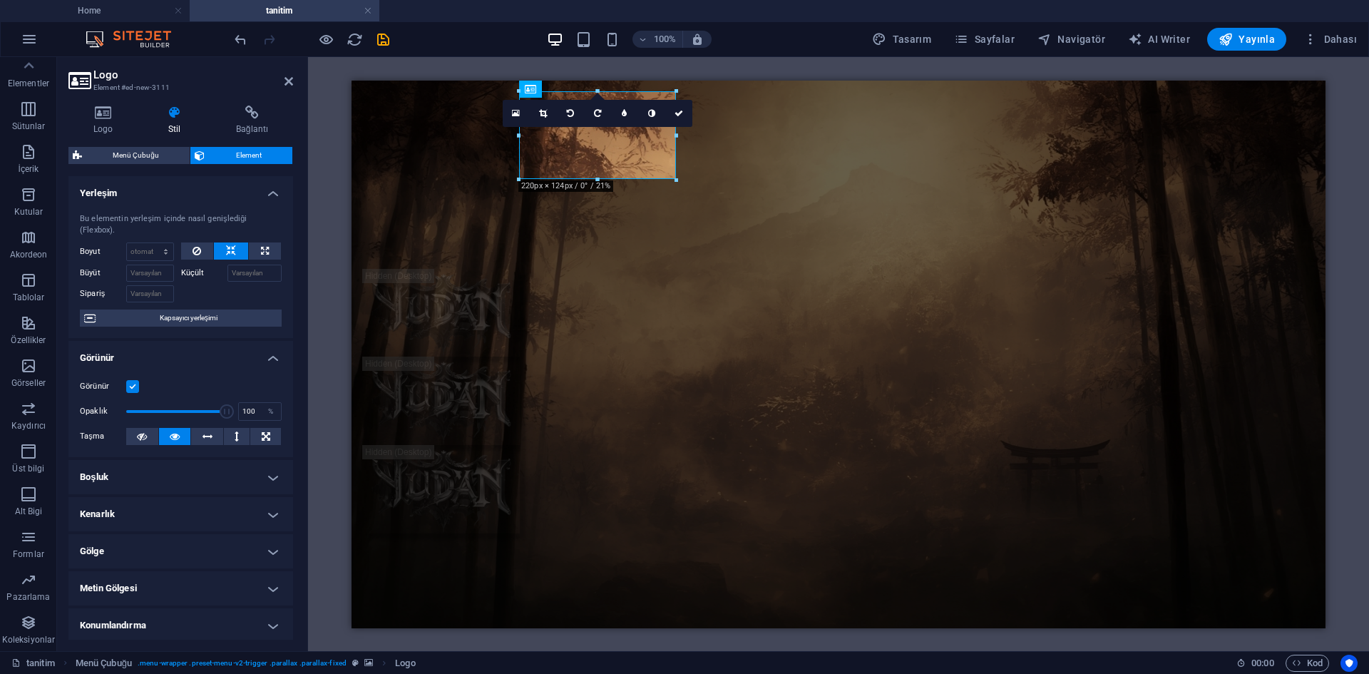
click at [137, 383] on label at bounding box center [132, 386] width 13 height 13
click at [0, 0] on input "Görünür" at bounding box center [0, 0] width 0 height 0
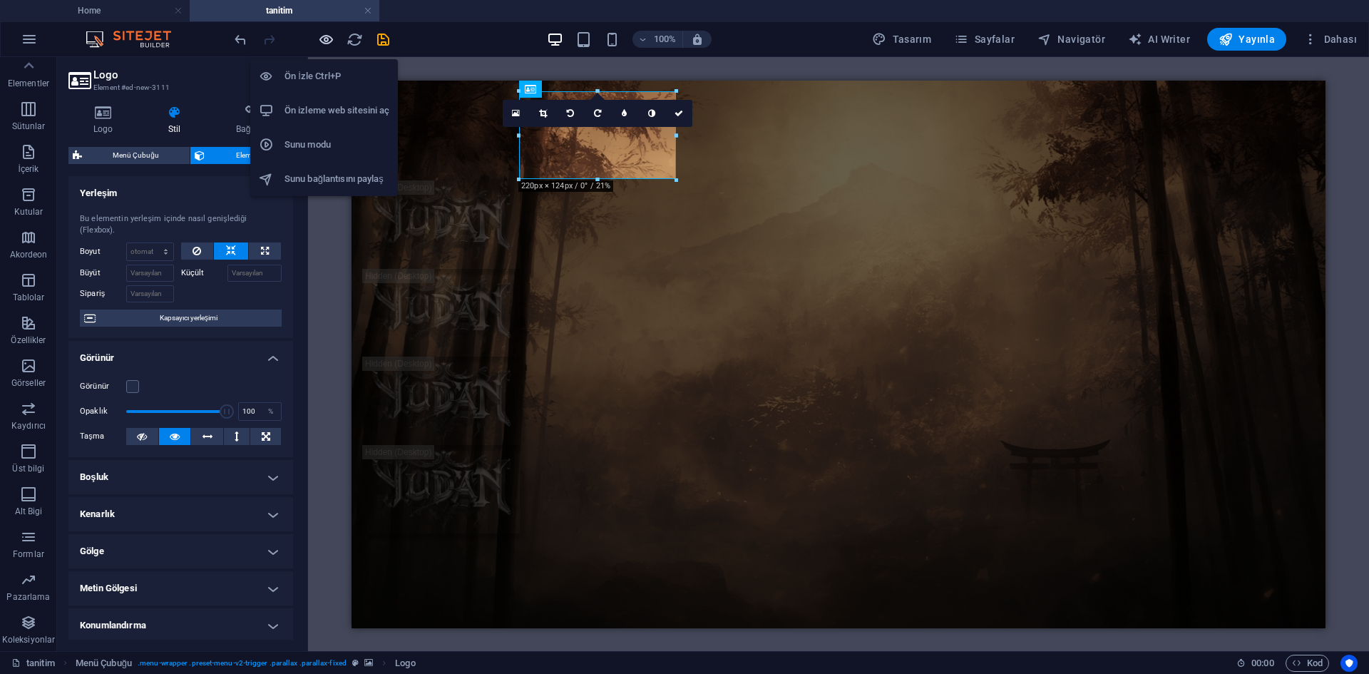
click at [326, 39] on icon "button" at bounding box center [326, 39] width 16 height 16
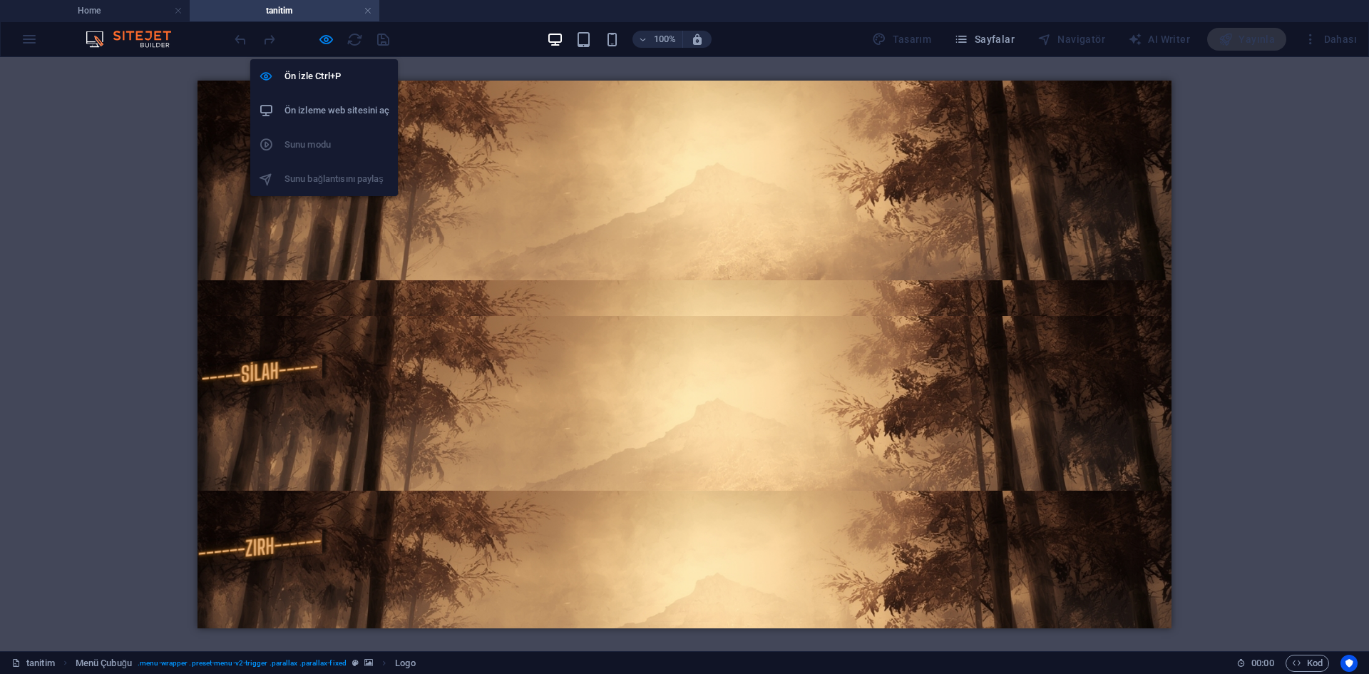
drag, startPoint x: 331, startPoint y: 35, endPoint x: 337, endPoint y: 43, distance: 9.7
click at [331, 35] on icon "button" at bounding box center [326, 39] width 16 height 16
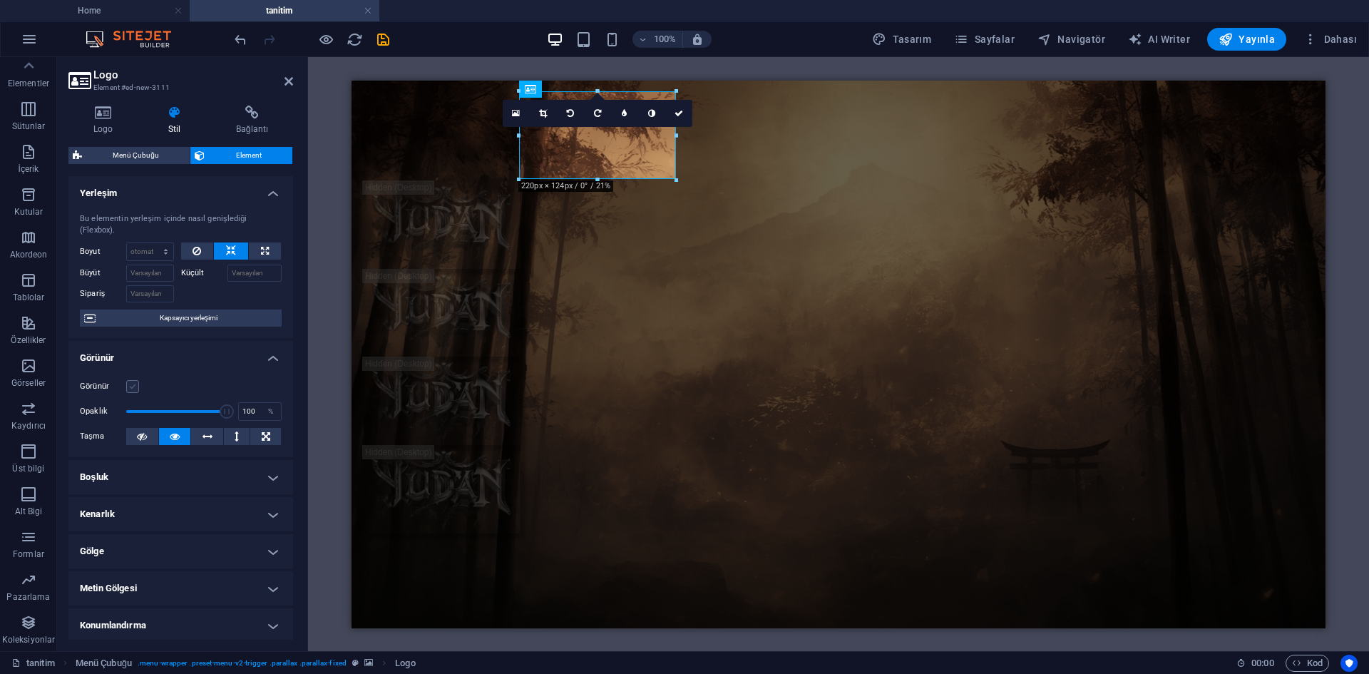
click at [128, 389] on label at bounding box center [132, 386] width 13 height 13
click at [0, 0] on input "Görünür" at bounding box center [0, 0] width 0 height 0
type input "2"
drag, startPoint x: 163, startPoint y: 414, endPoint x: 129, endPoint y: 414, distance: 34.2
click at [127, 414] on span at bounding box center [176, 411] width 101 height 21
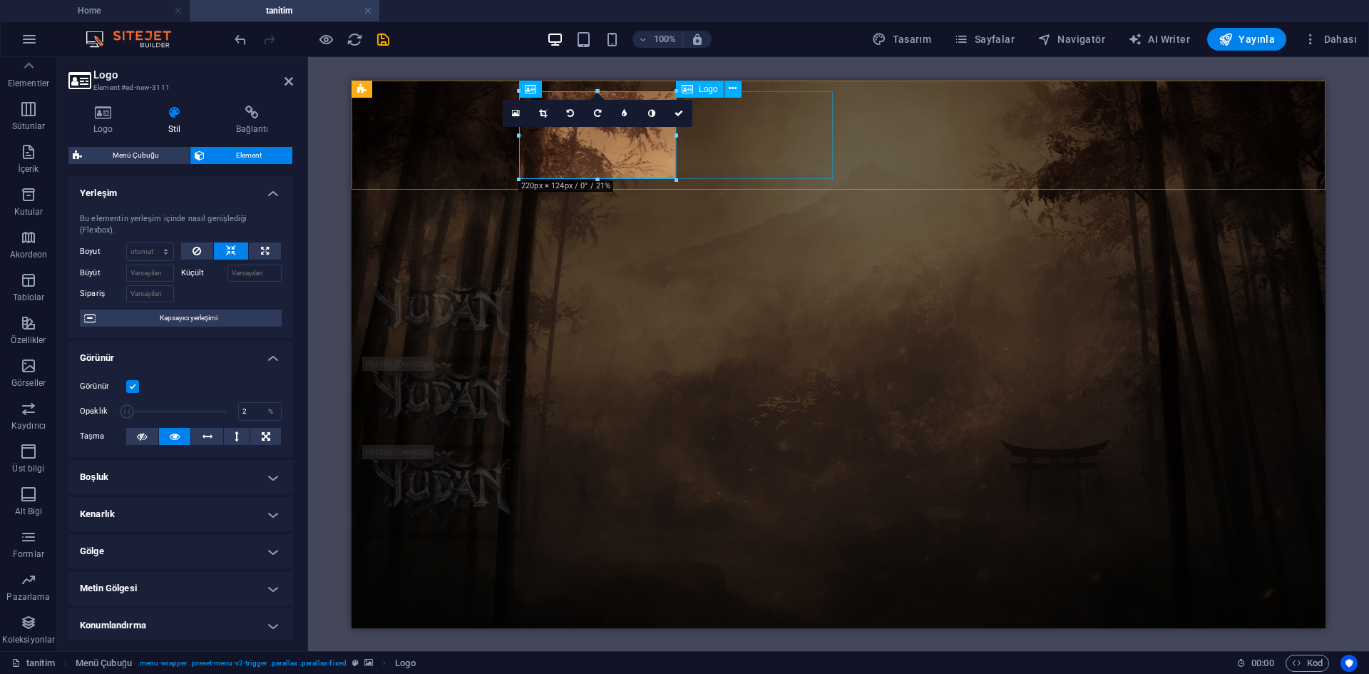
click at [734, 268] on div at bounding box center [838, 312] width 951 height 88
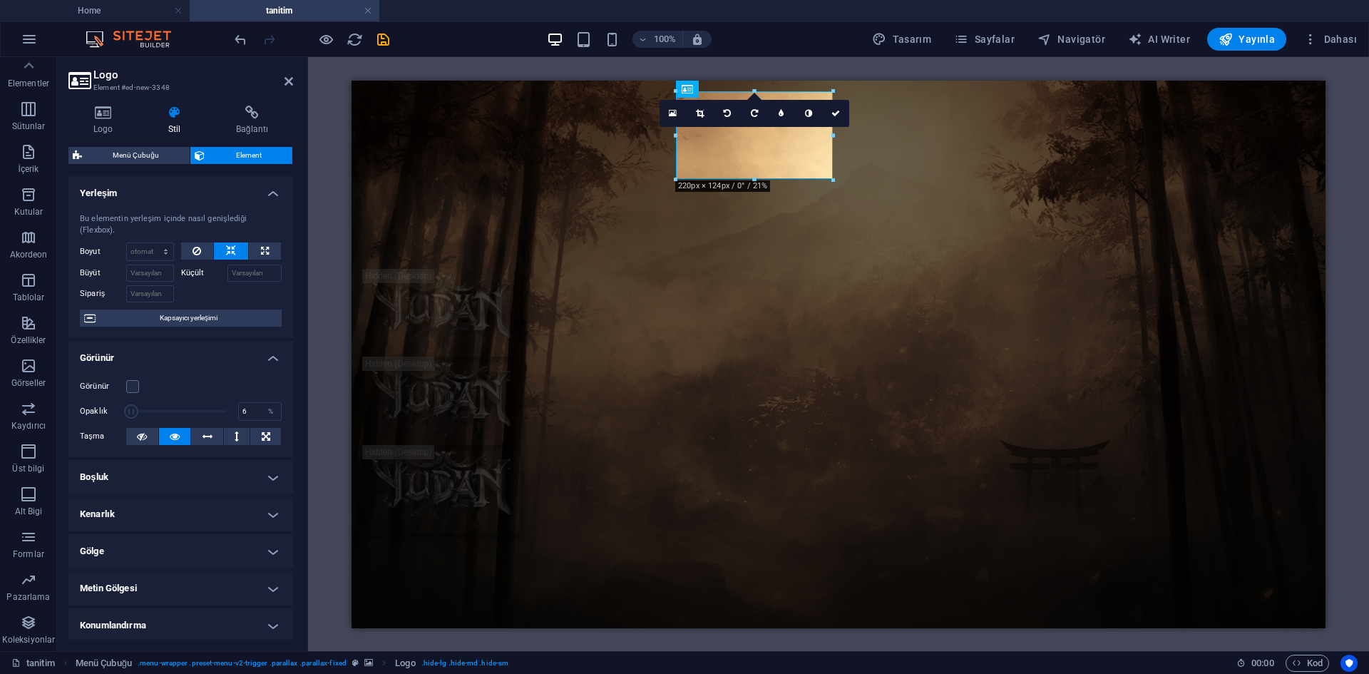
type input "5"
drag, startPoint x: 210, startPoint y: 411, endPoint x: 130, endPoint y: 412, distance: 79.9
click at [130, 412] on span at bounding box center [176, 411] width 101 height 21
click at [136, 381] on label at bounding box center [132, 386] width 13 height 13
click at [0, 0] on input "Görünür" at bounding box center [0, 0] width 0 height 0
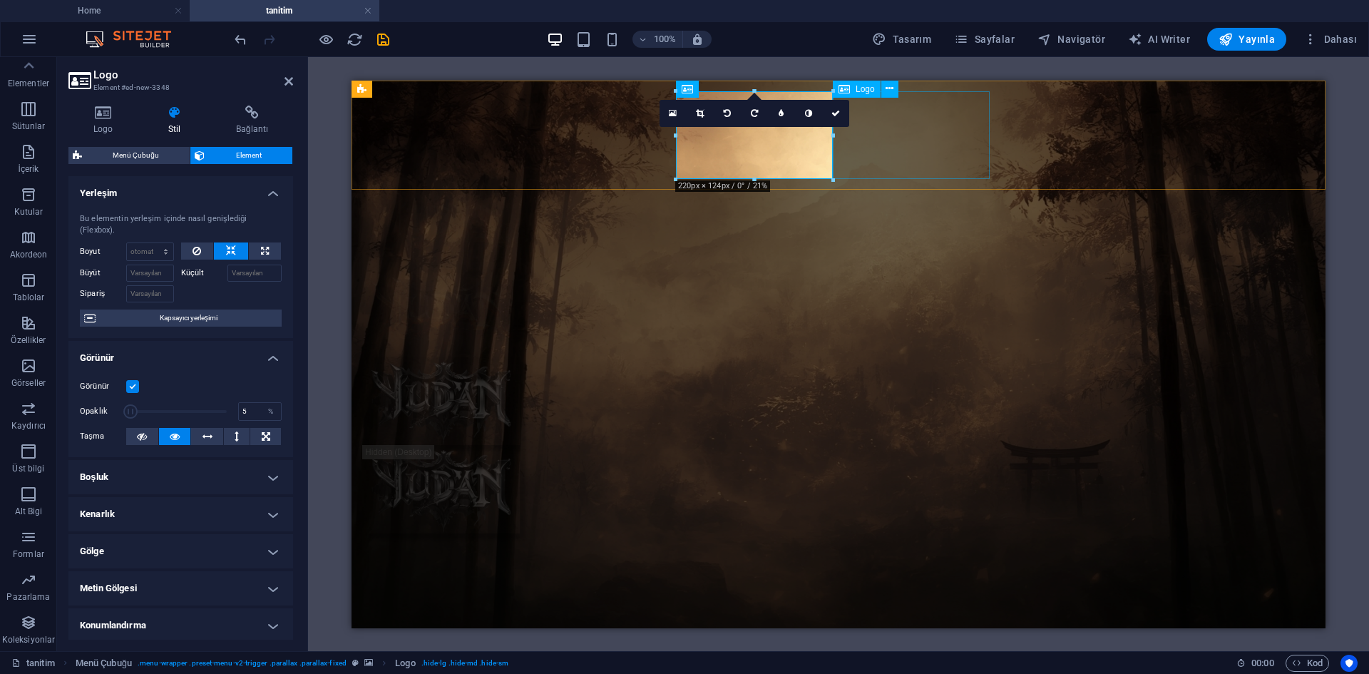
click at [923, 356] on div at bounding box center [838, 400] width 951 height 88
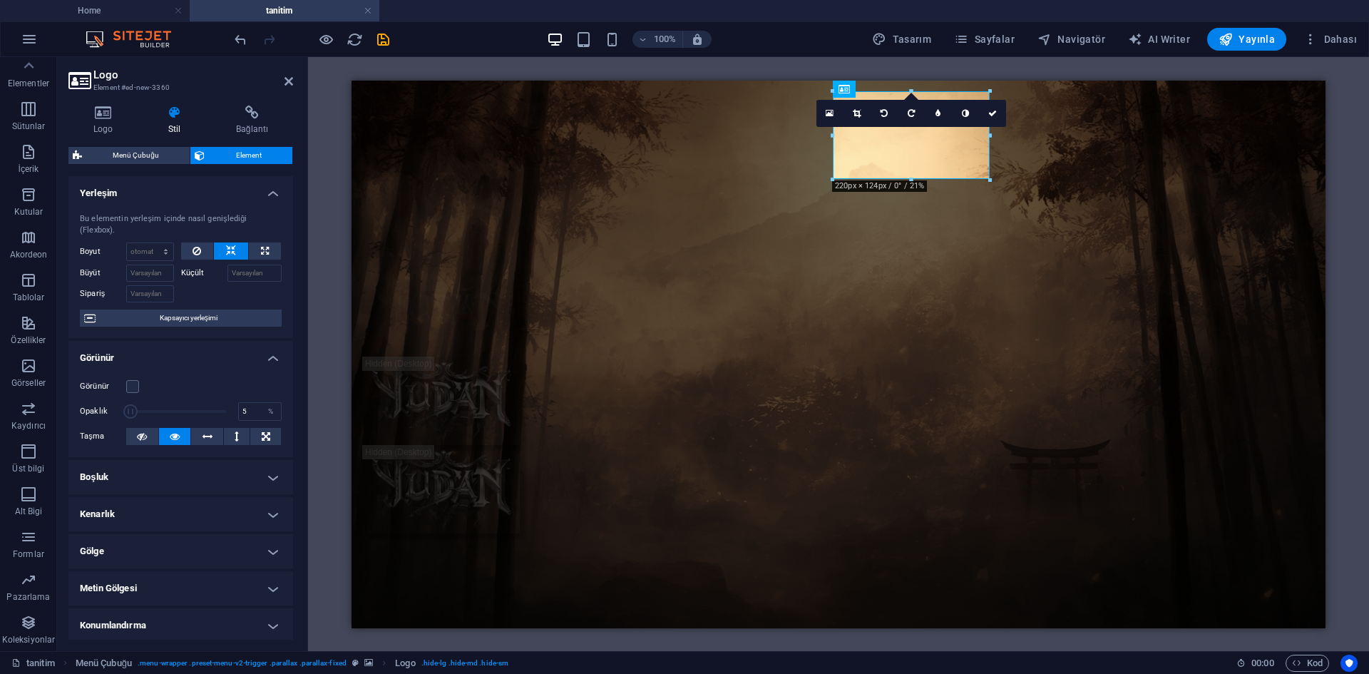
drag, startPoint x: 146, startPoint y: 410, endPoint x: 130, endPoint y: 413, distance: 16.6
click at [130, 413] on span at bounding box center [176, 411] width 101 height 21
click at [134, 383] on label at bounding box center [132, 386] width 13 height 13
click at [0, 0] on input "Görünür" at bounding box center [0, 0] width 0 height 0
click at [239, 416] on input "5" at bounding box center [260, 411] width 42 height 17
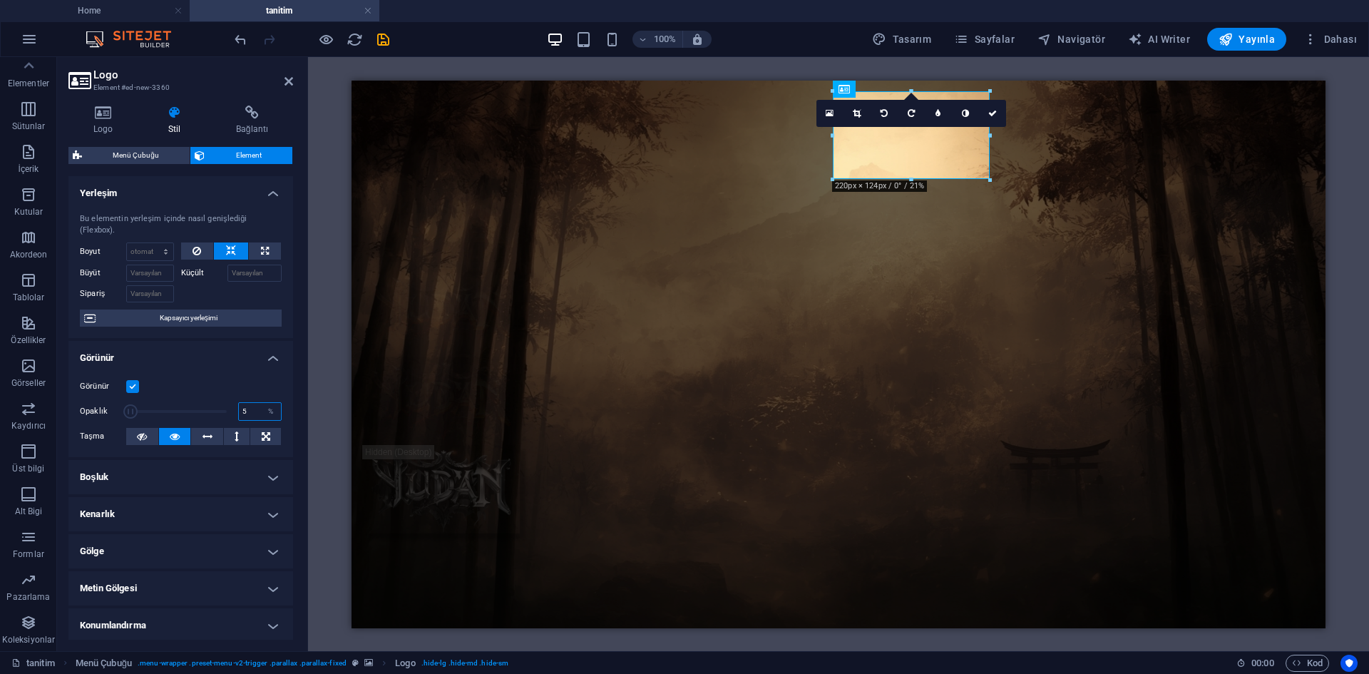
drag, startPoint x: 246, startPoint y: 413, endPoint x: 227, endPoint y: 411, distance: 19.4
click at [227, 411] on div "Opaklık 5 %" at bounding box center [181, 411] width 202 height 21
type input "1"
click at [1067, 444] on div at bounding box center [838, 488] width 951 height 88
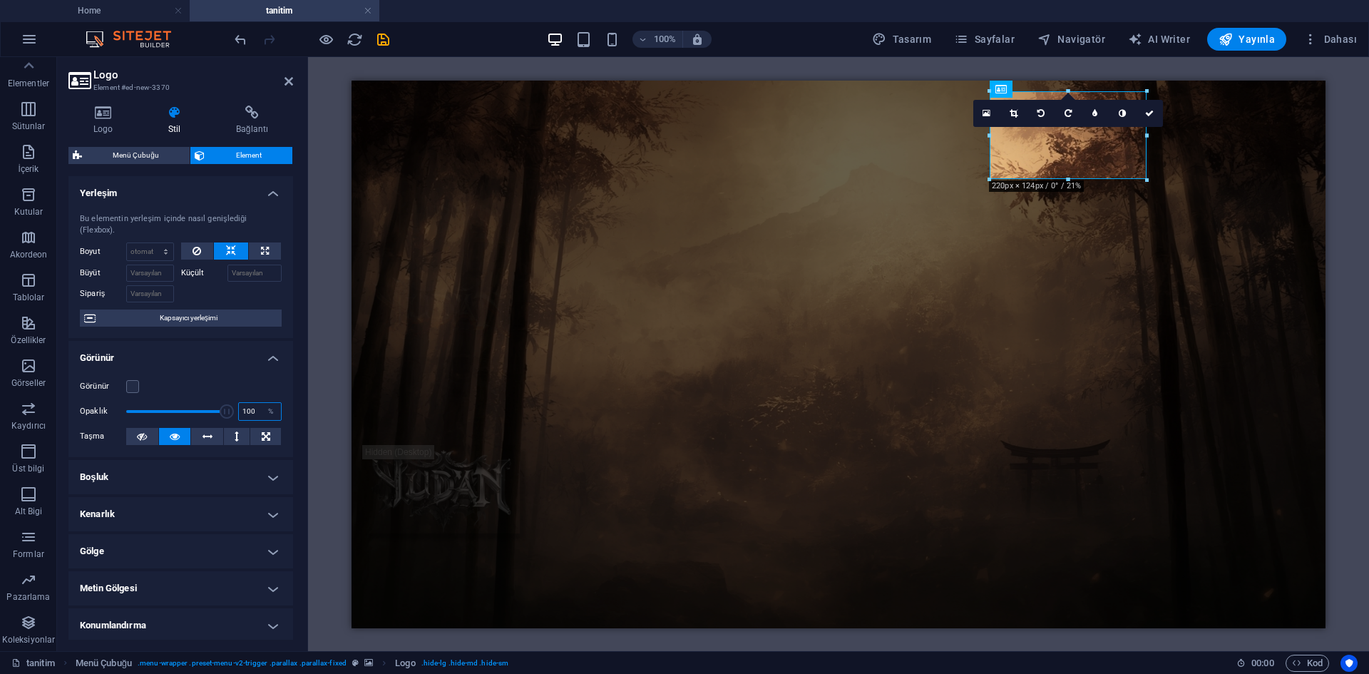
click at [248, 411] on input "100" at bounding box center [260, 411] width 42 height 17
drag, startPoint x: 249, startPoint y: 409, endPoint x: 227, endPoint y: 409, distance: 22.1
click at [227, 409] on div "Opaklık 100 %" at bounding box center [181, 411] width 202 height 21
type input "1"
click at [127, 384] on label at bounding box center [132, 386] width 13 height 13
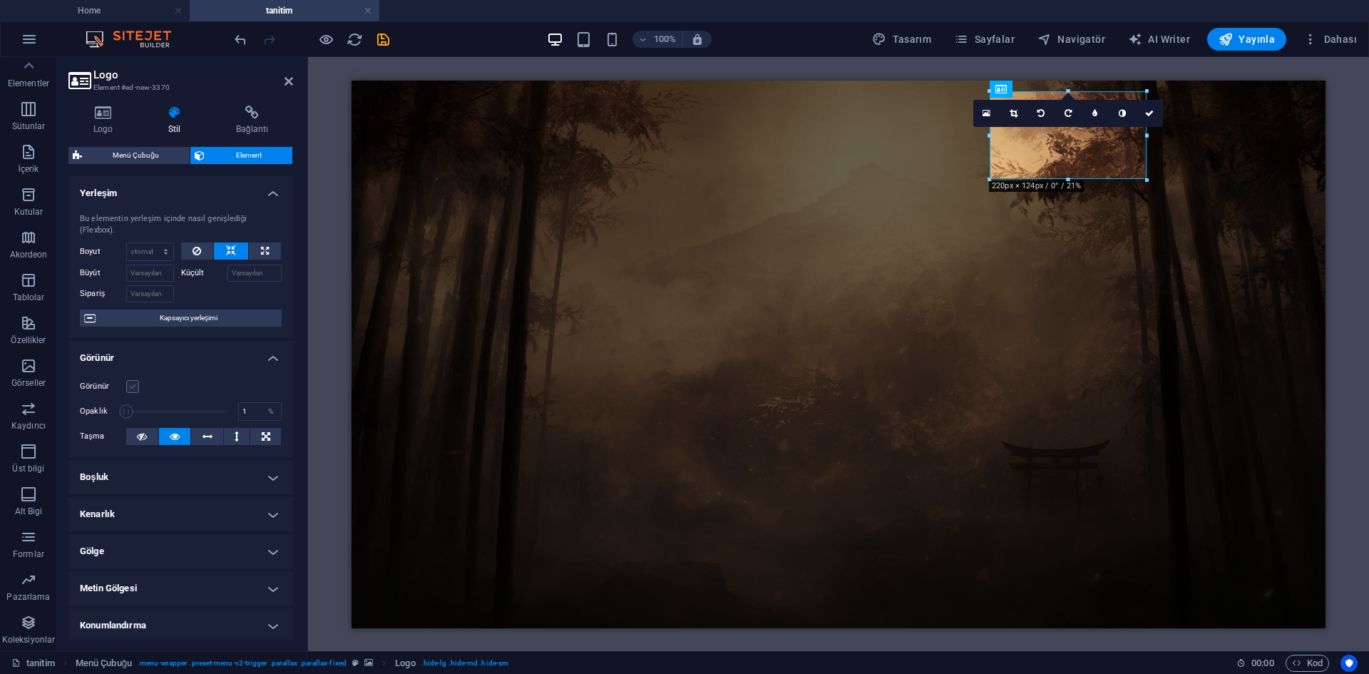
click at [0, 0] on input "Görünür" at bounding box center [0, 0] width 0 height 0
click at [774, 268] on div at bounding box center [838, 312] width 951 height 88
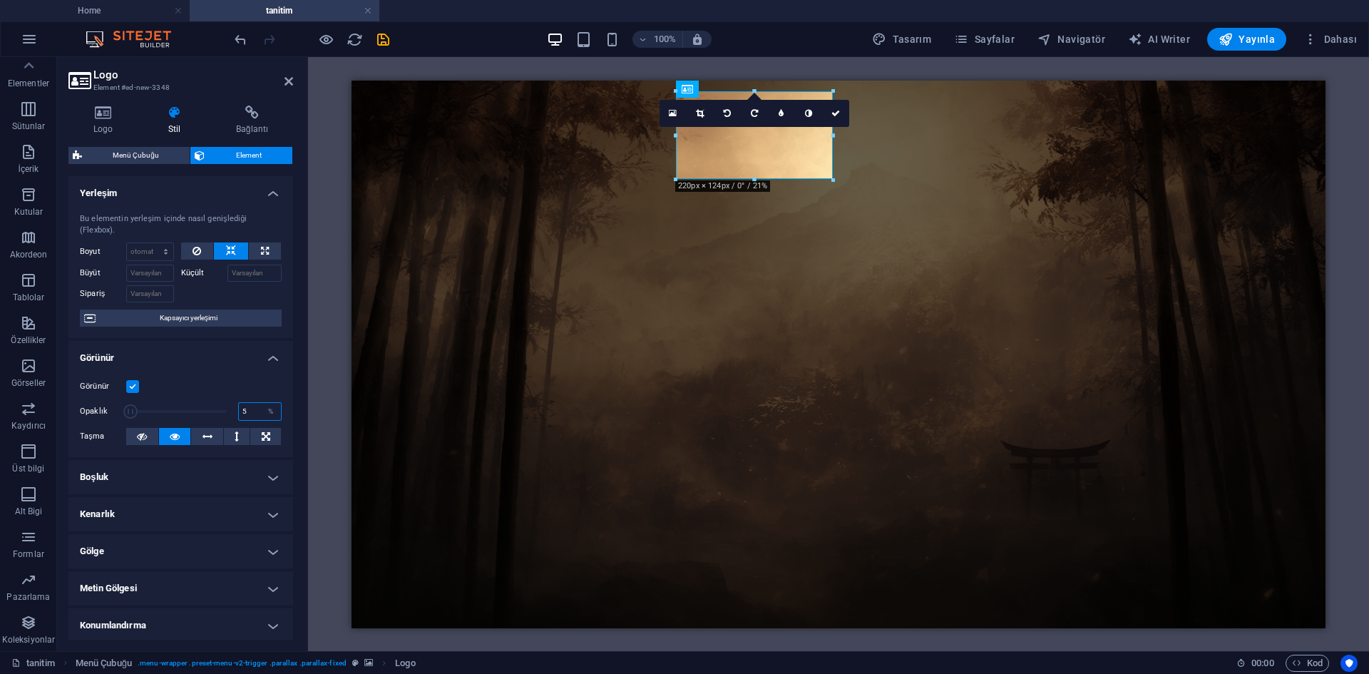
drag, startPoint x: 249, startPoint y: 413, endPoint x: 205, endPoint y: 413, distance: 43.5
click at [207, 413] on div "Opaklık 5 %" at bounding box center [181, 411] width 202 height 21
type input "1"
click at [615, 180] on div at bounding box center [838, 224] width 951 height 88
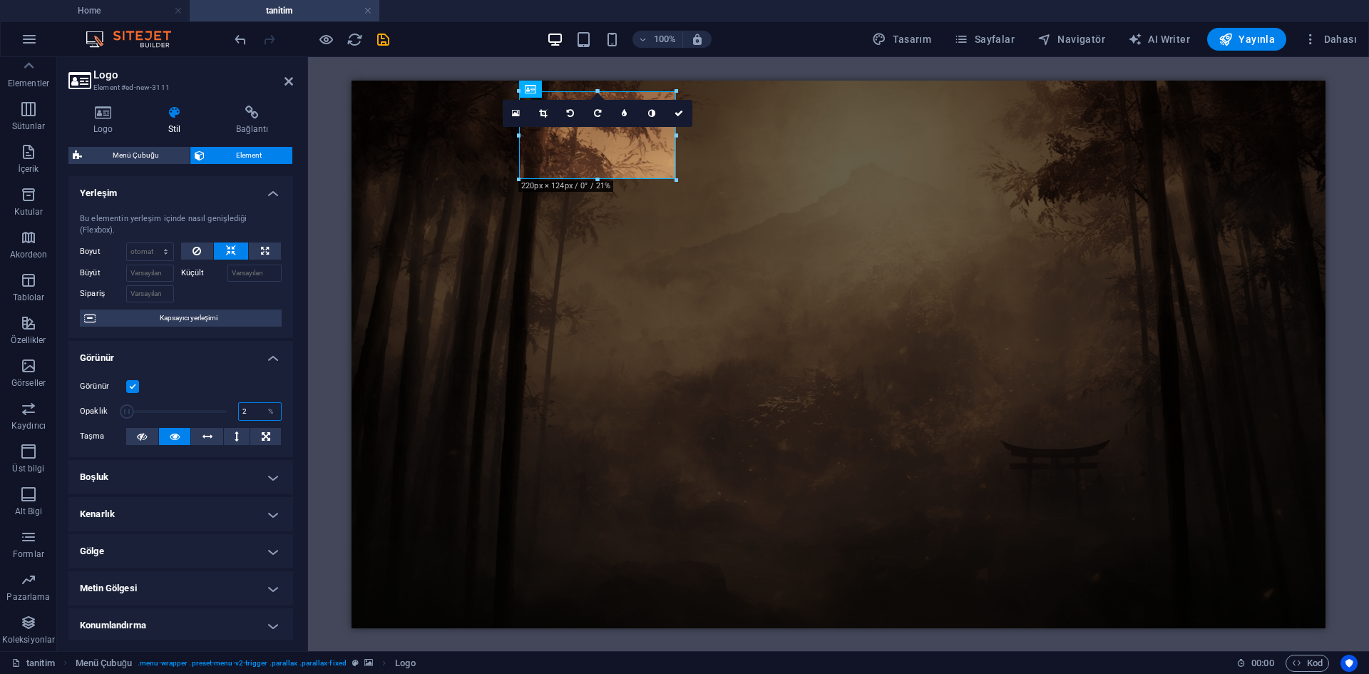
drag, startPoint x: 217, startPoint y: 409, endPoint x: 203, endPoint y: 404, distance: 14.9
click at [203, 404] on div "Opaklık 2 %" at bounding box center [181, 411] width 202 height 21
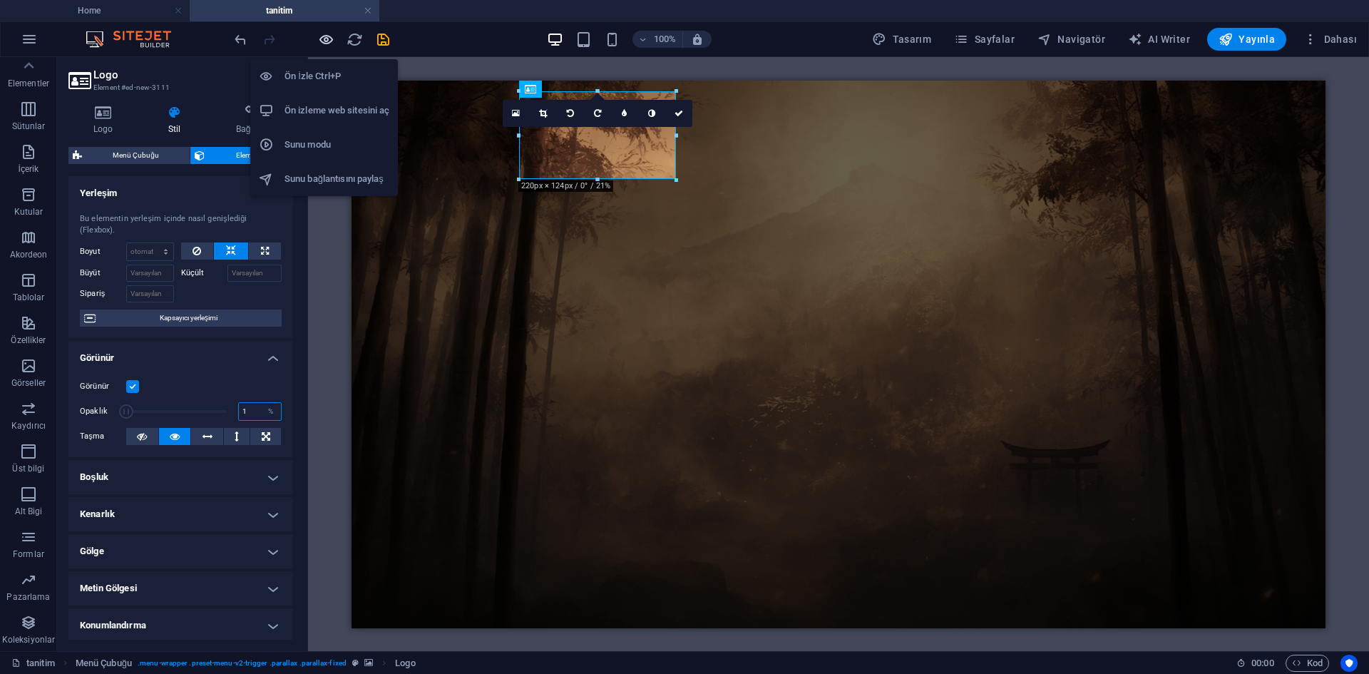
type input "1"
click at [322, 43] on icon "button" at bounding box center [326, 39] width 16 height 16
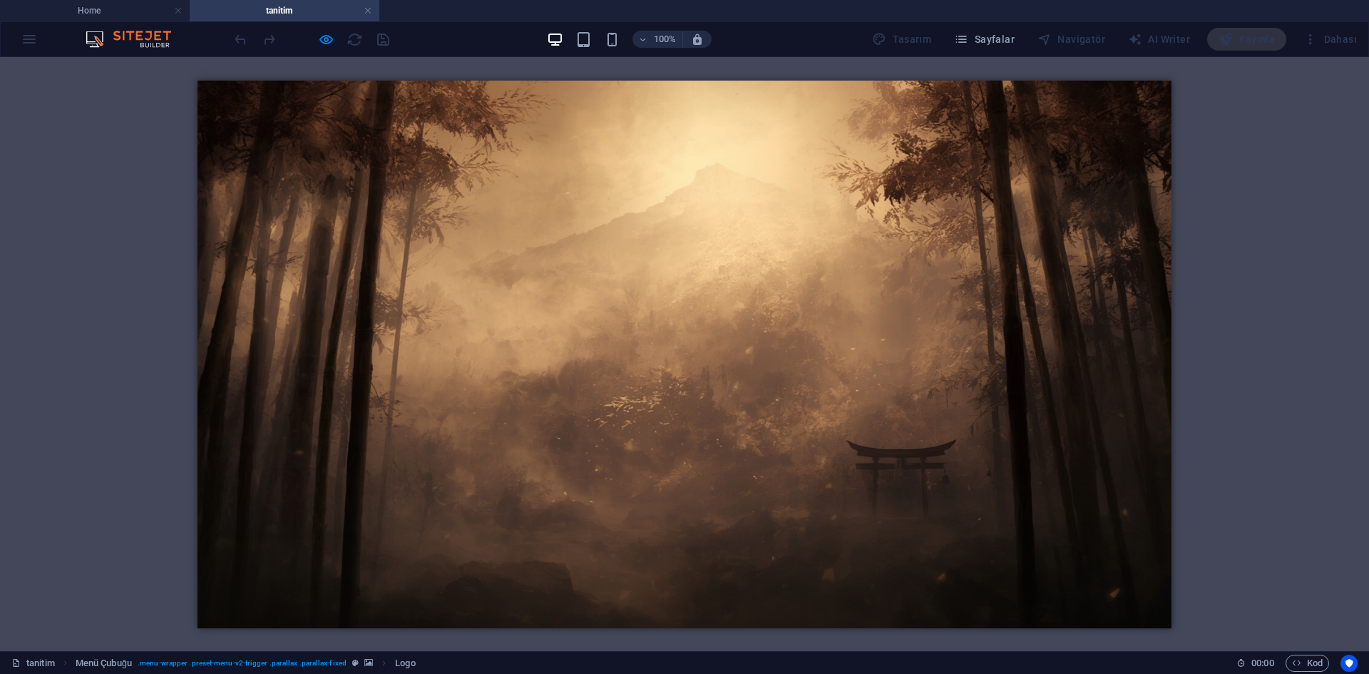
click at [204, 175] on button "×" at bounding box center [201, 183] width 6 height 17
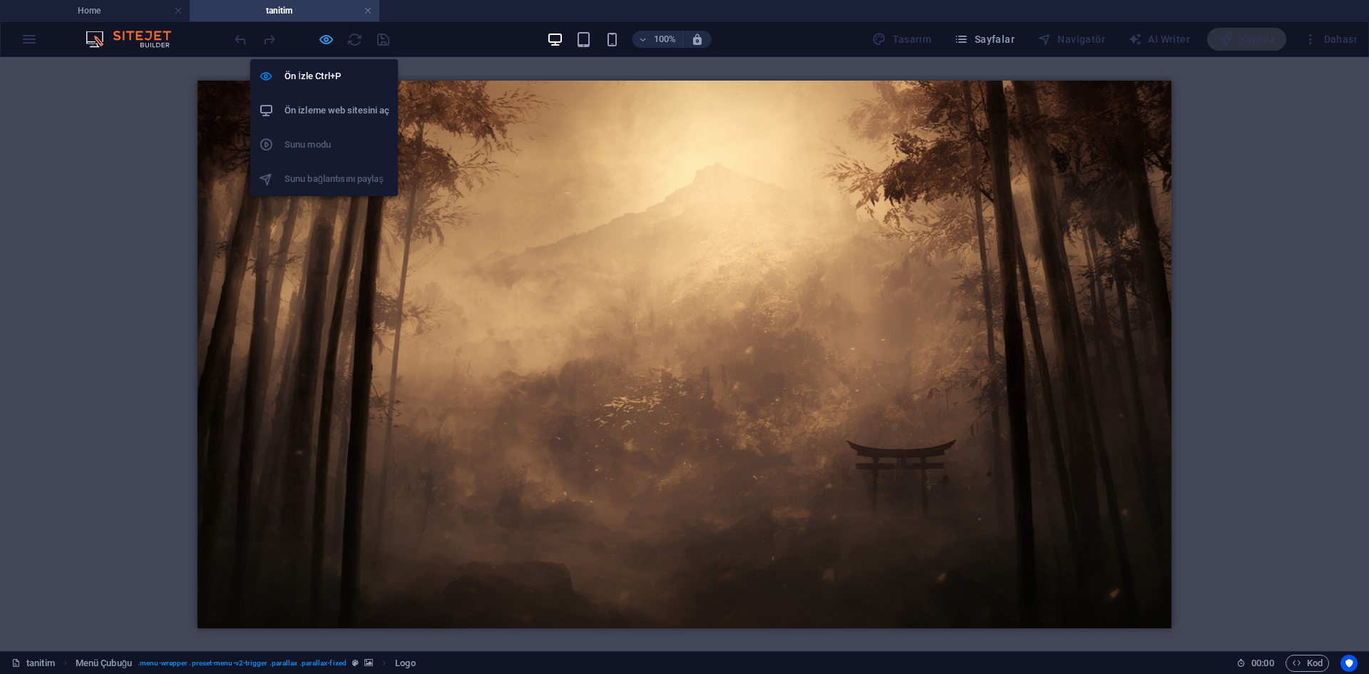
click at [322, 36] on icon "button" at bounding box center [326, 39] width 16 height 16
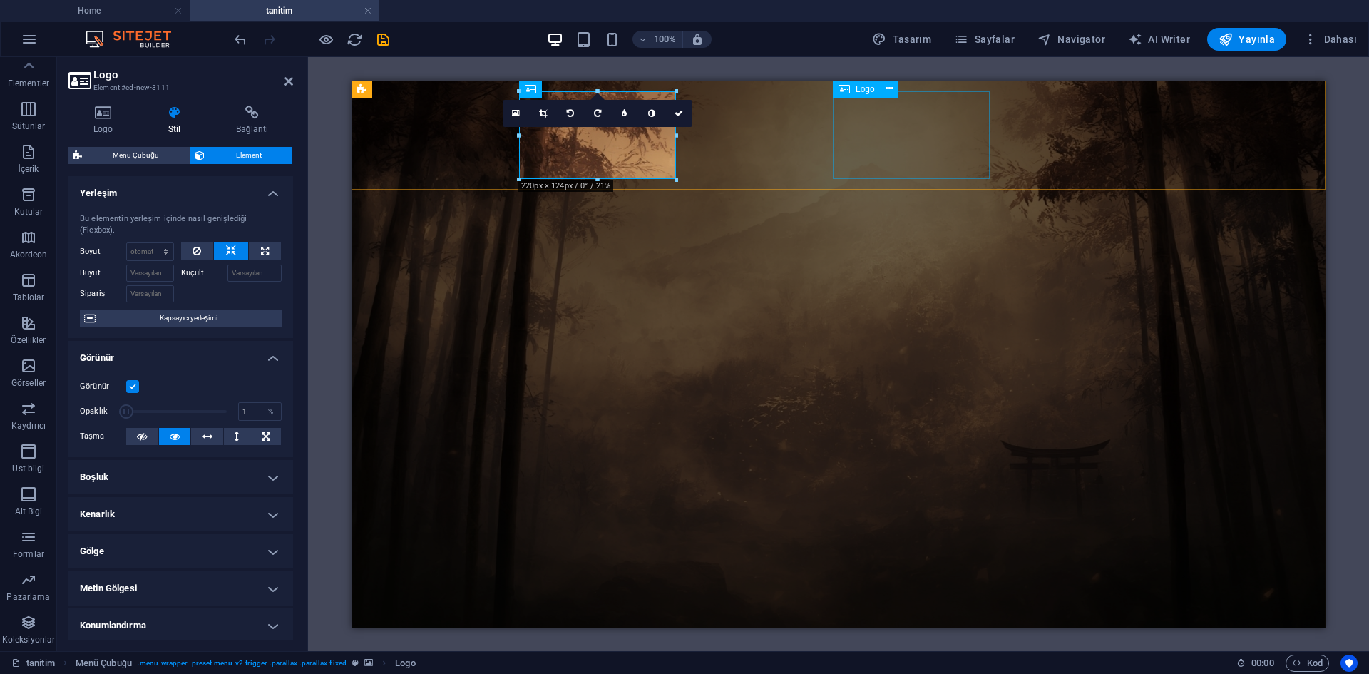
click at [903, 356] on div at bounding box center [838, 400] width 951 height 88
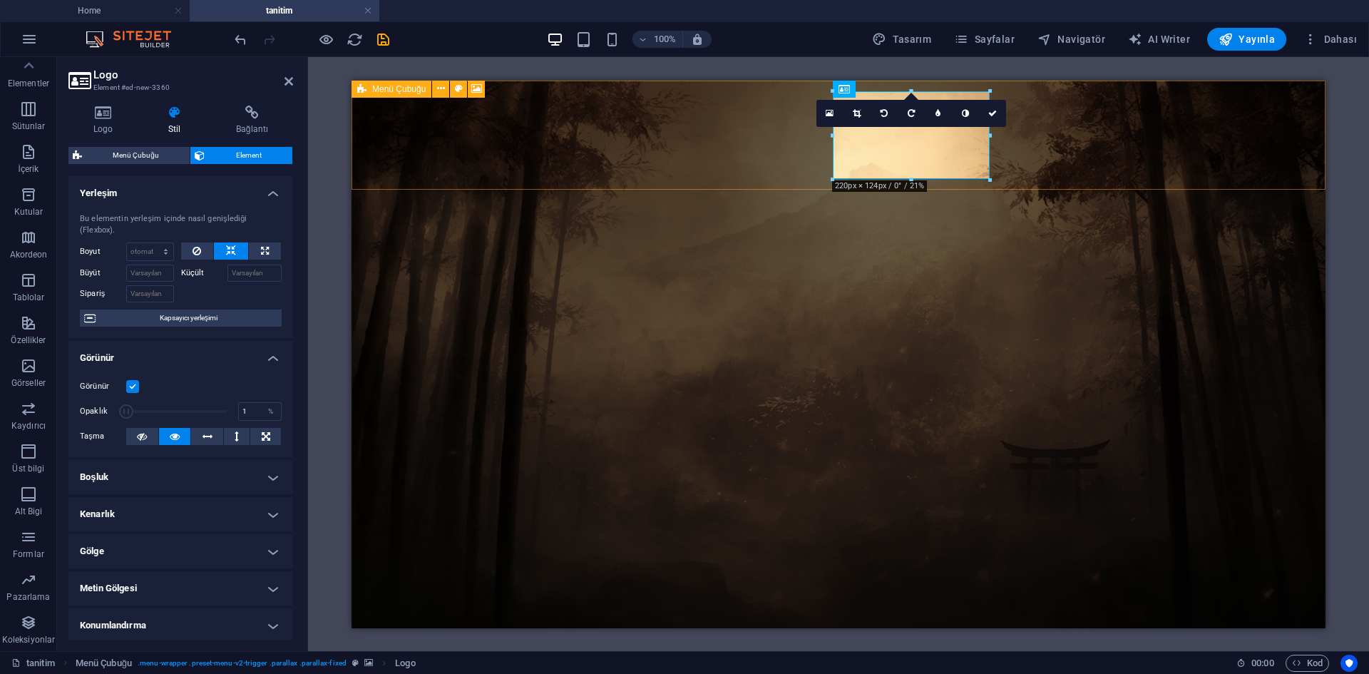
click at [804, 180] on figure at bounding box center [839, 354] width 974 height 548
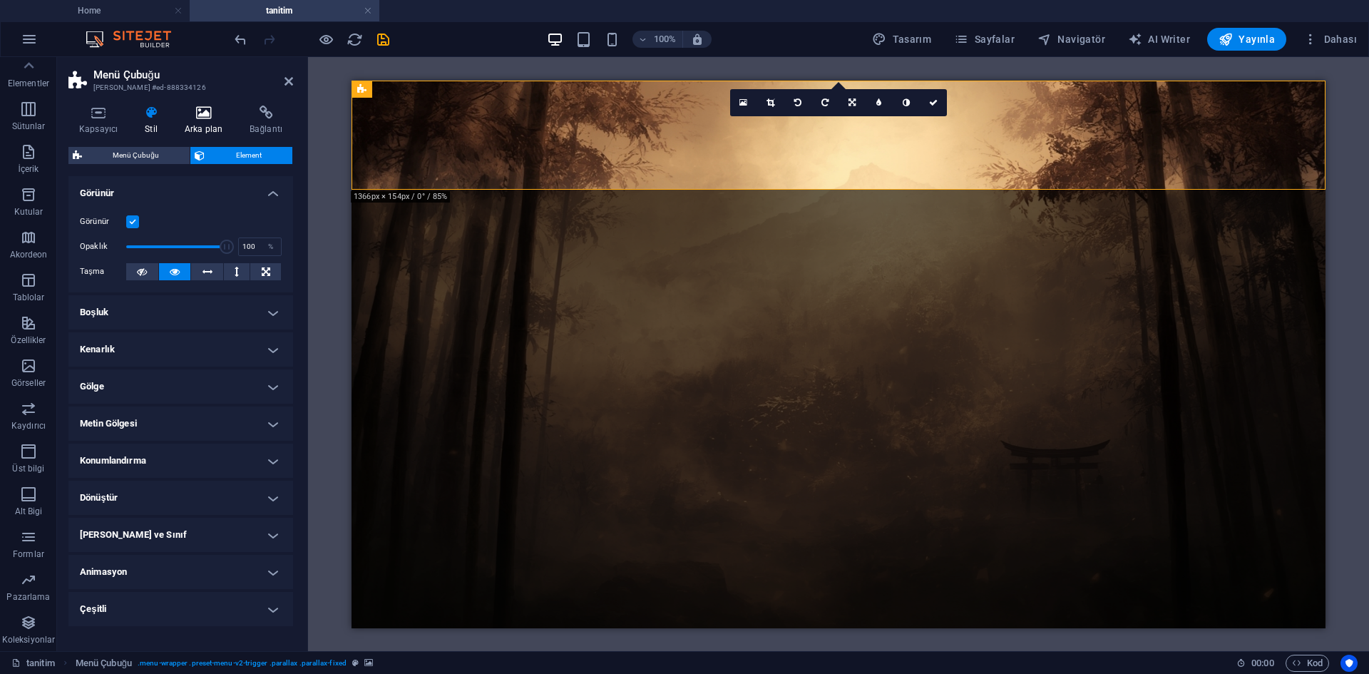
click at [218, 125] on h4 "Arka plan" at bounding box center [206, 121] width 65 height 30
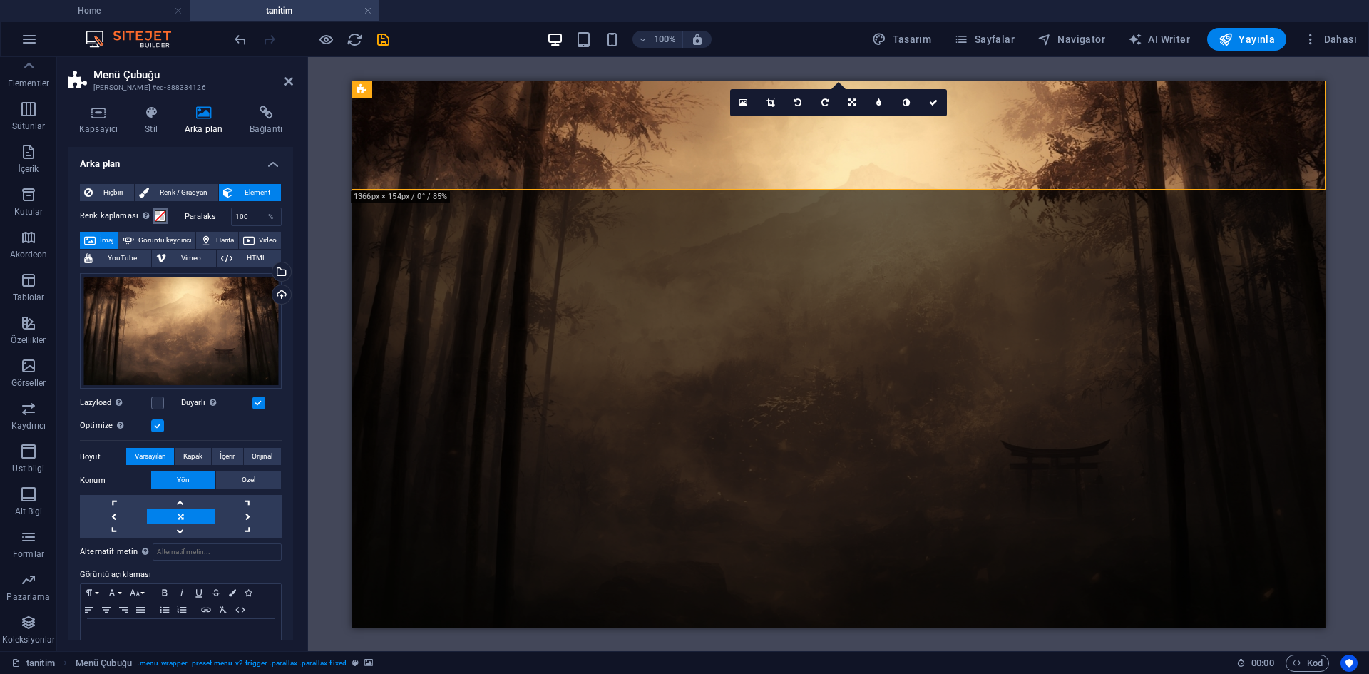
click at [158, 212] on span at bounding box center [160, 215] width 11 height 11
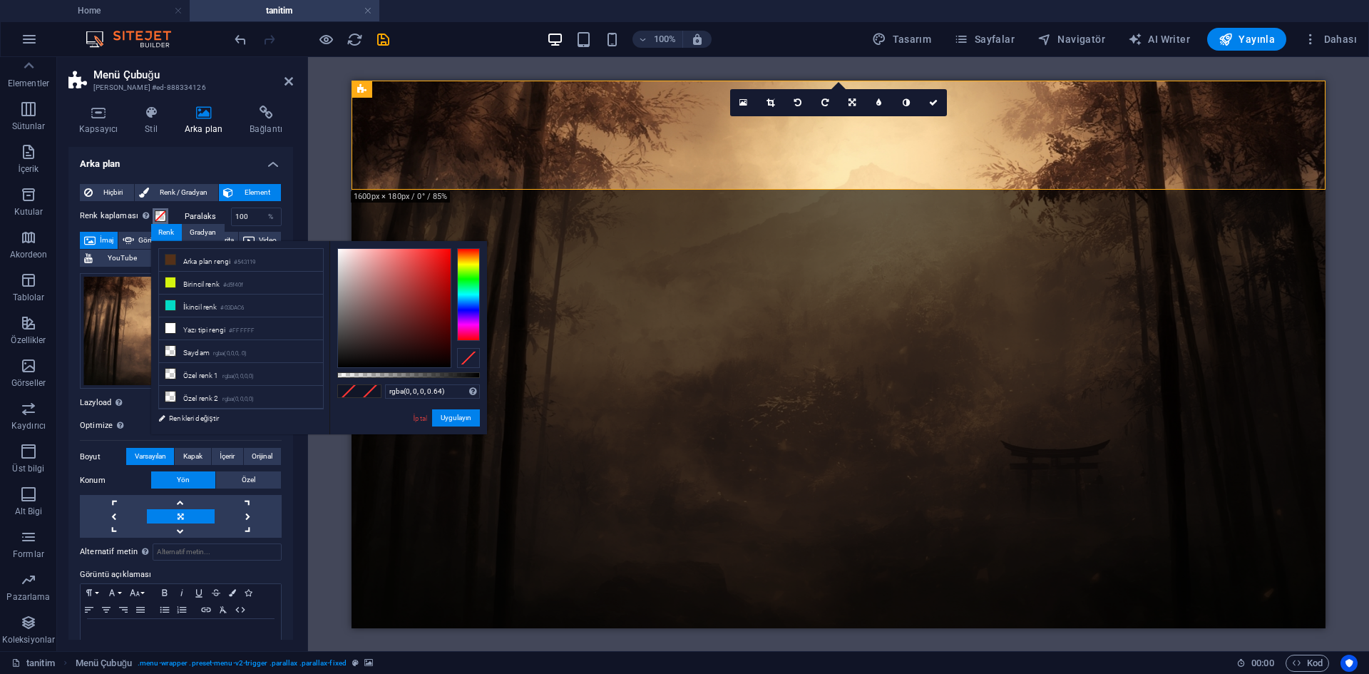
click at [429, 375] on div at bounding box center [408, 375] width 143 height 6
click at [446, 375] on div at bounding box center [408, 375] width 143 height 6
drag, startPoint x: 419, startPoint y: 375, endPoint x: 404, endPoint y: 374, distance: 14.3
click at [411, 375] on div at bounding box center [408, 375] width 143 height 6
drag, startPoint x: 391, startPoint y: 374, endPoint x: 376, endPoint y: 374, distance: 15.0
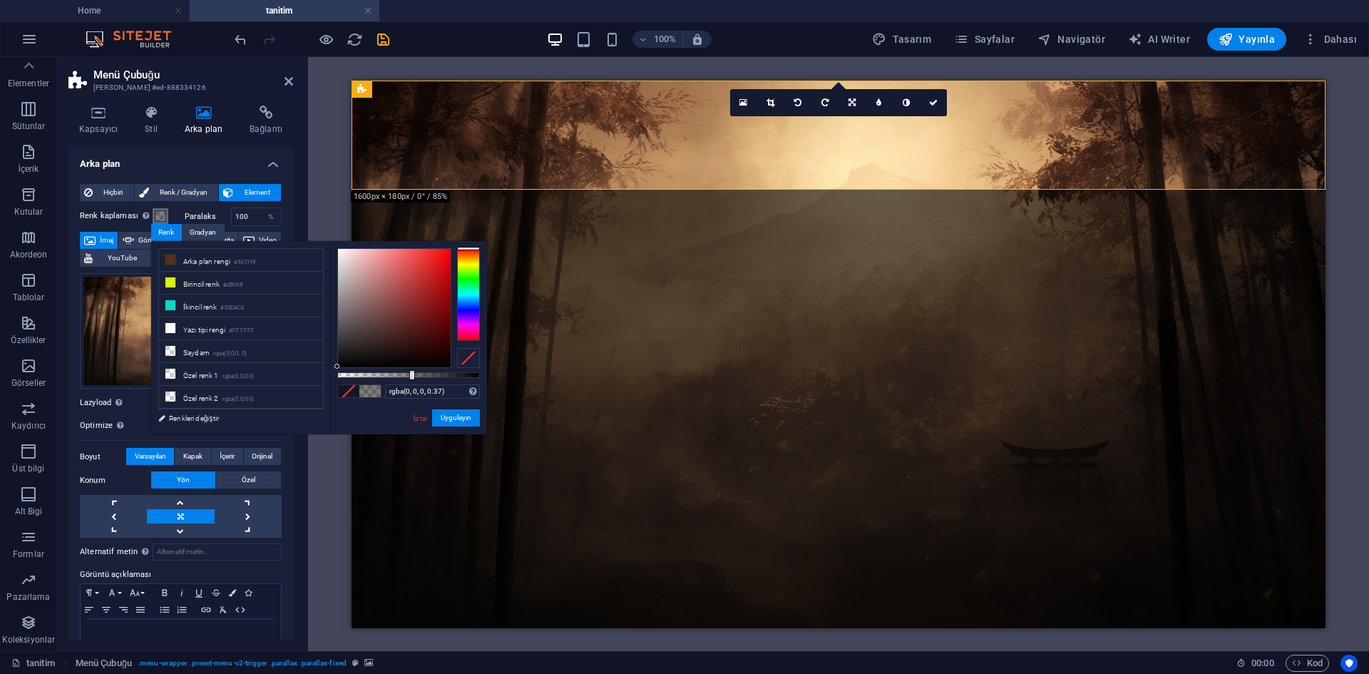
click at [379, 374] on div at bounding box center [408, 375] width 143 height 6
click at [376, 374] on div at bounding box center [408, 375] width 143 height 6
click at [365, 377] on div at bounding box center [408, 375] width 143 height 6
drag, startPoint x: 456, startPoint y: 425, endPoint x: 104, endPoint y: 328, distance: 364.7
click at [456, 425] on button "Uygulayın" at bounding box center [456, 417] width 48 height 17
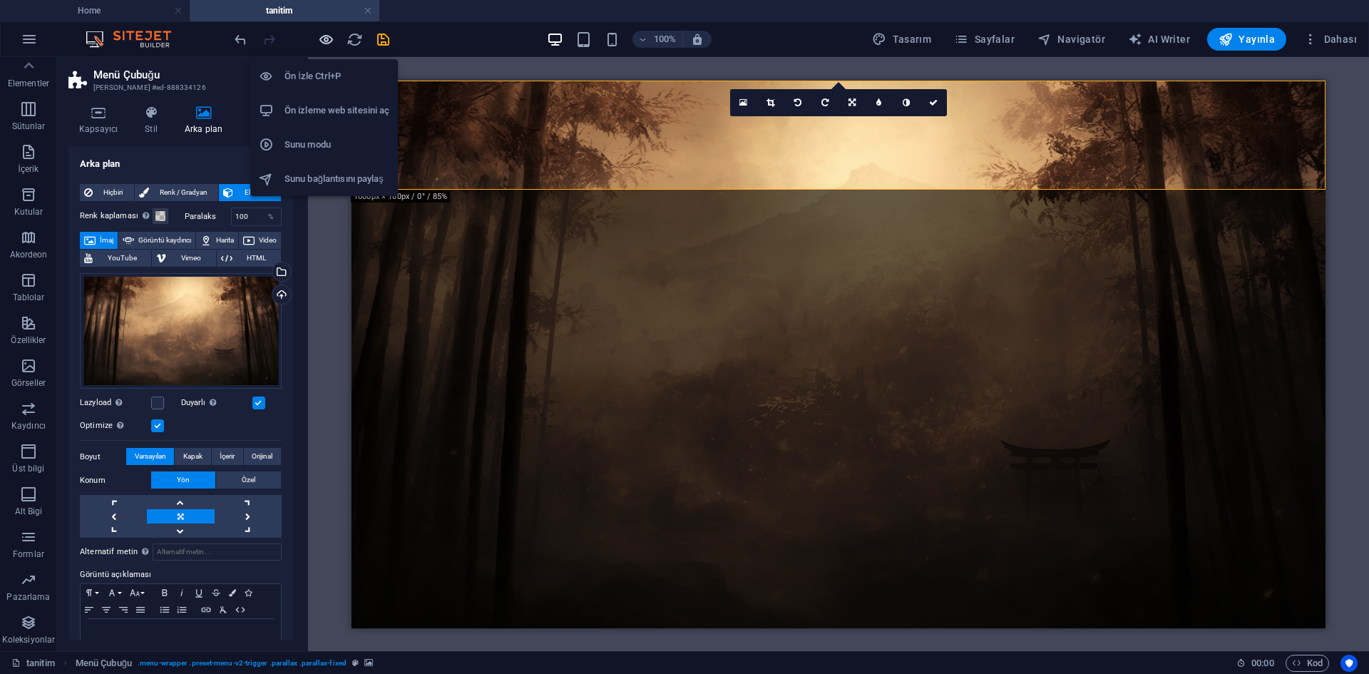
click at [327, 40] on icon "button" at bounding box center [326, 39] width 16 height 16
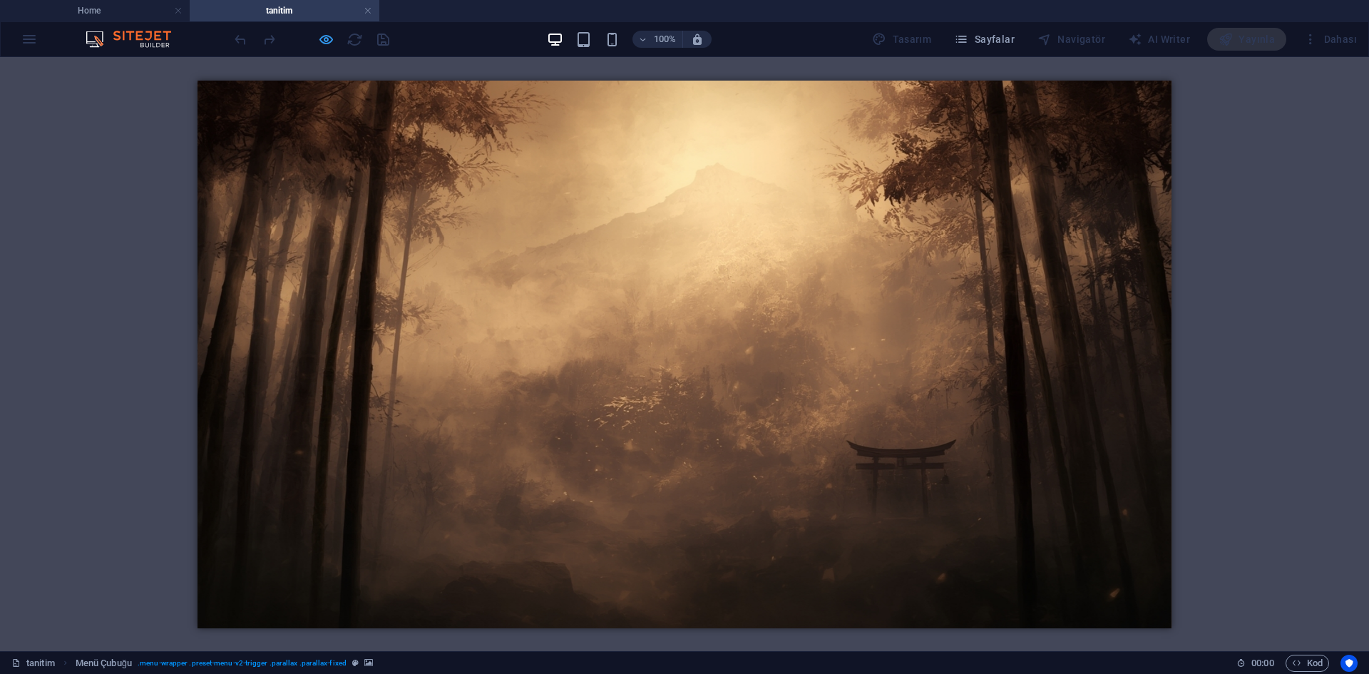
click at [329, 43] on icon "button" at bounding box center [326, 39] width 16 height 16
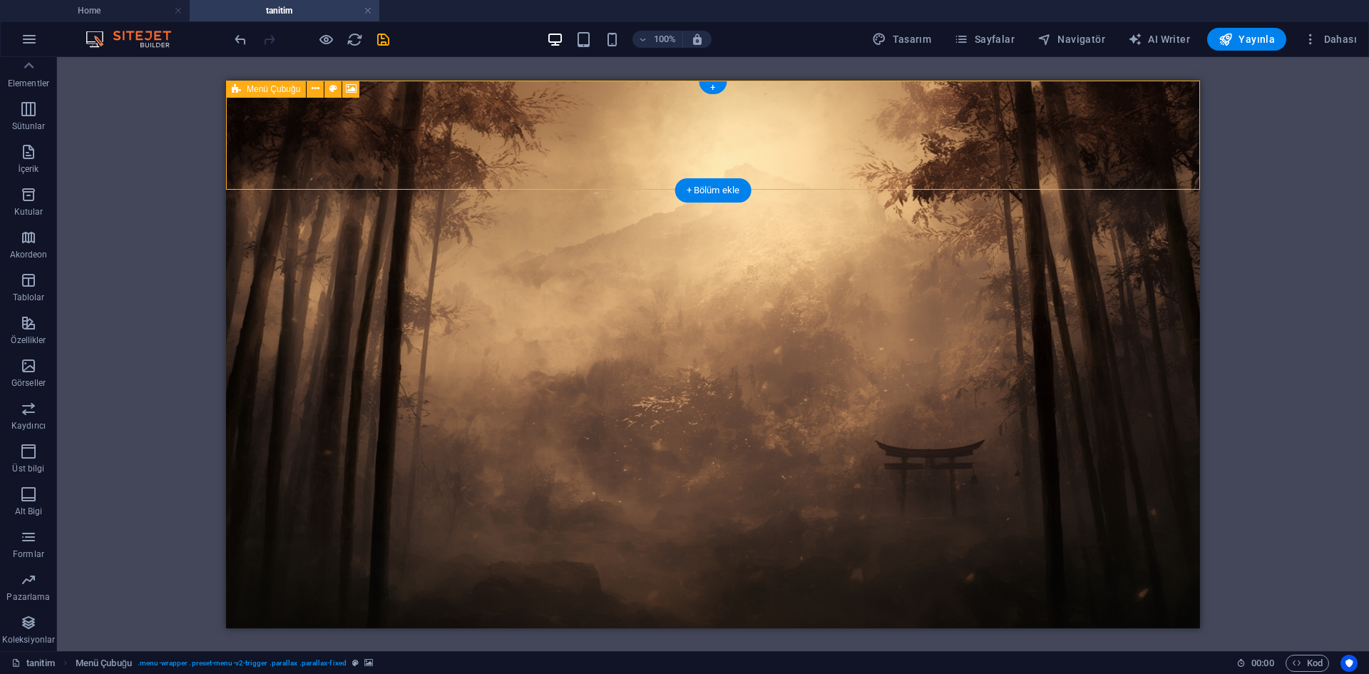
click at [554, 184] on figure at bounding box center [713, 354] width 974 height 548
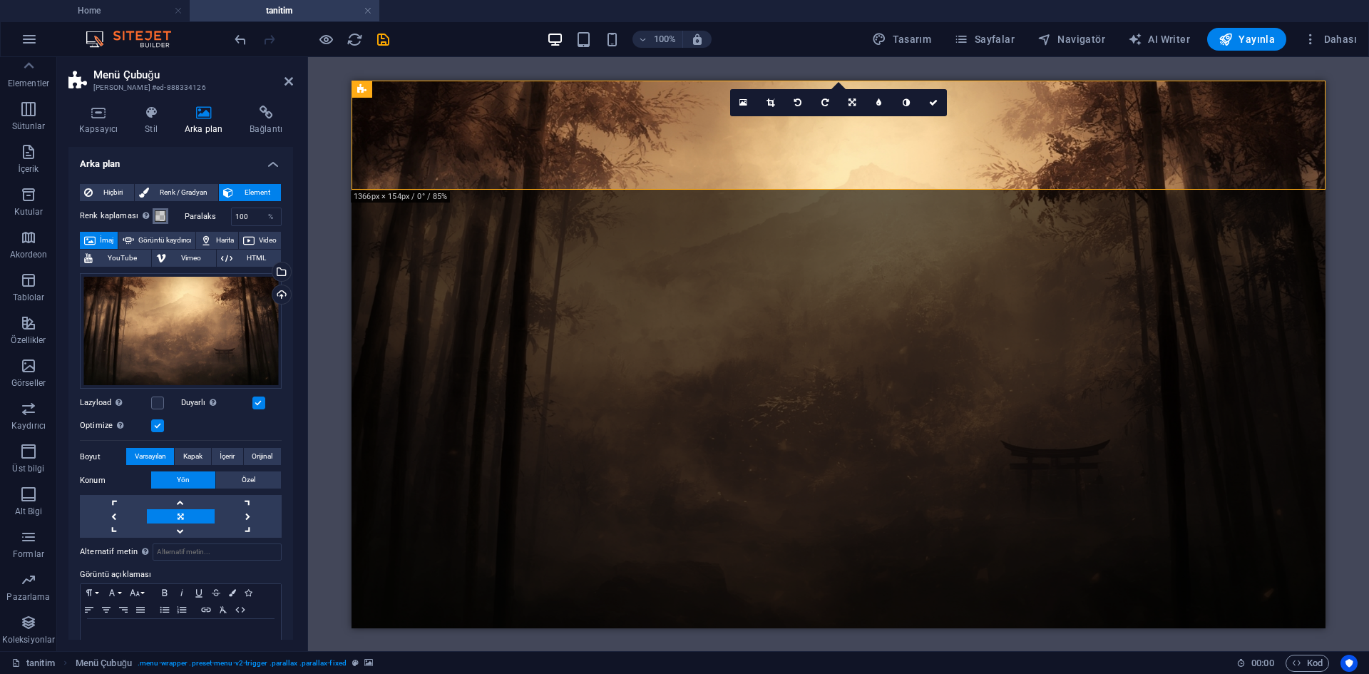
click at [161, 213] on span at bounding box center [160, 215] width 11 height 11
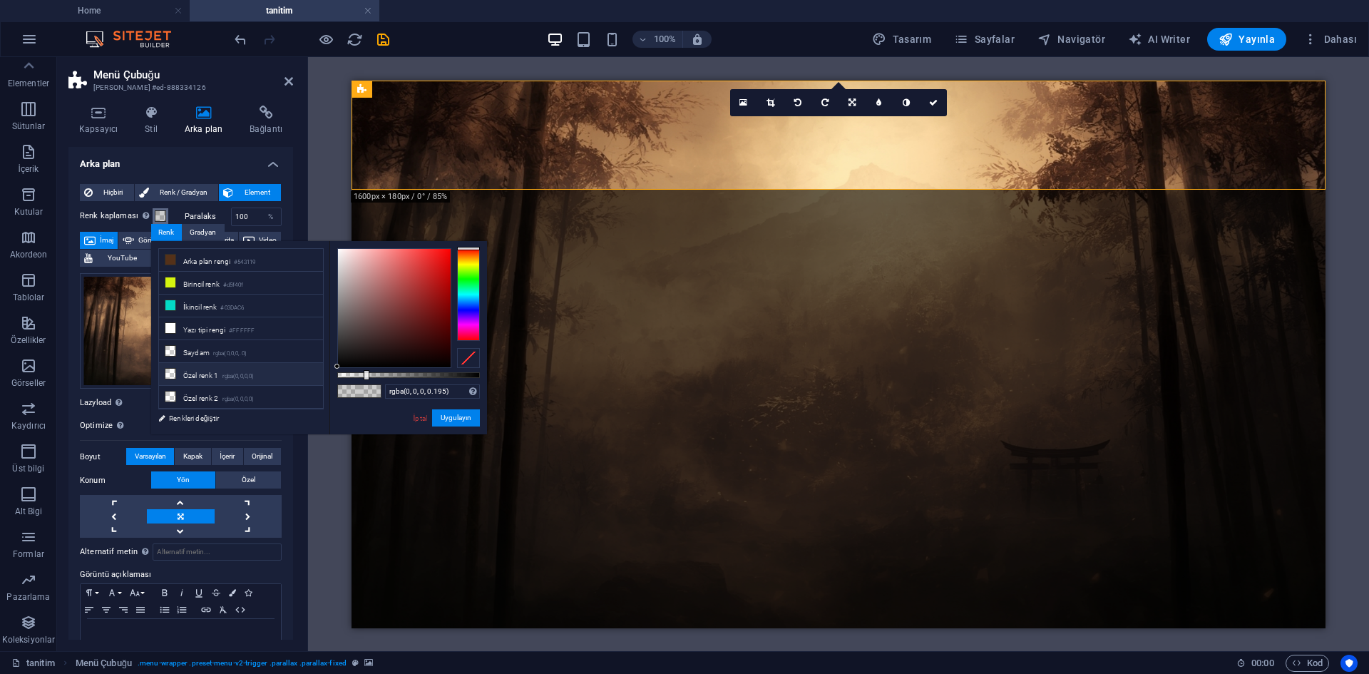
type input "rgba(0, 0, 0, 0)"
drag, startPoint x: 310, startPoint y: 377, endPoint x: 301, endPoint y: 376, distance: 9.4
click at [301, 376] on div "less Arka plan rengi #543119 Birincil renk #d5f40f İkincil renk #03DAC6 Yazı ti…" at bounding box center [319, 337] width 336 height 193
click at [463, 418] on button "Uygulayın" at bounding box center [456, 417] width 48 height 17
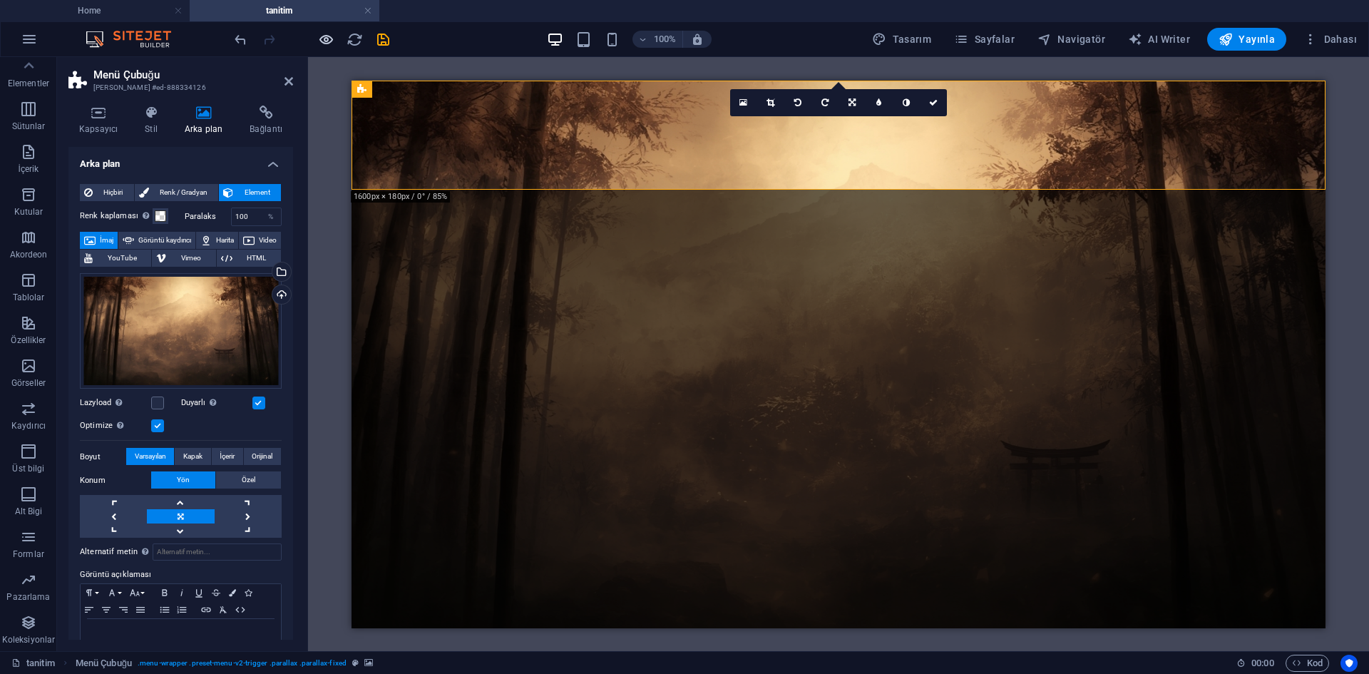
click at [319, 34] on icon "button" at bounding box center [326, 39] width 16 height 16
